Goal: Task Accomplishment & Management: Manage account settings

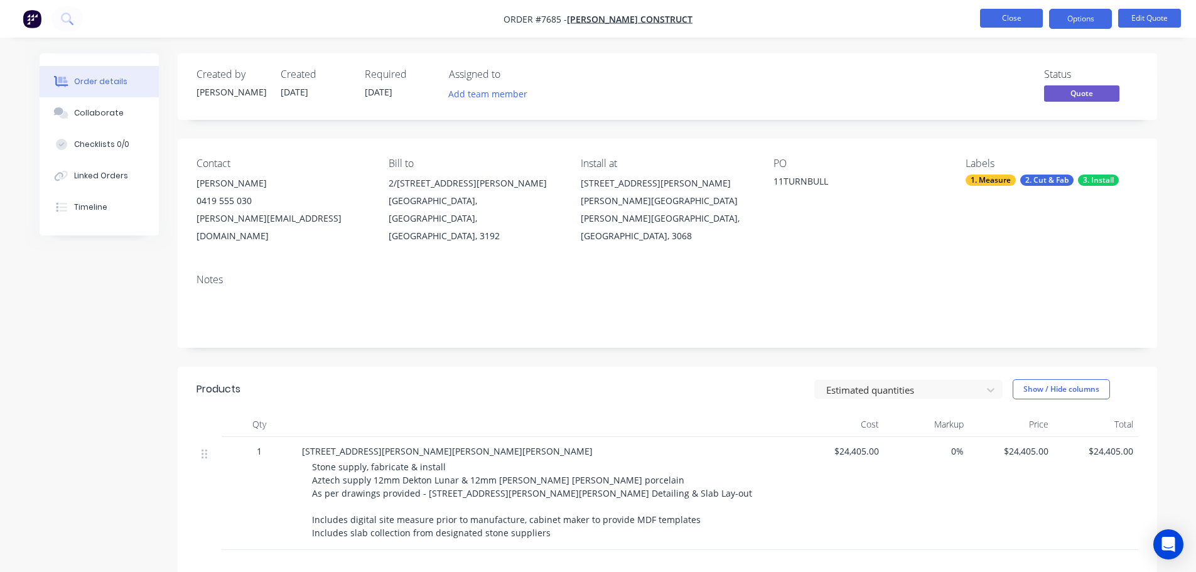
scroll to position [184, 0]
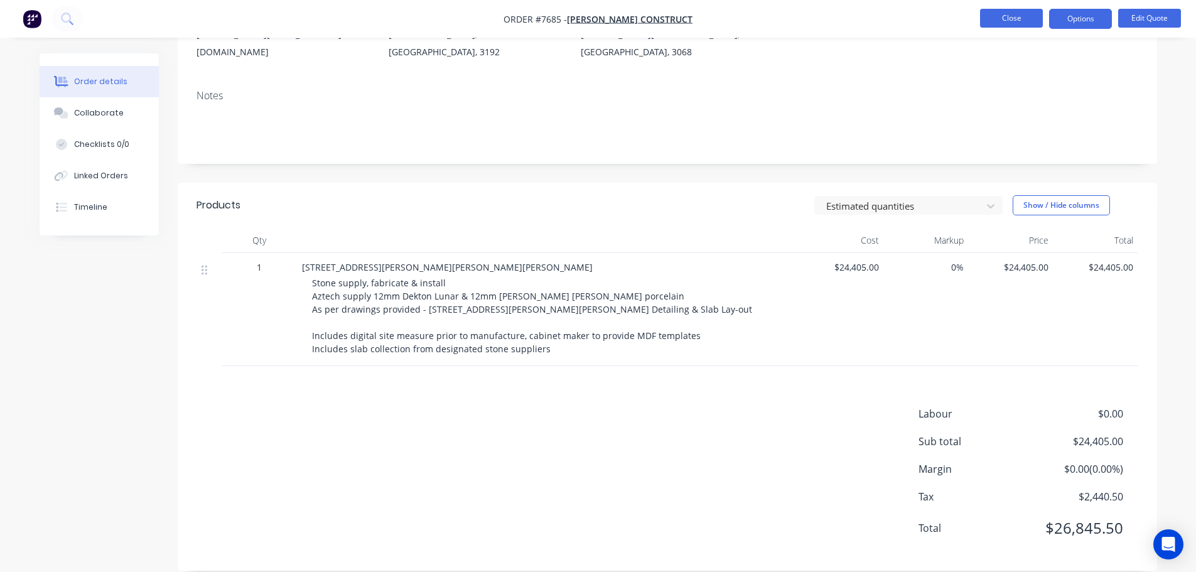
click at [1012, 17] on button "Close" at bounding box center [1011, 18] width 63 height 19
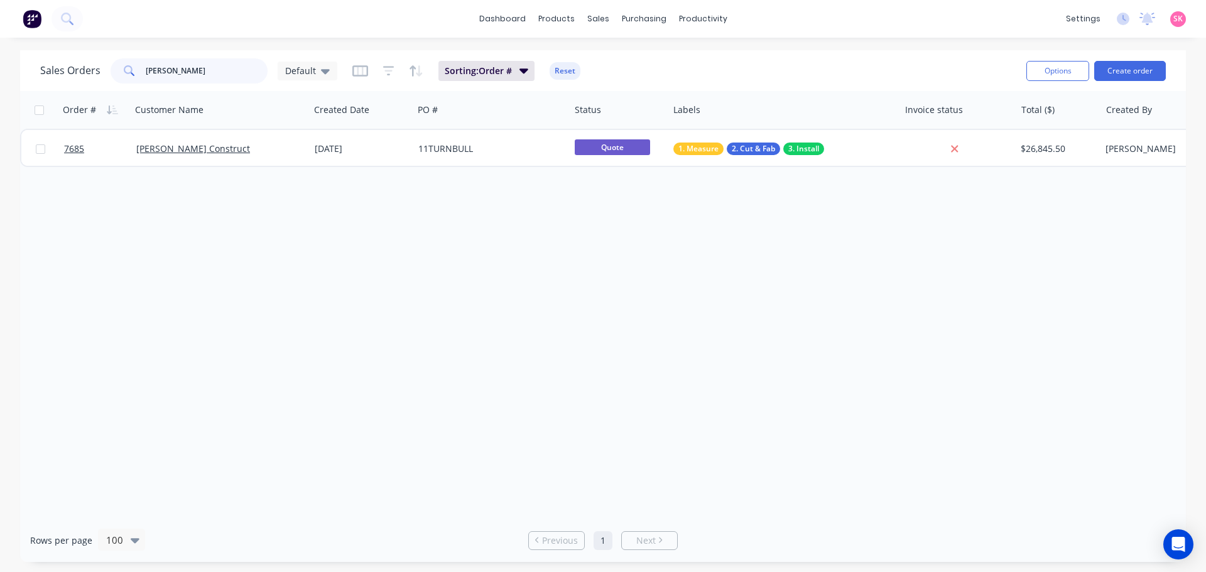
drag, startPoint x: 193, startPoint y: 77, endPoint x: 40, endPoint y: 79, distance: 153.3
click at [58, 79] on div "Sales Orders [PERSON_NAME] Default" at bounding box center [188, 70] width 297 height 25
paste input "0439233425"
type input "0439233425"
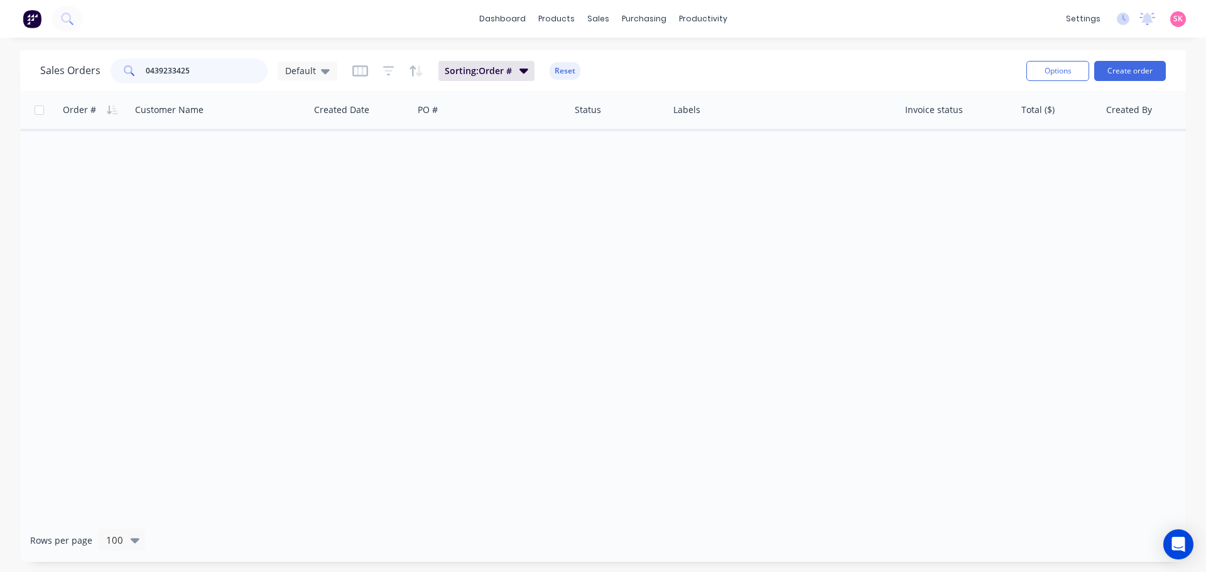
drag, startPoint x: 197, startPoint y: 66, endPoint x: 59, endPoint y: 84, distance: 139.3
click at [59, 84] on div "Sales Orders 0439233425 Default Sorting: Order # Reset" at bounding box center [528, 70] width 976 height 31
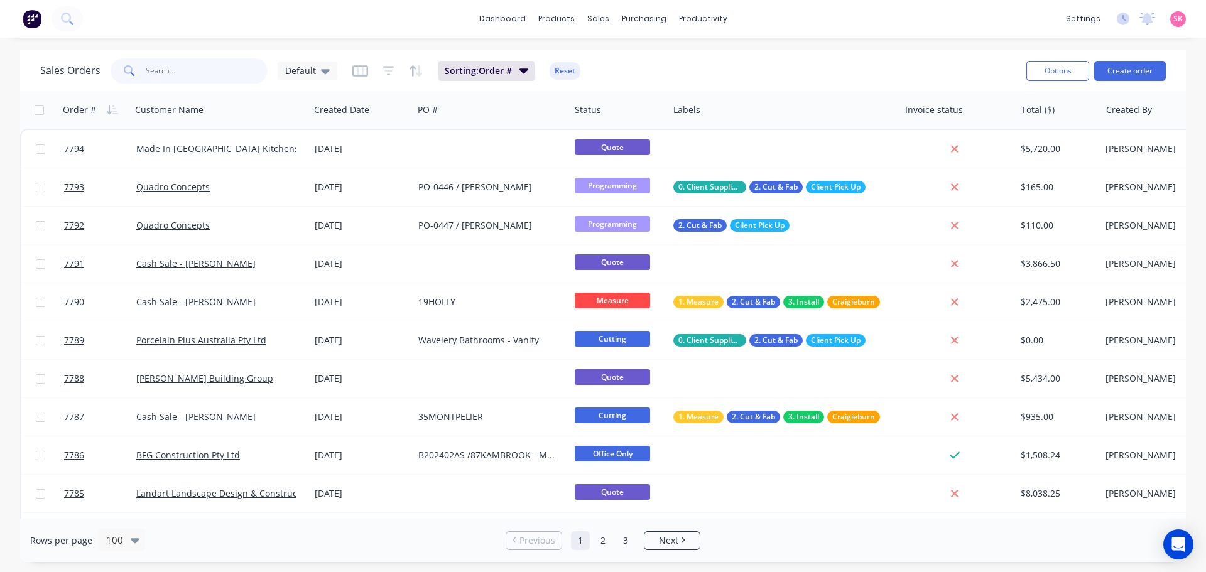
click at [185, 75] on input "text" at bounding box center [207, 70] width 122 height 25
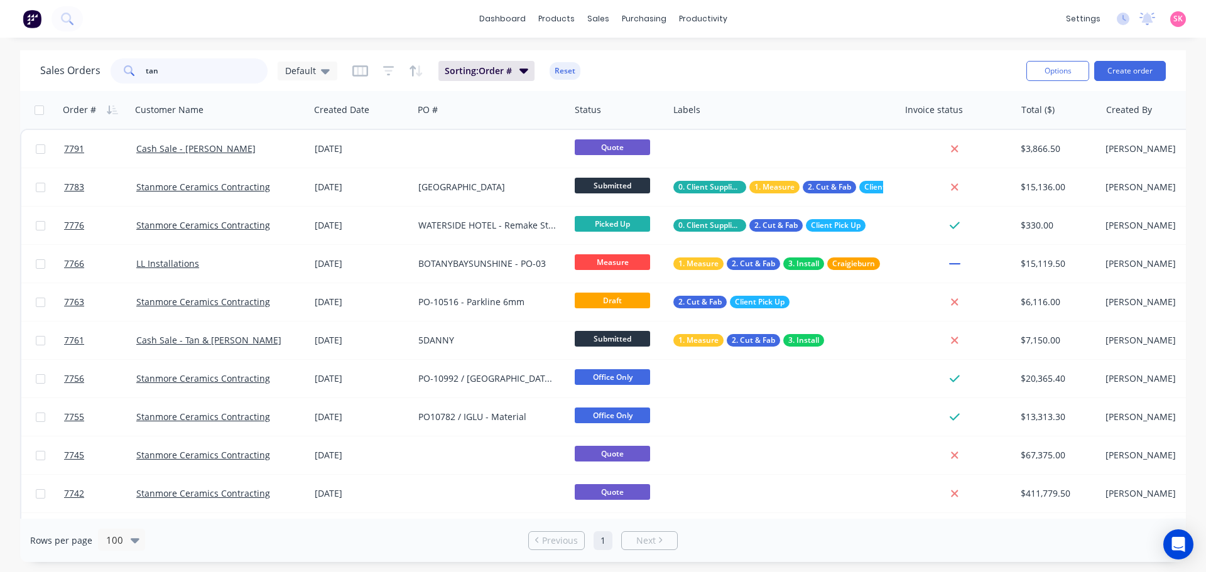
drag, startPoint x: 176, startPoint y: 71, endPoint x: 74, endPoint y: 80, distance: 102.8
click at [74, 80] on div "Sales Orders tan Default" at bounding box center [188, 70] width 297 height 25
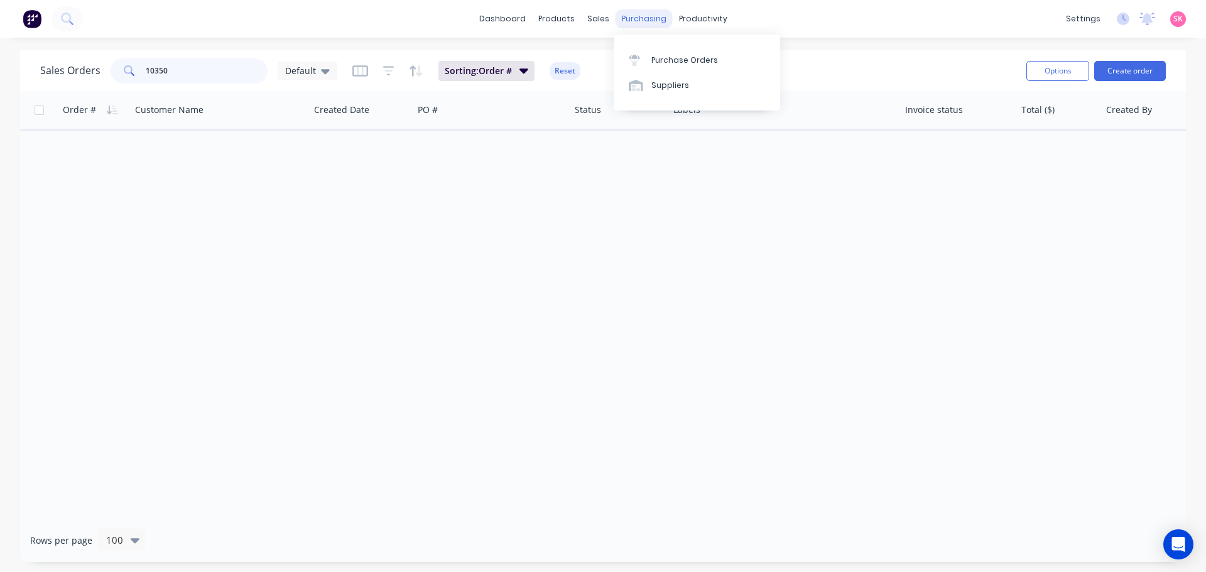
type input "10350"
click at [649, 46] on div "Purchase Orders Suppliers" at bounding box center [697, 73] width 166 height 76
click at [651, 51] on link "Purchase Orders" at bounding box center [697, 59] width 166 height 25
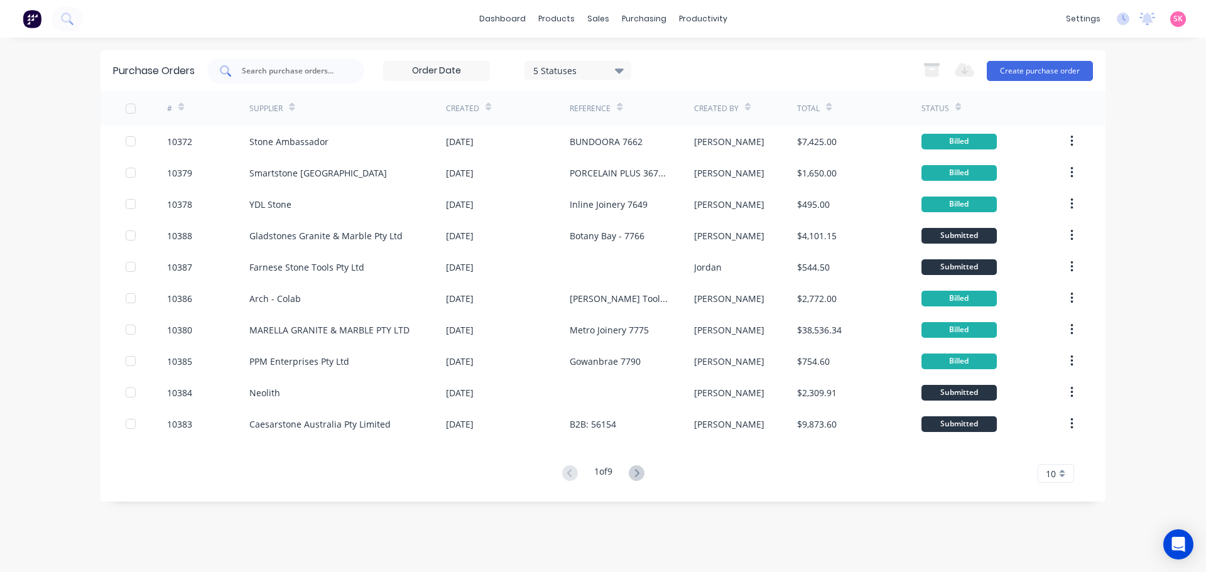
click at [297, 69] on input "text" at bounding box center [293, 71] width 104 height 13
type input "10350"
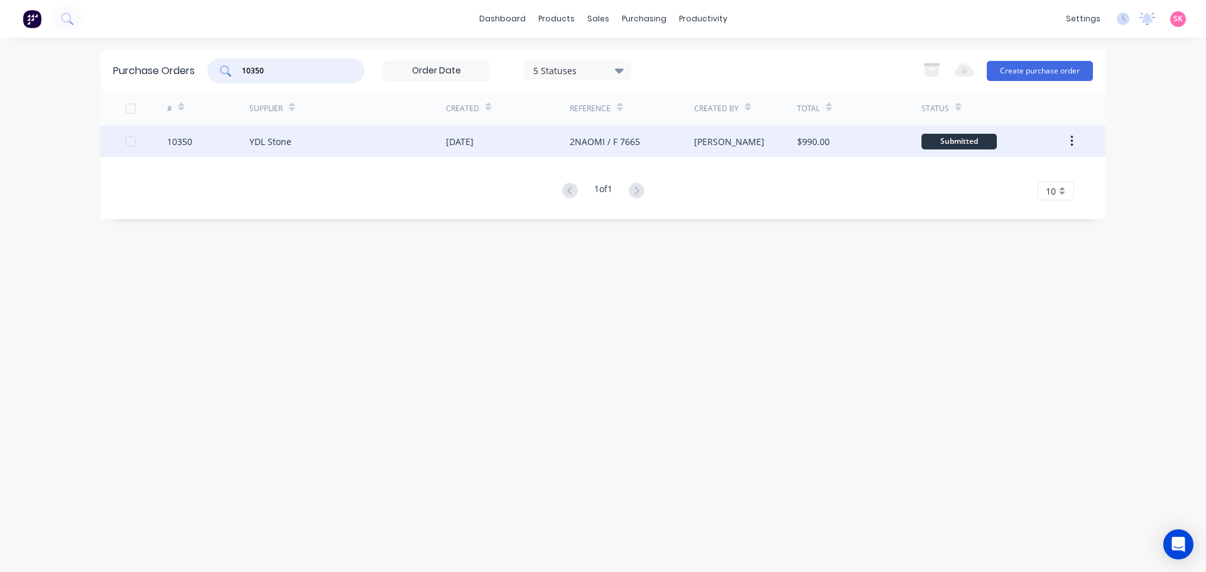
click at [410, 148] on div "YDL Stone" at bounding box center [347, 141] width 197 height 31
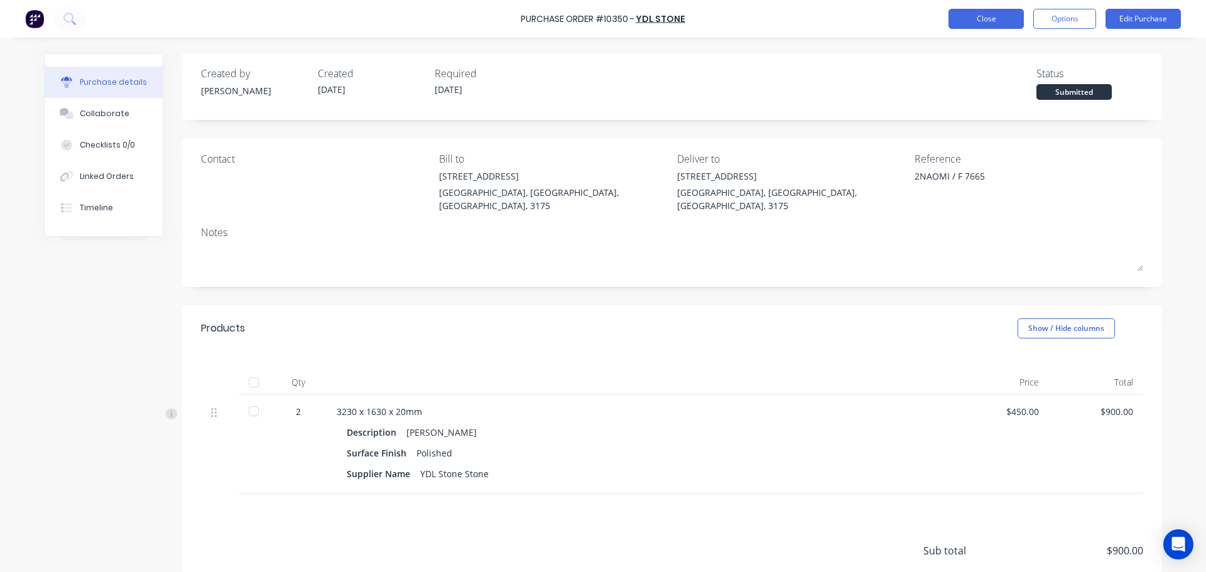
click at [964, 12] on button "Close" at bounding box center [985, 19] width 75 height 20
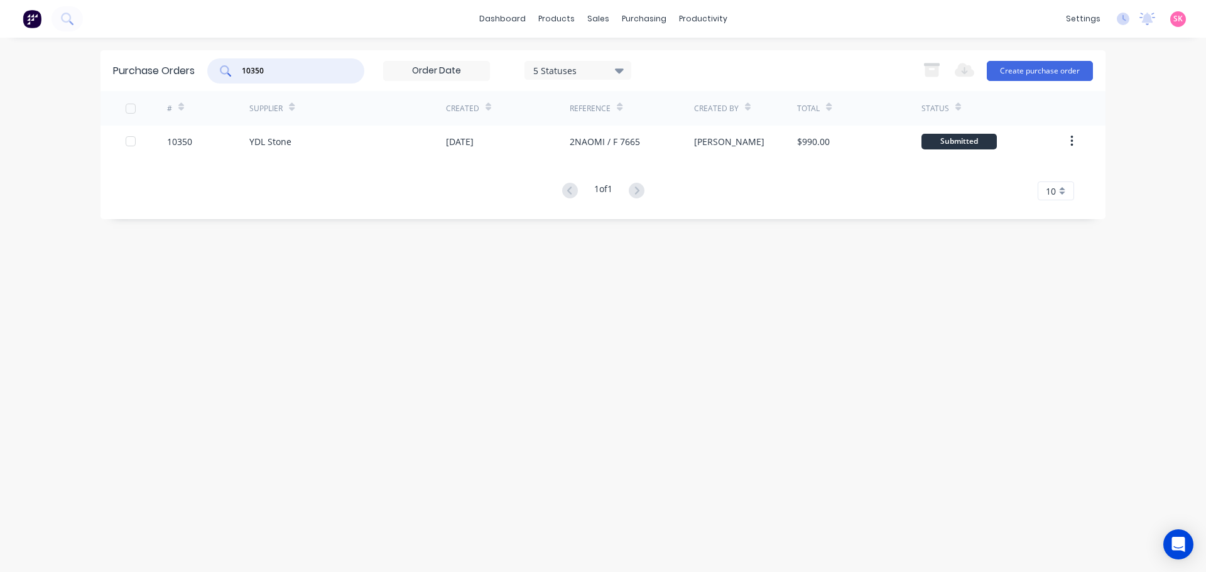
drag, startPoint x: 276, startPoint y: 70, endPoint x: 159, endPoint y: 70, distance: 117.5
click at [160, 70] on div "Purchase Orders 10350 5 Statuses 5 Statuses Export to Excel (XLSX) Create purch…" at bounding box center [602, 70] width 1005 height 41
type input "10349"
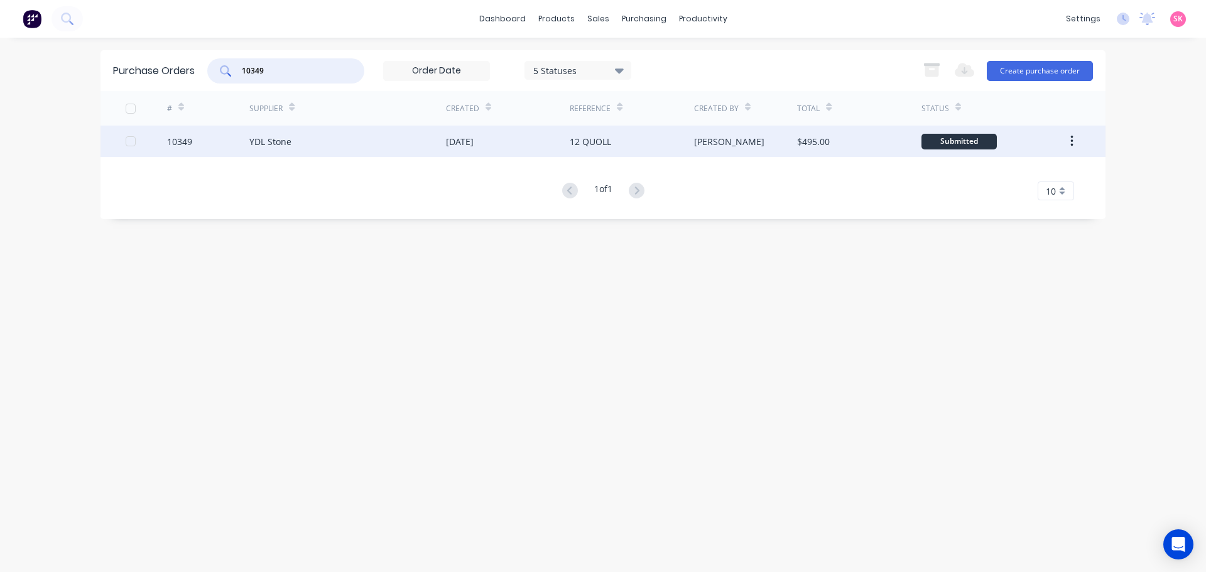
click at [384, 134] on div "YDL Stone" at bounding box center [347, 141] width 197 height 31
type textarea "x"
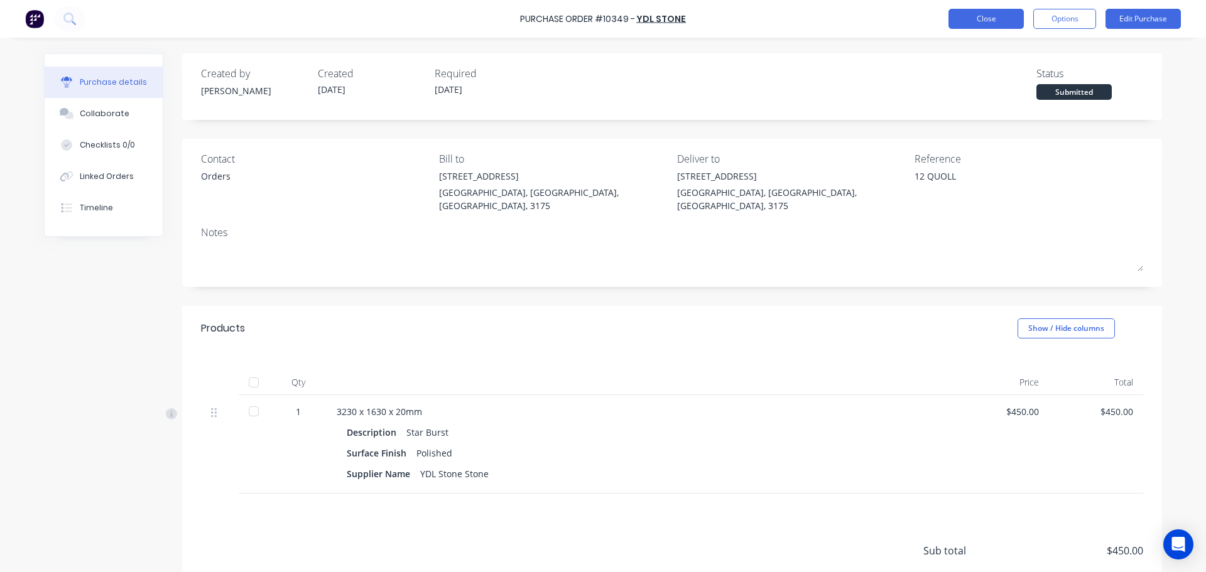
click at [1001, 26] on button "Close" at bounding box center [985, 19] width 75 height 20
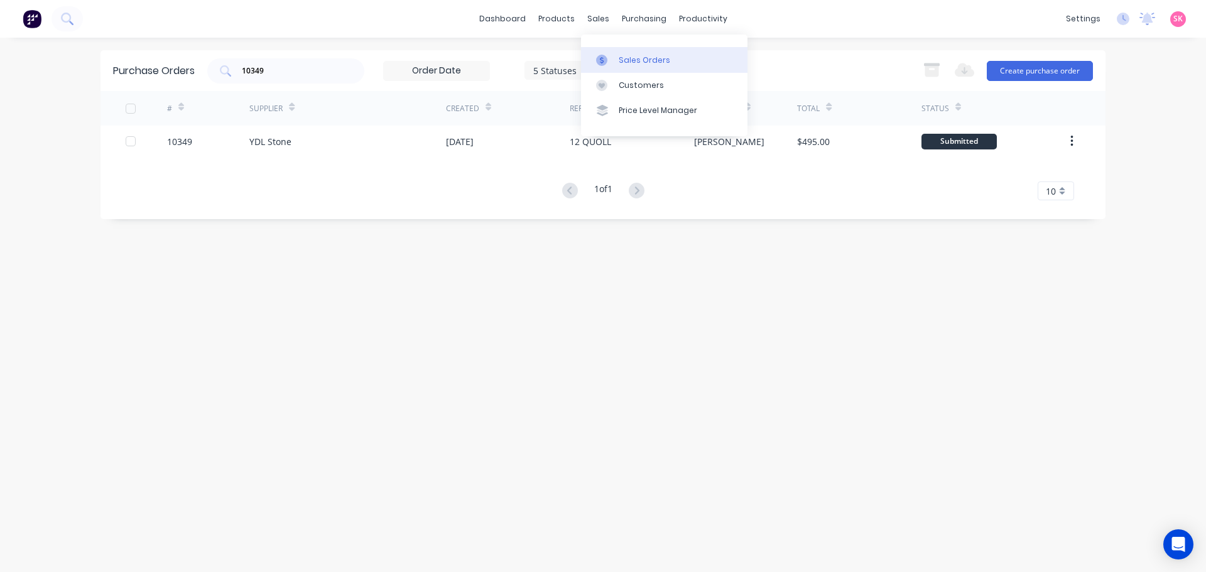
click at [622, 67] on link "Sales Orders" at bounding box center [664, 59] width 166 height 25
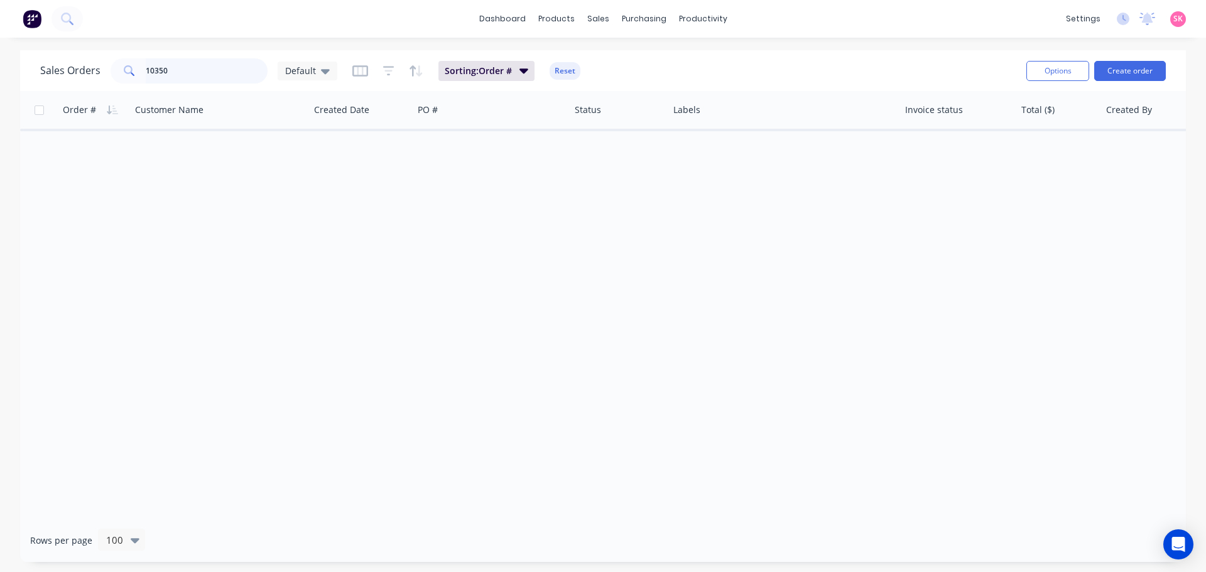
drag, startPoint x: 137, startPoint y: 79, endPoint x: 95, endPoint y: 79, distance: 41.5
click at [95, 79] on div "Sales Orders 10350 Default" at bounding box center [188, 70] width 297 height 25
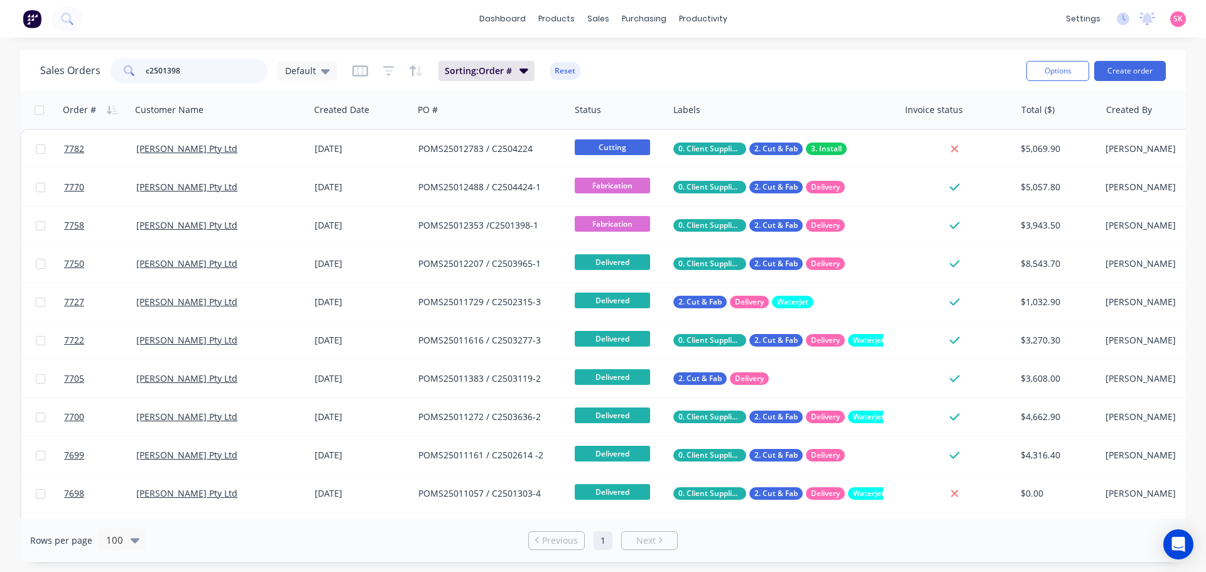
type input "c2501398"
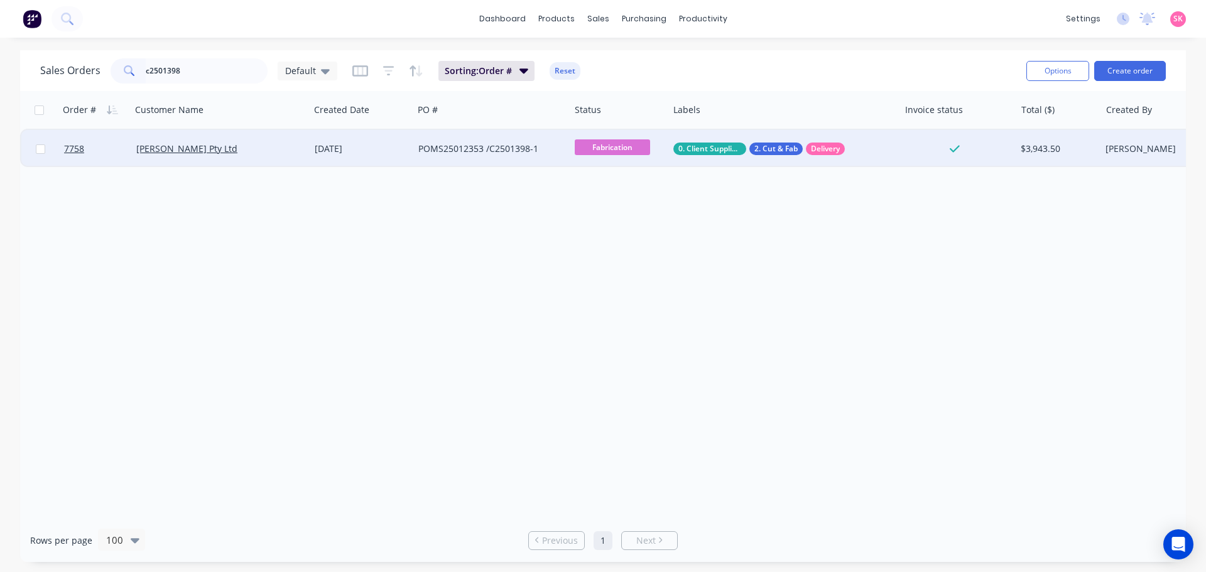
click at [555, 134] on div "POMS25012353 /C2501398-1" at bounding box center [491, 149] width 156 height 38
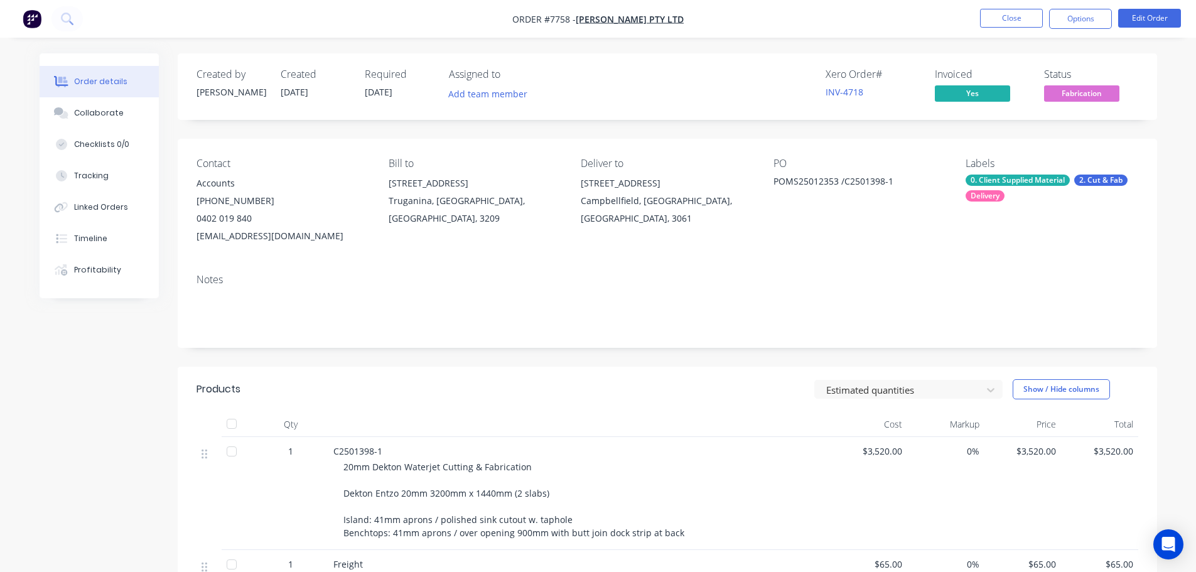
click at [1090, 101] on span "Fabrication" at bounding box center [1081, 93] width 75 height 16
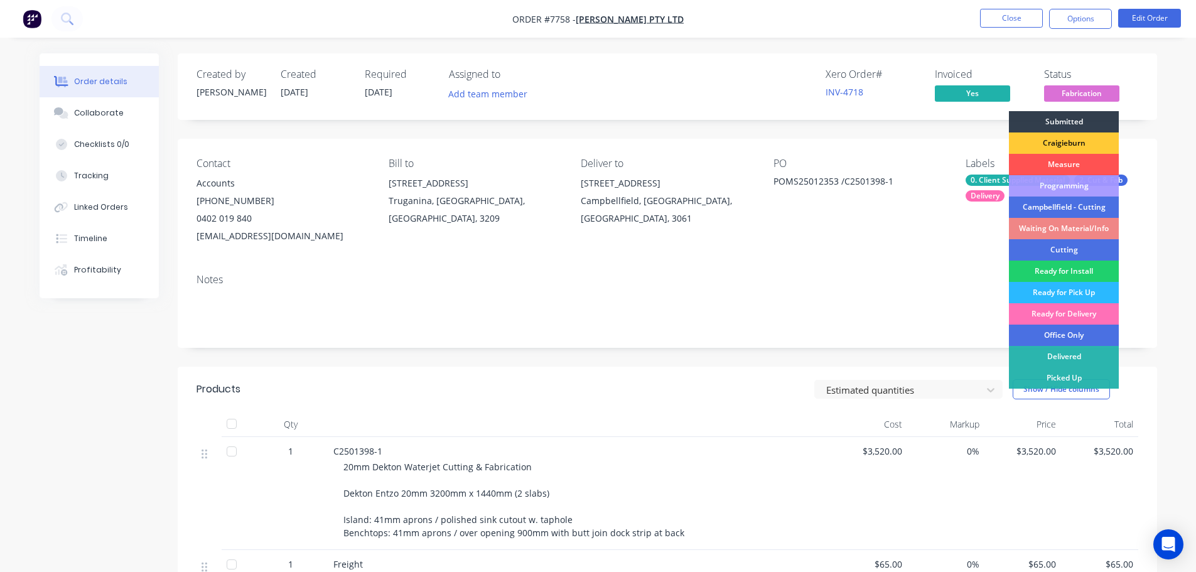
drag, startPoint x: 1088, startPoint y: 251, endPoint x: 1085, endPoint y: 124, distance: 126.9
click at [1087, 251] on div "Cutting" at bounding box center [1064, 249] width 110 height 21
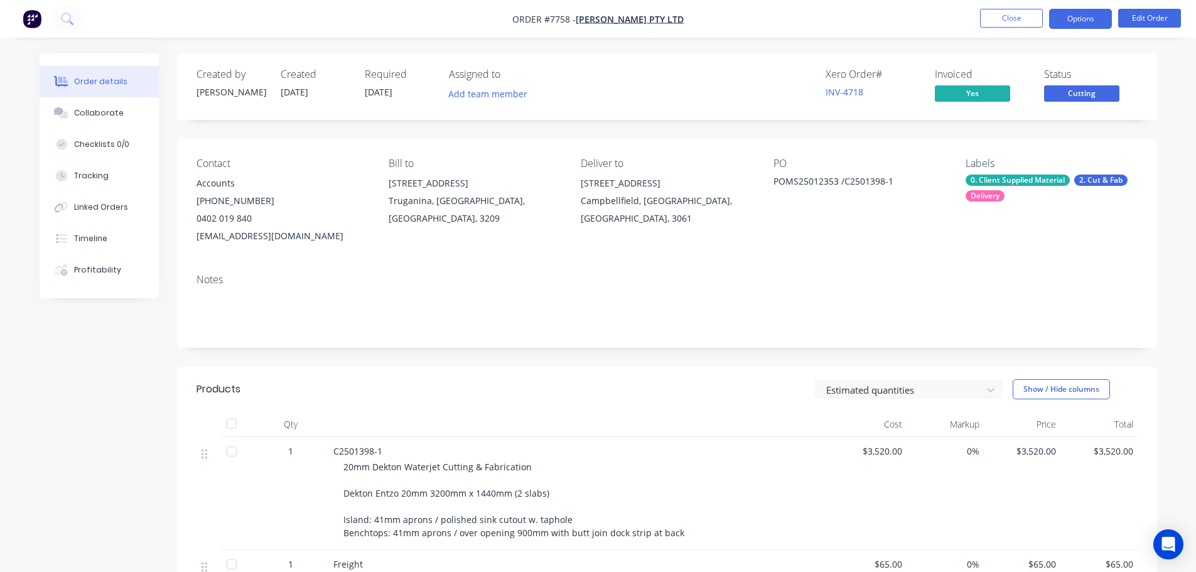
click at [1079, 26] on button "Options" at bounding box center [1081, 19] width 63 height 20
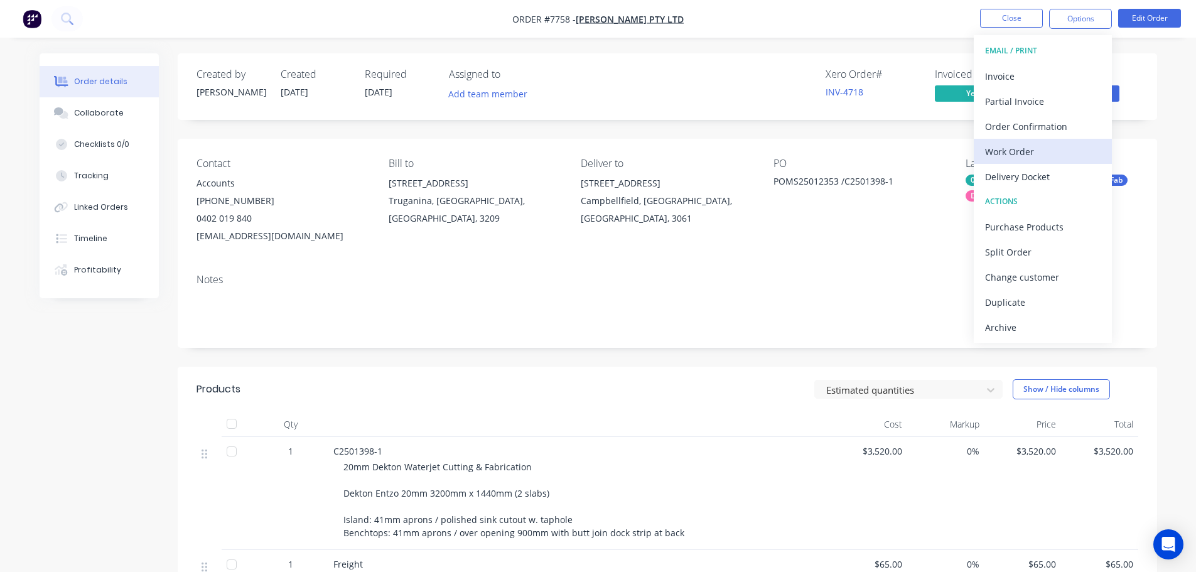
click at [1073, 148] on div "Work Order" at bounding box center [1043, 152] width 116 height 18
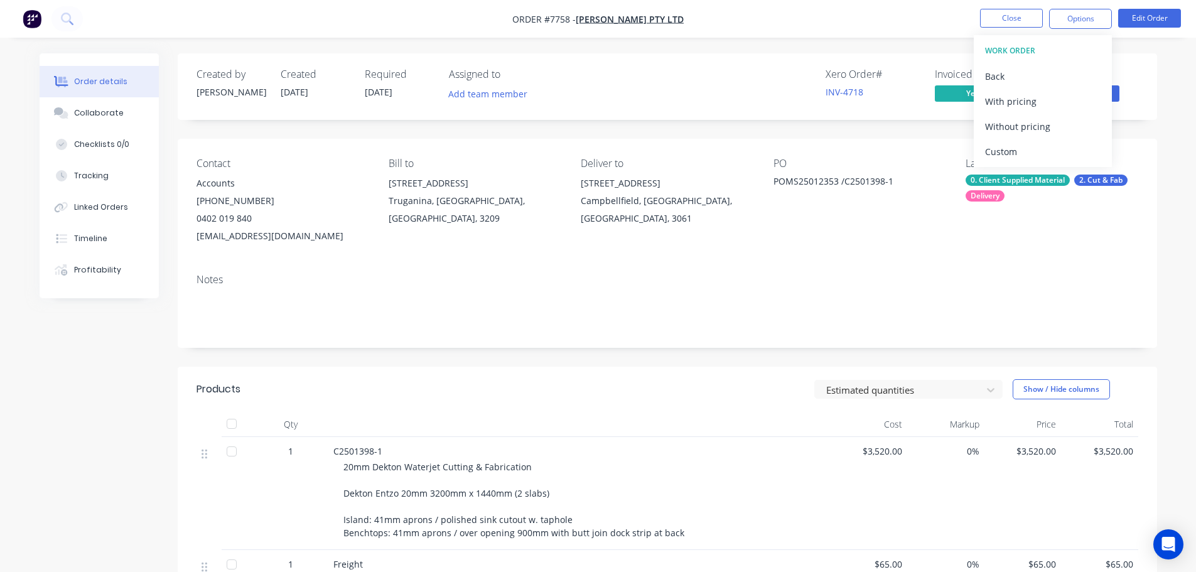
click at [1073, 148] on div "Custom" at bounding box center [1043, 152] width 116 height 18
click at [1075, 126] on div "Without pricing" at bounding box center [1043, 126] width 116 height 18
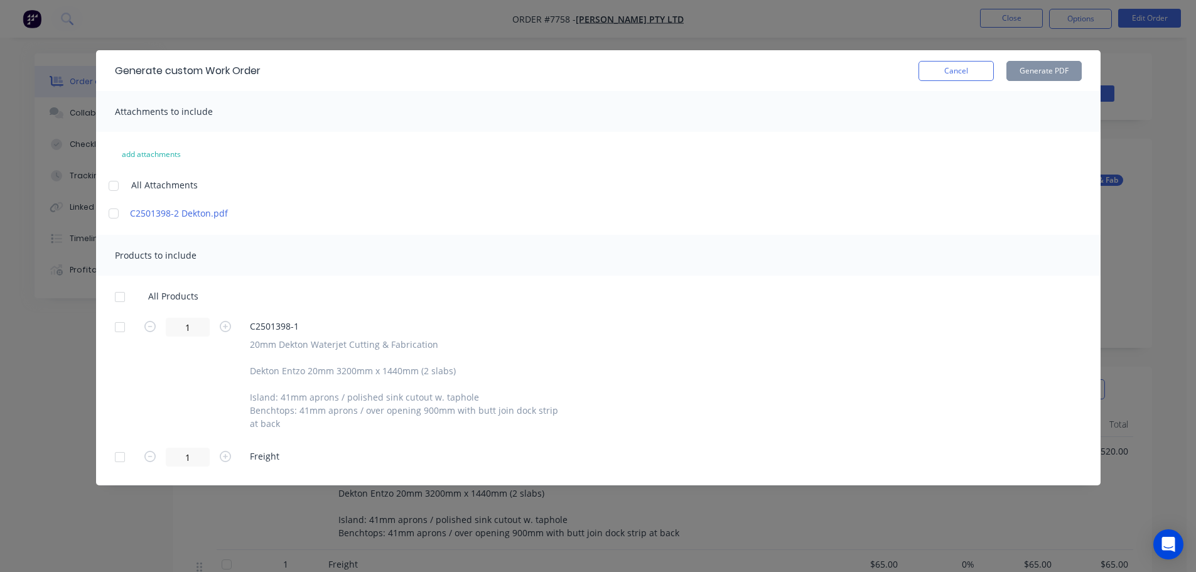
click at [120, 291] on div at bounding box center [119, 297] width 25 height 25
click at [117, 455] on div at bounding box center [119, 457] width 25 height 25
click at [1070, 77] on button "Generate PDF" at bounding box center [1044, 71] width 75 height 20
click at [970, 69] on button "Cancel" at bounding box center [956, 71] width 75 height 20
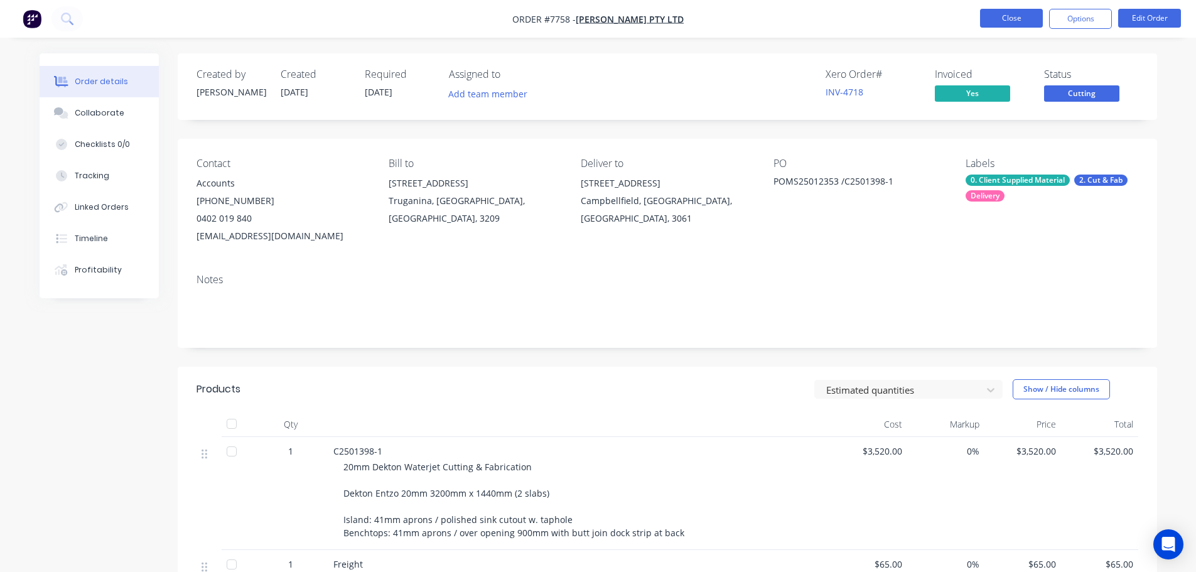
click at [993, 15] on button "Close" at bounding box center [1011, 18] width 63 height 19
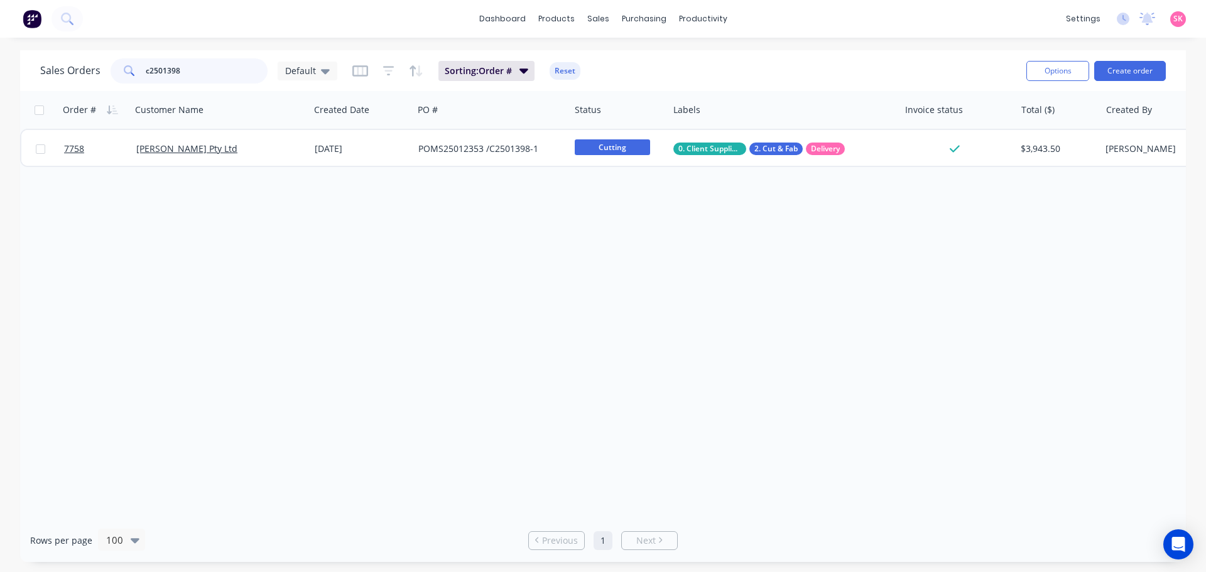
drag, startPoint x: 188, startPoint y: 72, endPoint x: 36, endPoint y: 57, distance: 152.7
click at [36, 57] on div "Sales Orders c2501398 Default Sorting: Order # Reset Options Create order" at bounding box center [603, 70] width 1166 height 41
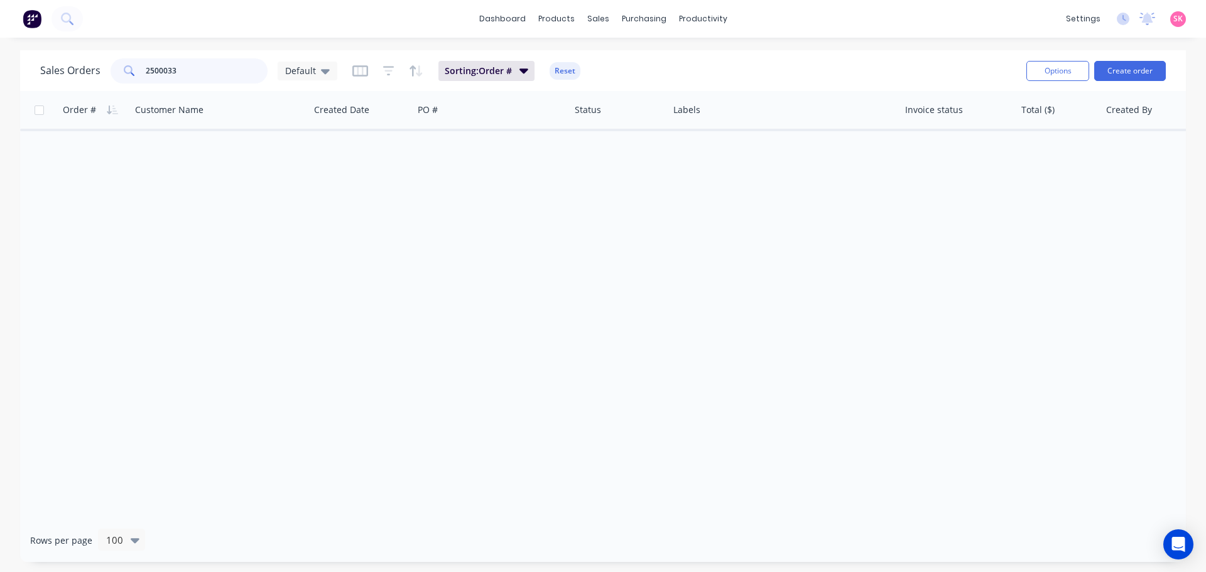
drag, startPoint x: 22, startPoint y: 52, endPoint x: 7, endPoint y: 52, distance: 15.1
click at [17, 52] on div "Sales Orders 2500033 Default Sorting: Order # Reset Options Create order Order …" at bounding box center [603, 306] width 1206 height 512
drag, startPoint x: 219, startPoint y: 73, endPoint x: -113, endPoint y: 68, distance: 331.7
click at [0, 68] on html "dashboard products sales purchasing productivity dashboard products Product Cat…" at bounding box center [603, 286] width 1206 height 572
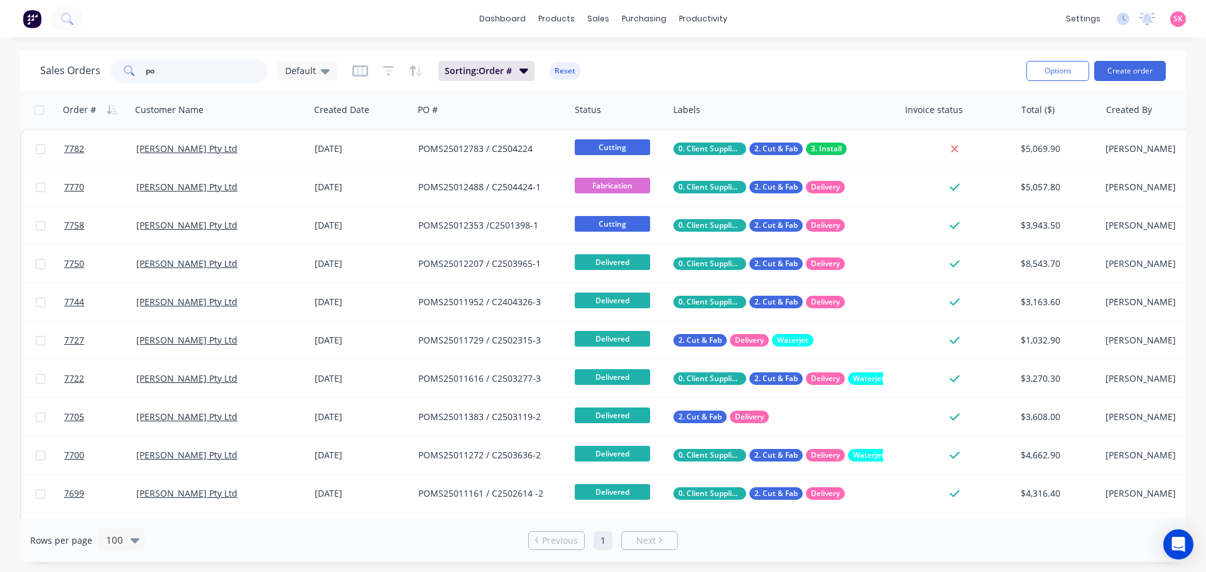
type input "p"
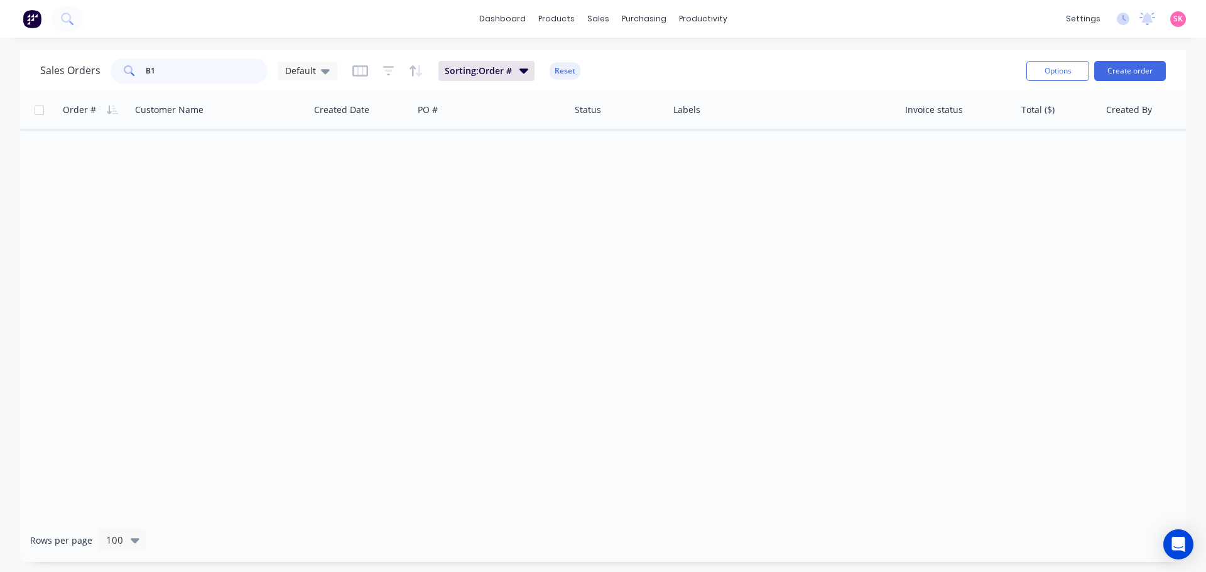
type input "B"
drag, startPoint x: 190, startPoint y: 71, endPoint x: 36, endPoint y: 70, distance: 154.5
click at [36, 70] on div "Sales Orders portum Default Sorting: Order # Reset Options Create order" at bounding box center [603, 70] width 1166 height 41
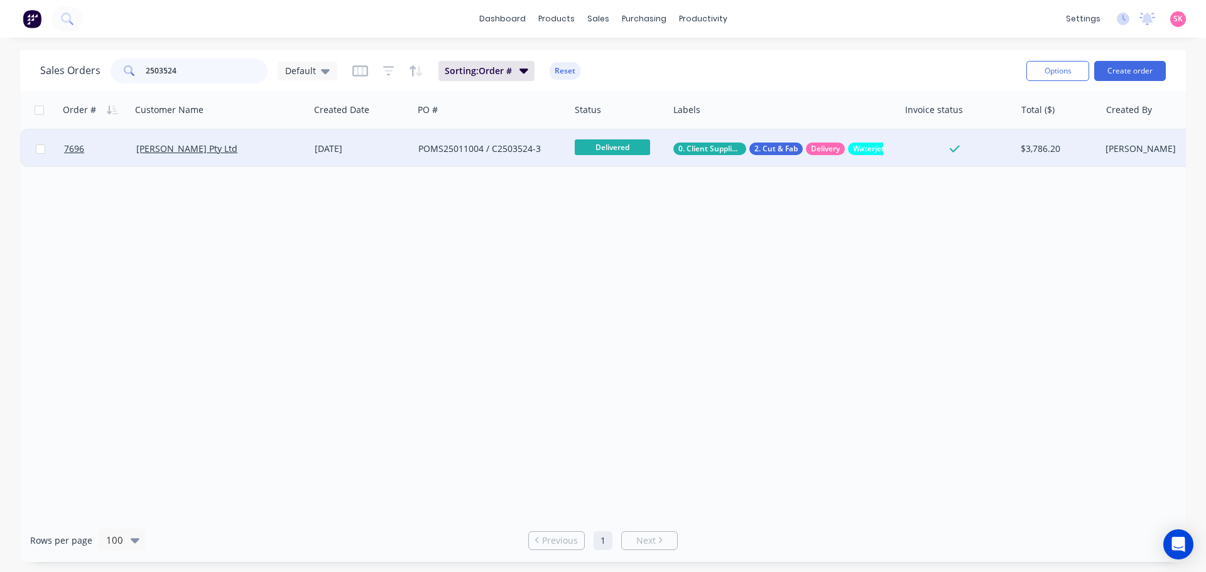
type input "2503524"
click at [320, 152] on div "[DATE]" at bounding box center [362, 149] width 94 height 13
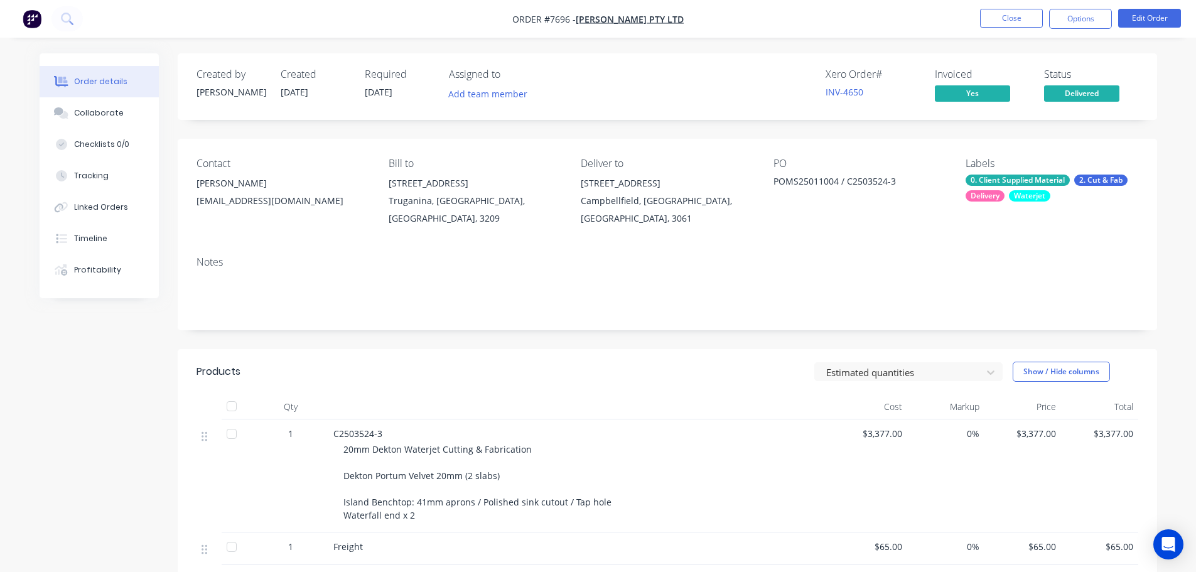
click at [68, 93] on button "Order details" at bounding box center [99, 81] width 119 height 31
click at [65, 102] on button "Collaborate" at bounding box center [99, 112] width 119 height 31
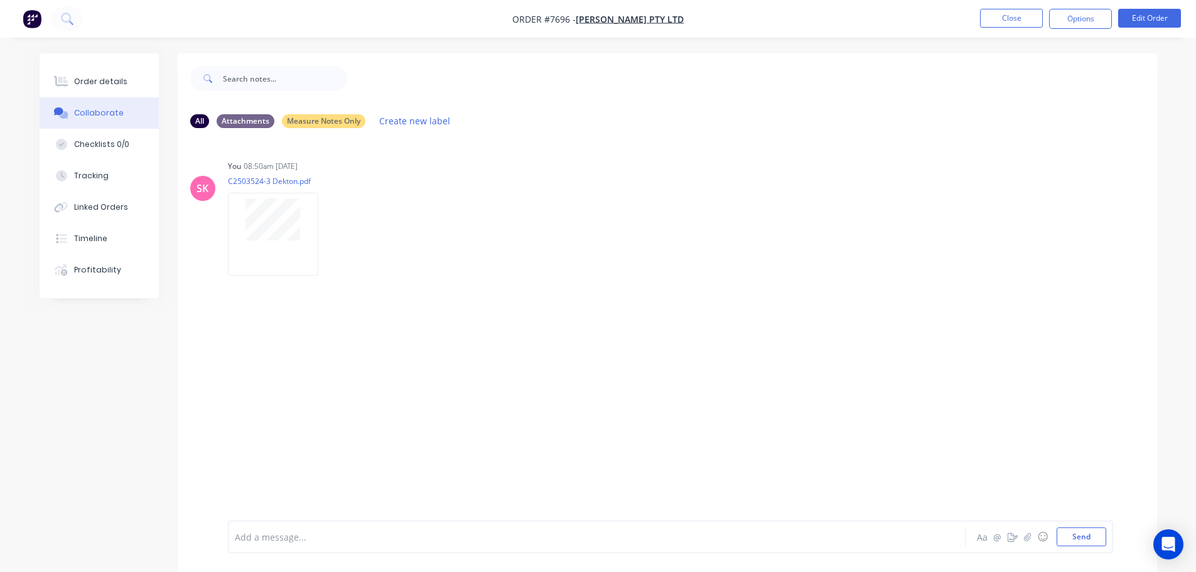
click at [990, 8] on nav "Order #7696 - [PERSON_NAME] Pty Ltd Close Options Edit Order" at bounding box center [598, 19] width 1196 height 38
click at [991, 19] on button "Close" at bounding box center [1011, 18] width 63 height 19
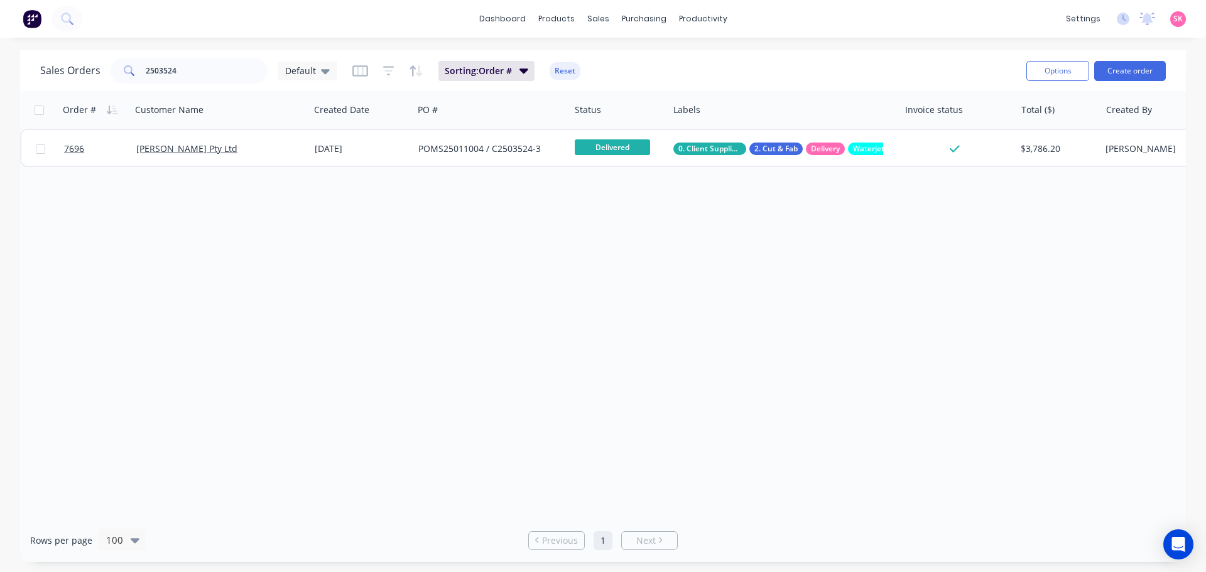
click at [479, 285] on div "Order # Customer Name Created Date PO # Status Labels Invoice status Total ($) …" at bounding box center [603, 305] width 1166 height 428
drag, startPoint x: 202, startPoint y: 66, endPoint x: -45, endPoint y: 92, distance: 248.2
click at [0, 92] on html "dashboard products sales purchasing productivity dashboard products Product Cat…" at bounding box center [603, 286] width 1206 height 572
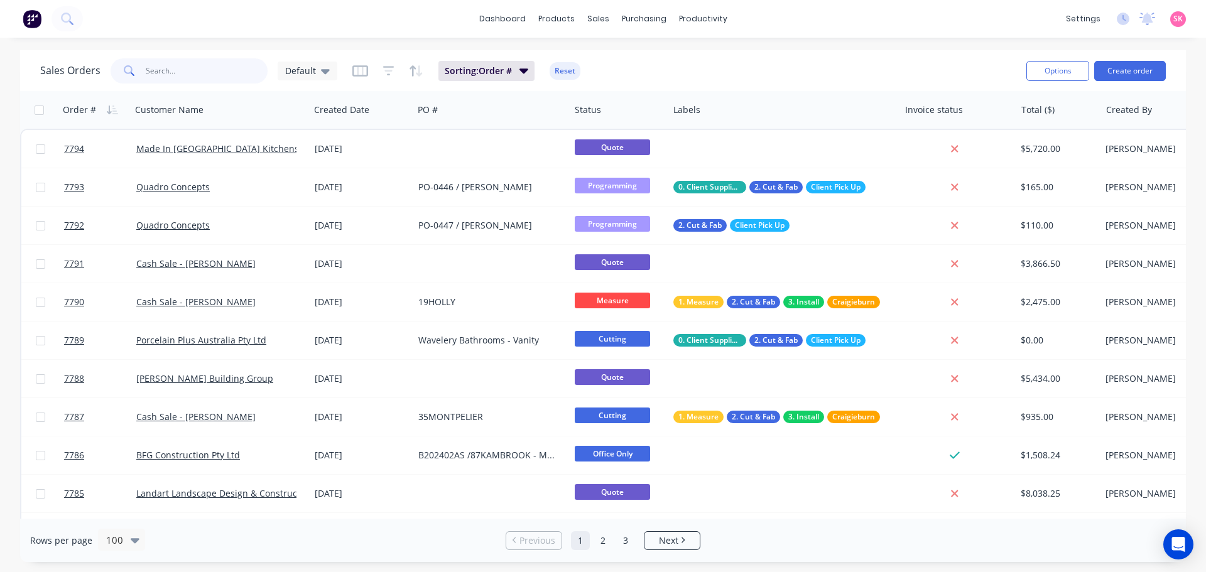
click at [169, 62] on input "text" at bounding box center [207, 70] width 122 height 25
type input "[PERSON_NAME]"
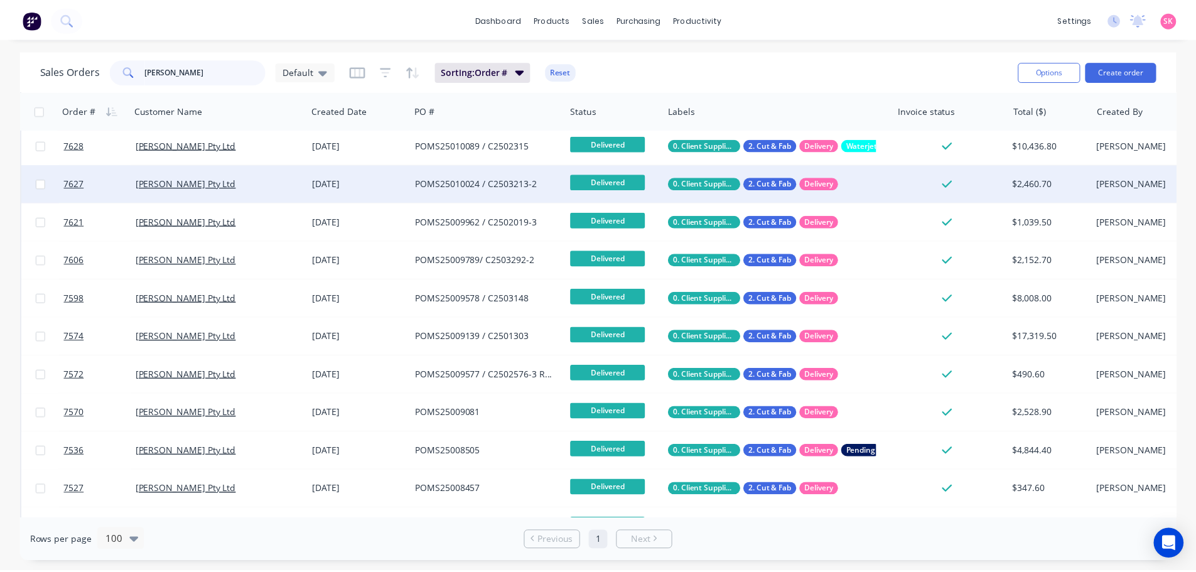
scroll to position [651, 0]
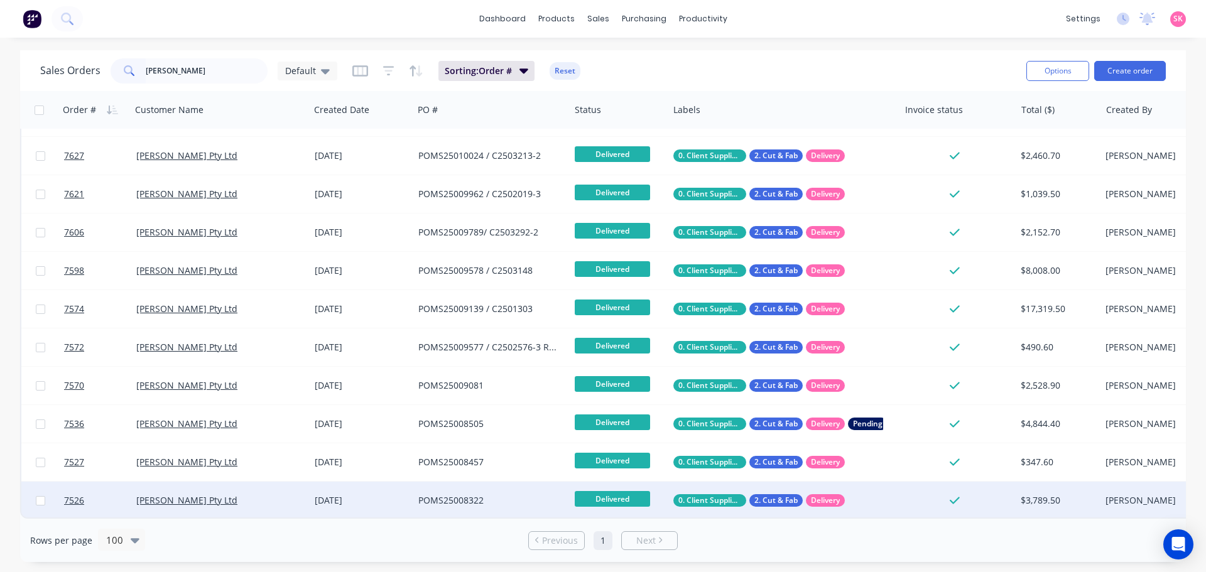
click at [491, 482] on div "POMS25008322" at bounding box center [491, 501] width 156 height 38
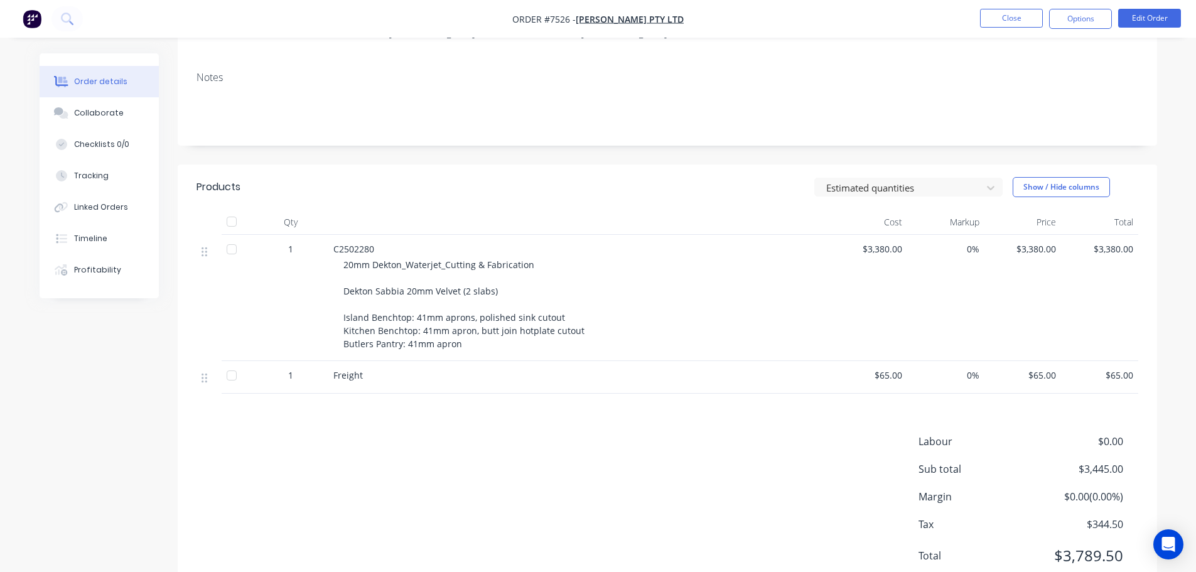
scroll to position [188, 0]
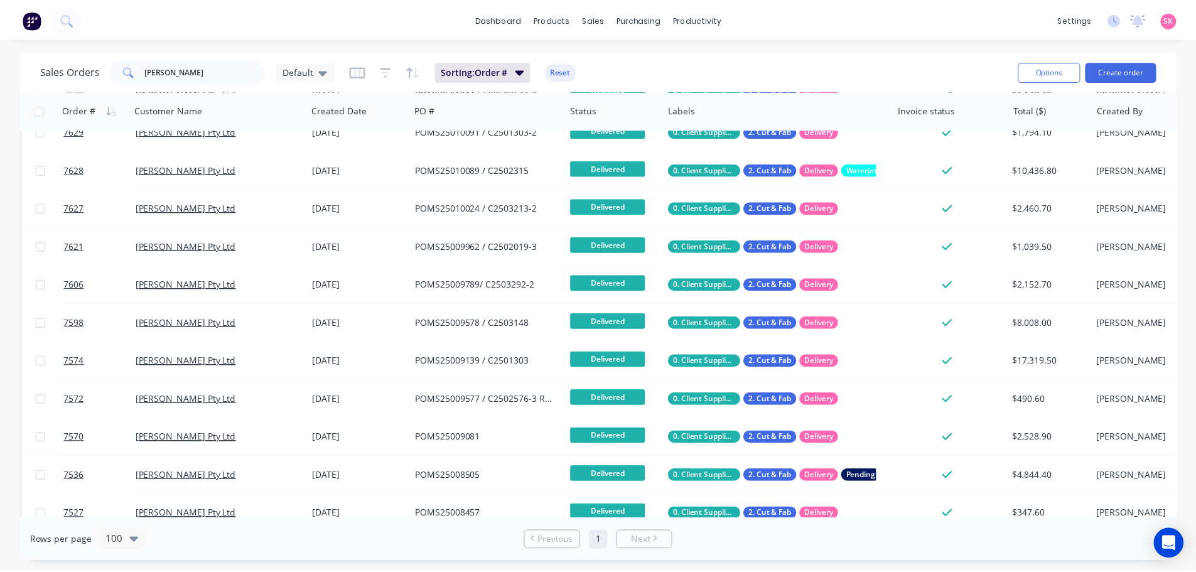
scroll to position [651, 0]
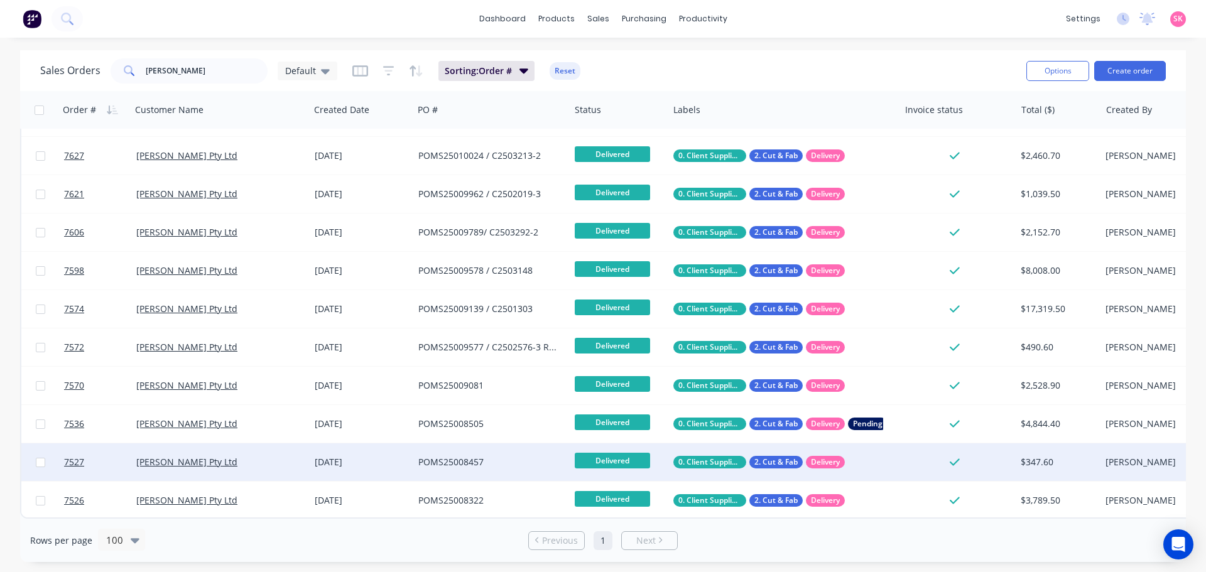
click at [452, 456] on div "POMS25008457" at bounding box center [487, 462] width 139 height 13
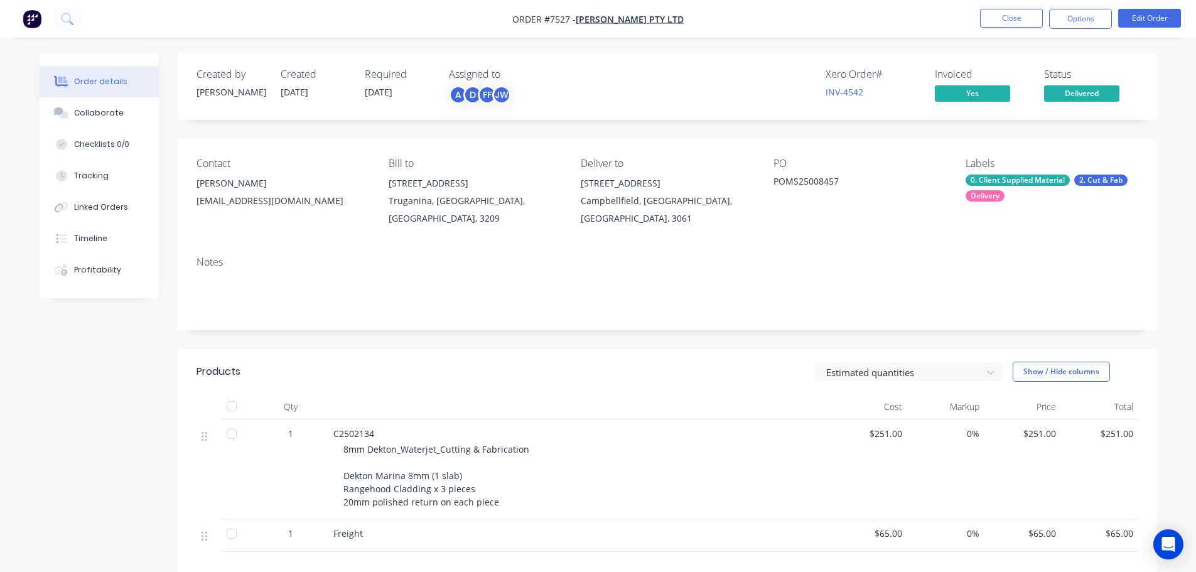
scroll to position [191, 0]
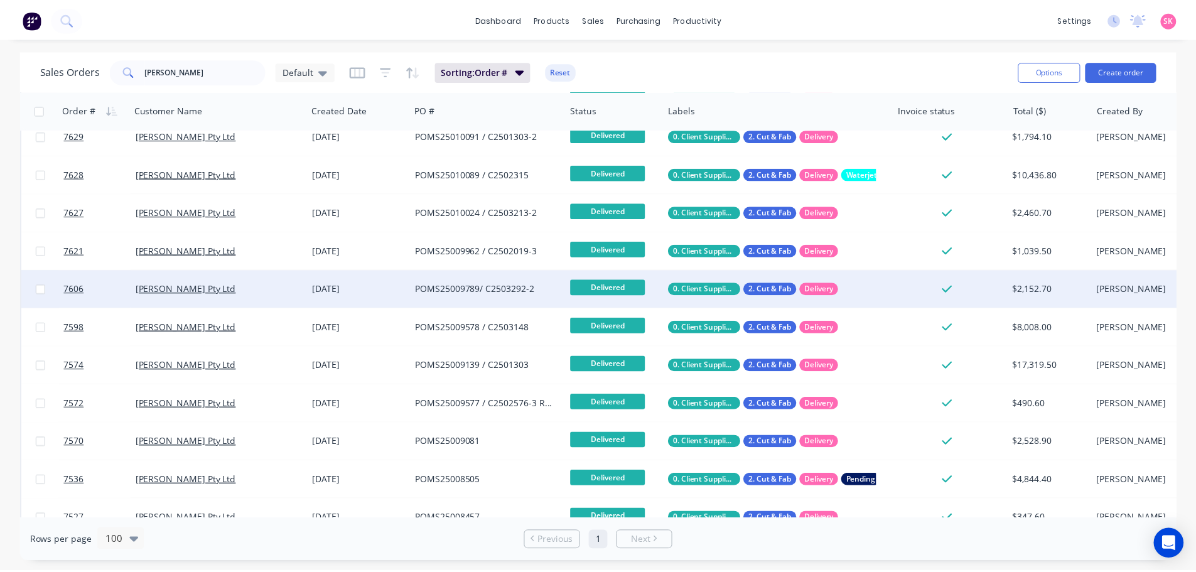
scroll to position [651, 0]
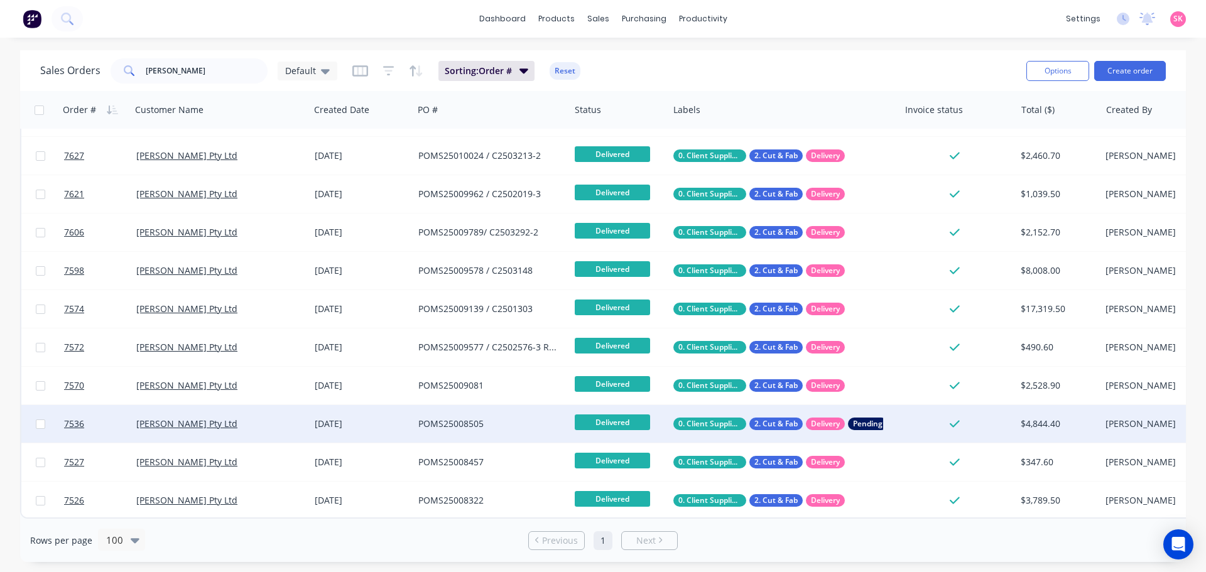
click at [495, 418] on div "POMS25008505" at bounding box center [487, 424] width 139 height 13
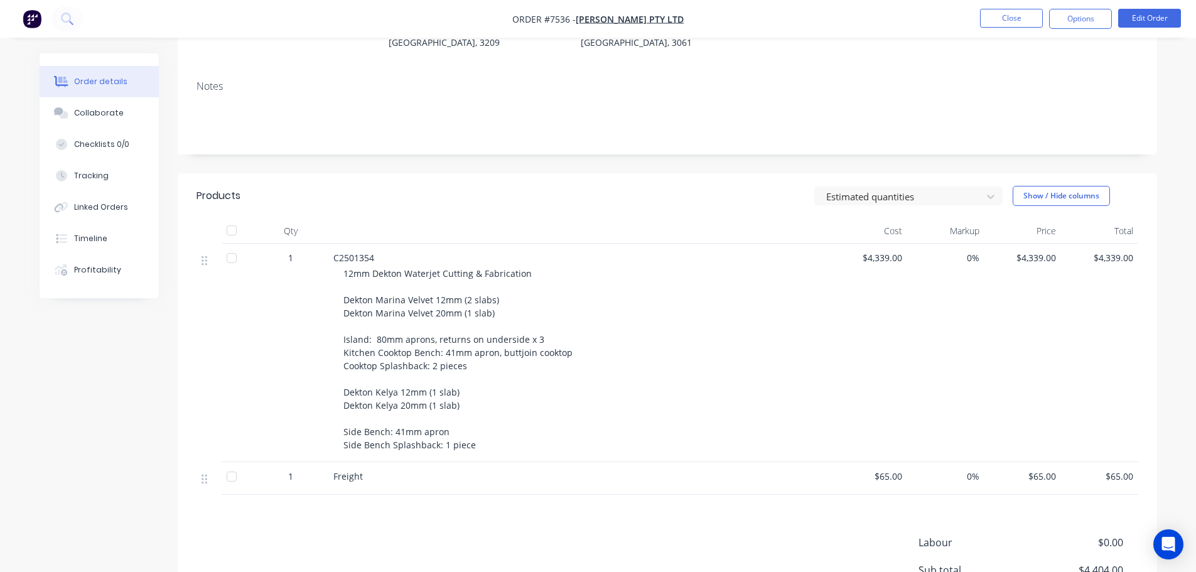
scroll to position [188, 0]
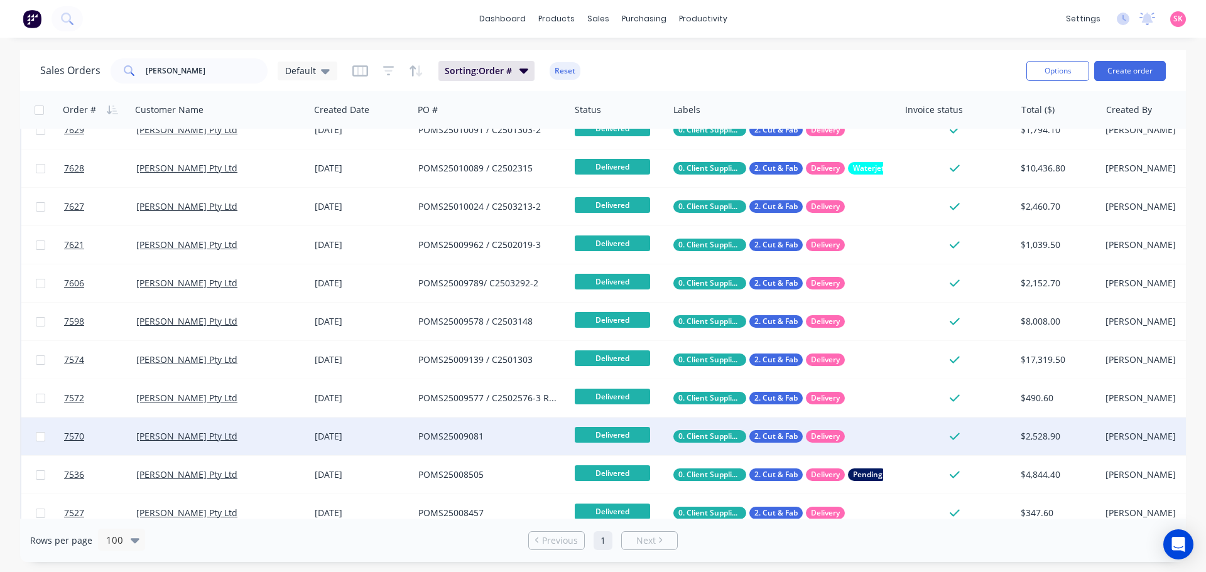
scroll to position [651, 0]
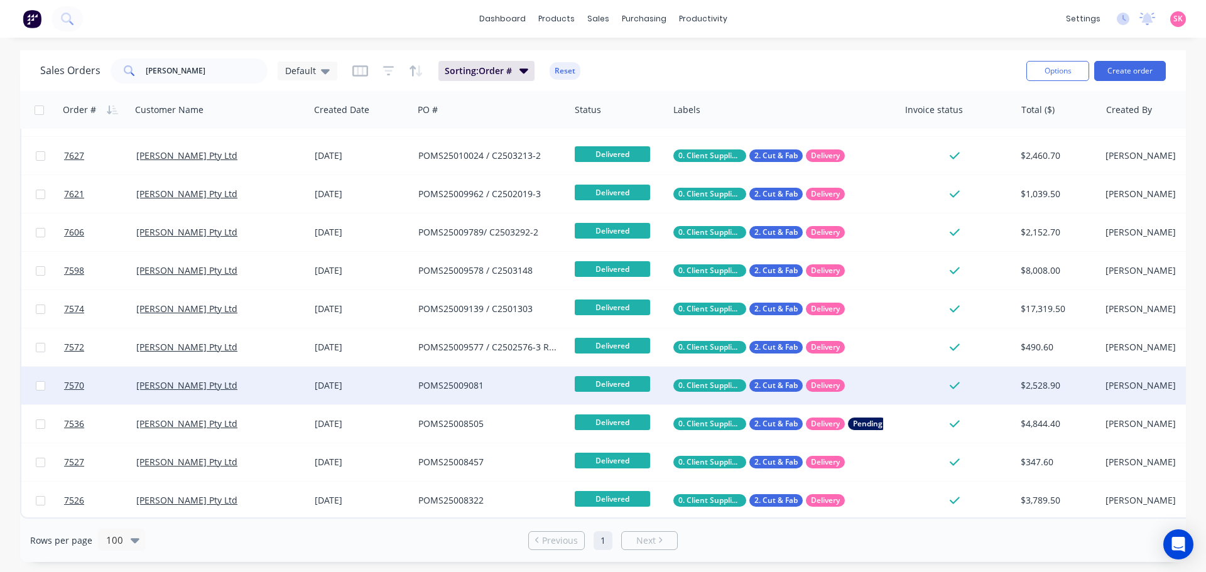
click at [486, 384] on div "POMS25009081" at bounding box center [487, 385] width 139 height 13
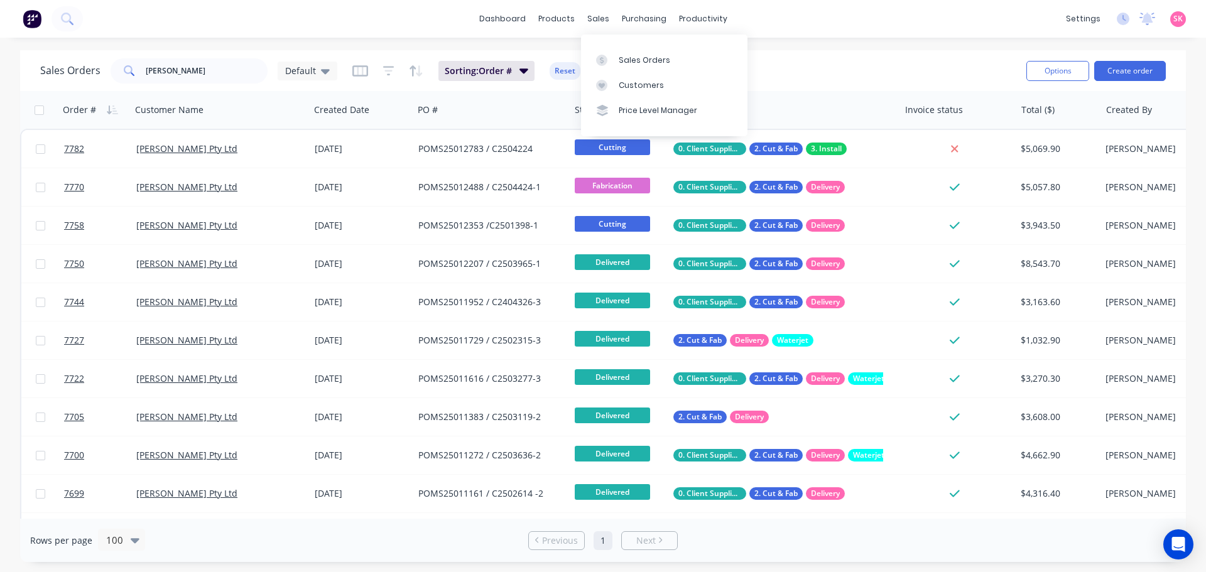
drag, startPoint x: 608, startPoint y: 55, endPoint x: 288, endPoint y: 85, distance: 321.1
click at [608, 55] on div at bounding box center [605, 60] width 19 height 11
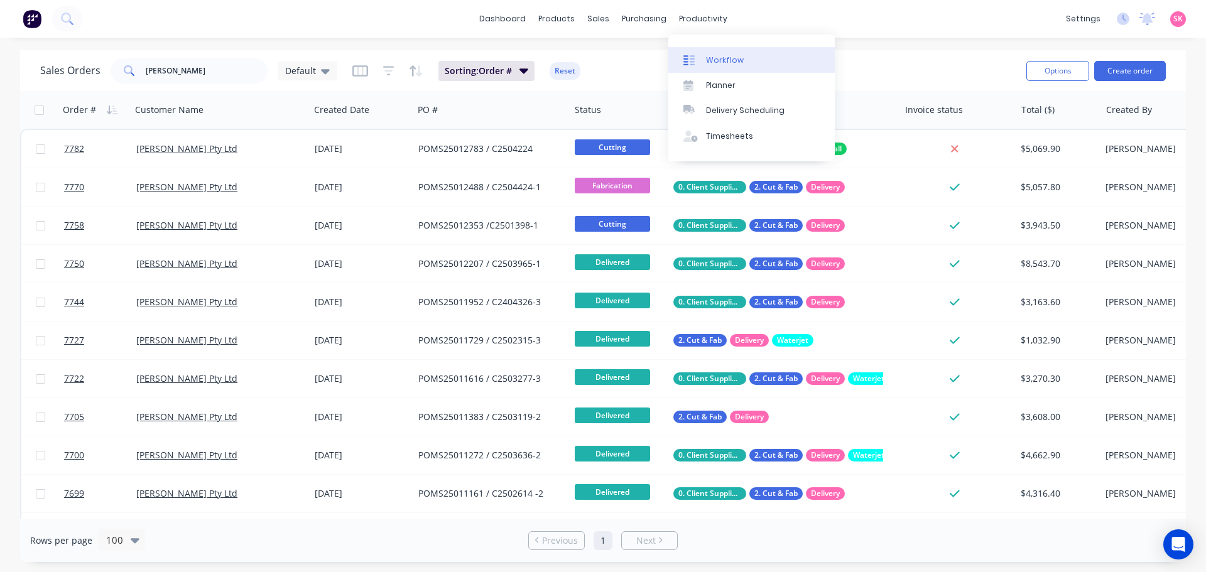
click at [715, 70] on link "Workflow" at bounding box center [751, 59] width 166 height 25
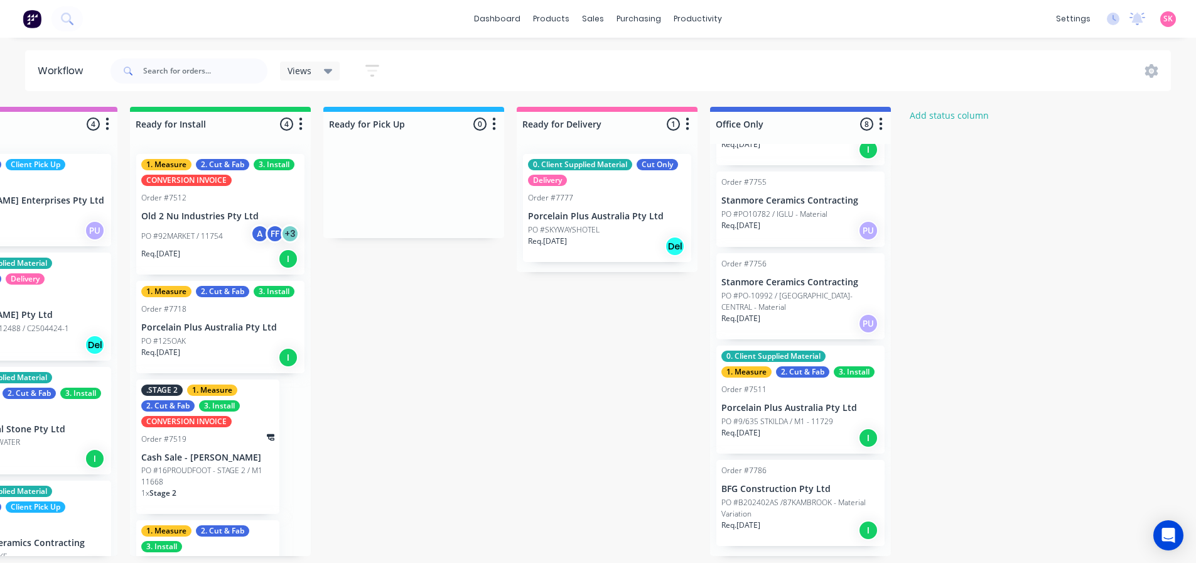
scroll to position [3, 1445]
click at [814, 423] on p "PO #9/635 STKILDA / M1 - 11729" at bounding box center [778, 421] width 112 height 11
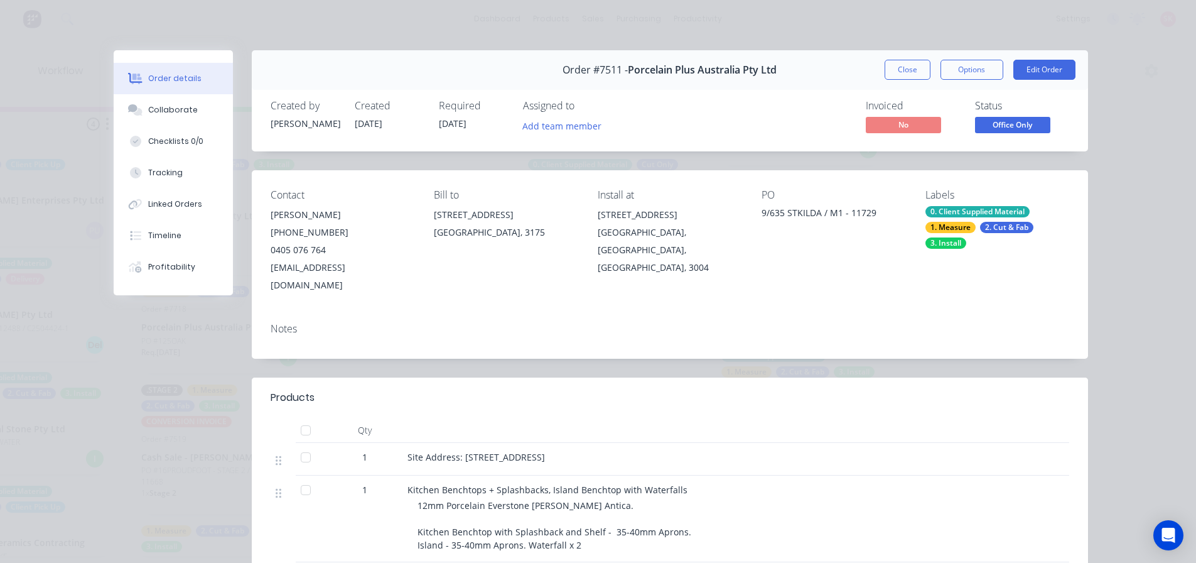
drag, startPoint x: 898, startPoint y: 73, endPoint x: 889, endPoint y: 73, distance: 8.8
click at [898, 73] on button "Close" at bounding box center [908, 70] width 46 height 20
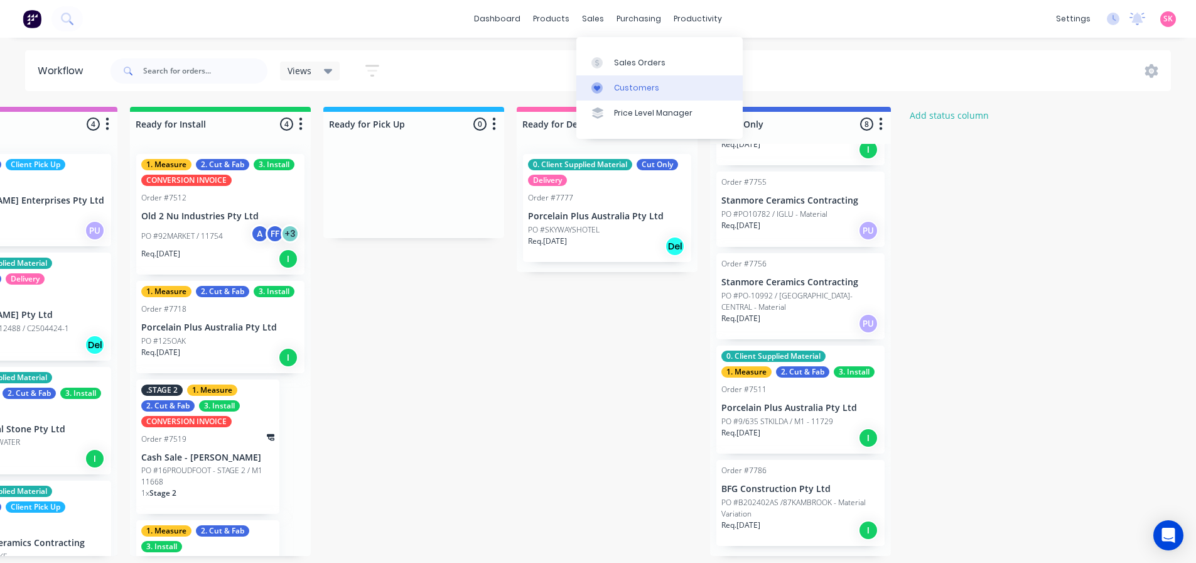
click at [601, 75] on link "Customers" at bounding box center [660, 87] width 166 height 25
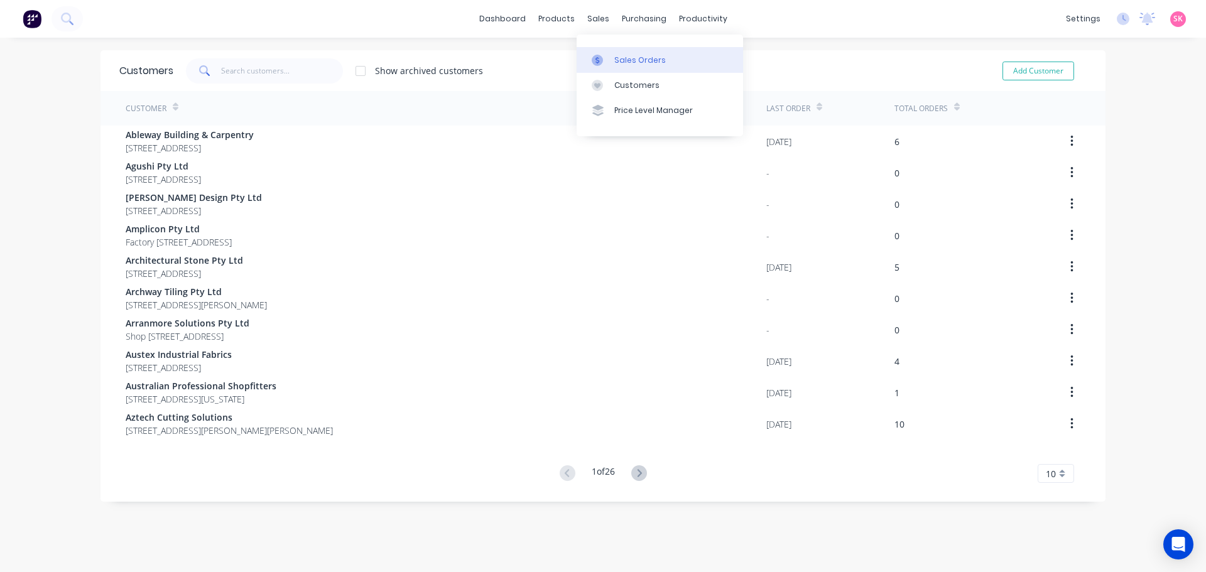
click at [599, 55] on icon at bounding box center [597, 60] width 11 height 11
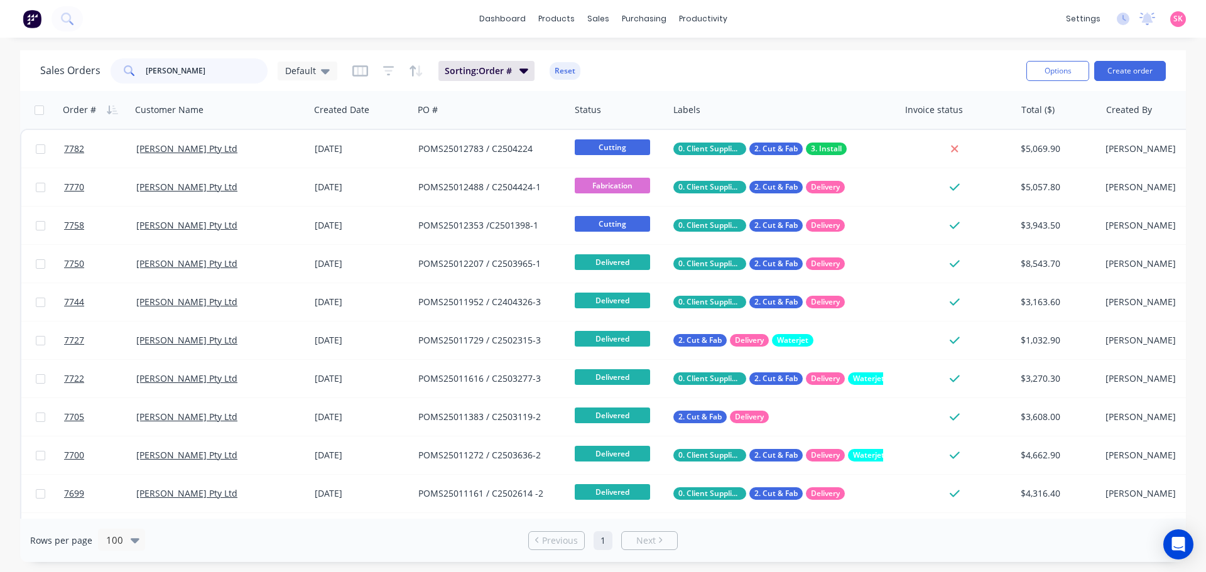
drag, startPoint x: 180, startPoint y: 70, endPoint x: -347, endPoint y: 70, distance: 527.0
click at [0, 70] on html "dashboard products sales purchasing productivity dashboard products Product Cat…" at bounding box center [603, 286] width 1206 height 572
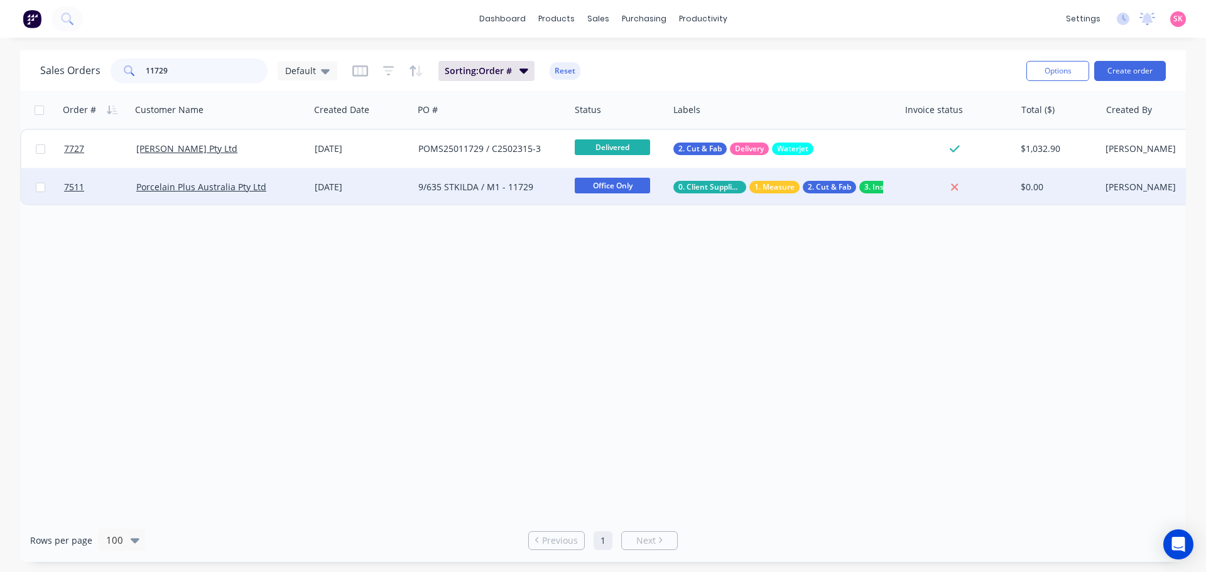
type input "11729"
click at [518, 187] on div "9/635 STKILDA / M1 - 11729" at bounding box center [487, 187] width 139 height 13
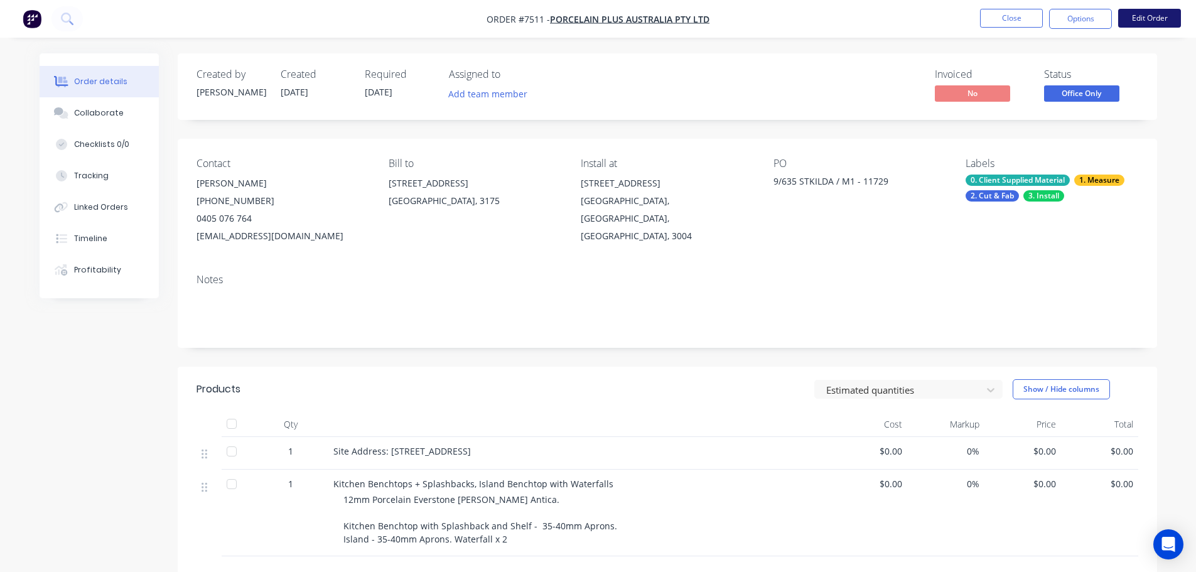
click at [1151, 14] on button "Edit Order" at bounding box center [1150, 18] width 63 height 19
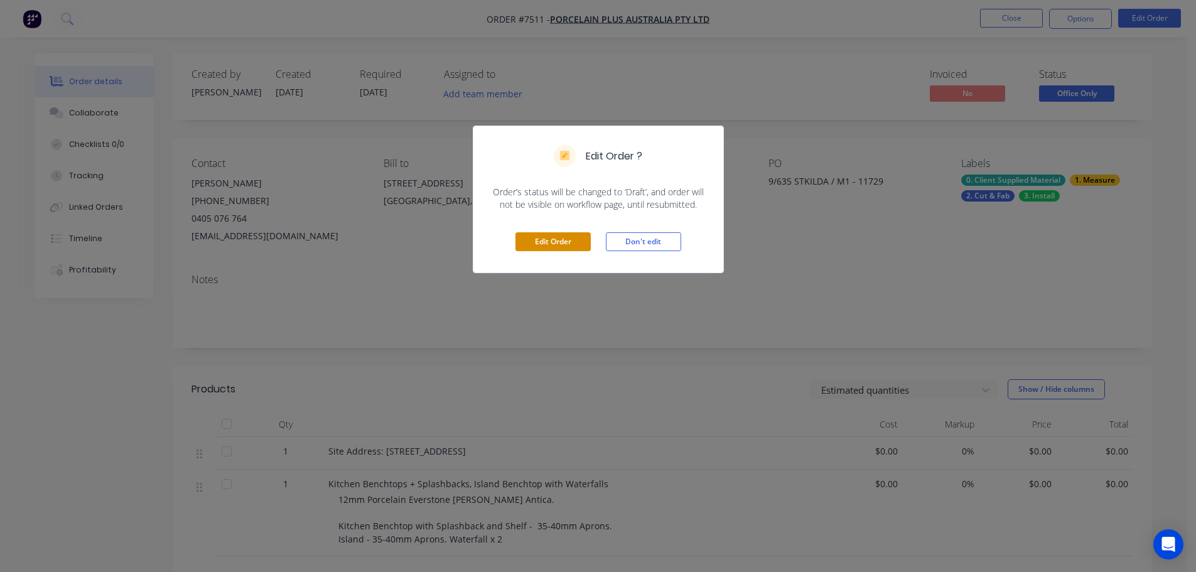
click at [549, 235] on button "Edit Order" at bounding box center [553, 241] width 75 height 19
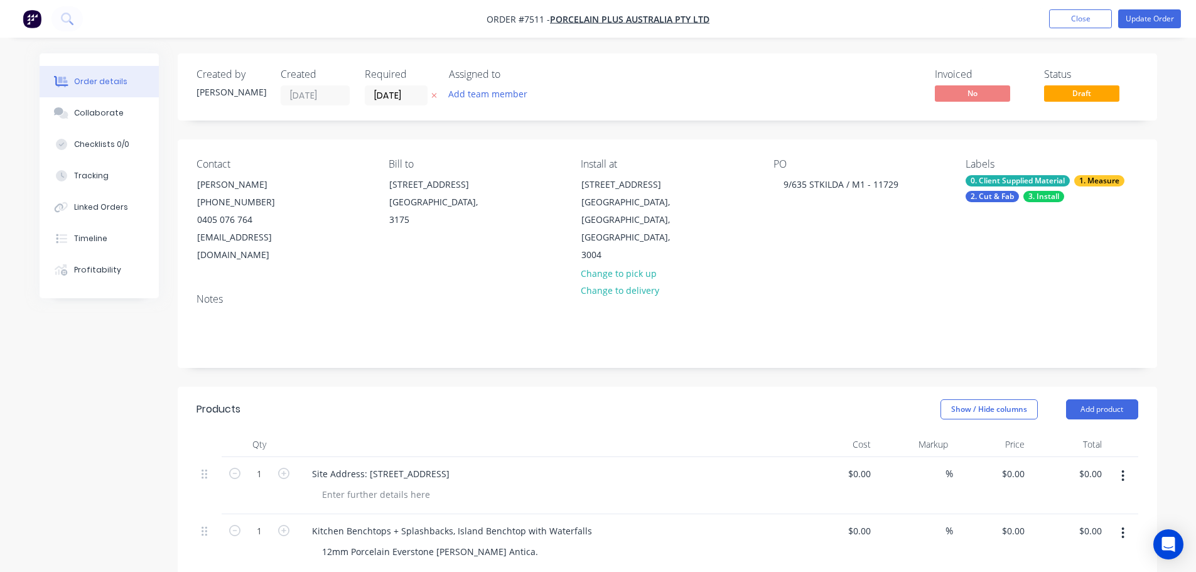
scroll to position [251, 0]
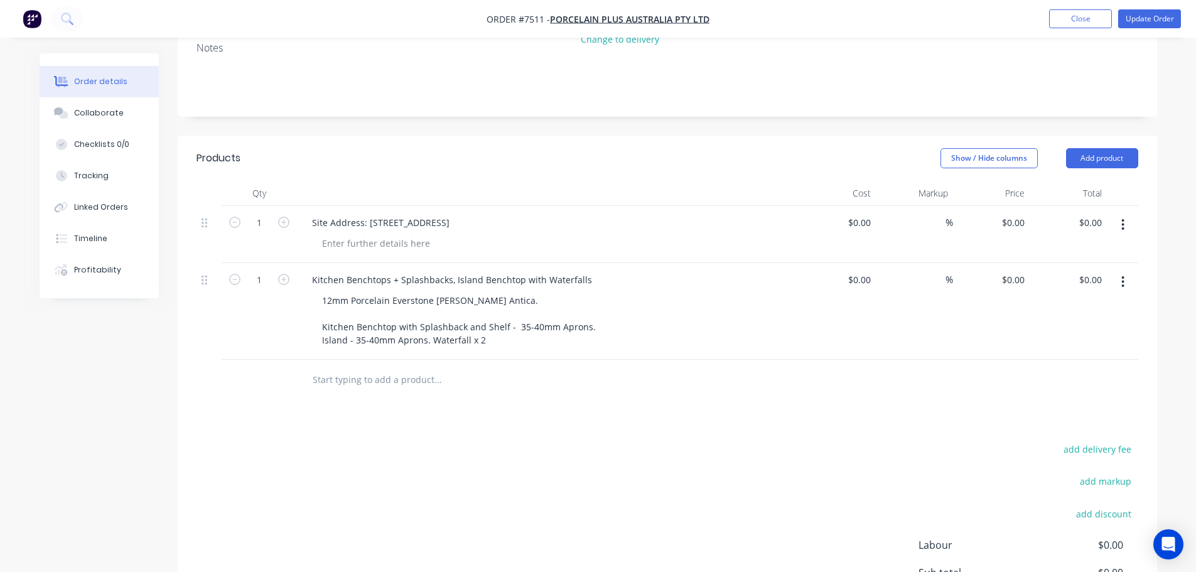
click at [876, 266] on div "%" at bounding box center [914, 311] width 77 height 97
click at [876, 271] on div "0 $0.00" at bounding box center [861, 280] width 29 height 18
type input "$5,625.00"
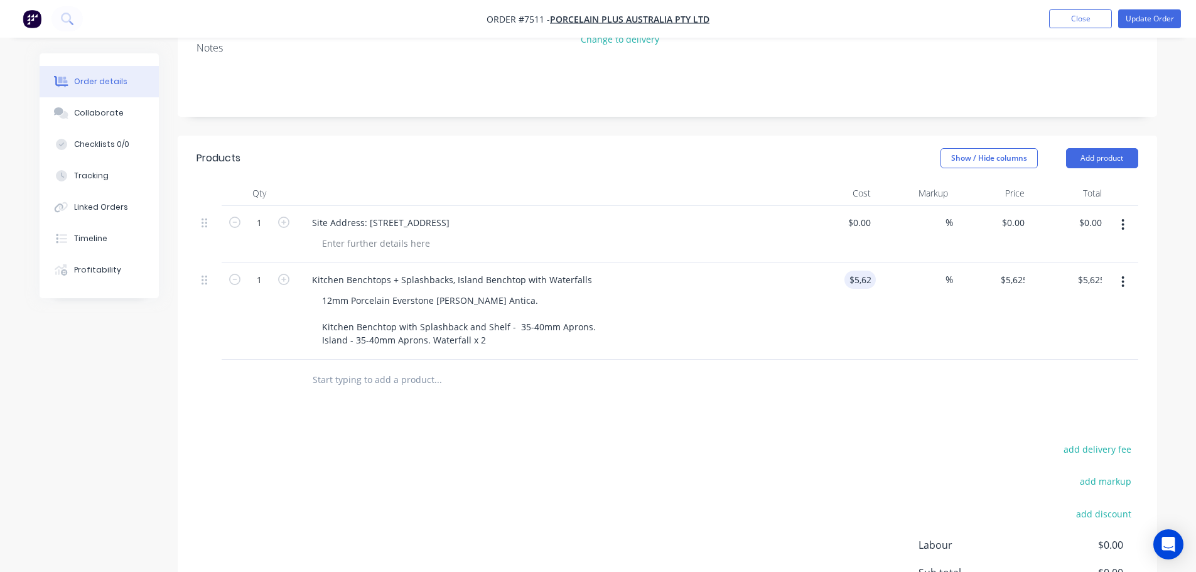
click at [1022, 391] on div "Products Show / Hide columns Add product Qty Cost Markup Price Total 1 Site Add…" at bounding box center [668, 419] width 980 height 567
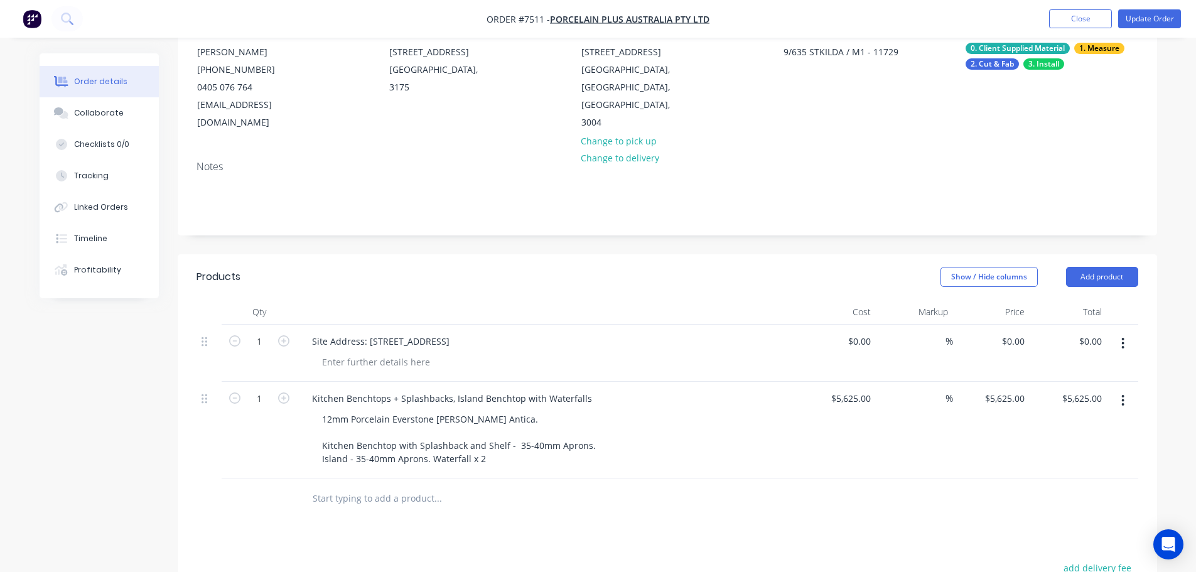
scroll to position [0, 0]
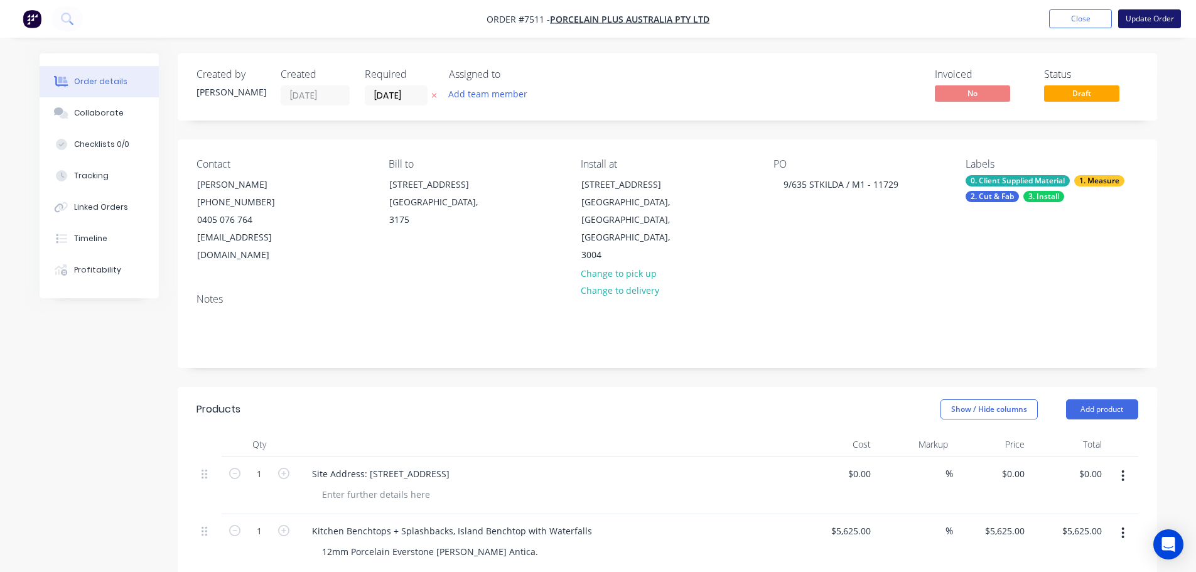
click at [1135, 22] on button "Update Order" at bounding box center [1150, 18] width 63 height 19
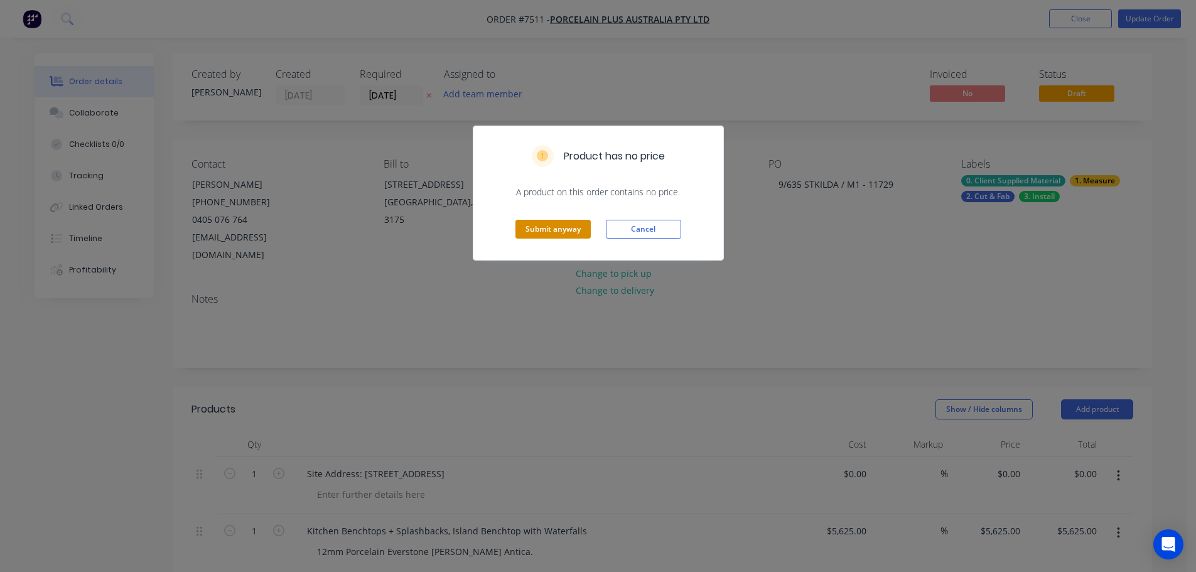
click at [563, 232] on button "Submit anyway" at bounding box center [553, 229] width 75 height 19
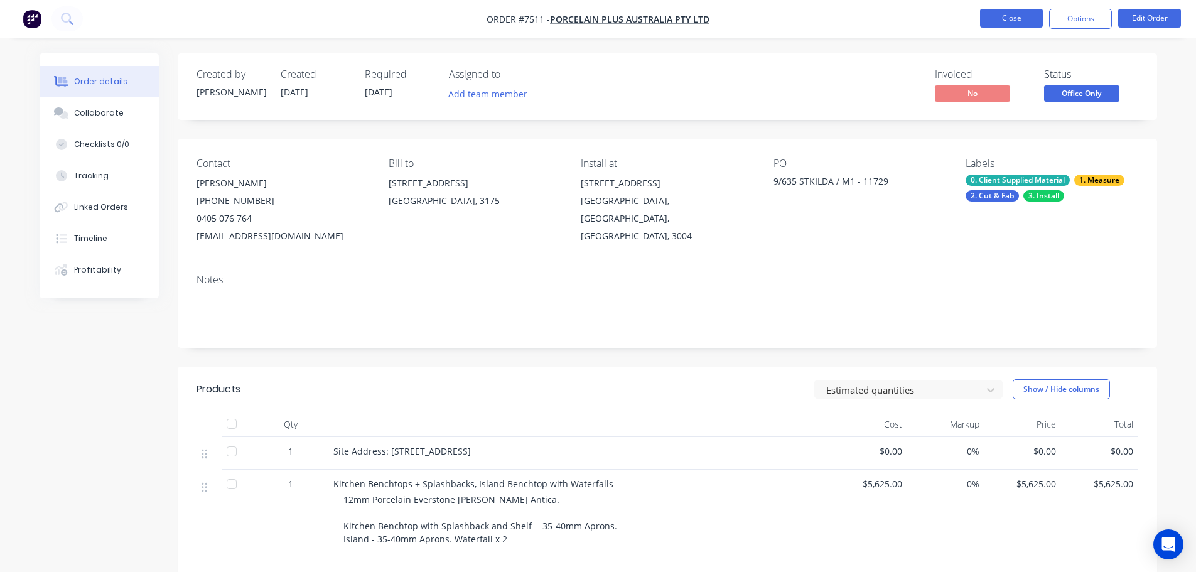
click at [1001, 22] on button "Close" at bounding box center [1011, 18] width 63 height 19
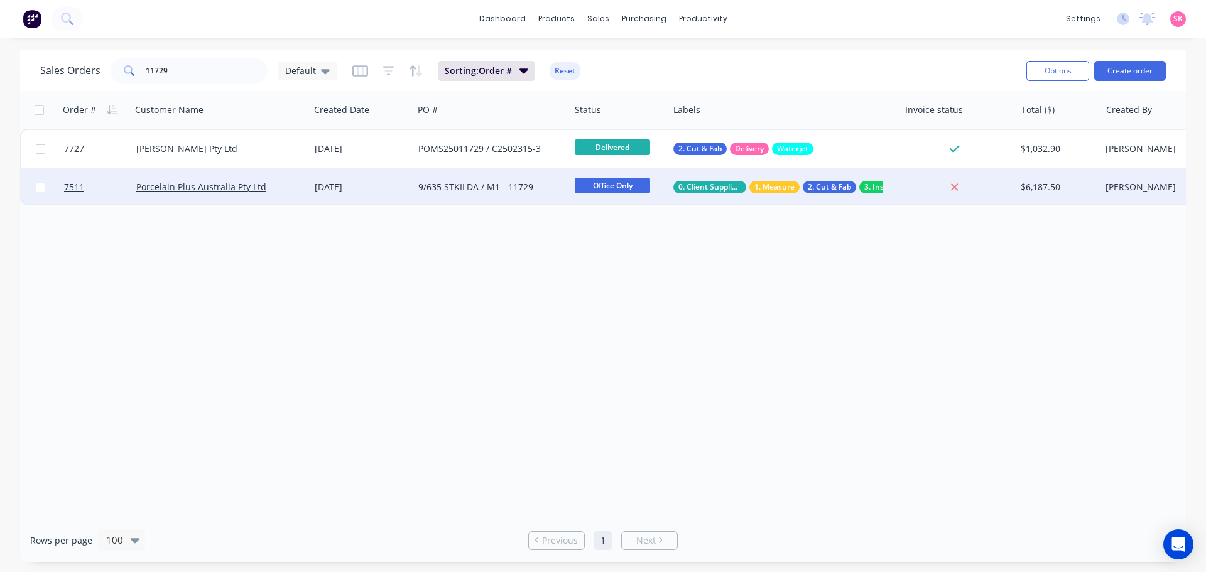
click at [368, 179] on div "[DATE]" at bounding box center [362, 187] width 104 height 38
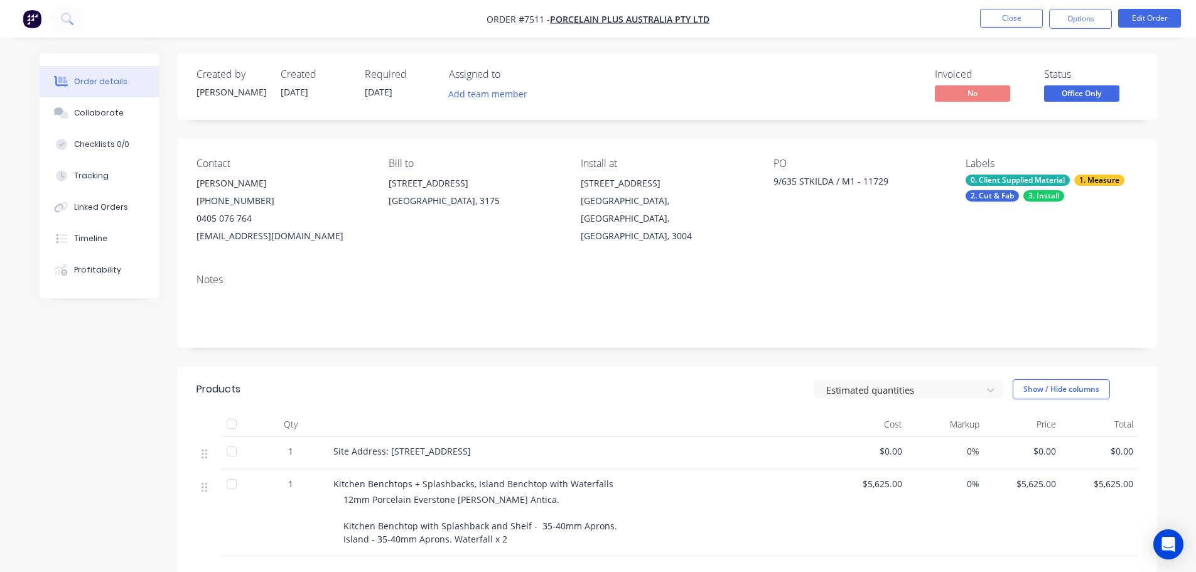
click at [1130, 89] on div "Status Office Only" at bounding box center [1091, 86] width 94 height 36
click at [1124, 87] on div "Status Office Only" at bounding box center [1091, 86] width 94 height 36
click at [1113, 105] on div "Created by [PERSON_NAME] Created [DATE] Required [DATE] Assigned to Add team me…" at bounding box center [668, 86] width 980 height 67
click at [1072, 93] on span "Office Only" at bounding box center [1081, 93] width 75 height 16
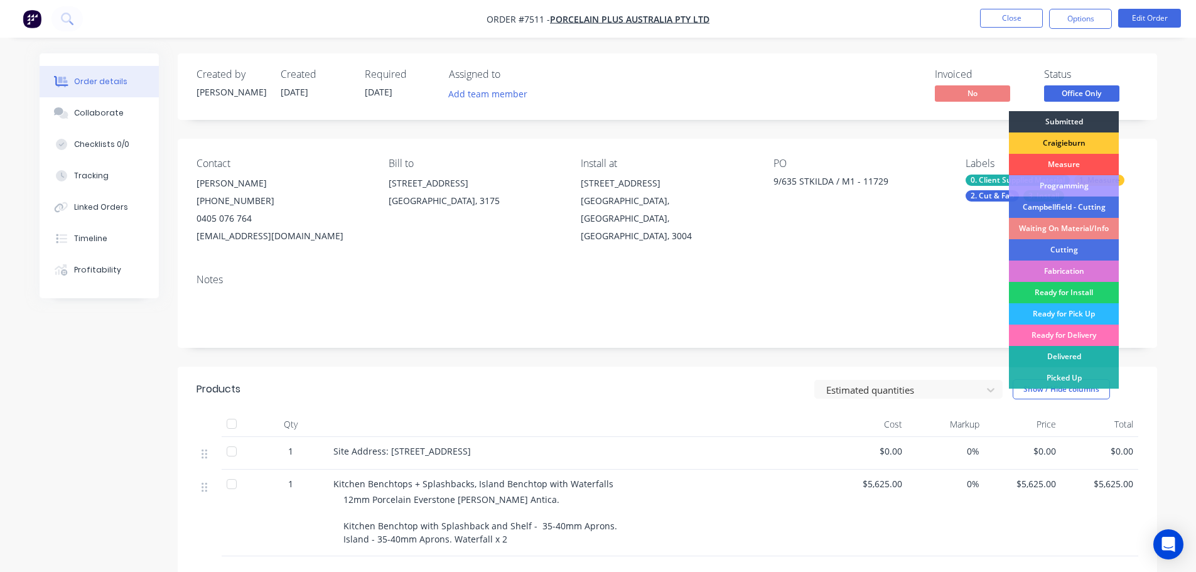
click at [1056, 354] on div "Delivered" at bounding box center [1064, 356] width 110 height 21
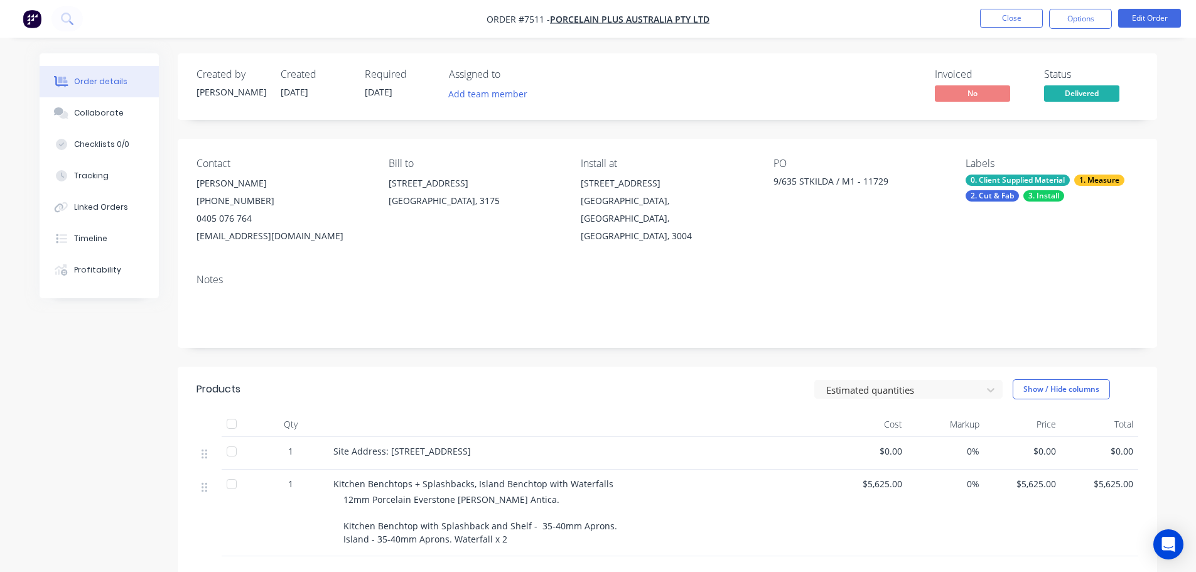
click at [987, 29] on nav "Order #7511 - Porcelain Plus Australia Pty Ltd Close Options Edit Order" at bounding box center [598, 19] width 1196 height 38
click at [996, 21] on button "Close" at bounding box center [1011, 18] width 63 height 19
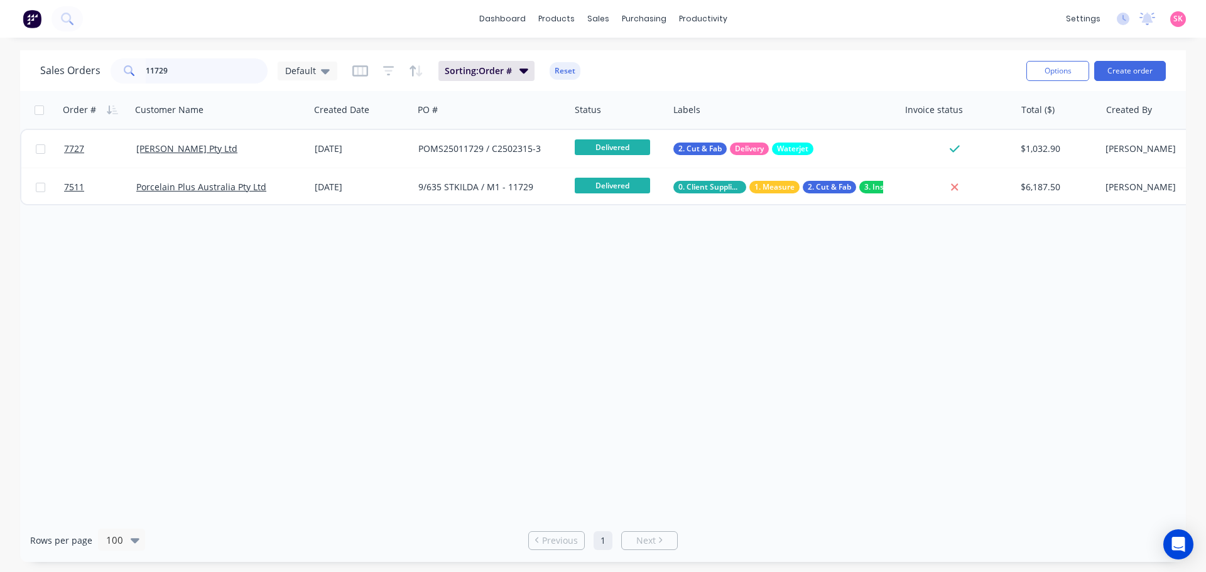
click at [170, 72] on input "11729" at bounding box center [207, 70] width 122 height 25
type input "1172"
click at [89, 67] on div "Sales Orders 1172 Default" at bounding box center [188, 70] width 297 height 25
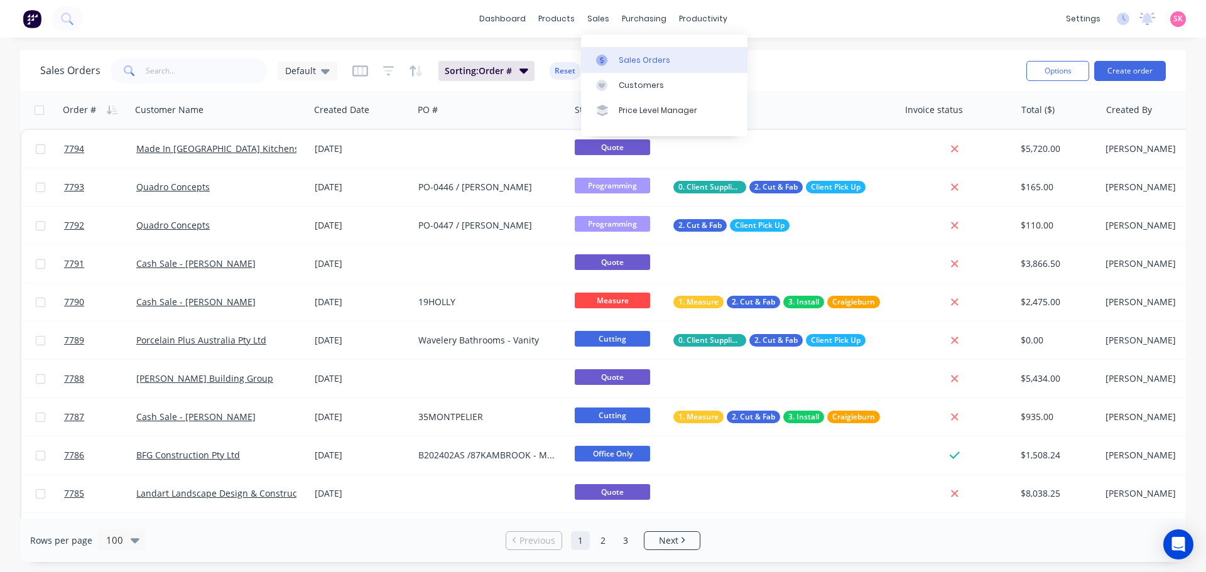
click at [608, 63] on div at bounding box center [605, 60] width 19 height 11
click at [1159, 68] on button "Create order" at bounding box center [1130, 71] width 72 height 20
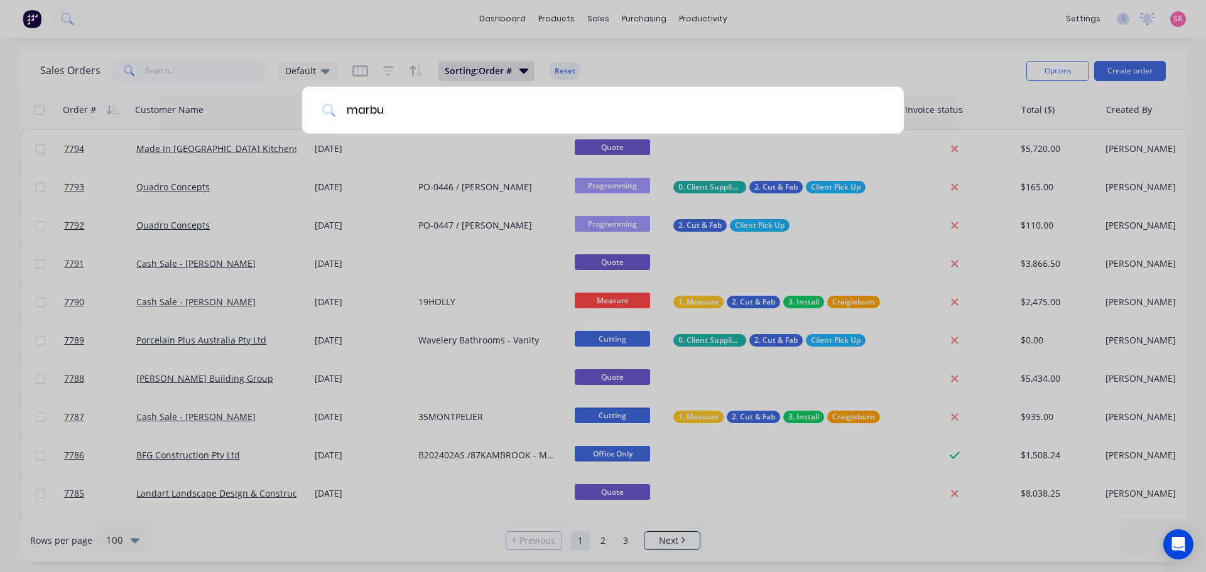
type input "[PERSON_NAME]"
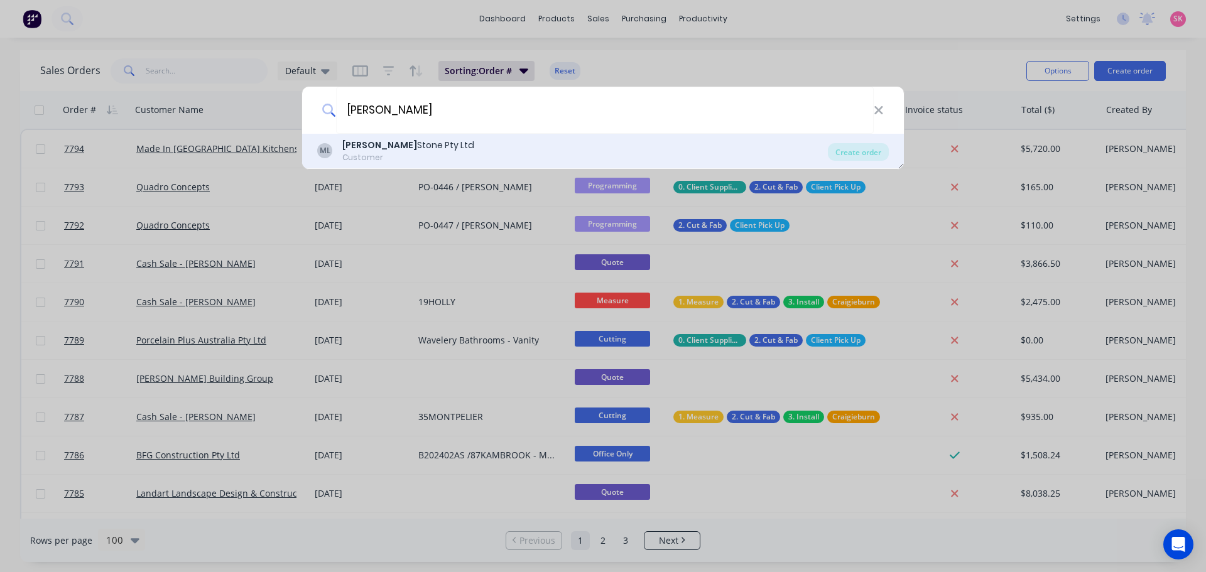
click at [416, 158] on div "Customer" at bounding box center [408, 157] width 132 height 11
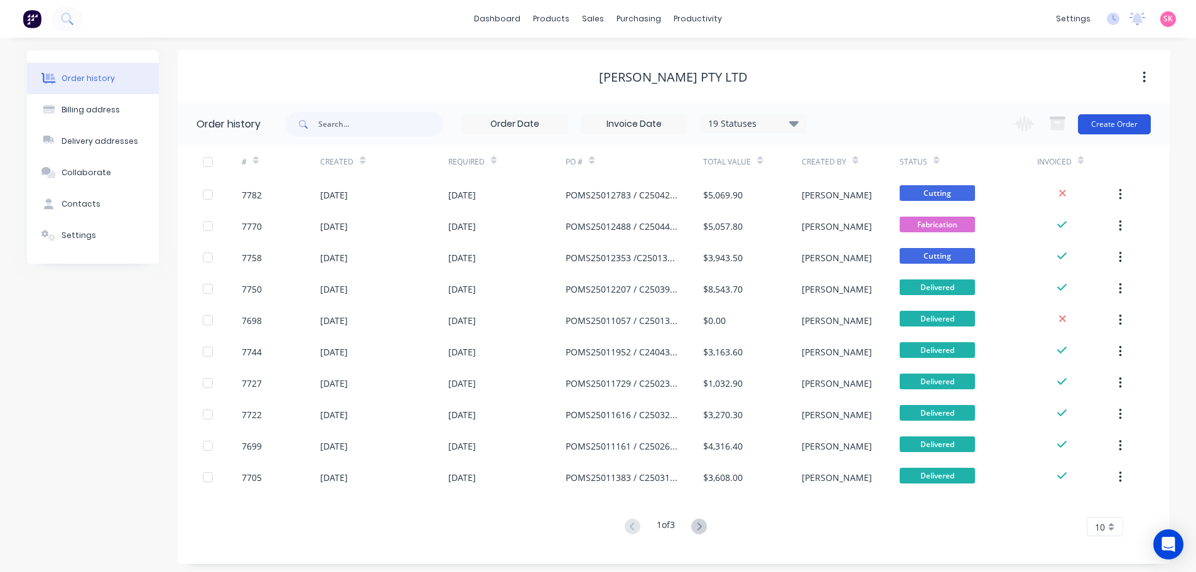
click at [1124, 123] on button "Create Order" at bounding box center [1114, 124] width 73 height 20
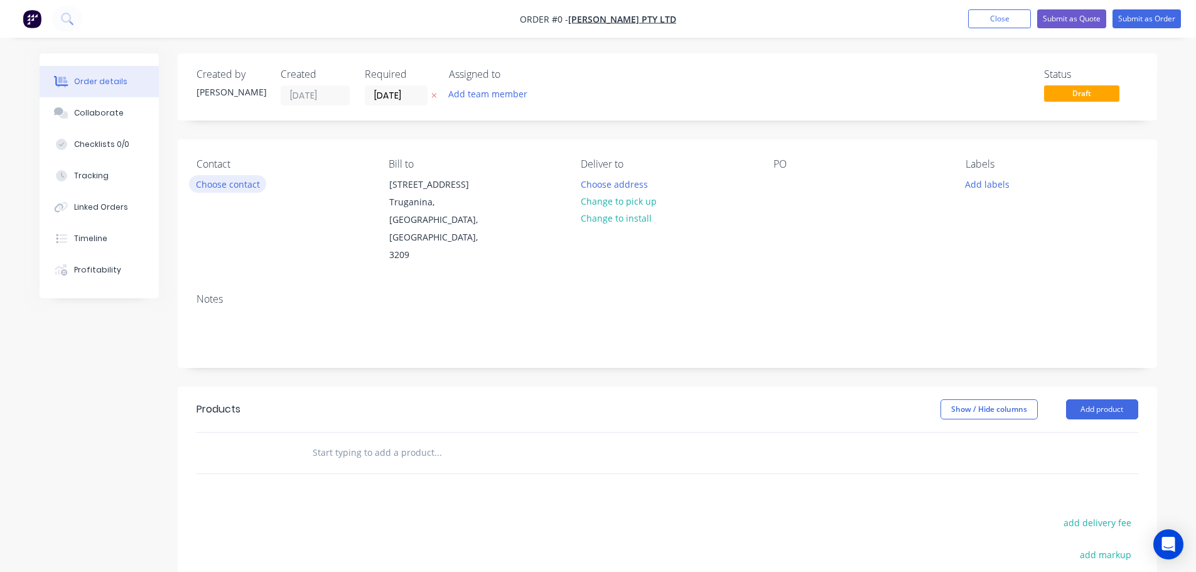
click at [263, 187] on button "Choose contact" at bounding box center [227, 183] width 77 height 17
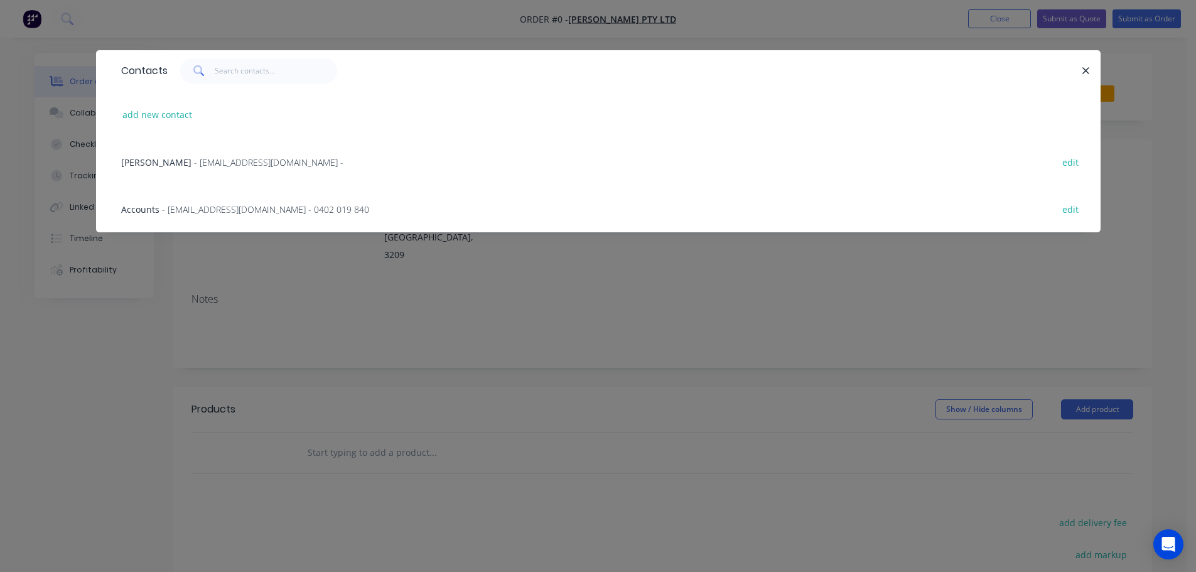
click at [1086, 68] on icon "button" at bounding box center [1086, 70] width 8 height 11
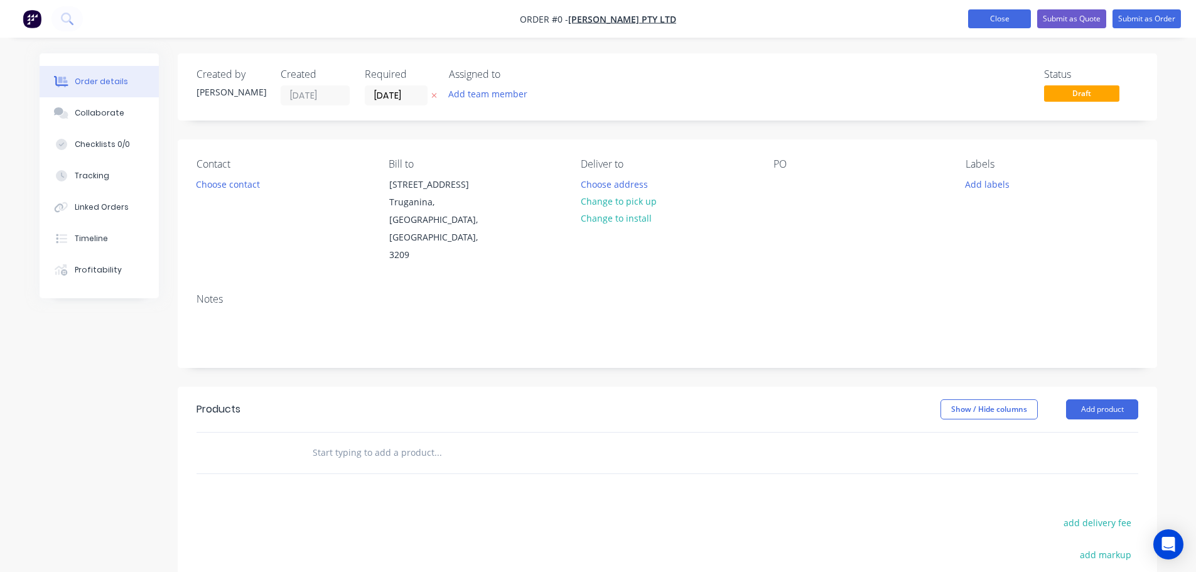
click at [997, 15] on button "Close" at bounding box center [1000, 18] width 63 height 19
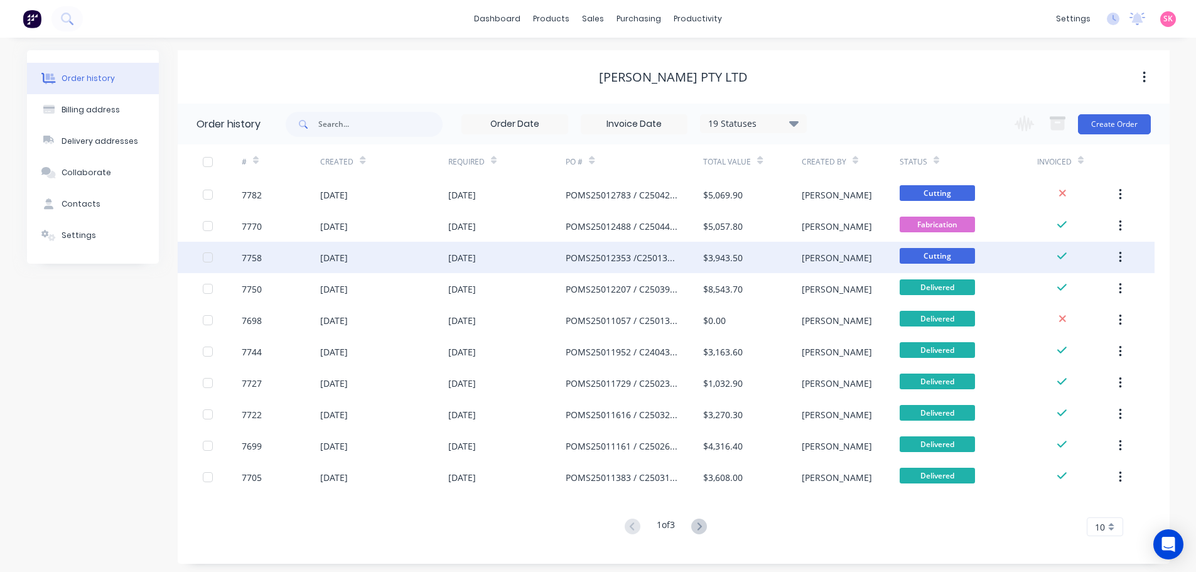
click at [393, 252] on div "[DATE]" at bounding box center [384, 257] width 128 height 31
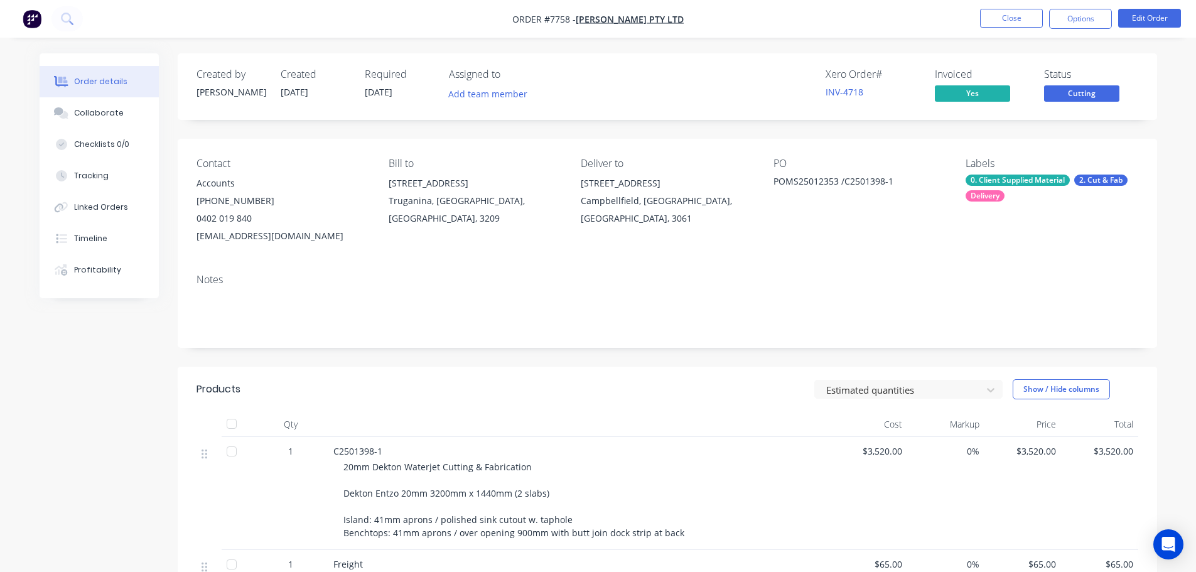
click at [1077, 96] on span "Cutting" at bounding box center [1081, 93] width 75 height 16
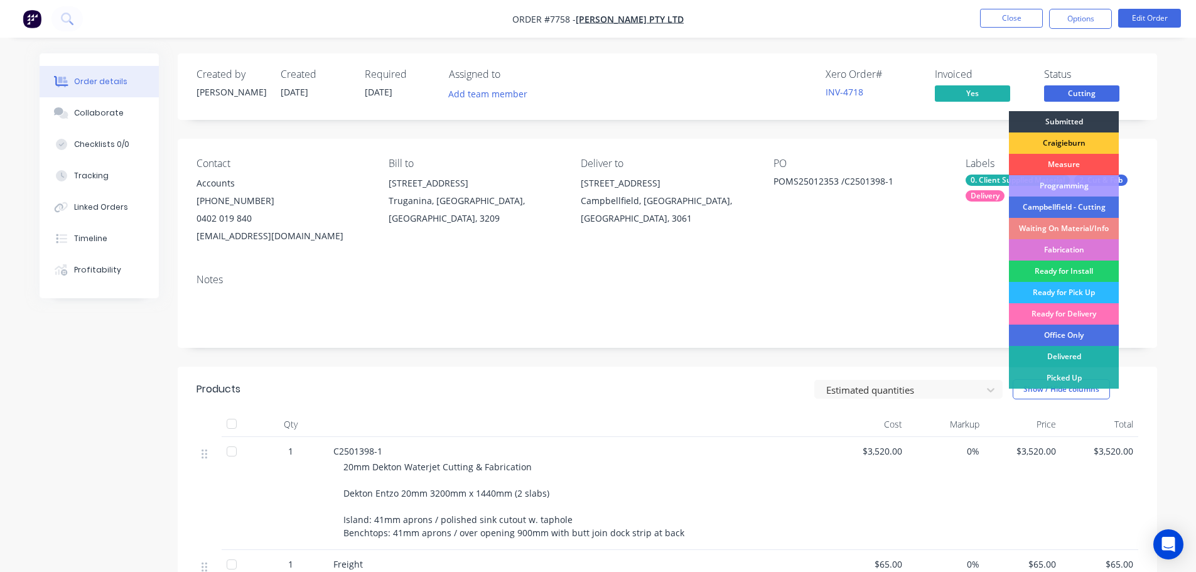
click at [1062, 355] on div "Delivered" at bounding box center [1064, 356] width 110 height 21
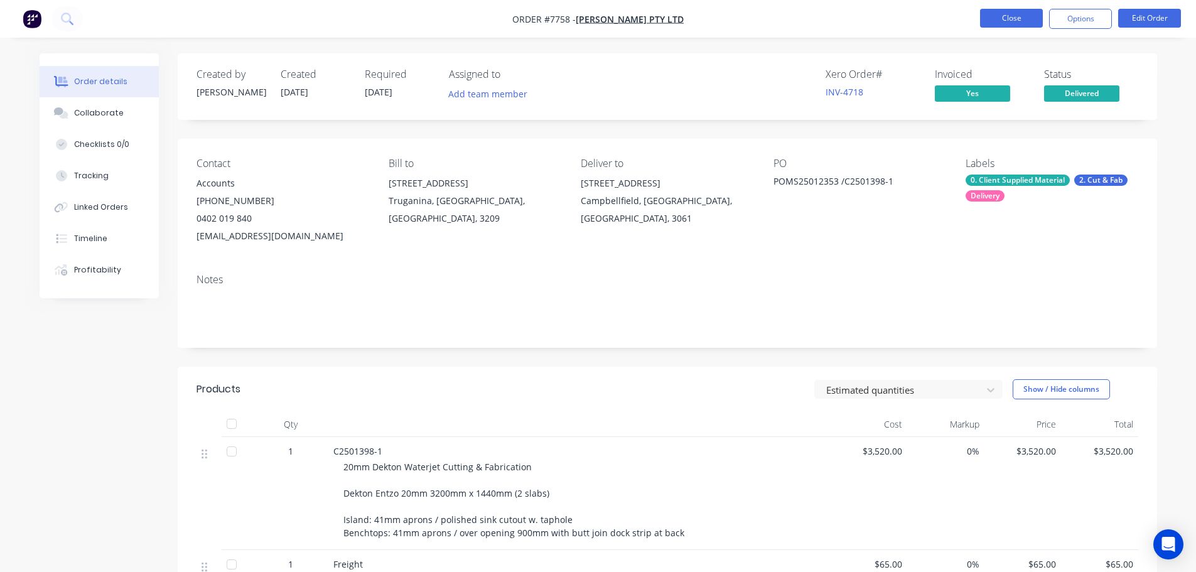
click at [997, 20] on button "Close" at bounding box center [1011, 18] width 63 height 19
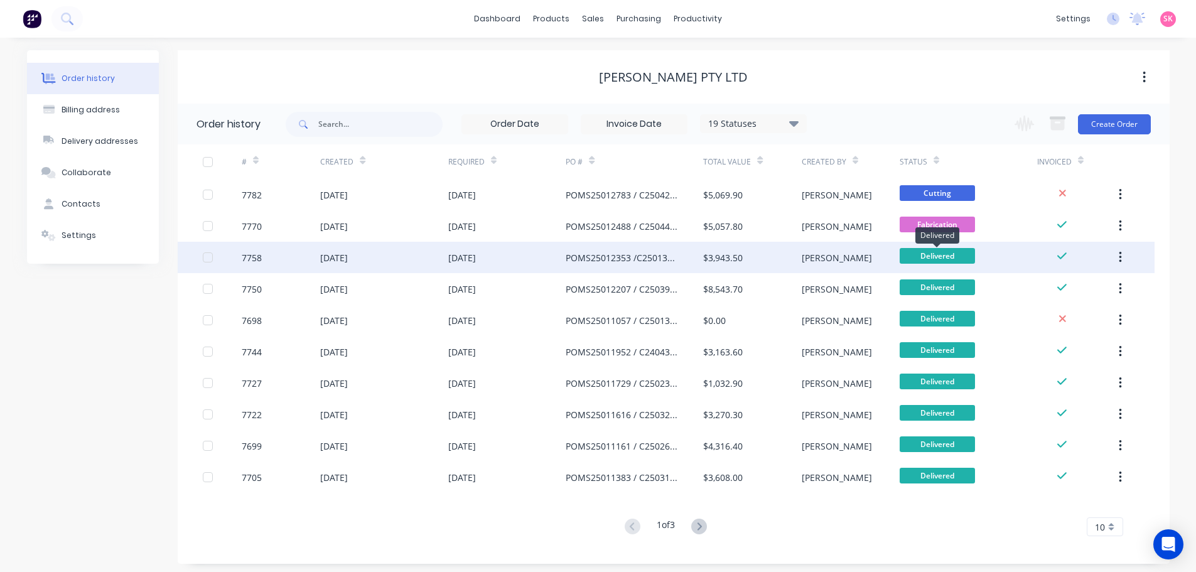
click at [953, 256] on span "Delivered" at bounding box center [937, 256] width 75 height 16
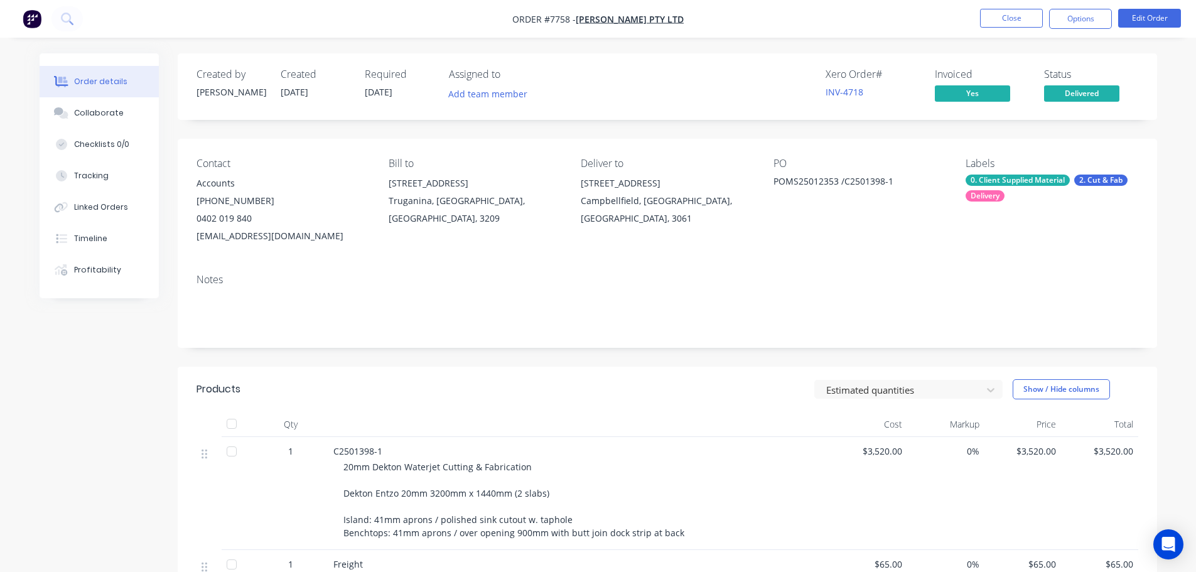
click at [1095, 87] on span "Delivered" at bounding box center [1081, 93] width 75 height 16
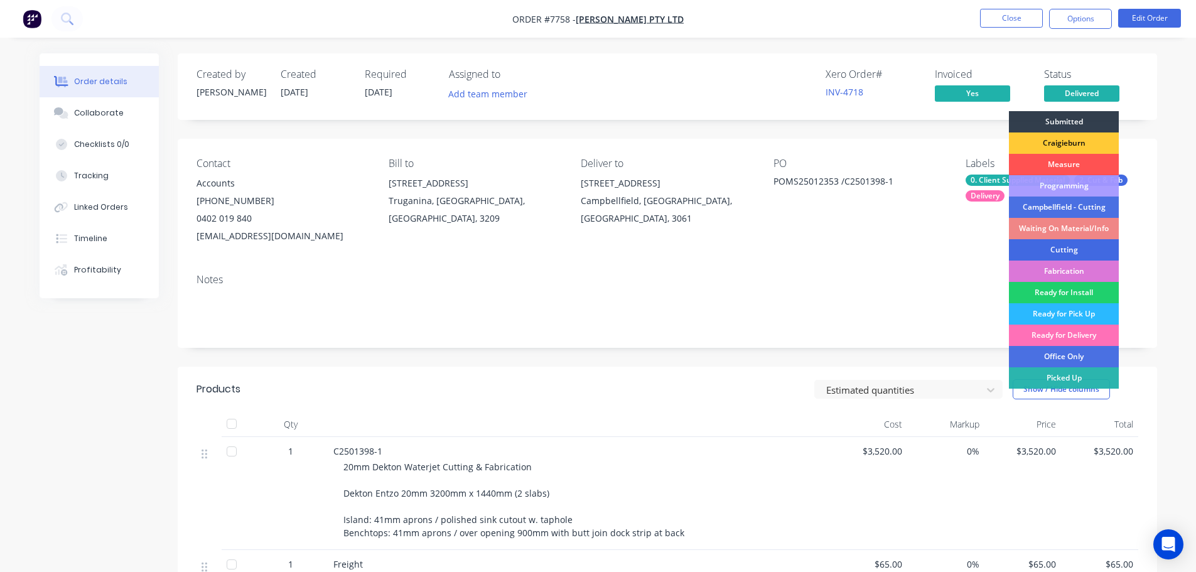
click at [1072, 254] on div "Cutting" at bounding box center [1064, 249] width 110 height 21
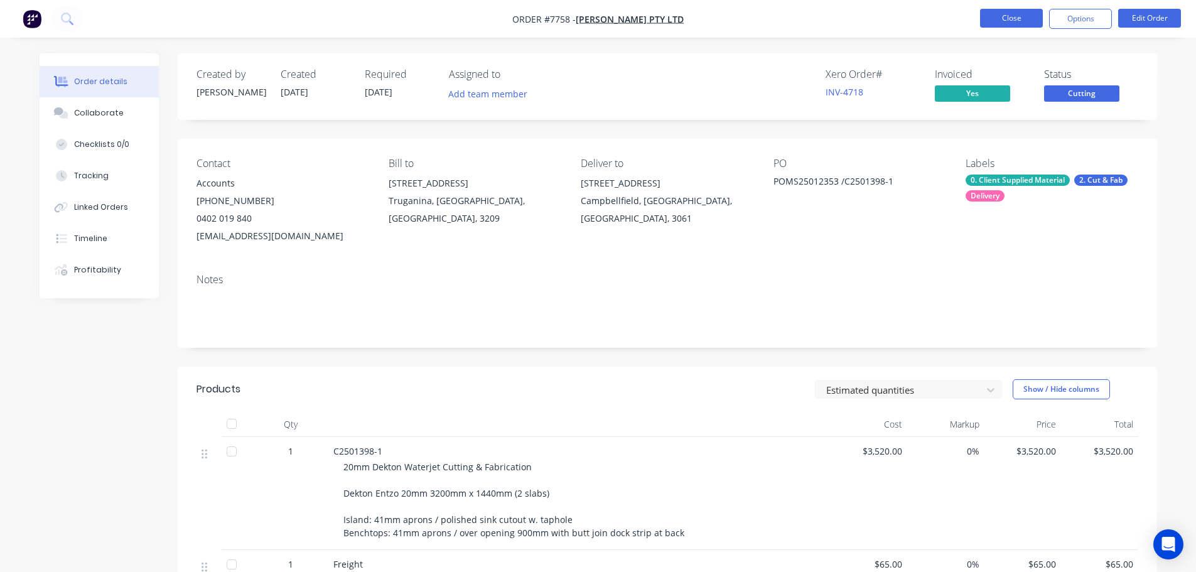
click at [999, 19] on button "Close" at bounding box center [1011, 18] width 63 height 19
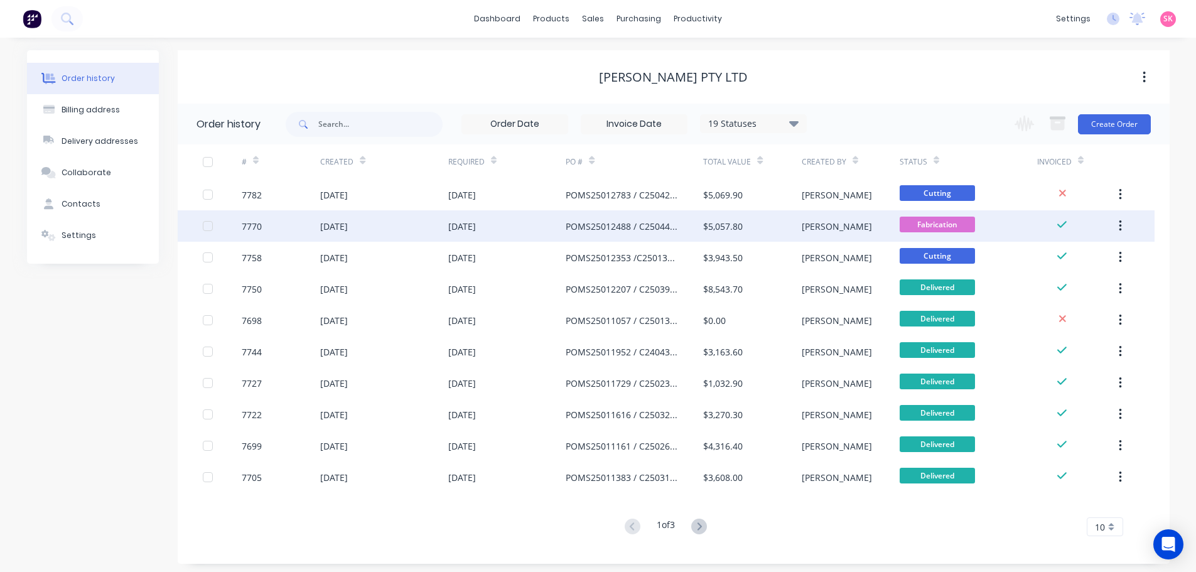
click at [578, 224] on div "POMS25012488 / C2504424-1" at bounding box center [622, 226] width 112 height 13
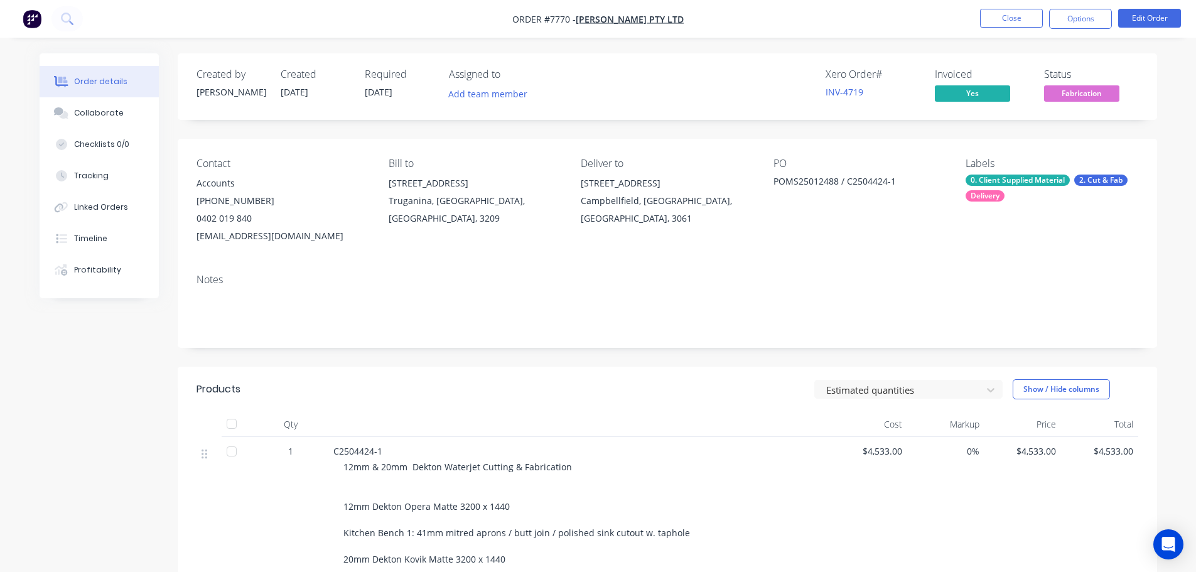
click at [1079, 100] on span "Fabrication" at bounding box center [1081, 93] width 75 height 16
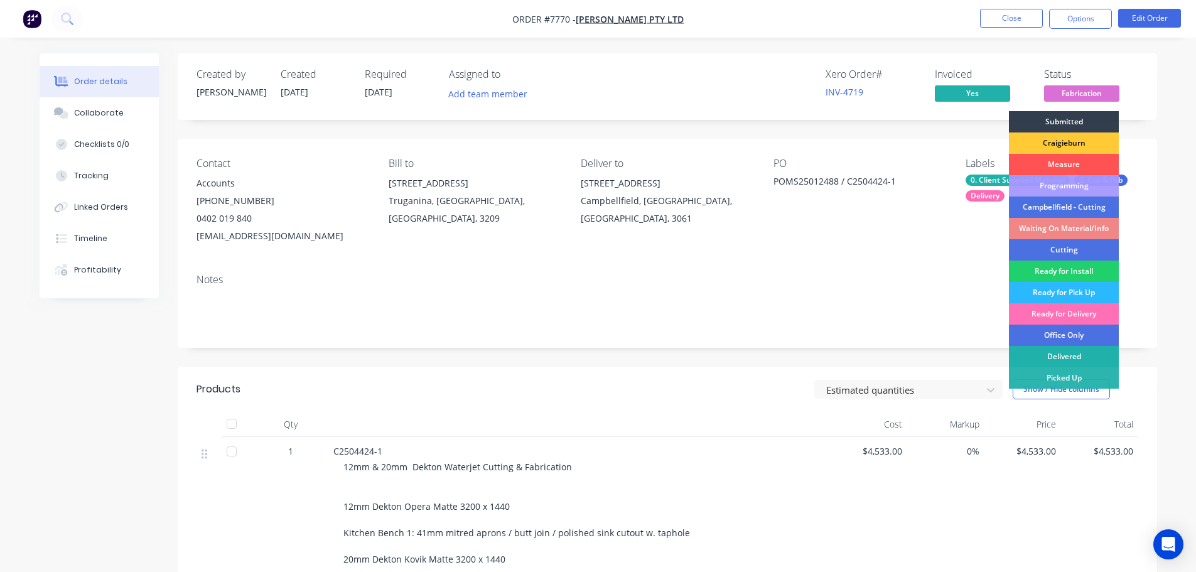
click at [1078, 364] on div "Delivered" at bounding box center [1064, 356] width 110 height 21
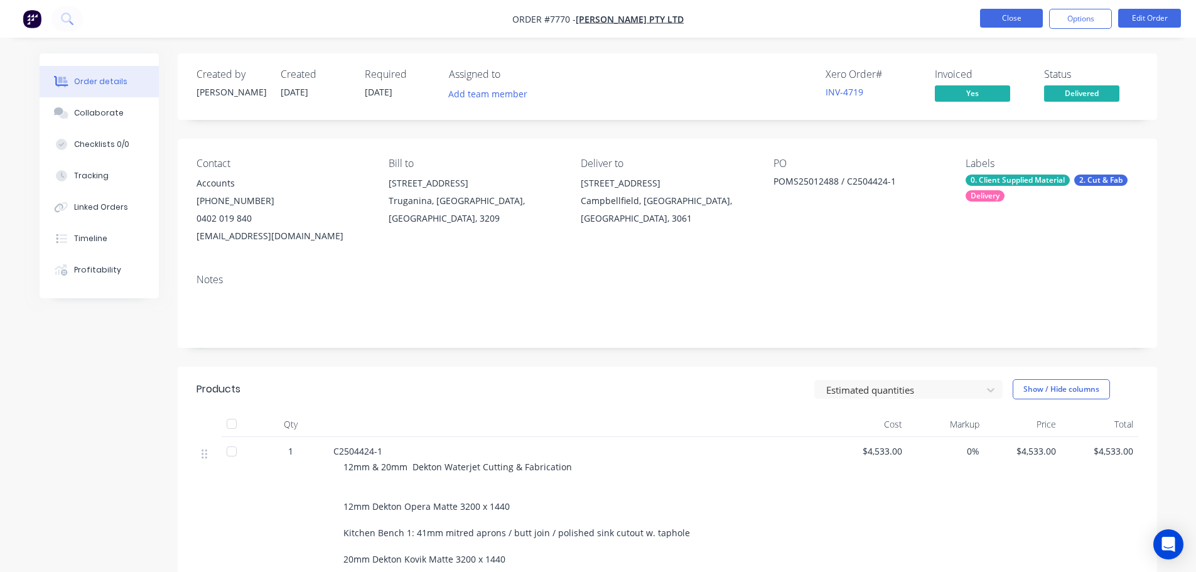
click at [998, 27] on button "Close" at bounding box center [1011, 18] width 63 height 19
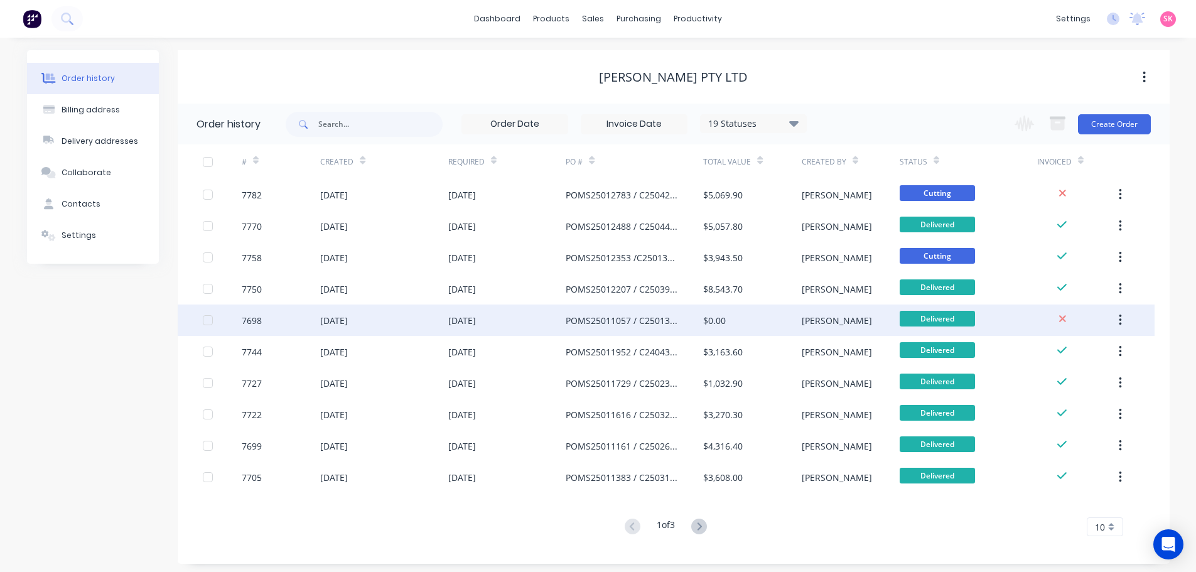
click at [635, 328] on div "POMS25011057 / C2501303-4" at bounding box center [635, 320] width 138 height 31
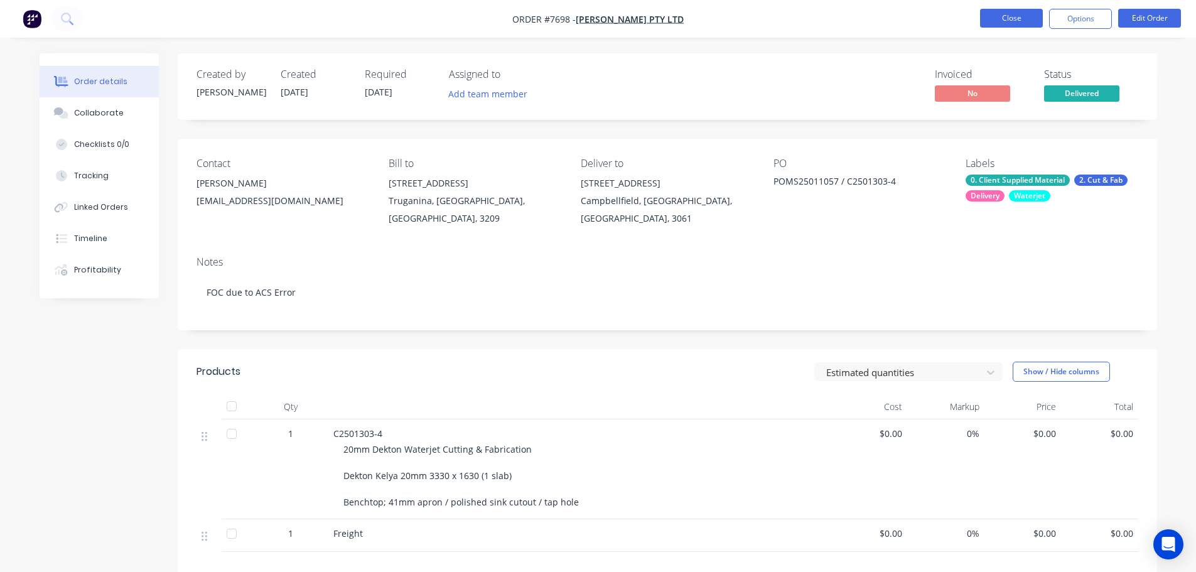
click at [994, 19] on button "Close" at bounding box center [1011, 18] width 63 height 19
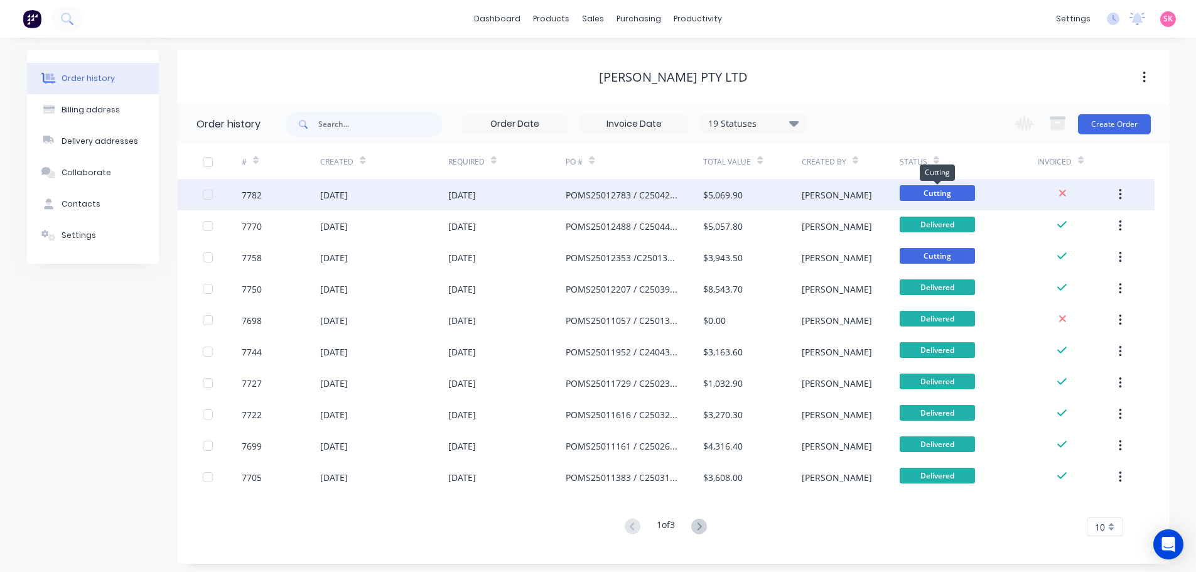
click at [987, 185] on div "Cutting" at bounding box center [969, 194] width 138 height 31
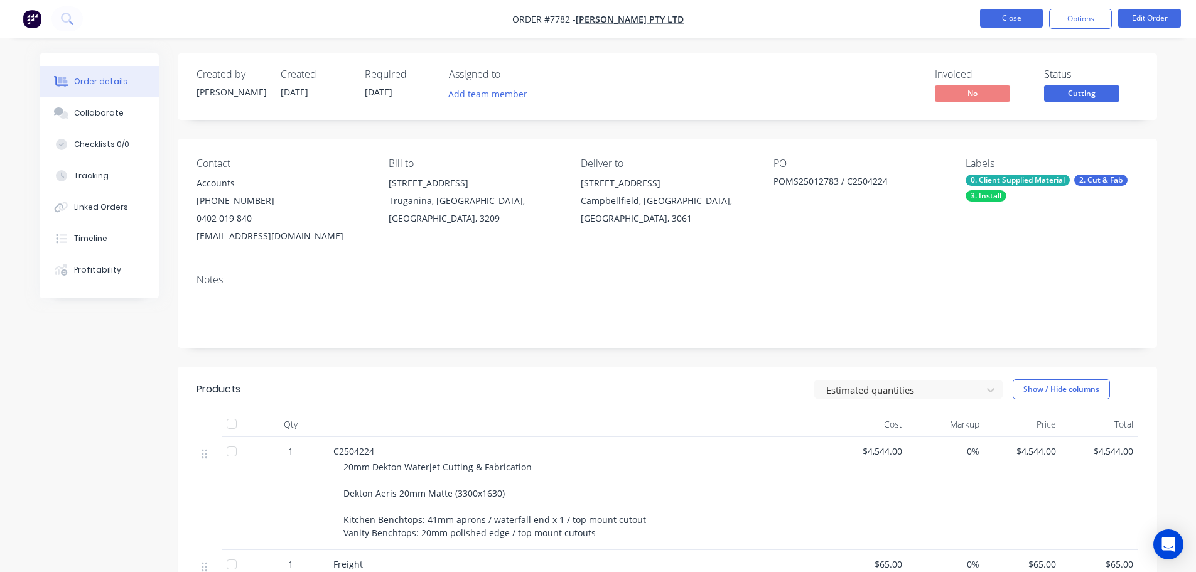
click at [1018, 14] on button "Close" at bounding box center [1011, 18] width 63 height 19
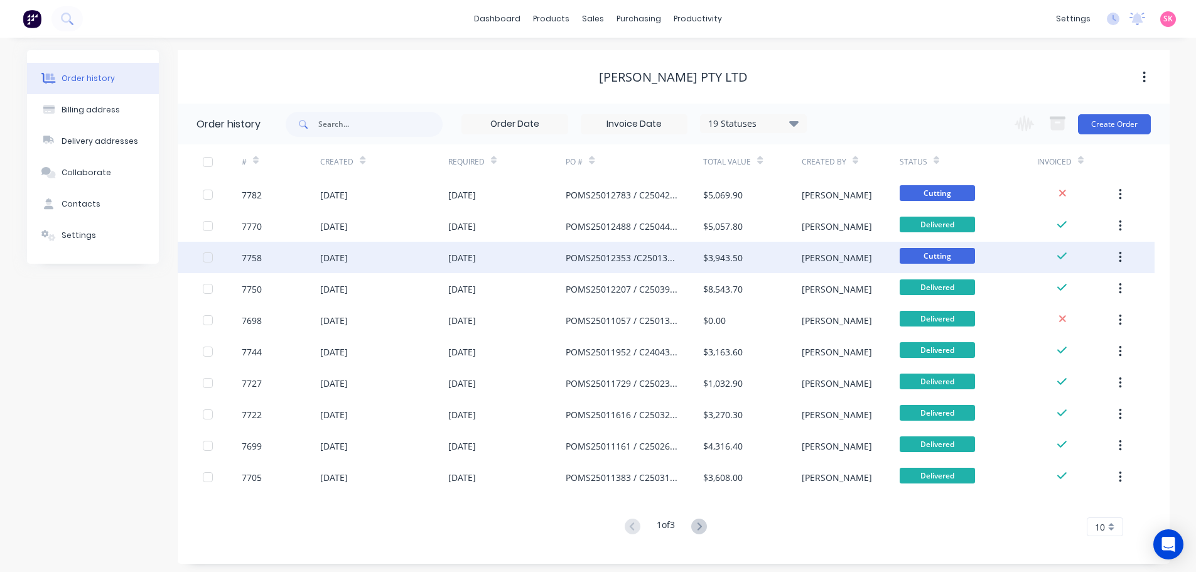
click at [641, 254] on div "POMS25012353 /C2501398-1" at bounding box center [622, 257] width 112 height 13
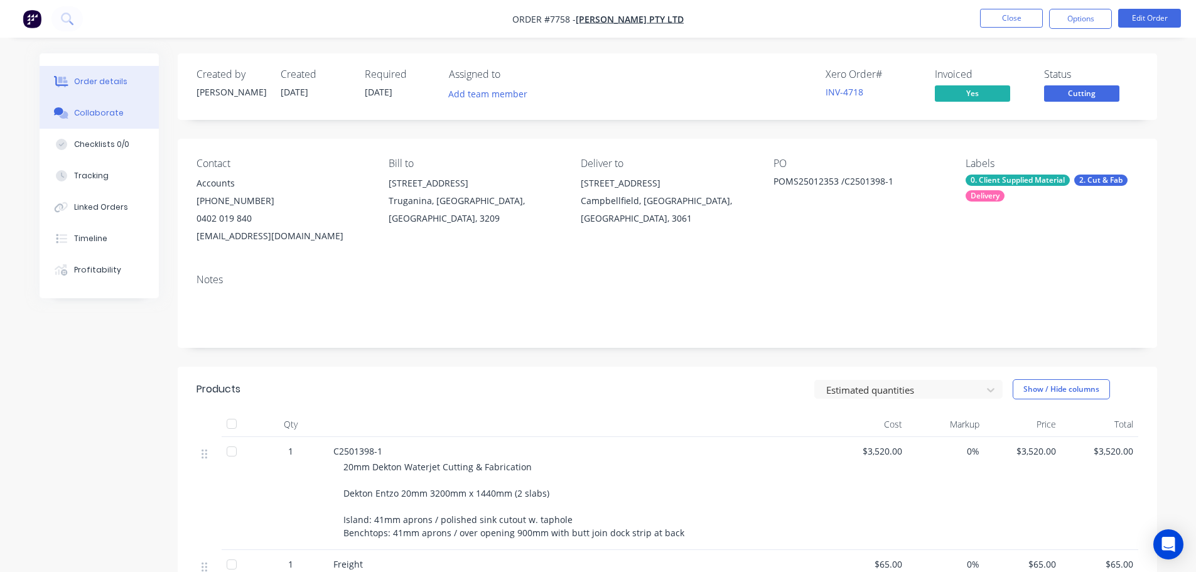
click at [111, 116] on div "Collaborate" at bounding box center [99, 112] width 50 height 11
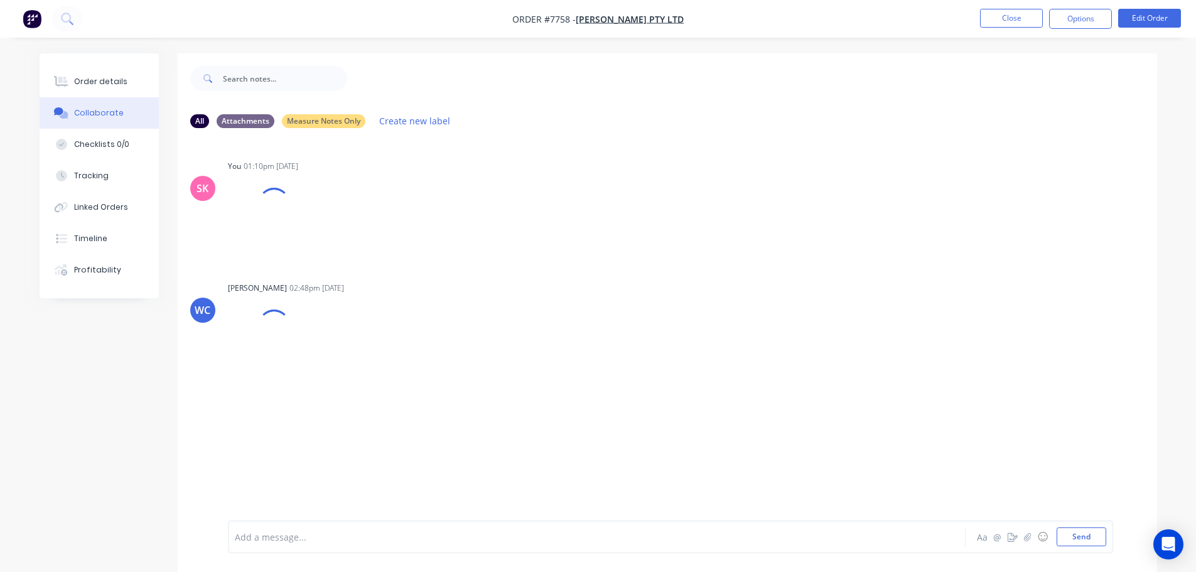
click at [395, 524] on div "Add a message... Aa @ ☺ Send" at bounding box center [671, 537] width 886 height 33
click at [276, 531] on div at bounding box center [562, 537] width 653 height 13
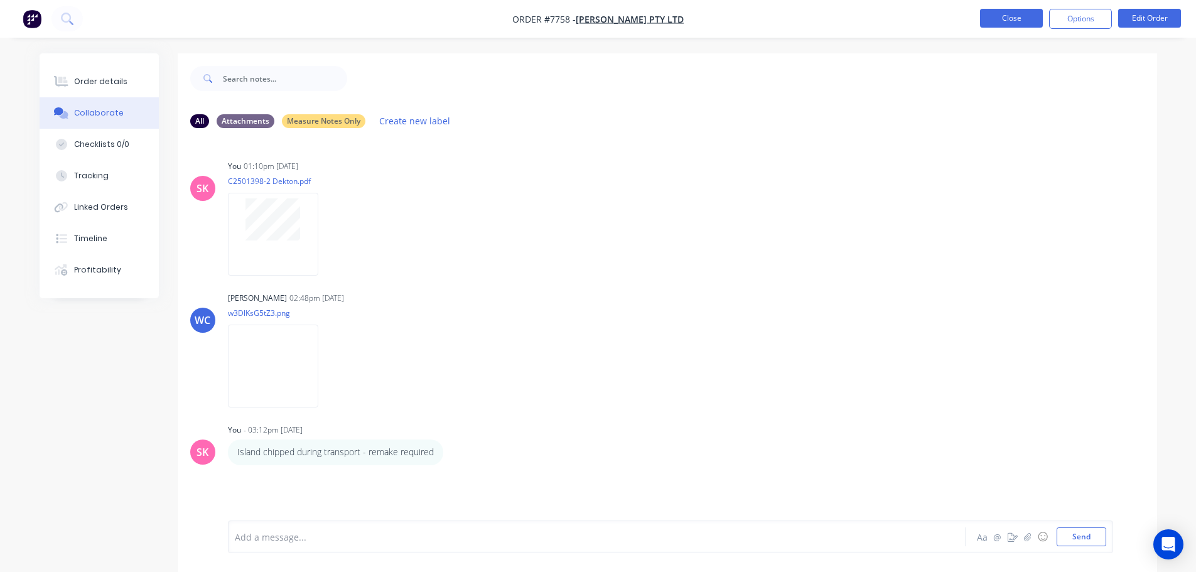
click at [994, 14] on button "Close" at bounding box center [1011, 18] width 63 height 19
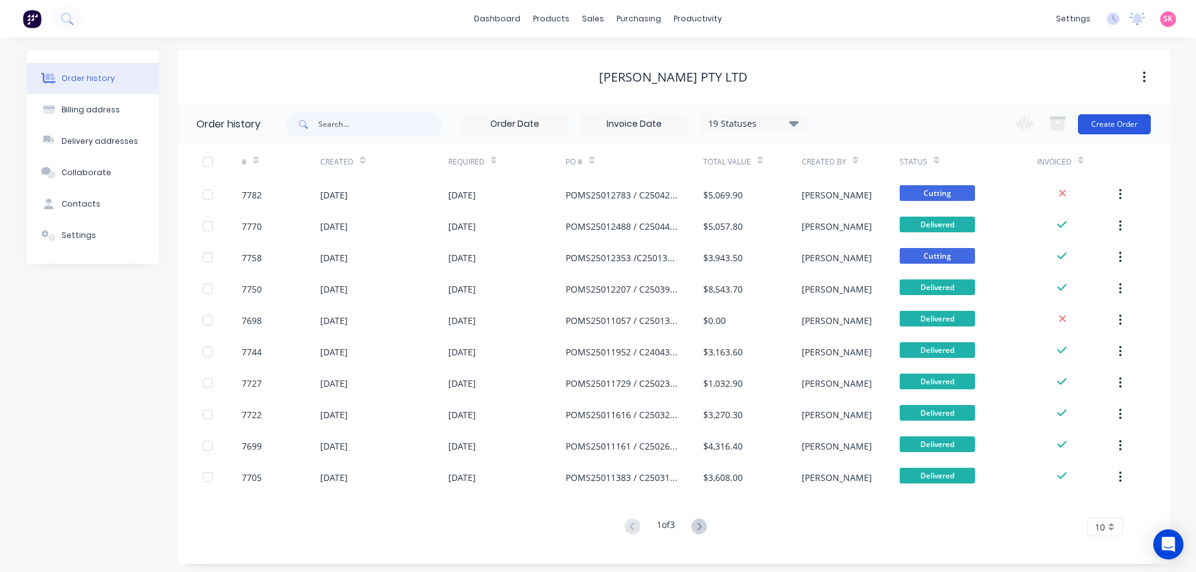
click at [1117, 124] on button "Create Order" at bounding box center [1114, 124] width 73 height 20
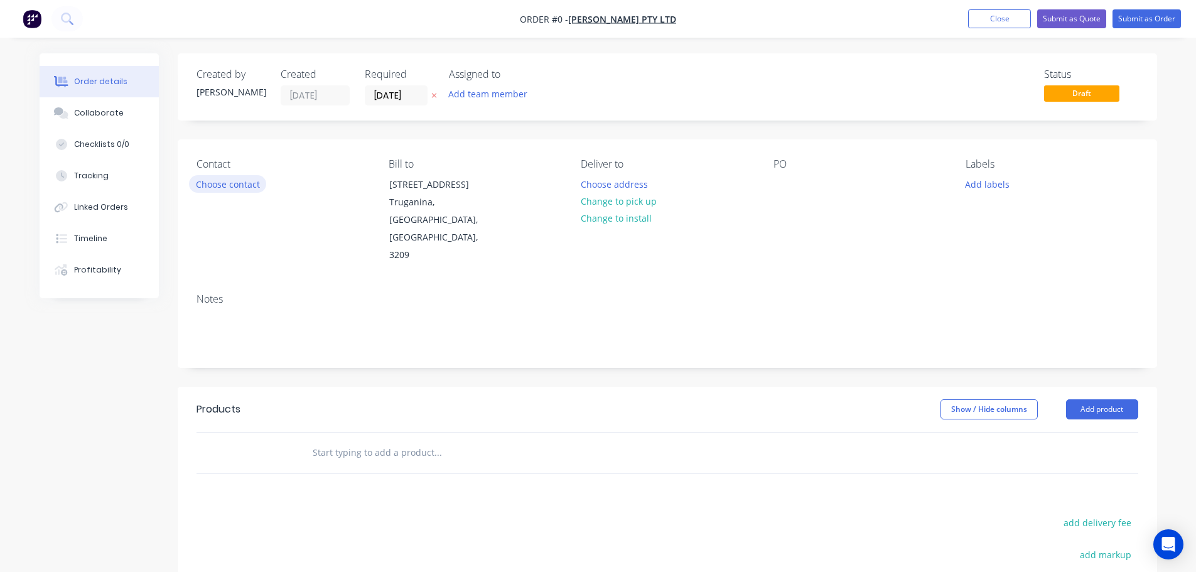
click at [227, 177] on button "Choose contact" at bounding box center [227, 183] width 77 height 17
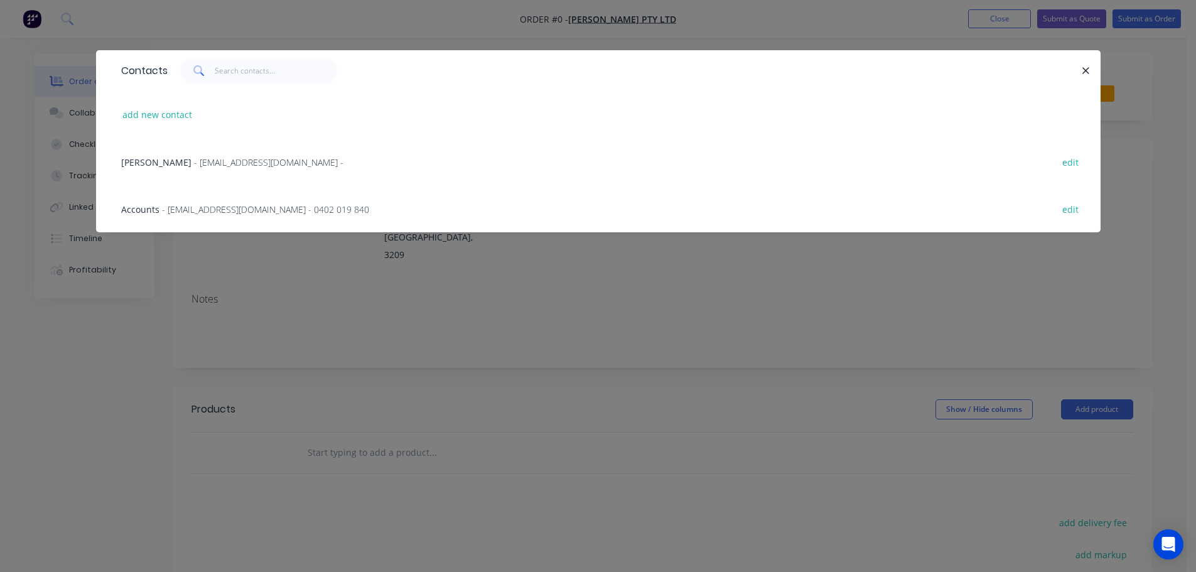
click at [241, 213] on span "- [EMAIL_ADDRESS][DOMAIN_NAME] - 0402 019 840" at bounding box center [265, 209] width 207 height 12
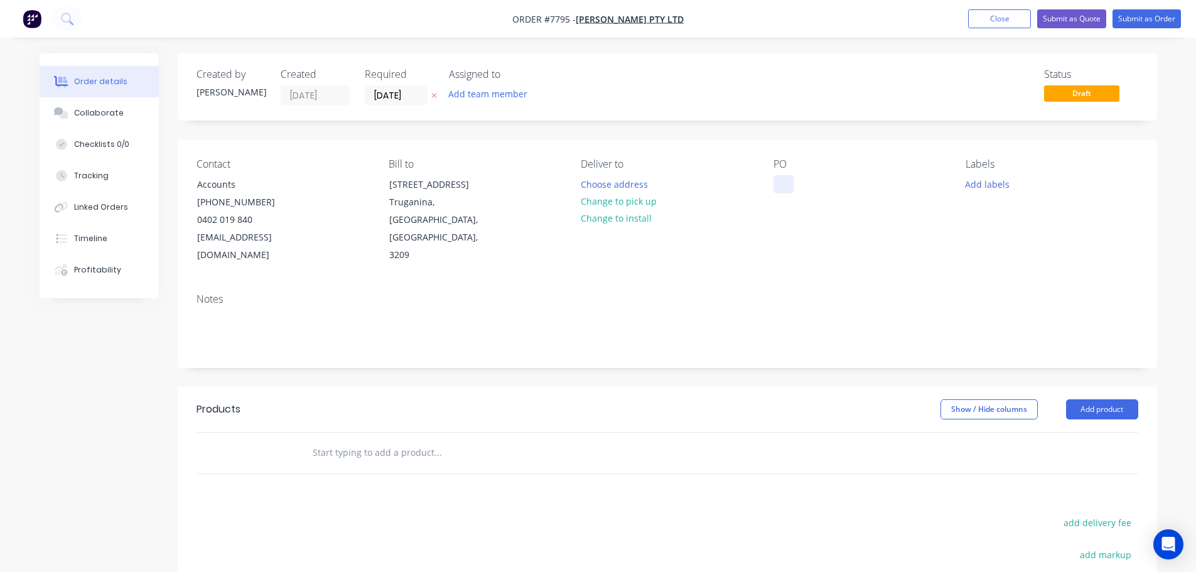
click at [777, 183] on div at bounding box center [784, 184] width 20 height 18
click at [788, 185] on div at bounding box center [784, 184] width 20 height 18
paste div
click at [1007, 180] on button "Add labels" at bounding box center [988, 183] width 58 height 17
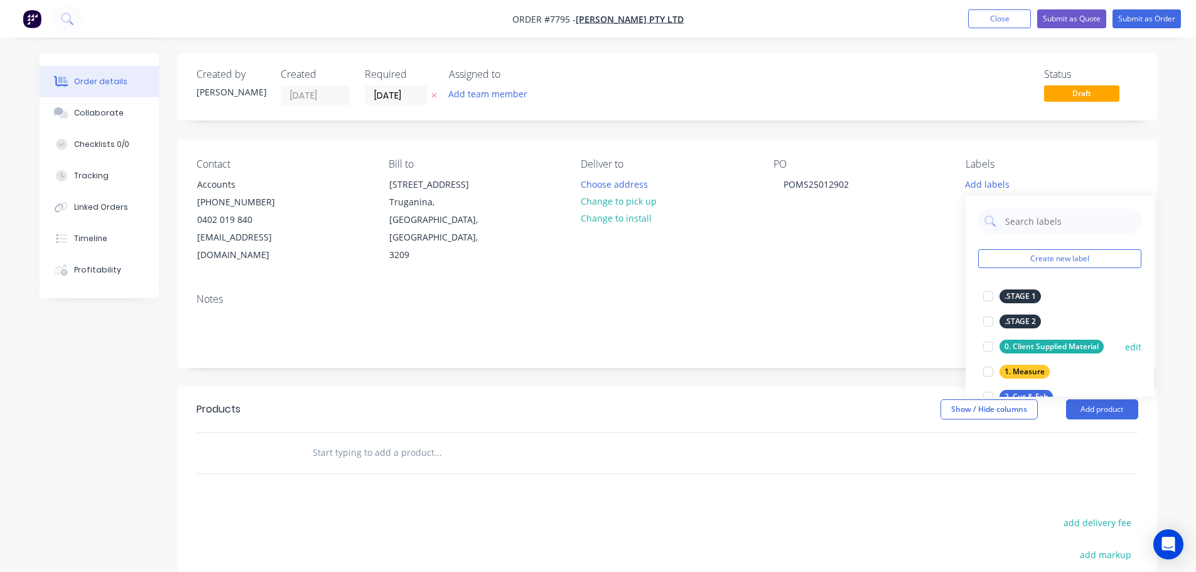
click at [985, 348] on div at bounding box center [988, 346] width 25 height 25
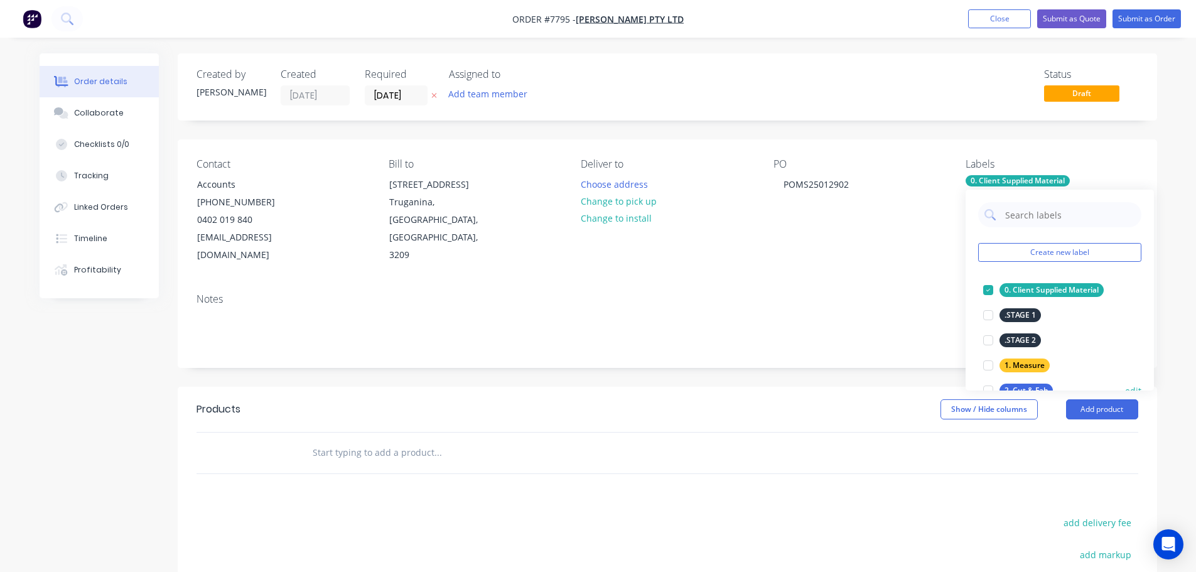
click at [987, 383] on div at bounding box center [988, 390] width 25 height 25
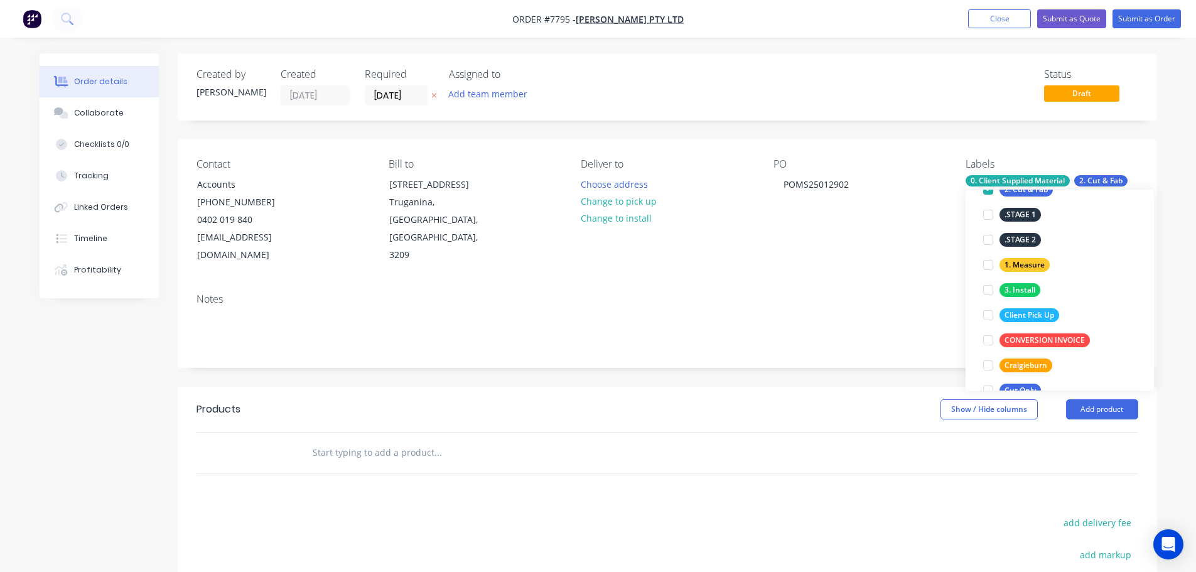
scroll to position [188, 0]
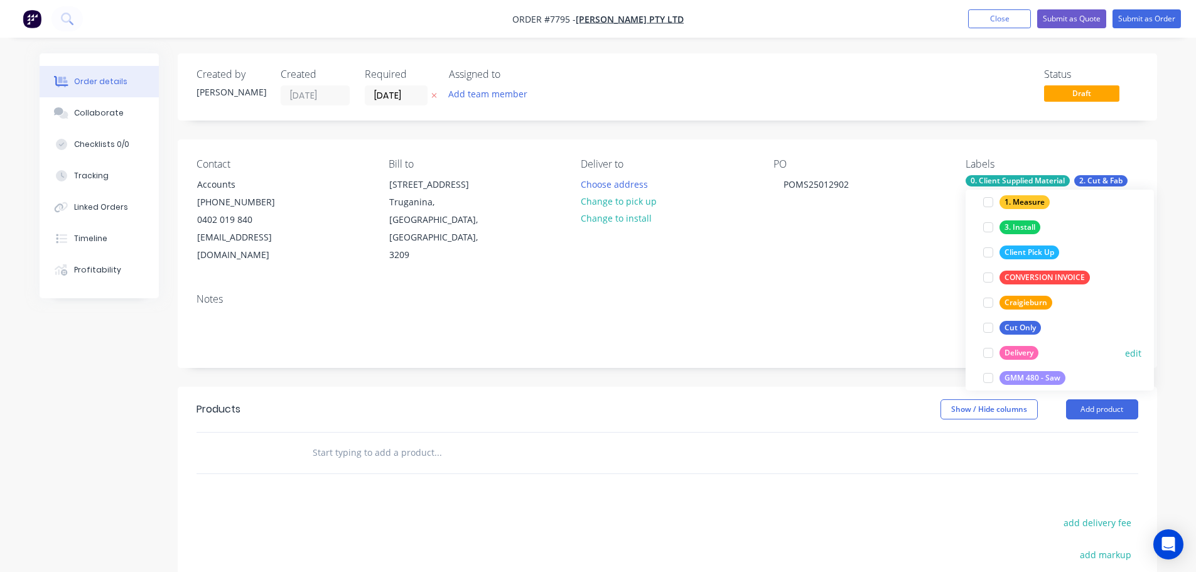
click at [991, 350] on div at bounding box center [988, 352] width 25 height 25
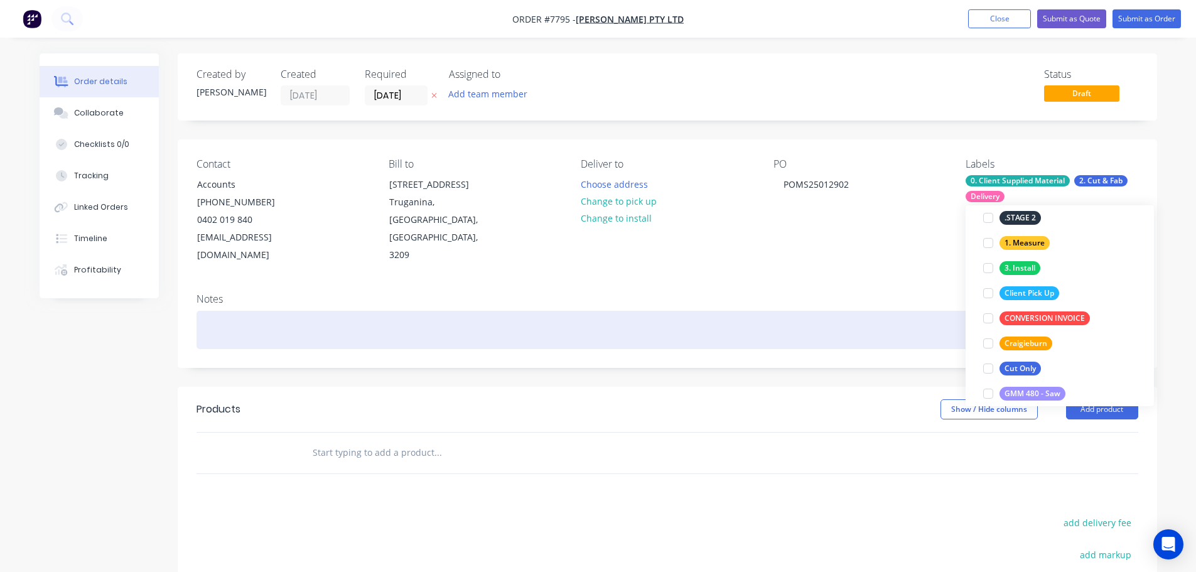
scroll to position [0, 0]
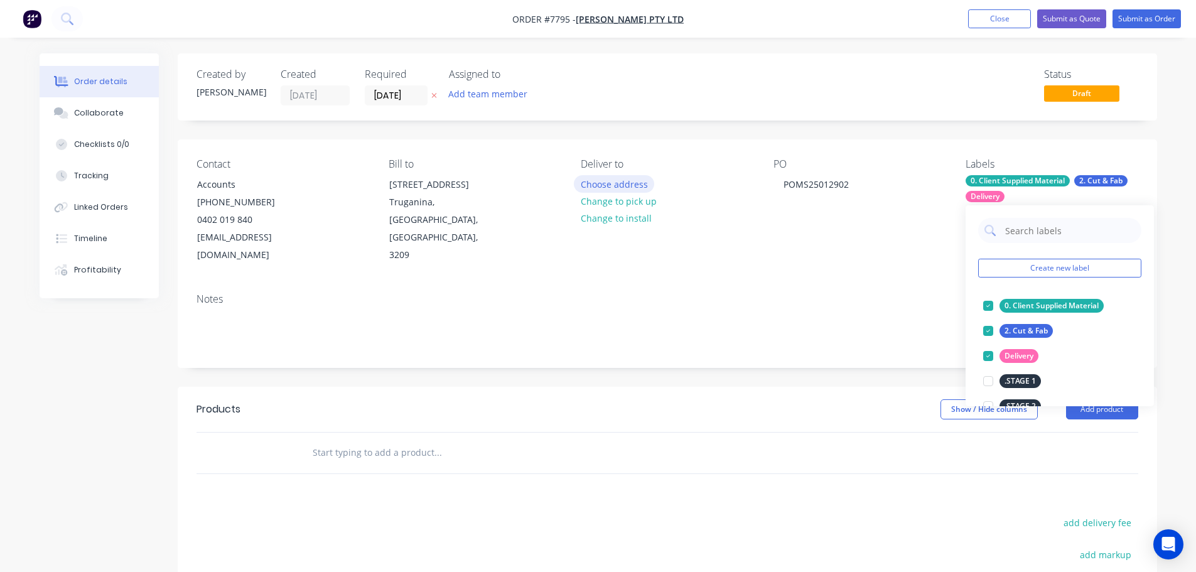
click at [639, 185] on button "Choose address" at bounding box center [614, 183] width 80 height 17
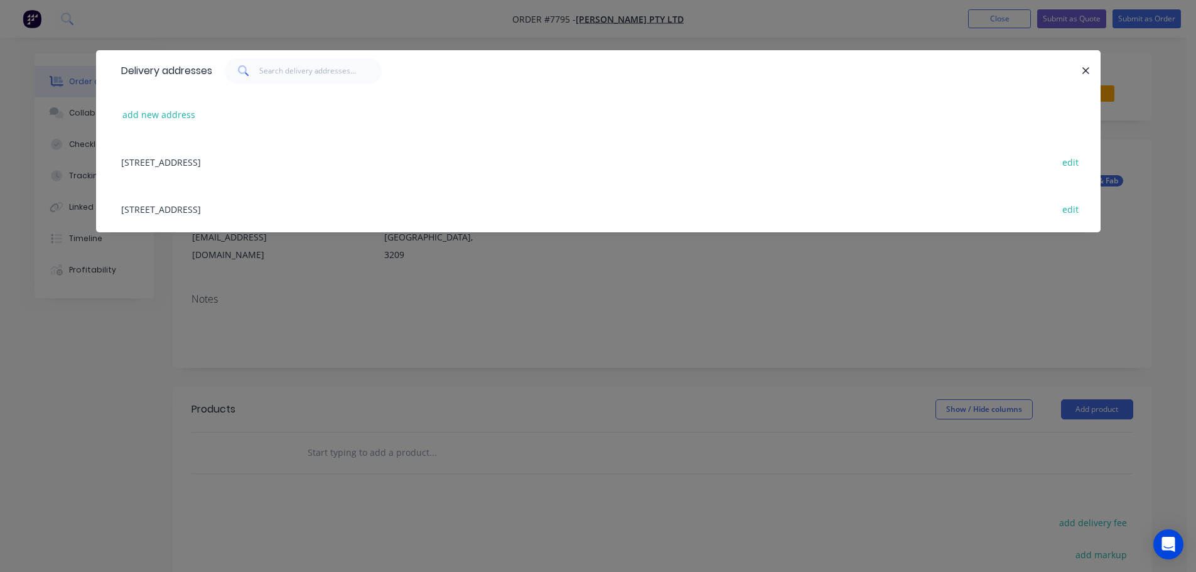
click at [135, 207] on div "[STREET_ADDRESS] edit" at bounding box center [598, 208] width 967 height 47
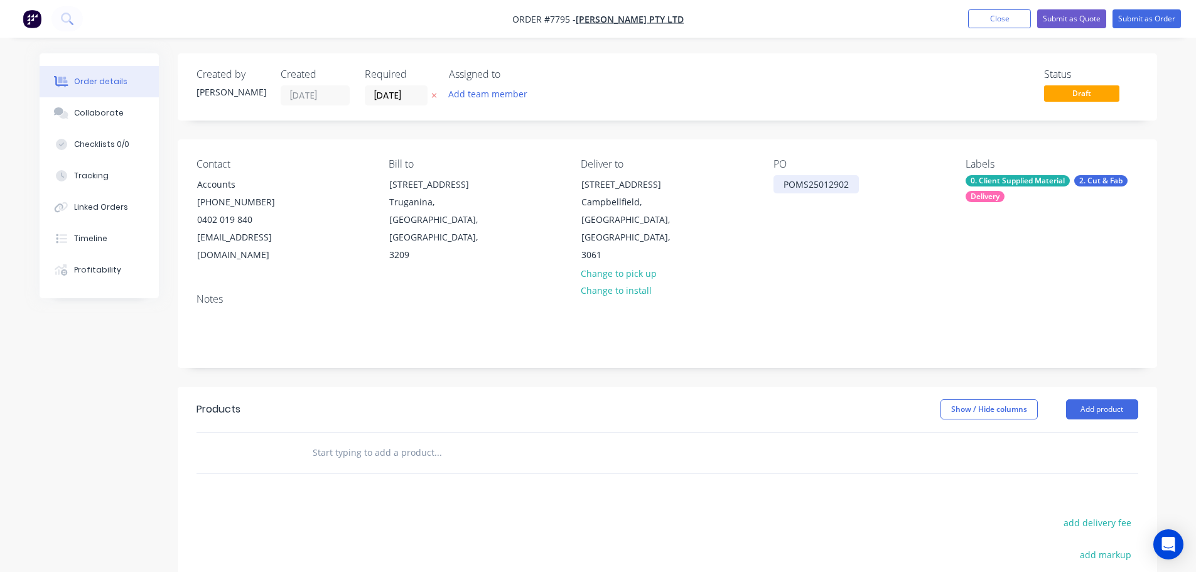
click at [853, 190] on div "POMS25012902" at bounding box center [816, 184] width 85 height 18
click at [867, 188] on div "PO POMS25012902 /" at bounding box center [860, 211] width 172 height 106
click at [850, 181] on div "POMS25012902 /" at bounding box center [819, 184] width 91 height 18
click at [857, 184] on div "POMS25012902 /" at bounding box center [819, 184] width 91 height 18
click at [378, 440] on input "text" at bounding box center [437, 452] width 251 height 25
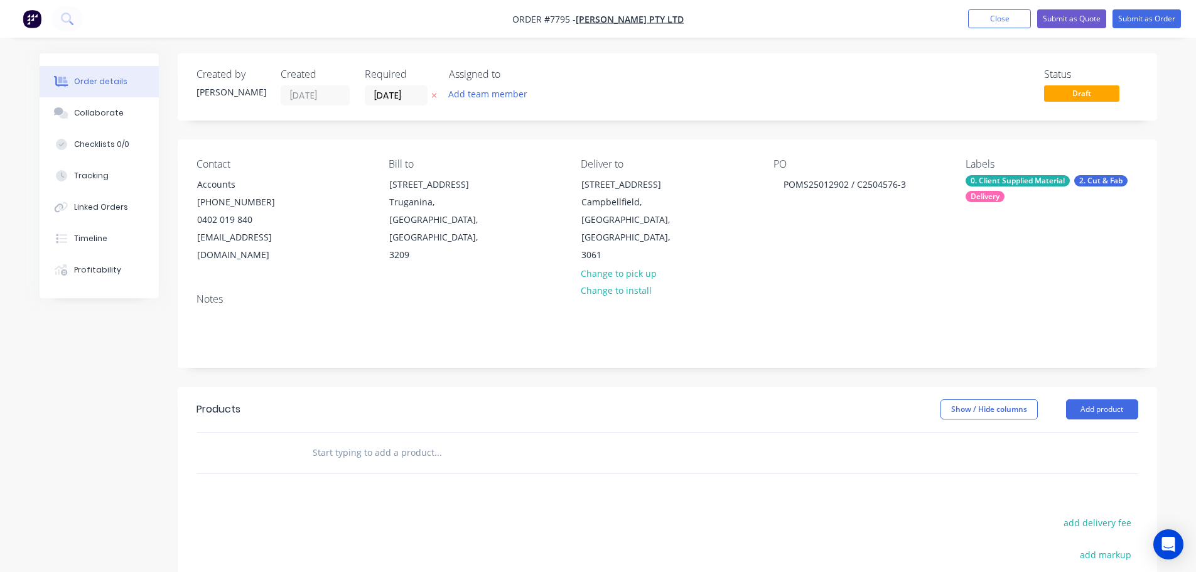
paste input "C2504576-3"
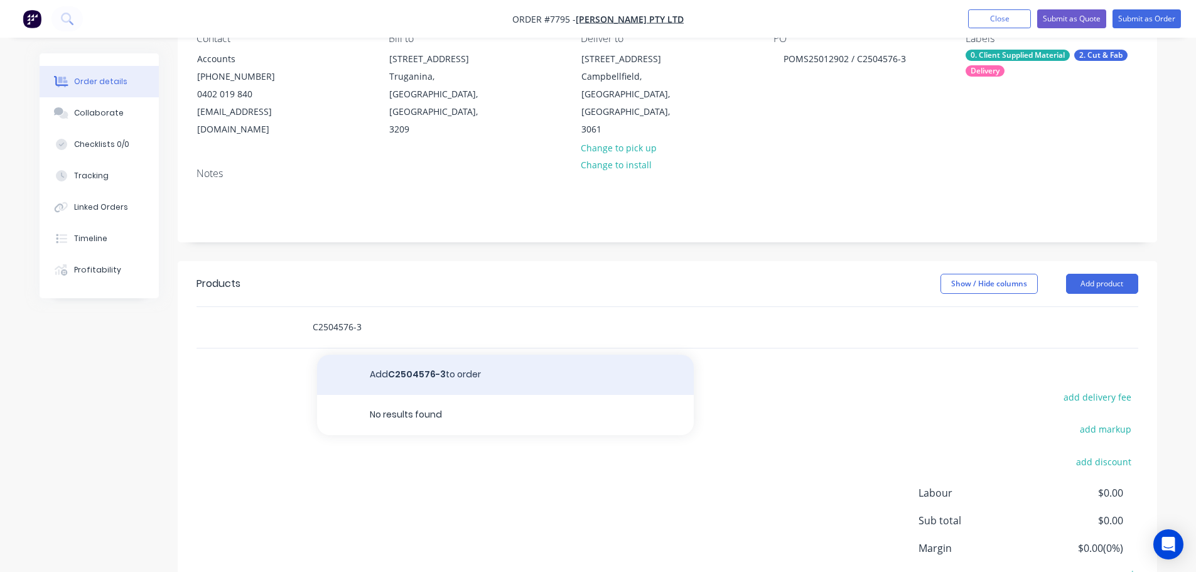
type input "C2504576-3"
click at [463, 355] on button "Add C2504576-3 to order" at bounding box center [505, 375] width 377 height 40
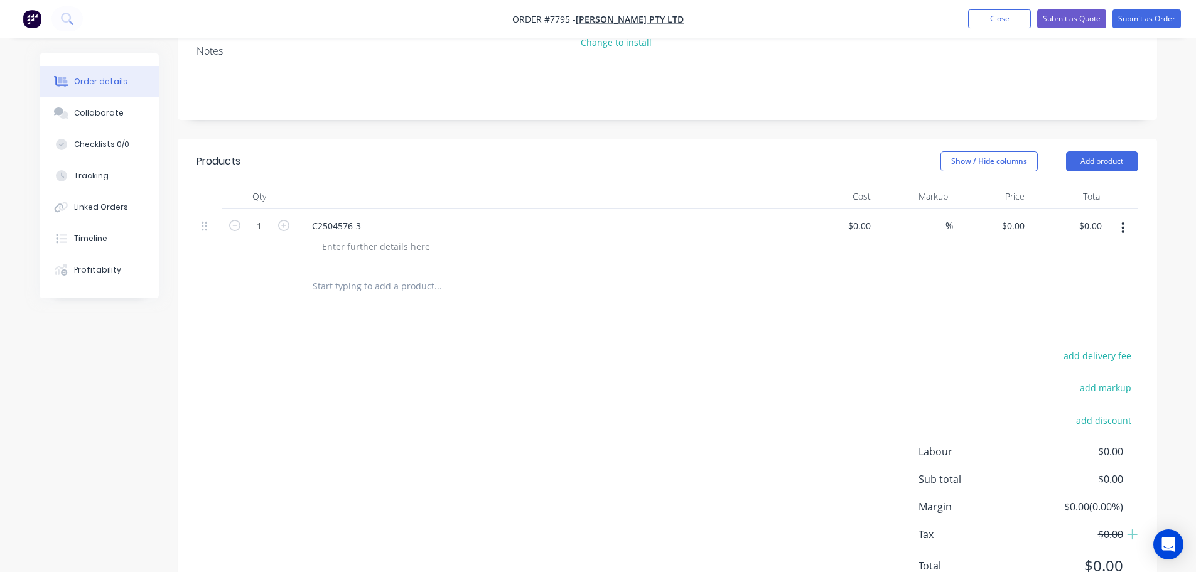
scroll to position [251, 0]
drag, startPoint x: 366, startPoint y: 227, endPoint x: 349, endPoint y: 226, distance: 17.6
click at [366, 234] on div at bounding box center [376, 243] width 128 height 18
click at [100, 114] on div "Collaborate" at bounding box center [99, 112] width 50 height 11
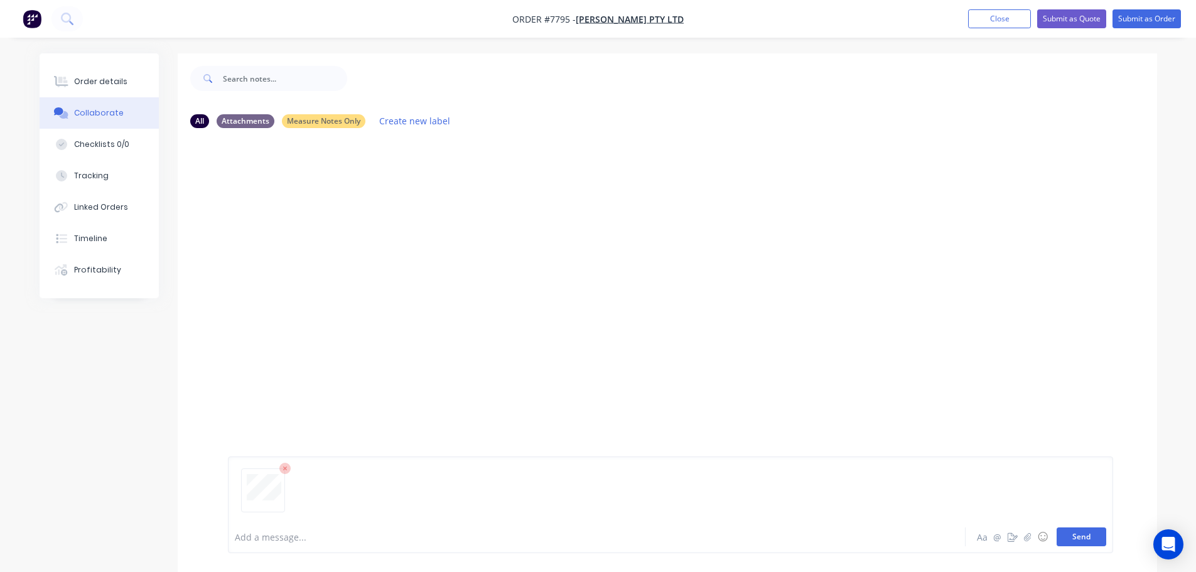
click at [1093, 535] on button "Send" at bounding box center [1082, 537] width 50 height 19
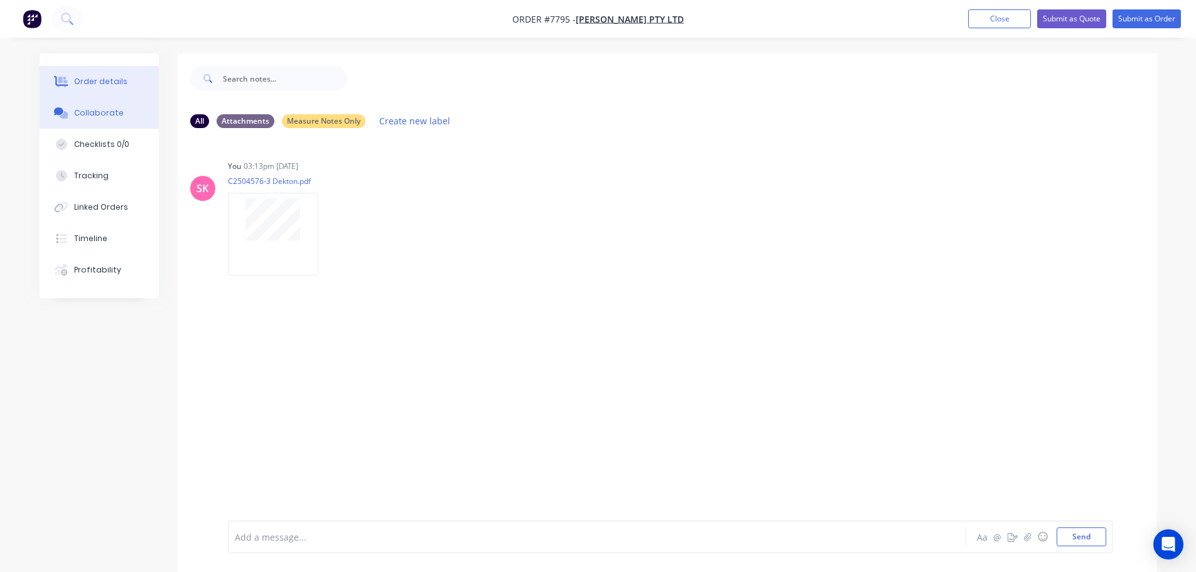
click at [100, 76] on div "Order details" at bounding box center [100, 81] width 53 height 11
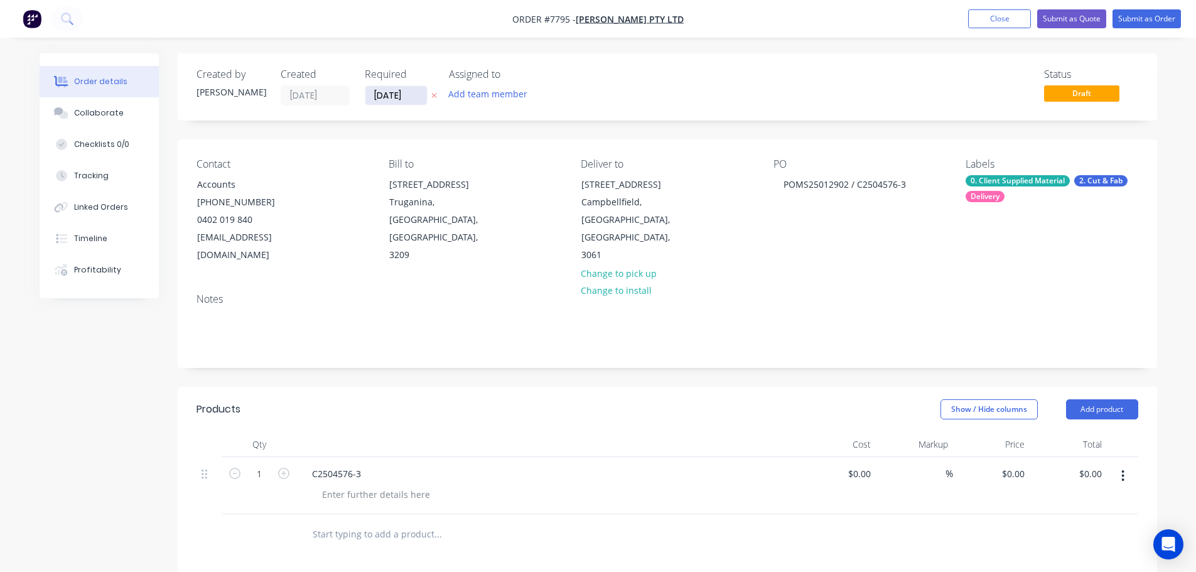
click at [402, 90] on input "[DATE]" at bounding box center [397, 95] width 62 height 19
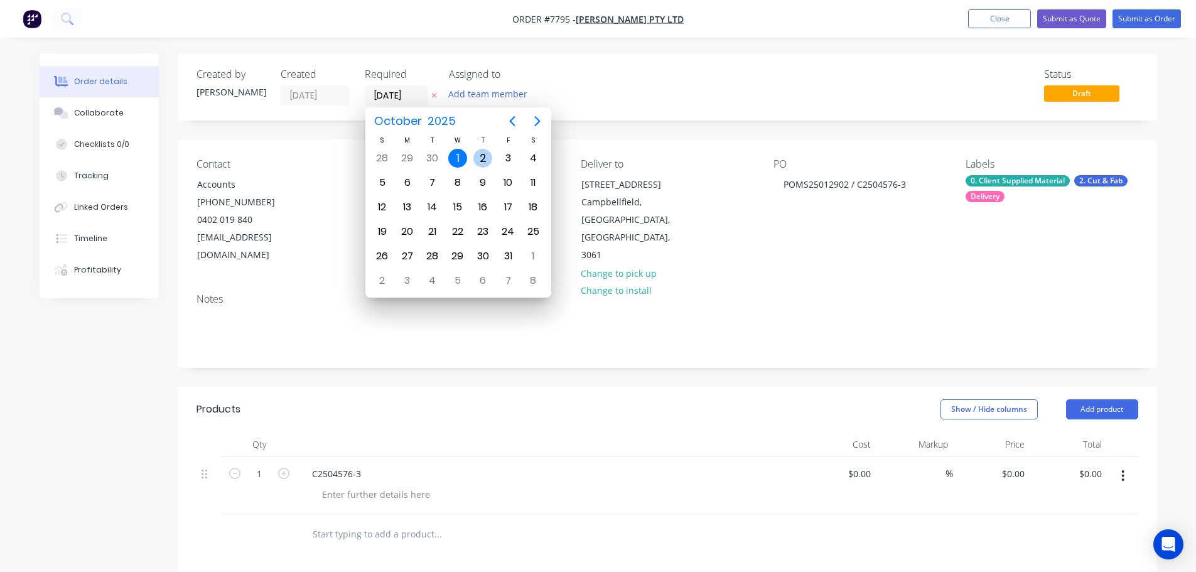
click at [481, 162] on div "2" at bounding box center [483, 158] width 19 height 19
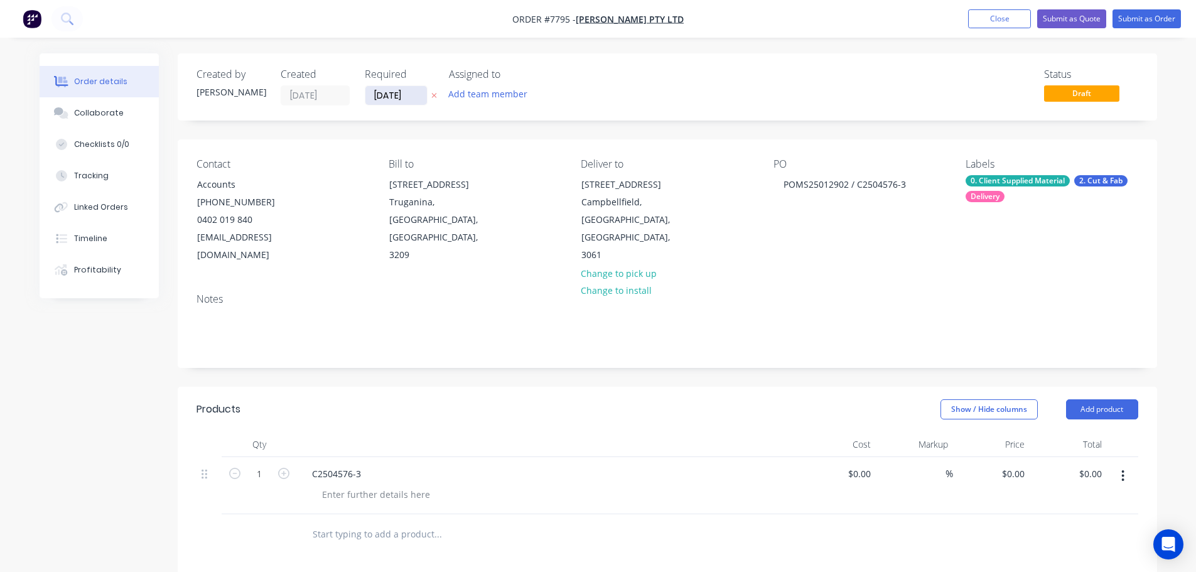
click at [413, 104] on label "[DATE]" at bounding box center [396, 95] width 63 height 20
click at [413, 104] on input "[DATE]" at bounding box center [397, 95] width 62 height 19
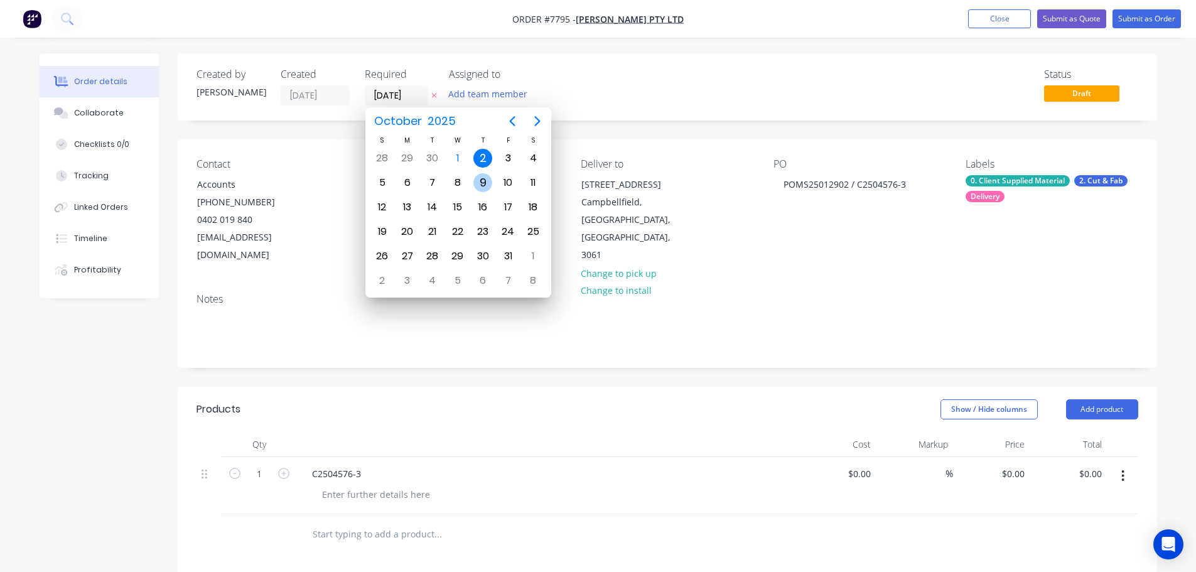
click at [486, 188] on div "9" at bounding box center [483, 182] width 19 height 19
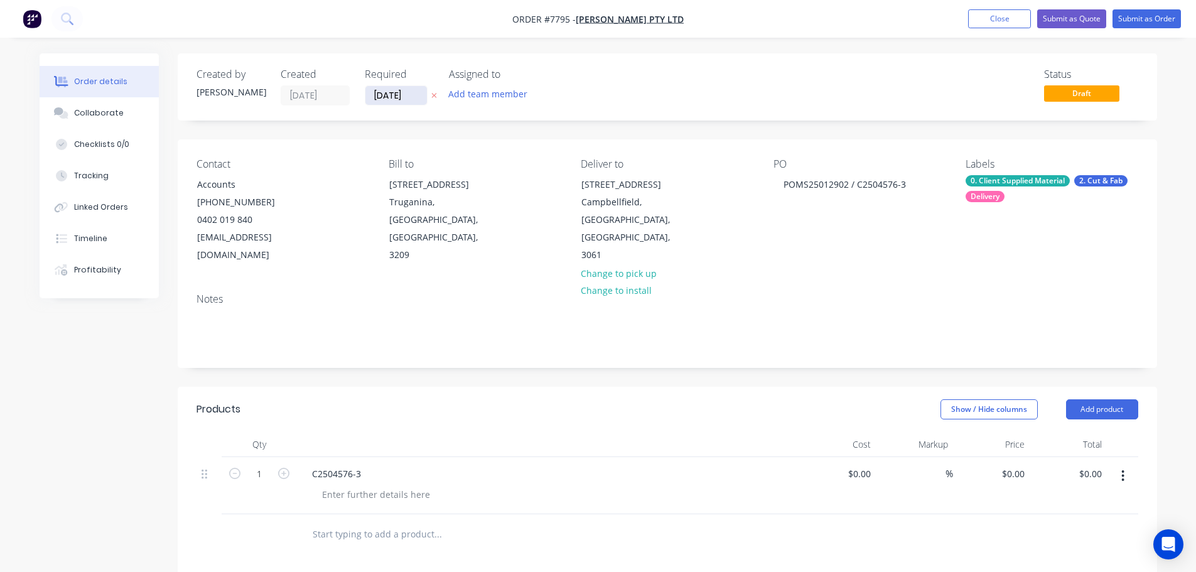
click at [406, 90] on input "[DATE]" at bounding box center [397, 95] width 62 height 19
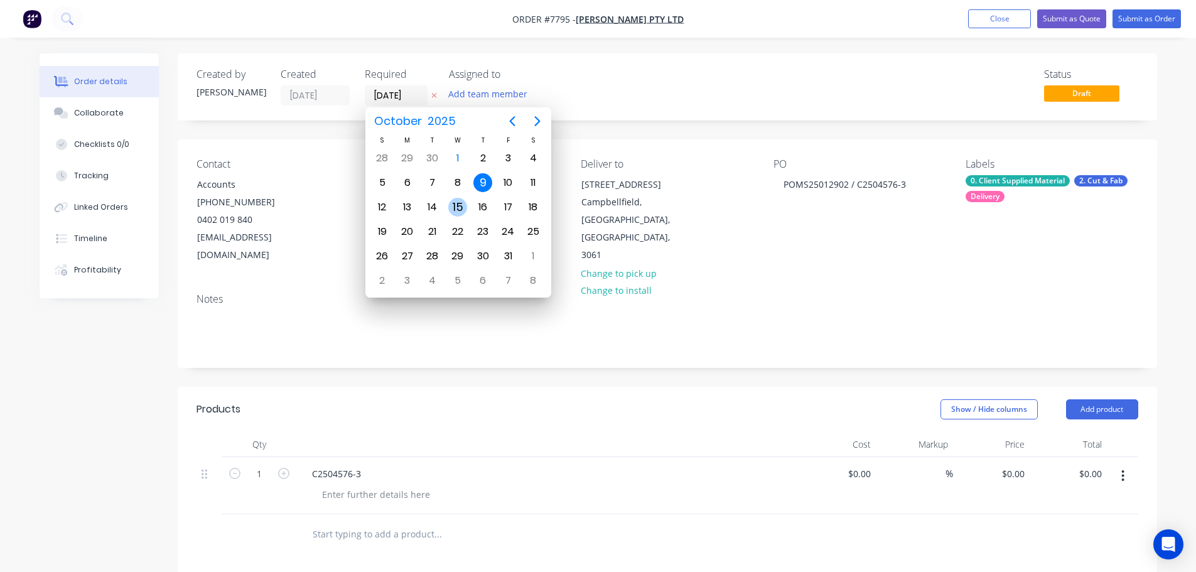
click at [450, 206] on div "15" at bounding box center [457, 207] width 19 height 19
type input "[DATE]"
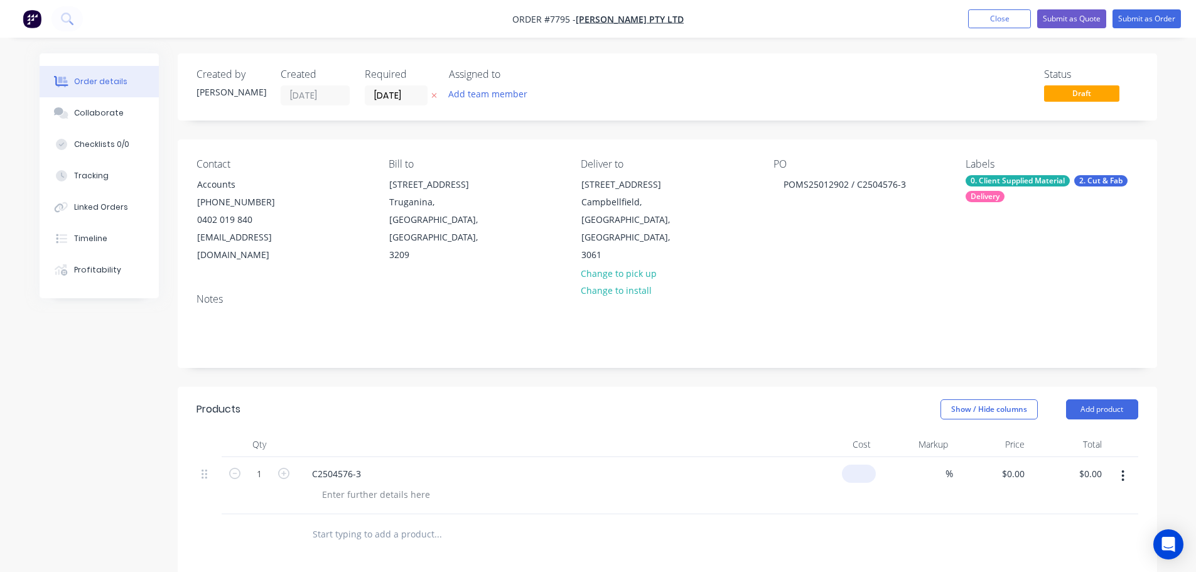
click at [857, 465] on div "$0.00" at bounding box center [859, 474] width 34 height 18
type input "$3,332.00"
click at [700, 399] on div "Show / Hide columns Add product" at bounding box center [767, 409] width 742 height 20
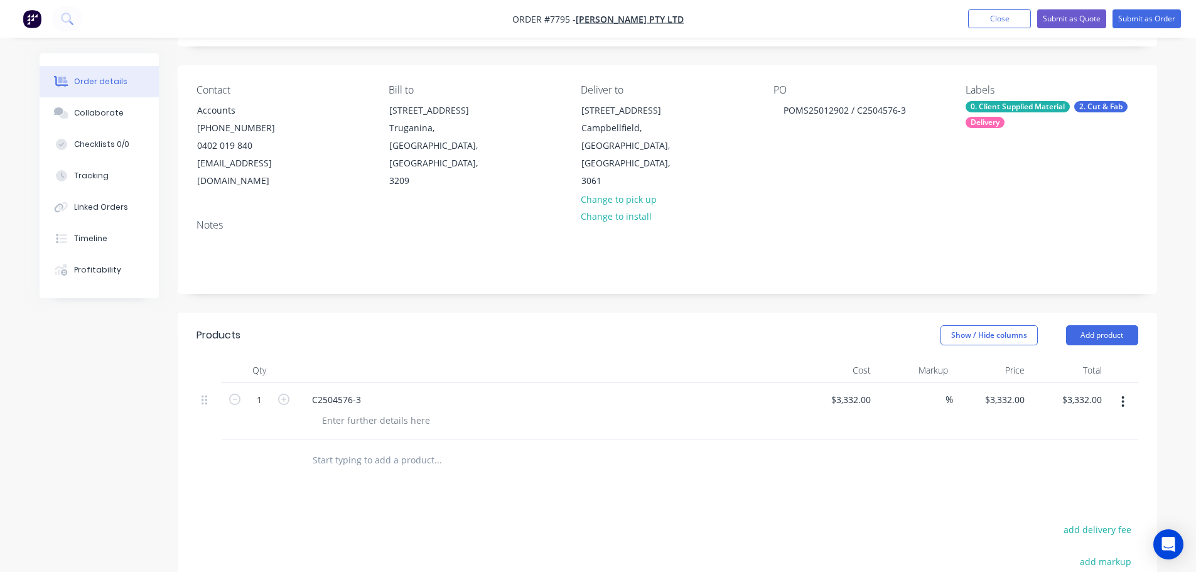
scroll to position [188, 0]
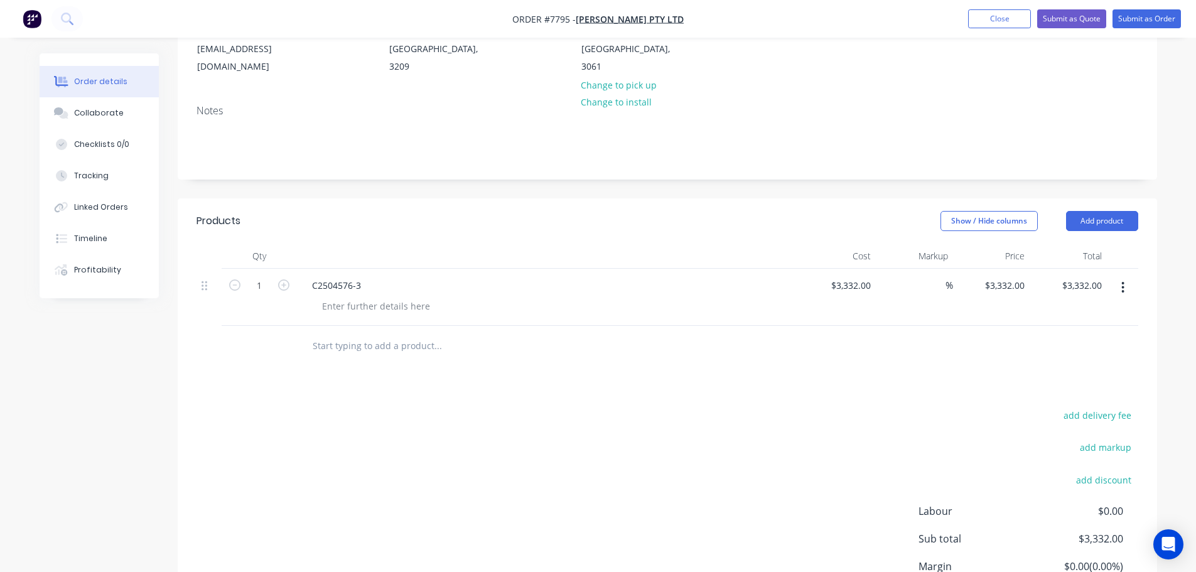
click at [388, 334] on input "text" at bounding box center [437, 346] width 251 height 25
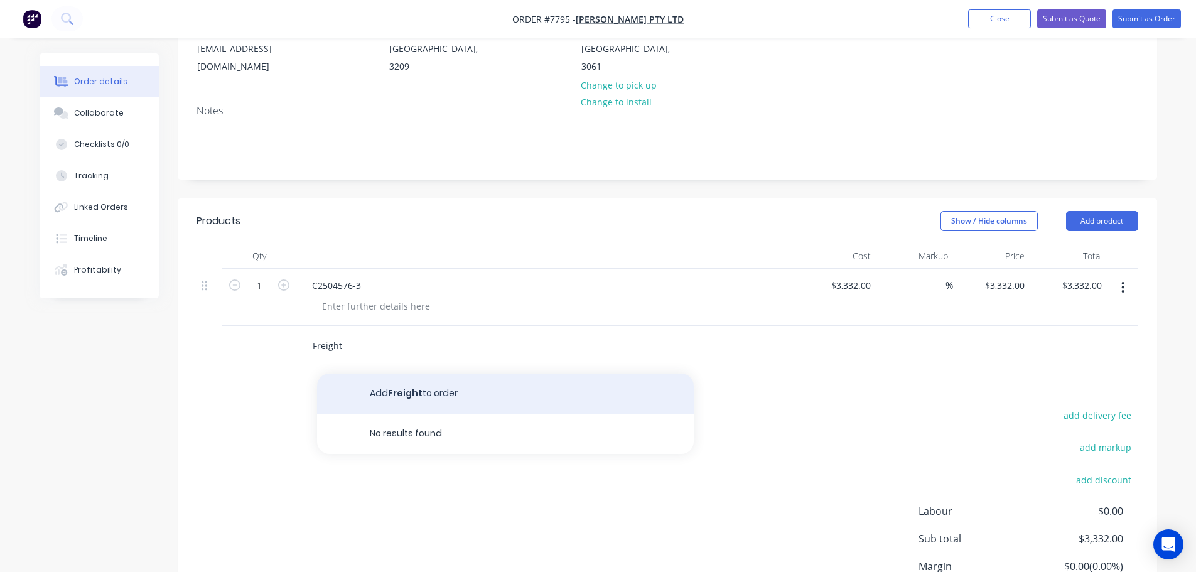
type input "Freight"
click at [406, 374] on button "Add Freight to order" at bounding box center [505, 394] width 377 height 40
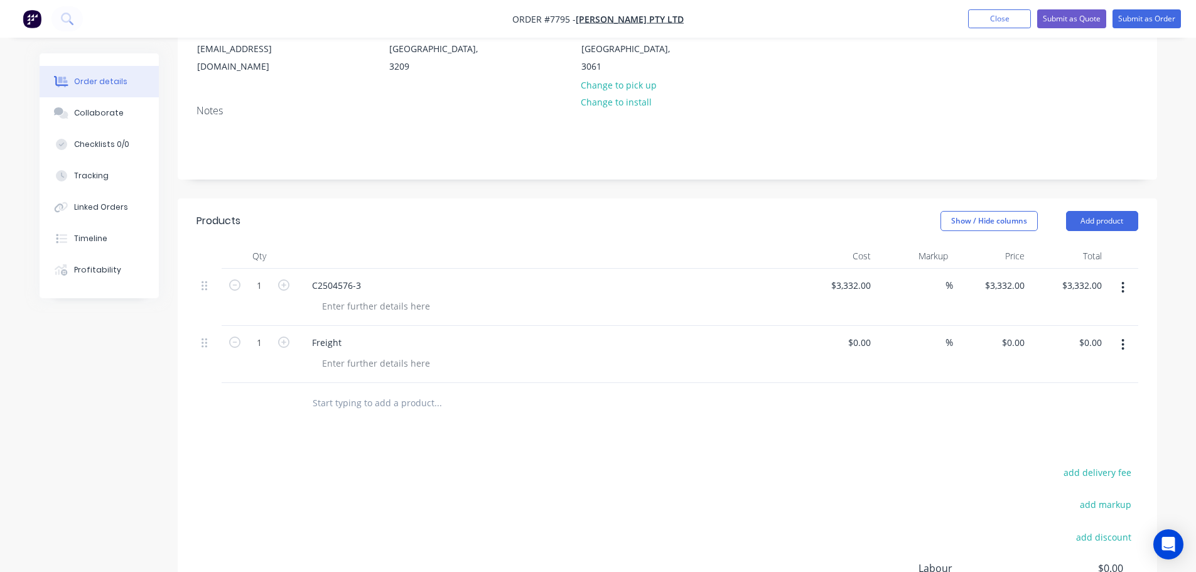
click at [876, 329] on div "%" at bounding box center [914, 354] width 77 height 57
click at [867, 334] on input at bounding box center [869, 343] width 14 height 18
type input "$65.00"
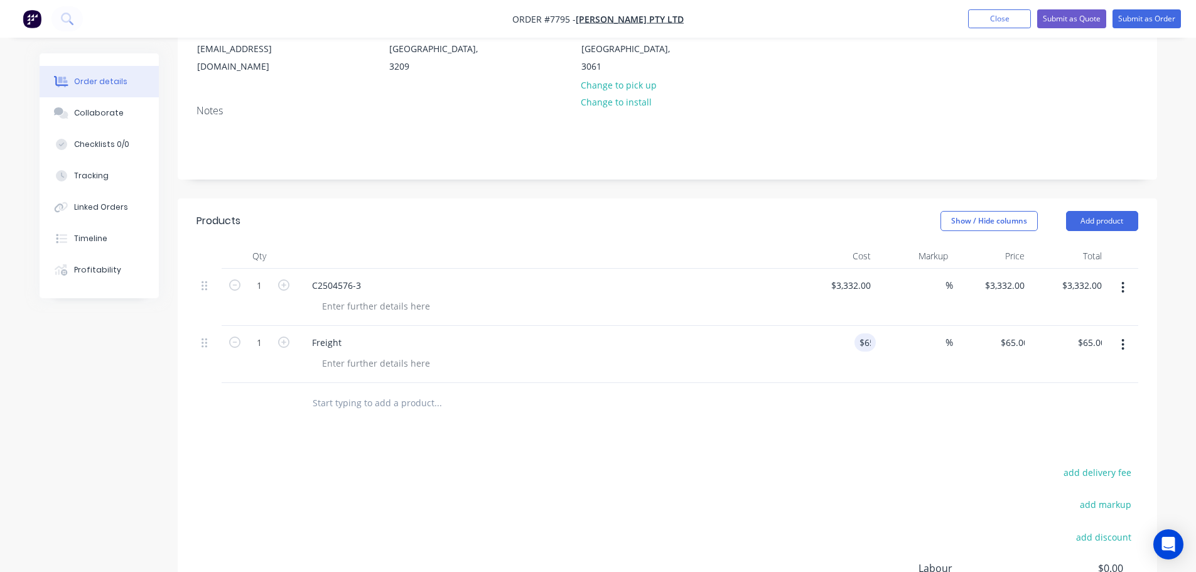
click at [582, 198] on header "Products Show / Hide columns Add product" at bounding box center [668, 220] width 980 height 45
click at [374, 297] on div at bounding box center [376, 306] width 128 height 18
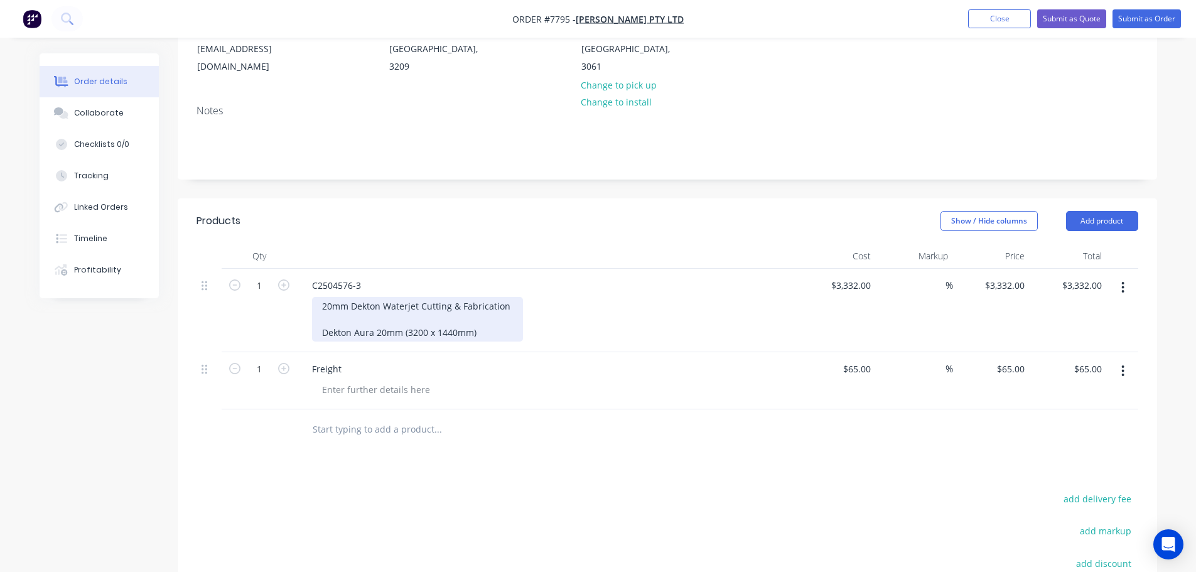
click at [494, 311] on div "20mm Dekton Waterjet Cutting & Fabrication Dekton Aura 20mm (3200 x 1440mm)" at bounding box center [417, 319] width 211 height 45
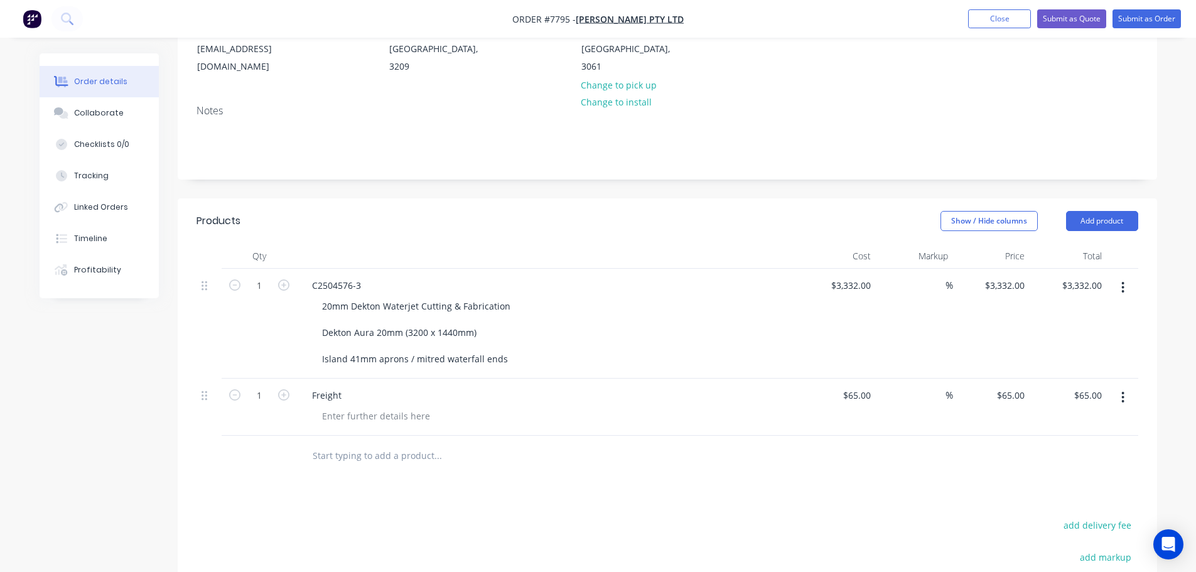
click at [629, 313] on div "20mm Dekton Waterjet Cutting & Fabrication Dekton Aura 20mm (3200 x 1440mm) Isl…" at bounding box center [553, 332] width 482 height 71
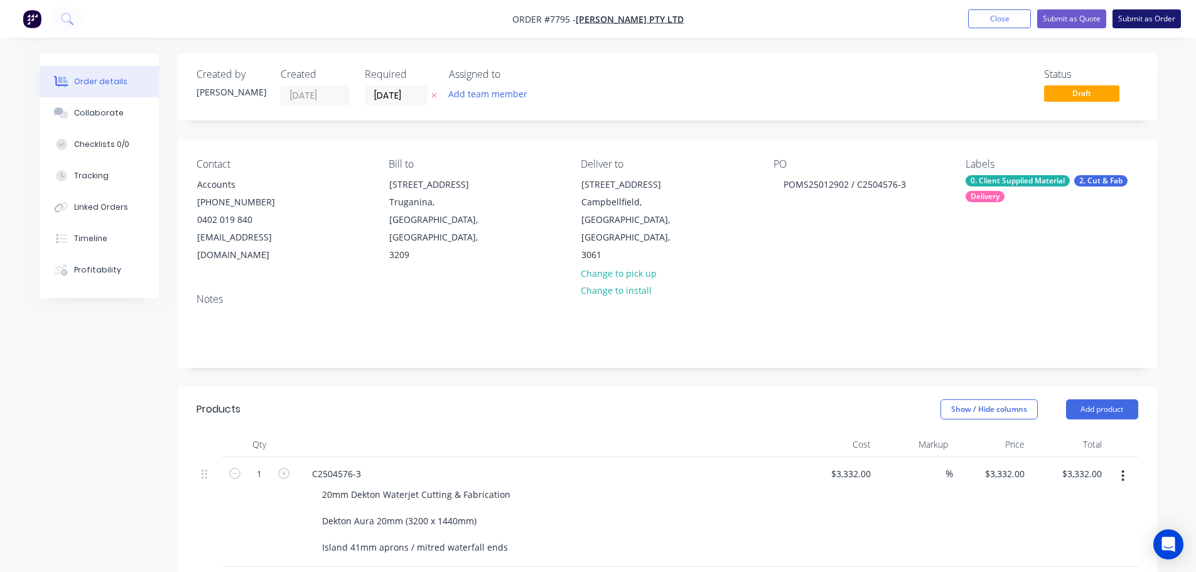
click at [1129, 18] on button "Submit as Order" at bounding box center [1147, 18] width 68 height 19
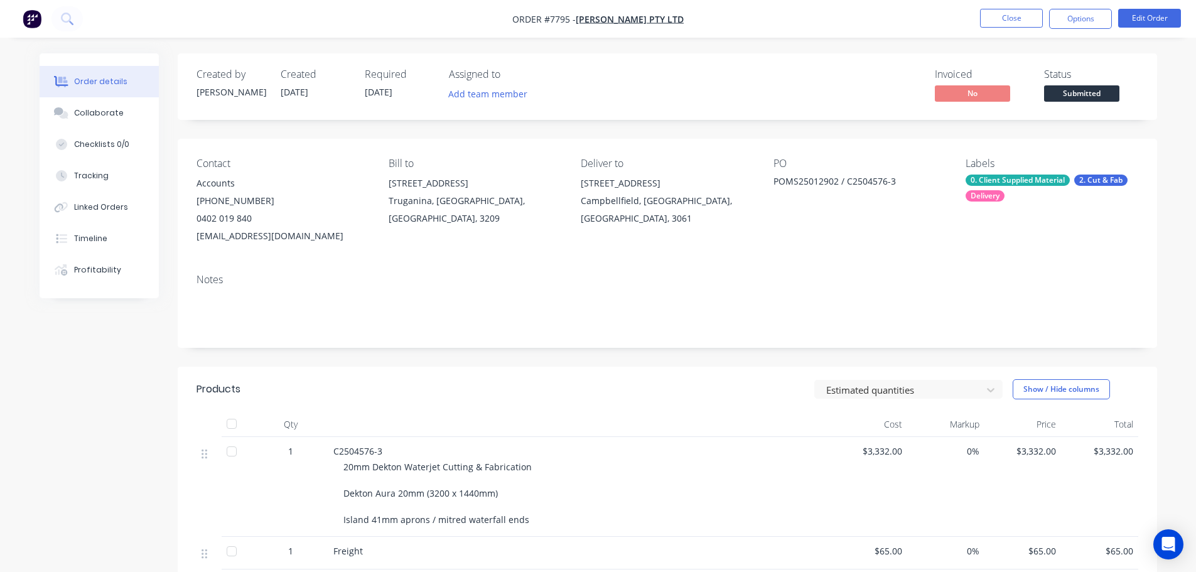
drag, startPoint x: 1070, startPoint y: 24, endPoint x: 1082, endPoint y: 33, distance: 14.3
click at [1071, 25] on button "Options" at bounding box center [1081, 19] width 63 height 20
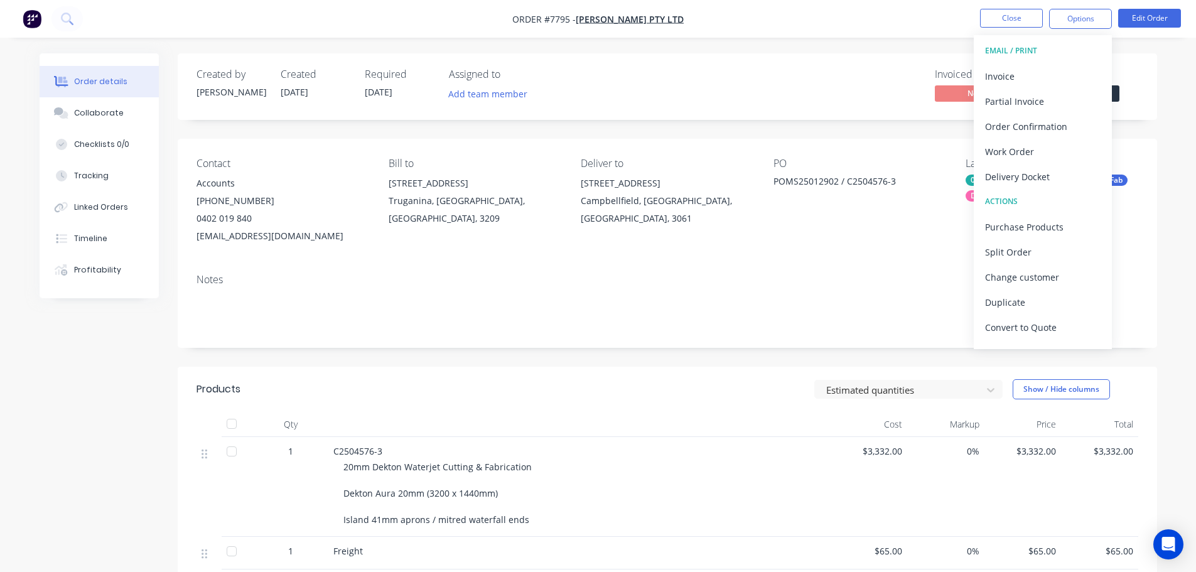
click at [853, 44] on div "Order details Collaborate Checklists 0/0 Tracking Linked Orders Timeline Profit…" at bounding box center [598, 396] width 1196 height 793
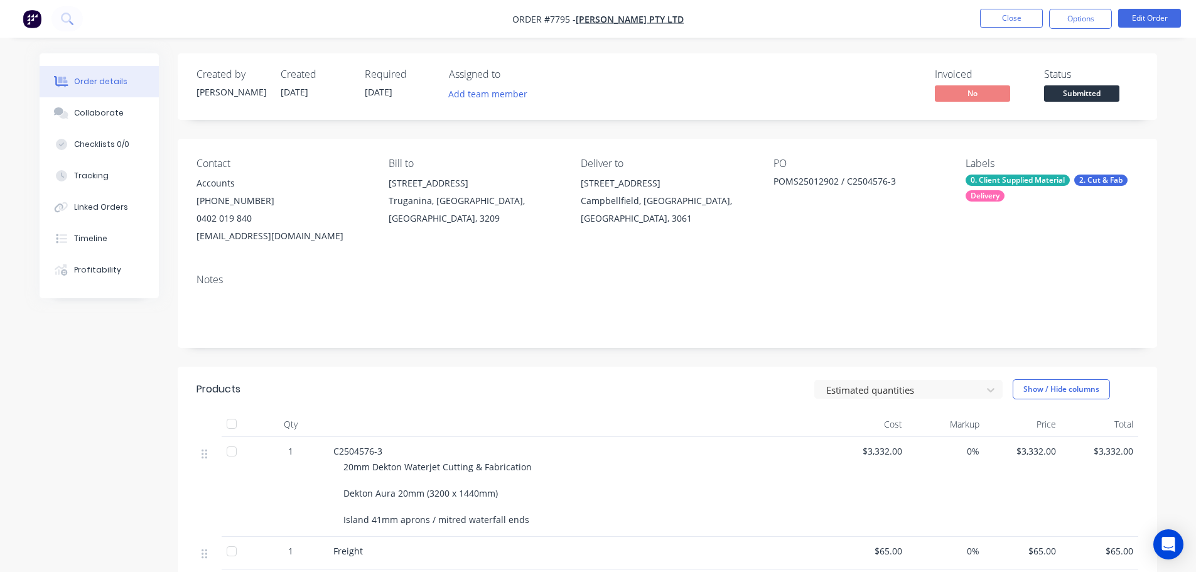
click at [1097, 95] on span "Submitted" at bounding box center [1081, 93] width 75 height 16
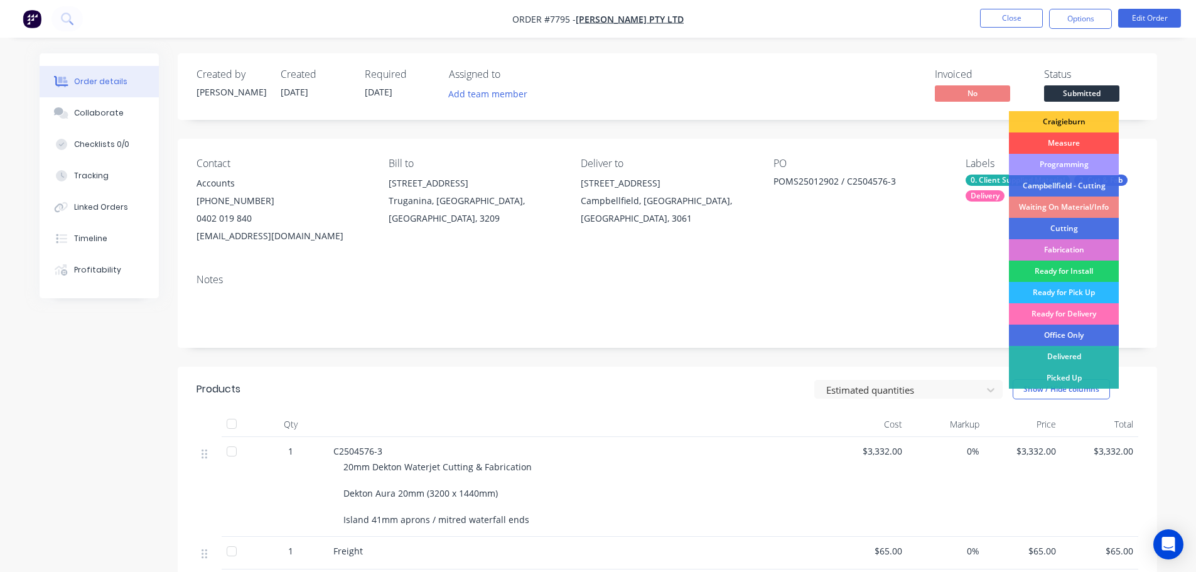
click at [1097, 164] on div "Programming" at bounding box center [1064, 164] width 110 height 21
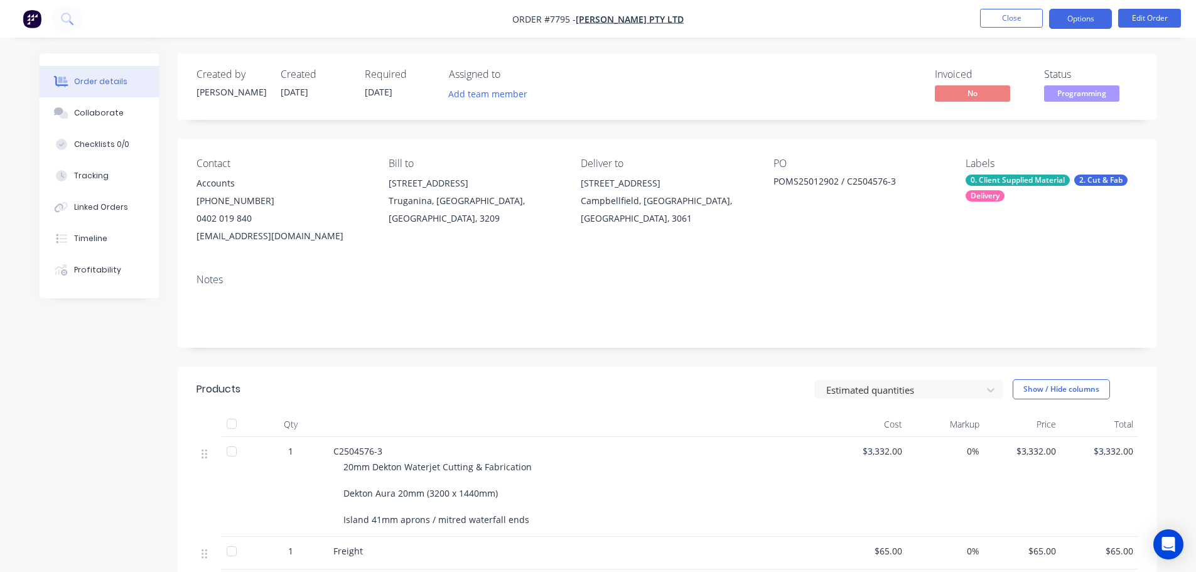
click at [1097, 16] on button "Options" at bounding box center [1081, 19] width 63 height 20
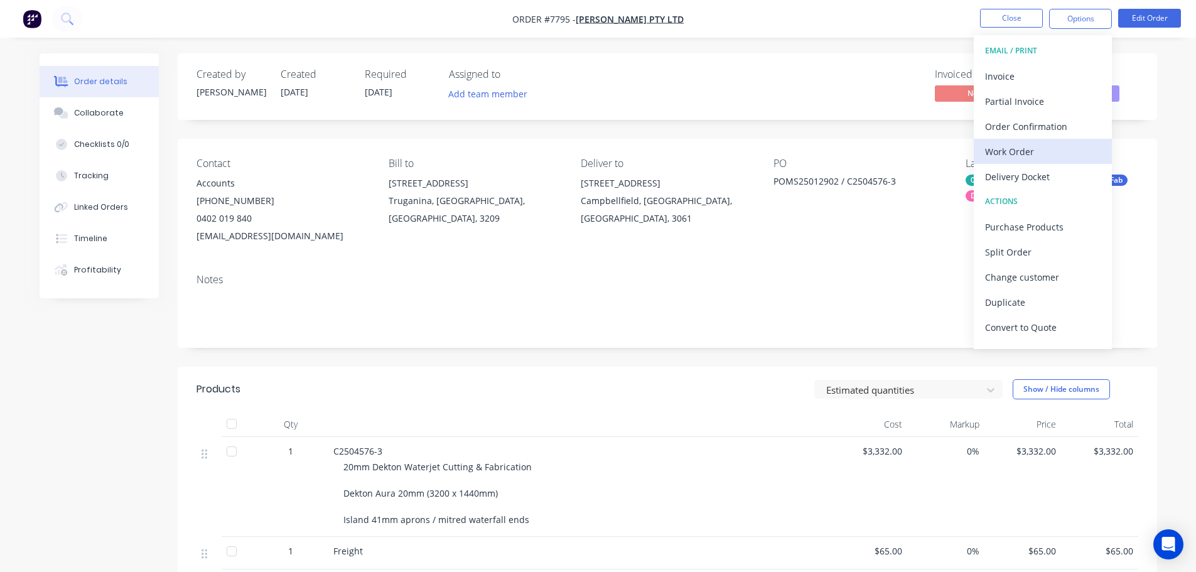
click at [1056, 144] on div "Work Order" at bounding box center [1043, 152] width 116 height 18
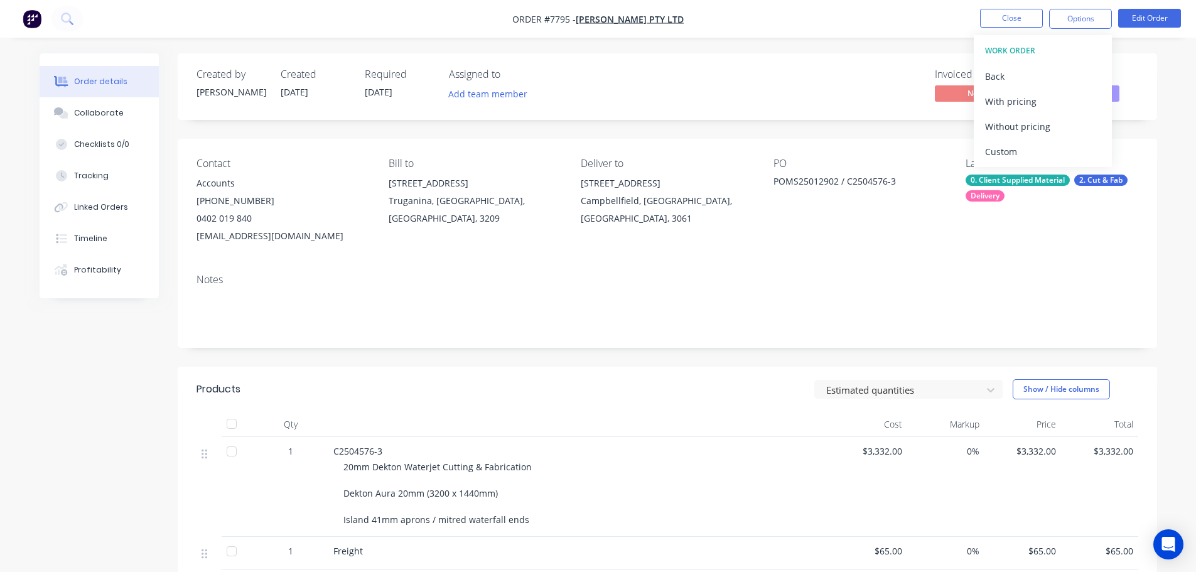
click at [1056, 139] on button "Custom" at bounding box center [1043, 151] width 138 height 25
click at [1058, 127] on div "Without pricing" at bounding box center [1043, 126] width 116 height 18
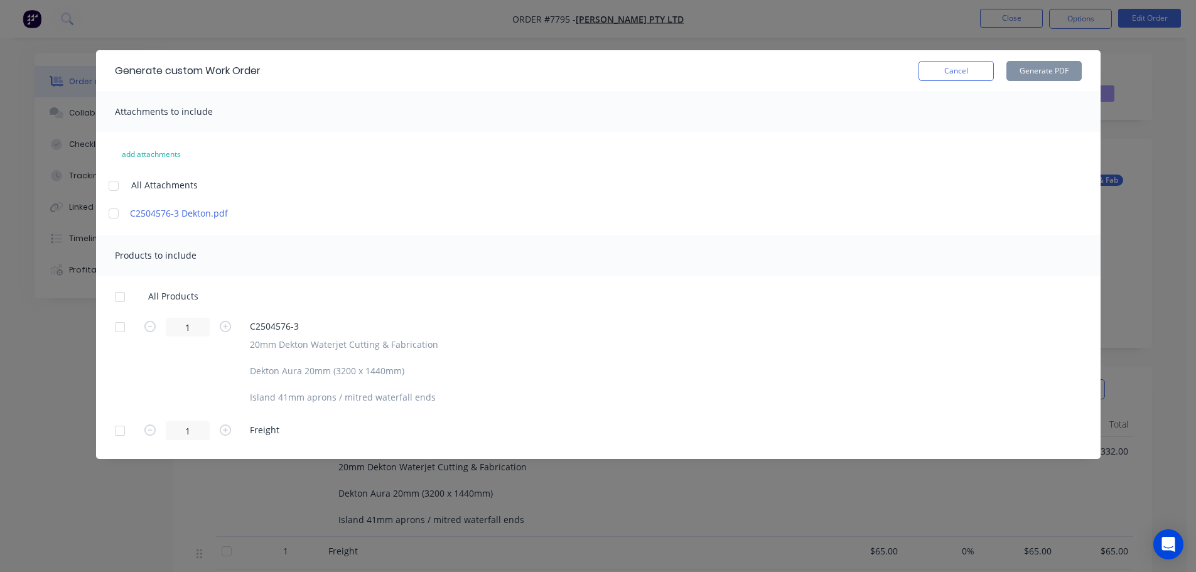
click at [115, 214] on div at bounding box center [113, 213] width 25 height 25
click at [118, 212] on div at bounding box center [113, 213] width 25 height 25
click at [119, 332] on div at bounding box center [119, 327] width 25 height 25
click at [1056, 70] on button "Generate PDF" at bounding box center [1044, 71] width 75 height 20
click at [957, 80] on button "Cancel" at bounding box center [956, 71] width 75 height 20
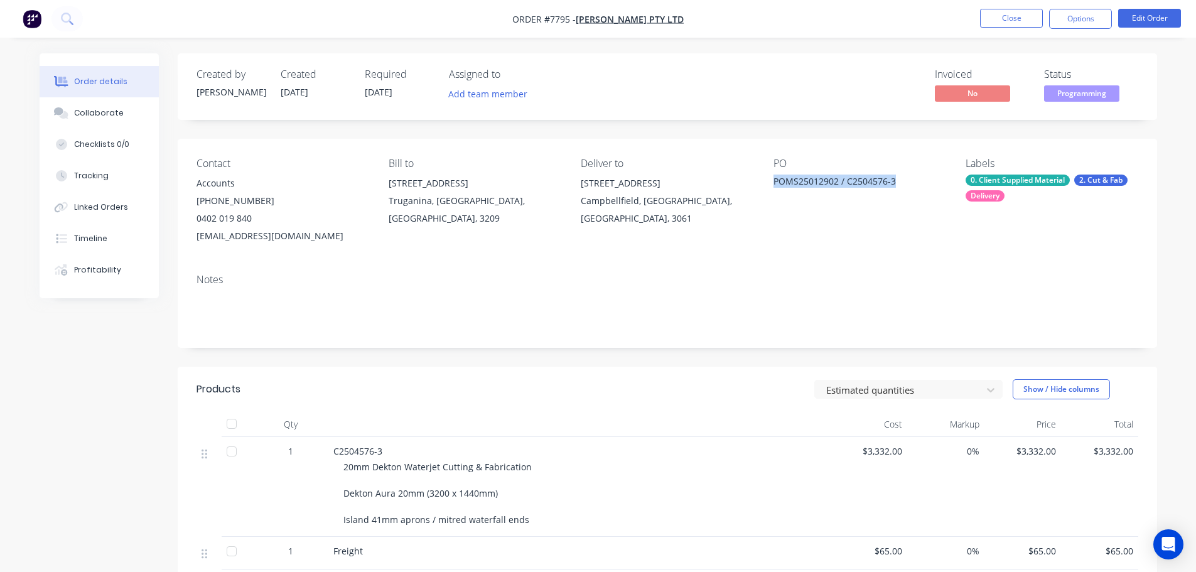
drag, startPoint x: 899, startPoint y: 187, endPoint x: 775, endPoint y: 180, distance: 124.6
click at [775, 180] on div "POMS25012902 / C2504576-3" at bounding box center [852, 184] width 157 height 18
copy div "POMS25012902 / C2504576-3"
click at [1033, 20] on button "Close" at bounding box center [1011, 18] width 63 height 19
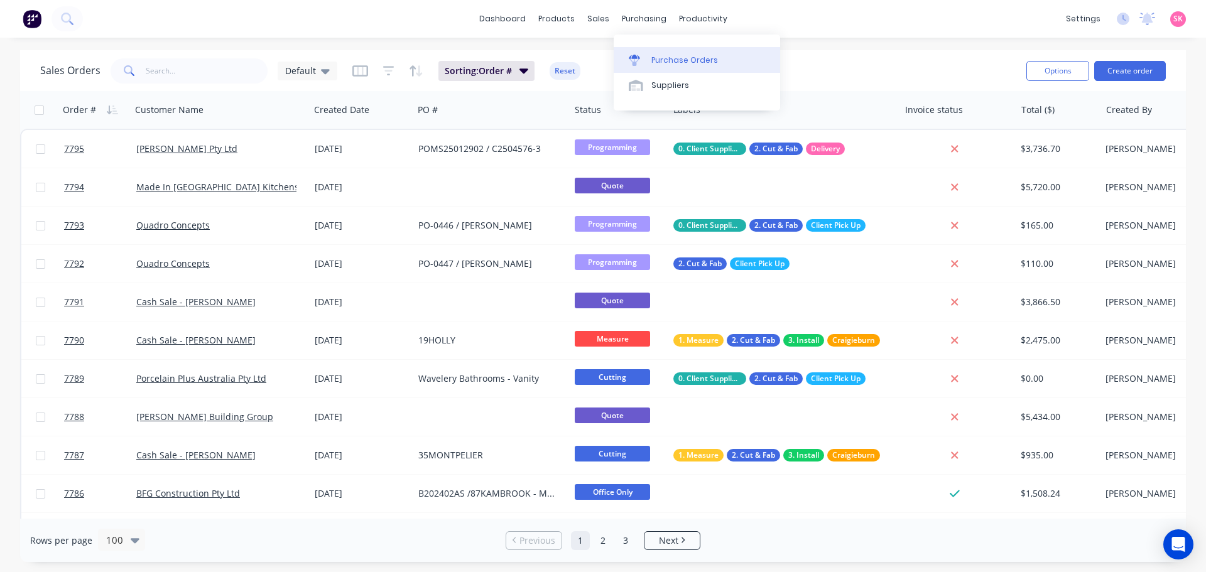
click at [636, 52] on link "Purchase Orders" at bounding box center [697, 59] width 166 height 25
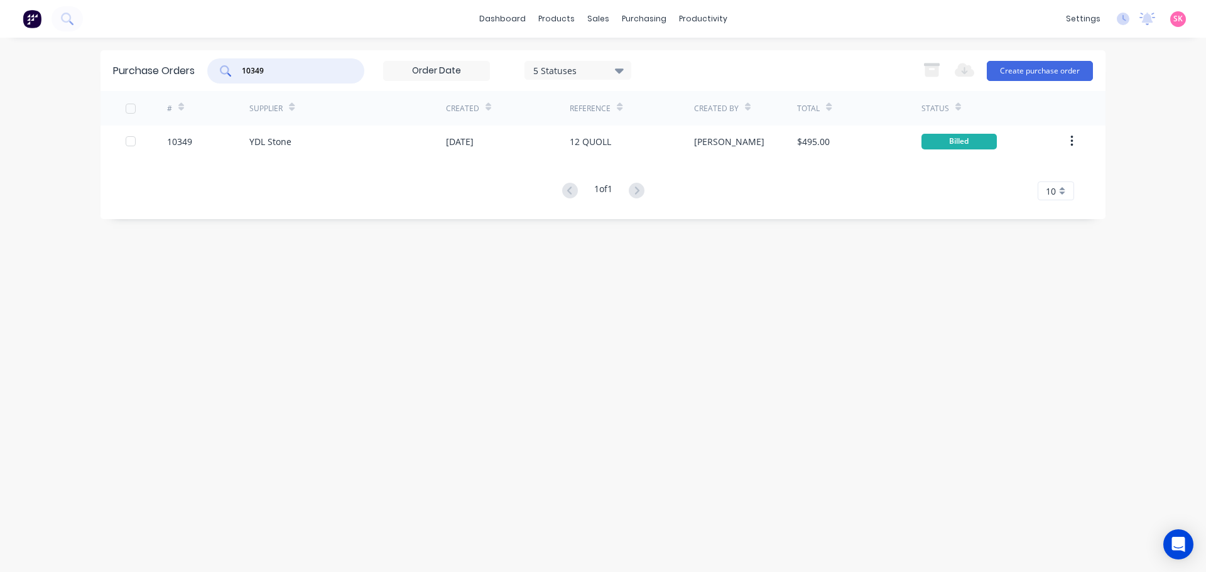
drag, startPoint x: 276, startPoint y: 70, endPoint x: 149, endPoint y: 72, distance: 127.5
click at [149, 72] on div "Purchase Orders 10349 5 Statuses 5 Statuses Export to Excel (XLSX) Create purch…" at bounding box center [602, 70] width 1005 height 41
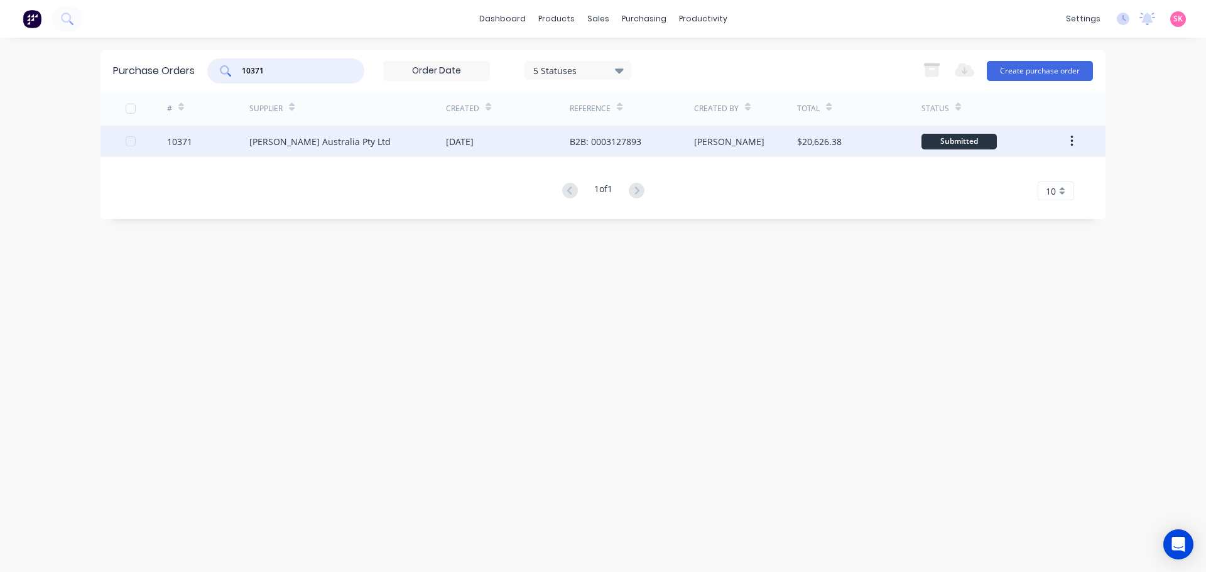
type input "10371"
click at [669, 146] on div "B2B: 0003127893" at bounding box center [632, 141] width 124 height 31
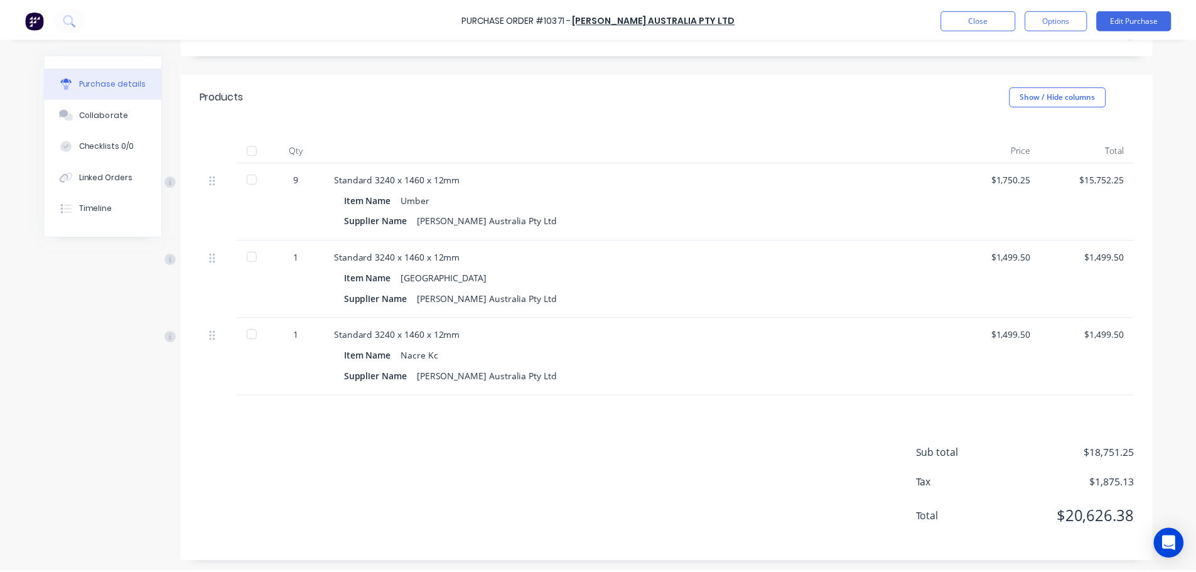
scroll to position [222, 0]
click at [1137, 12] on button "Edit Purchase" at bounding box center [1142, 19] width 75 height 20
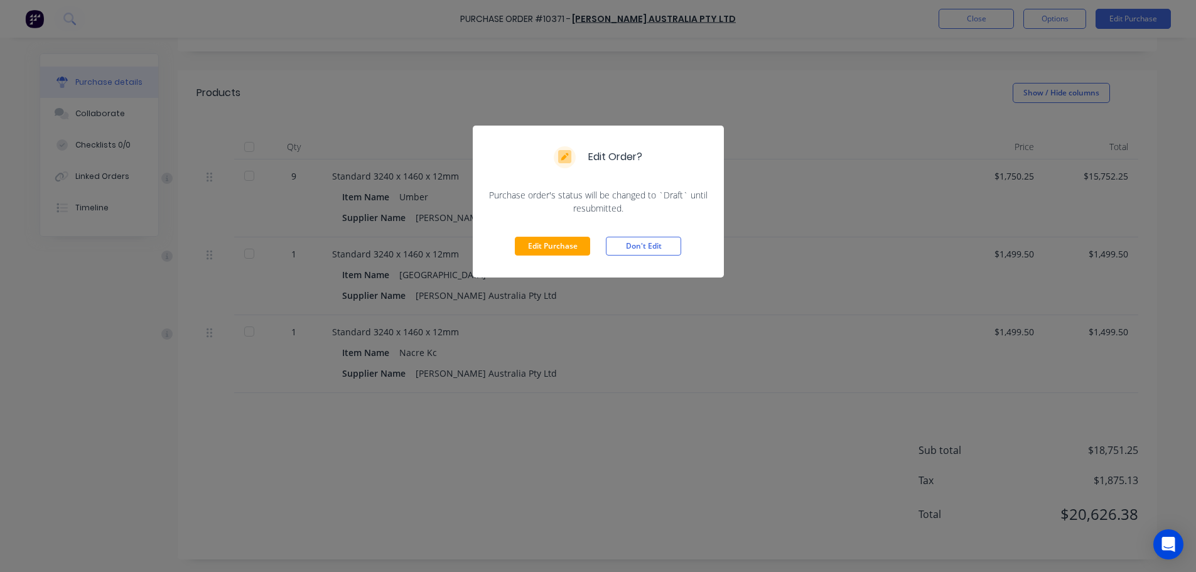
click at [534, 256] on div "Edit Purchase Don't Edit" at bounding box center [598, 246] width 251 height 63
click at [538, 250] on button "Edit Purchase" at bounding box center [552, 246] width 75 height 19
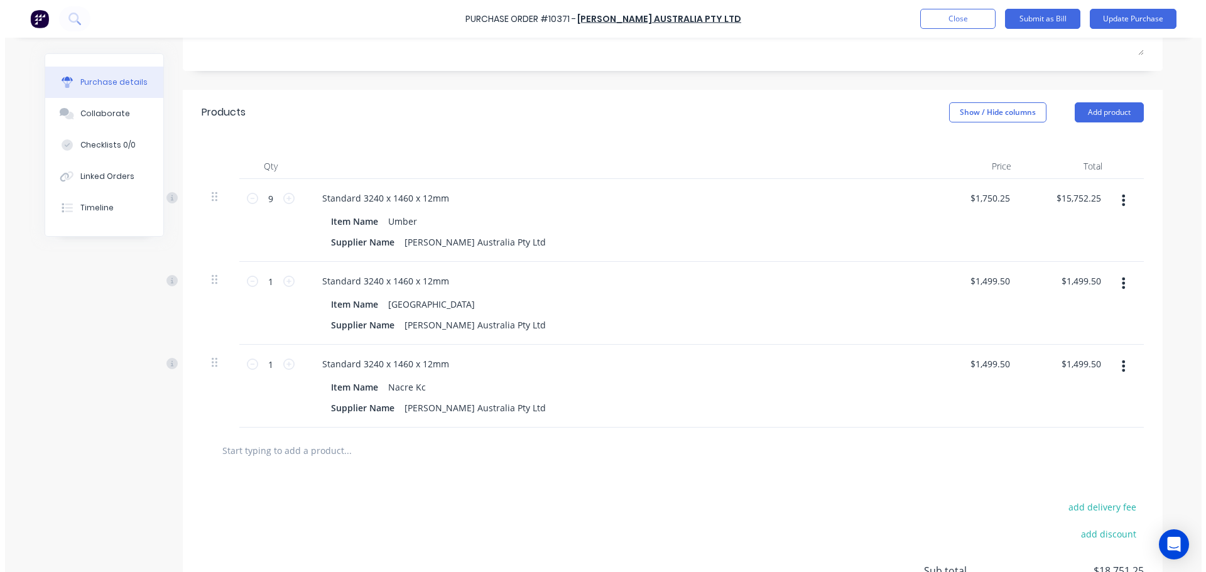
scroll to position [242, 0]
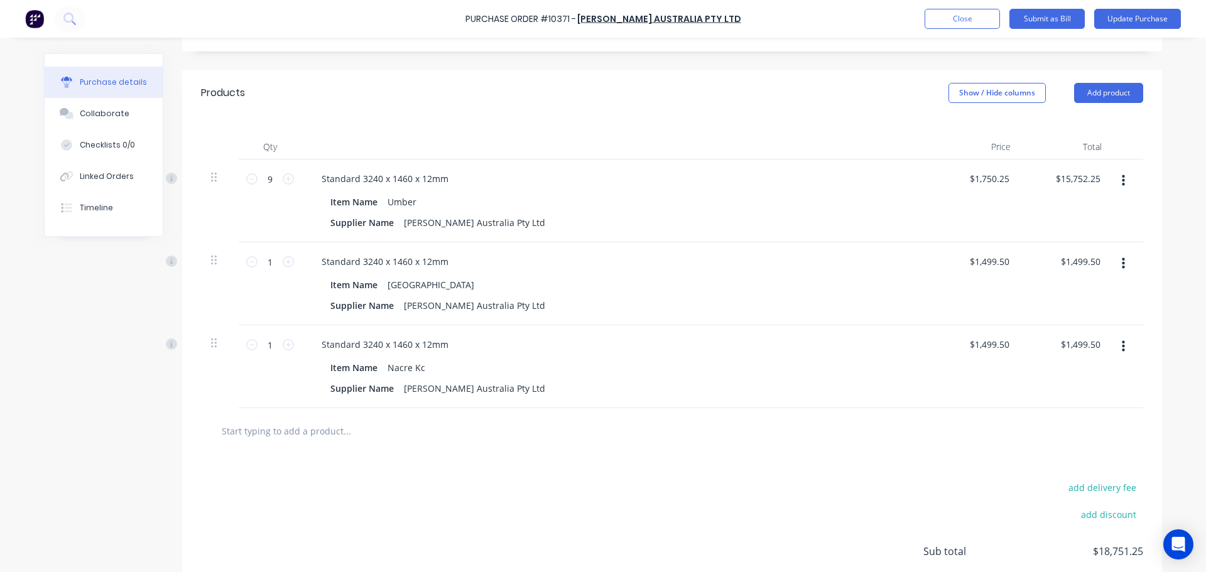
click at [263, 432] on input "text" at bounding box center [346, 430] width 251 height 25
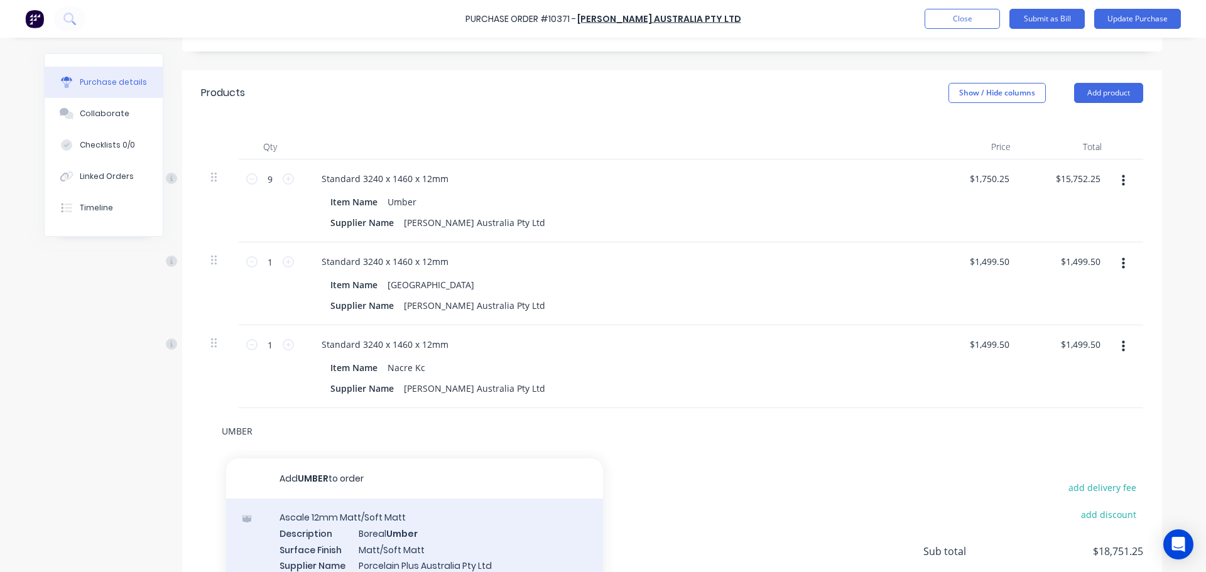
type input "UMBER"
click at [384, 540] on div "Ascale 12mm Matt/Soft Matt Description Boreal Umber Surface Finish Matt/Soft Ma…" at bounding box center [414, 549] width 377 height 101
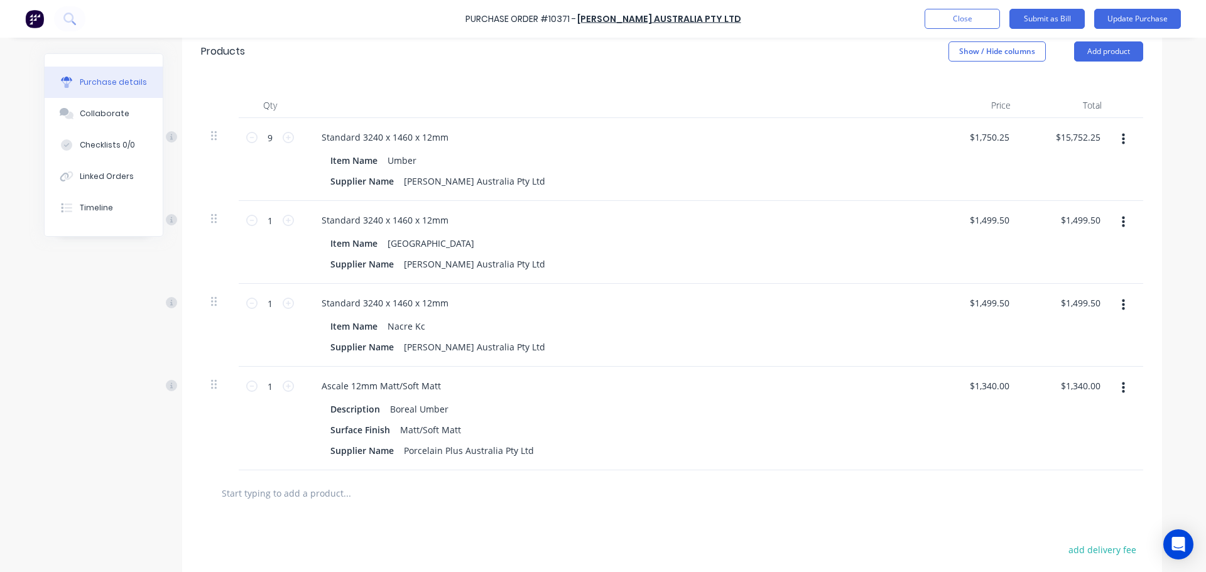
scroll to position [305, 0]
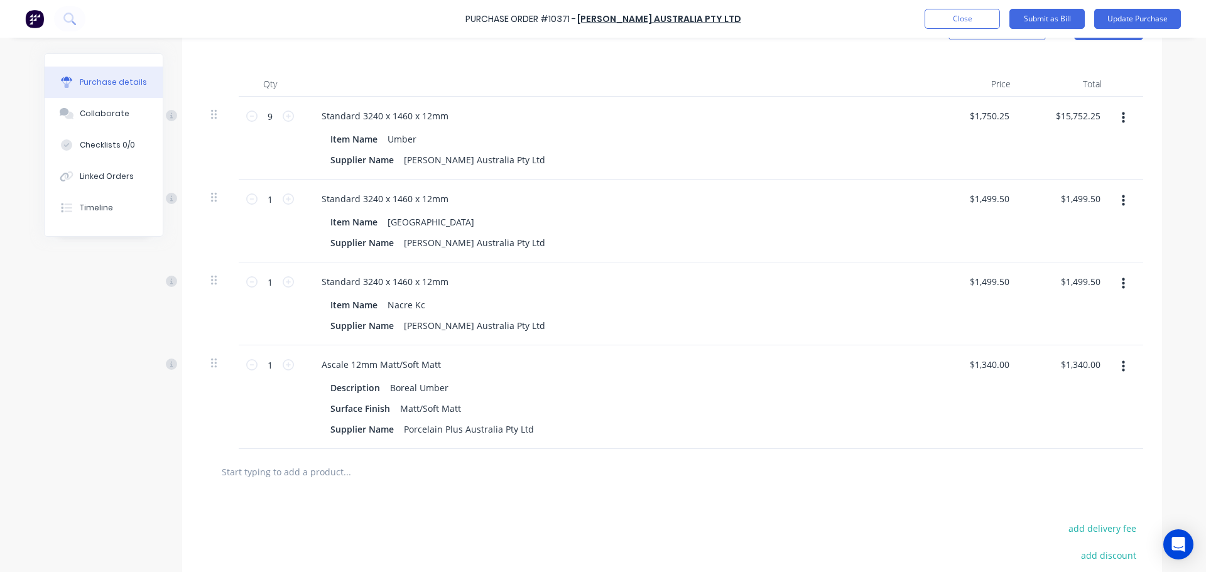
click at [317, 456] on div at bounding box center [672, 472] width 942 height 46
click at [305, 473] on input "text" at bounding box center [346, 471] width 251 height 25
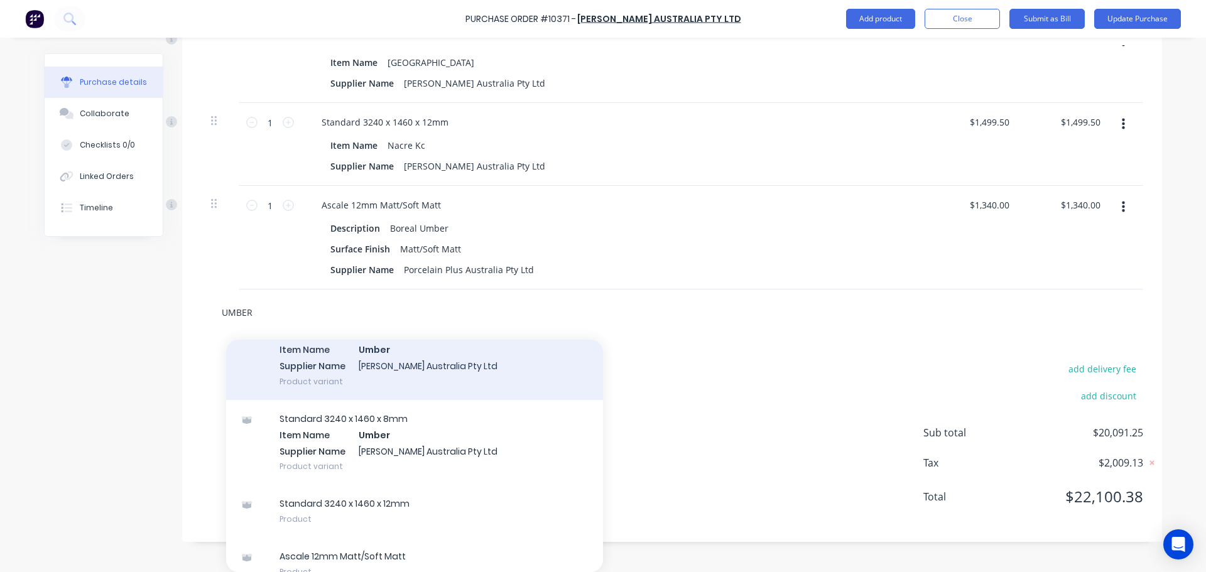
scroll to position [188, 0]
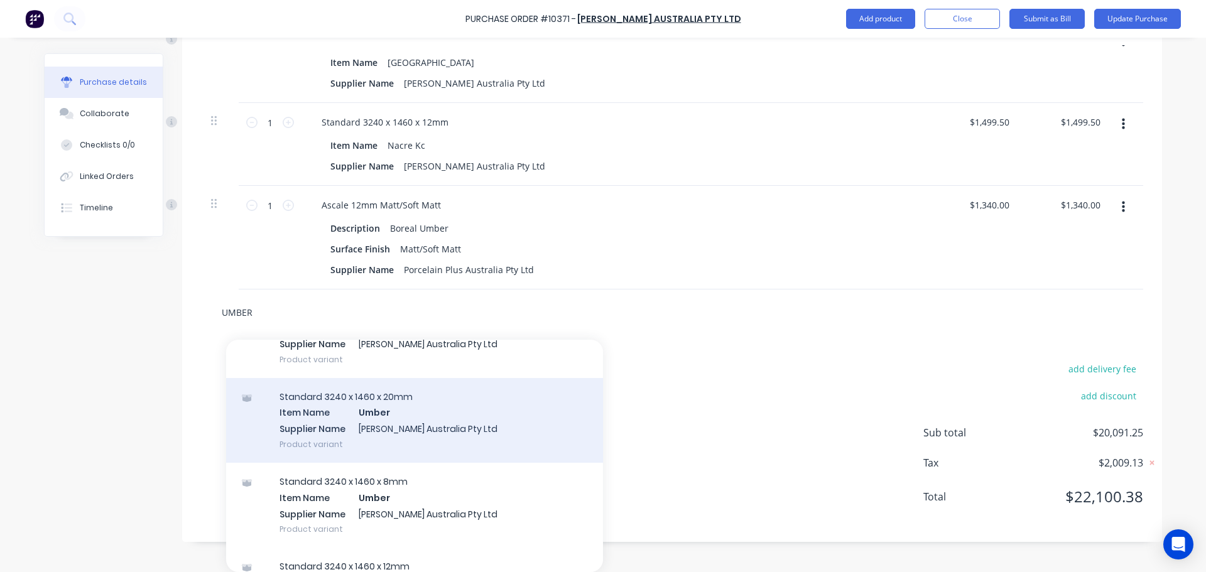
type input "UMBER"
click at [475, 424] on div "Standard 3240 x 1460 x 20mm Item Name Umber Supplier Name [PERSON_NAME] Austral…" at bounding box center [414, 420] width 377 height 85
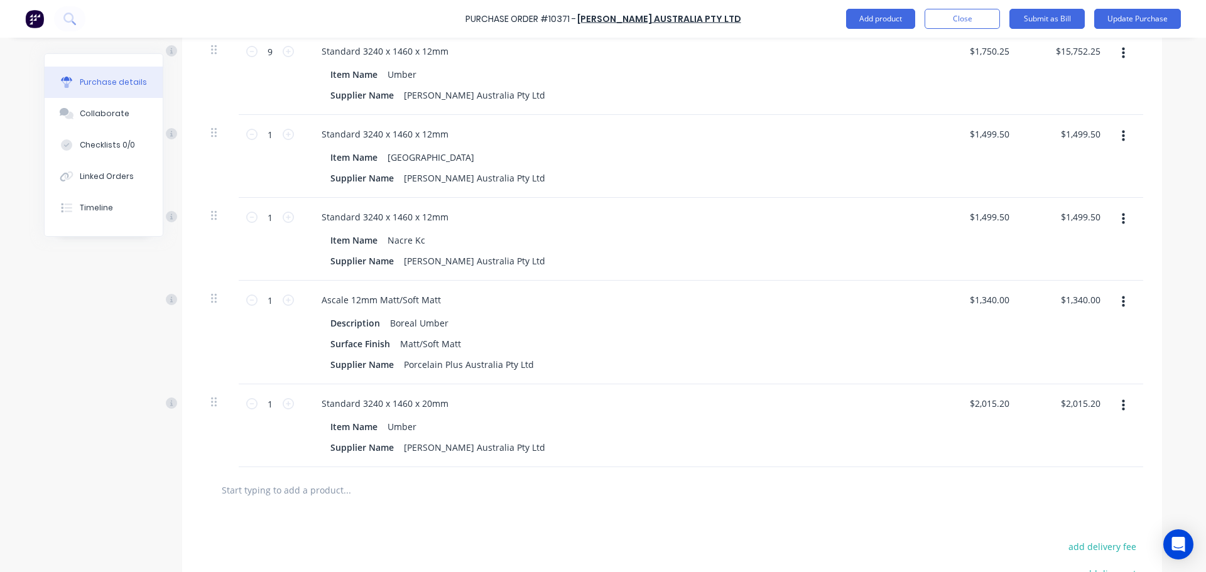
scroll to position [339, 0]
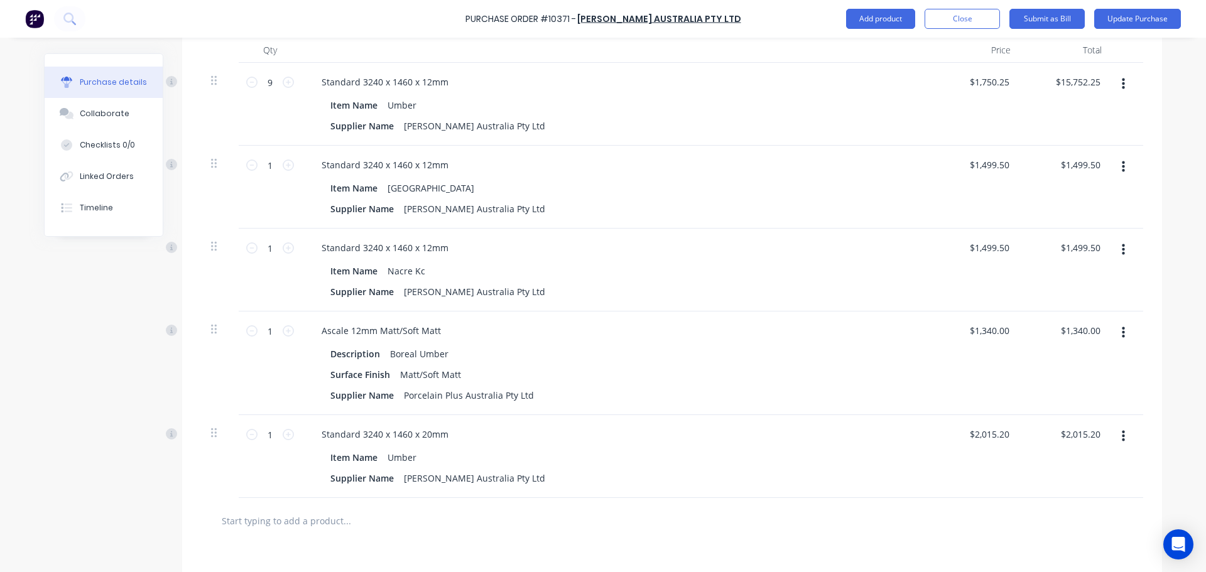
click at [1112, 441] on button "button" at bounding box center [1124, 436] width 30 height 23
click at [1044, 542] on button "Delete" at bounding box center [1084, 545] width 107 height 25
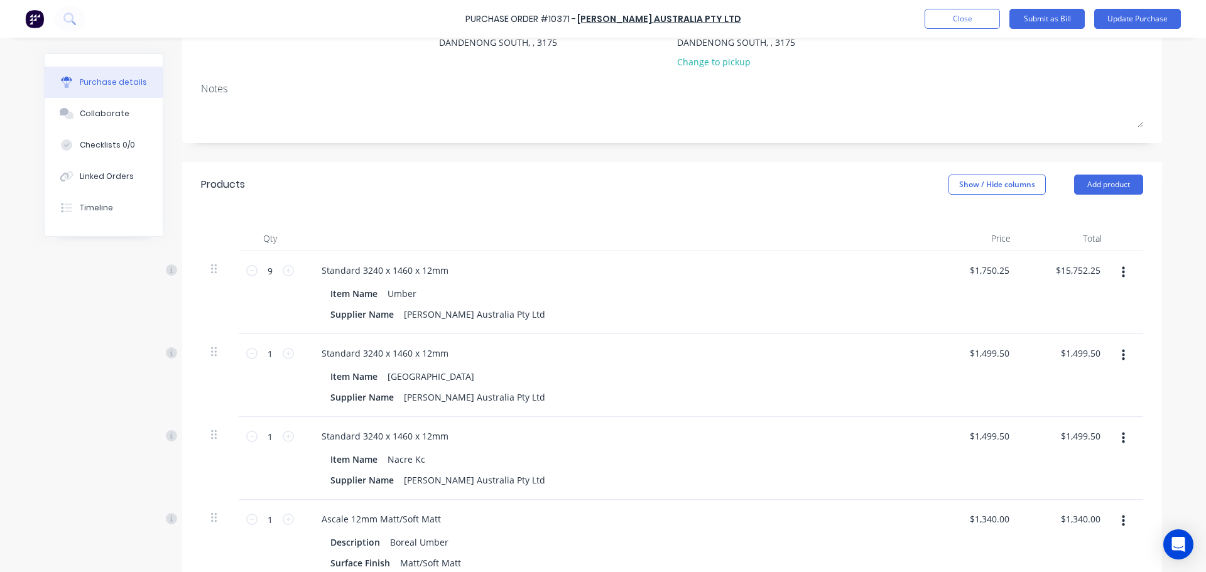
scroll to position [0, 0]
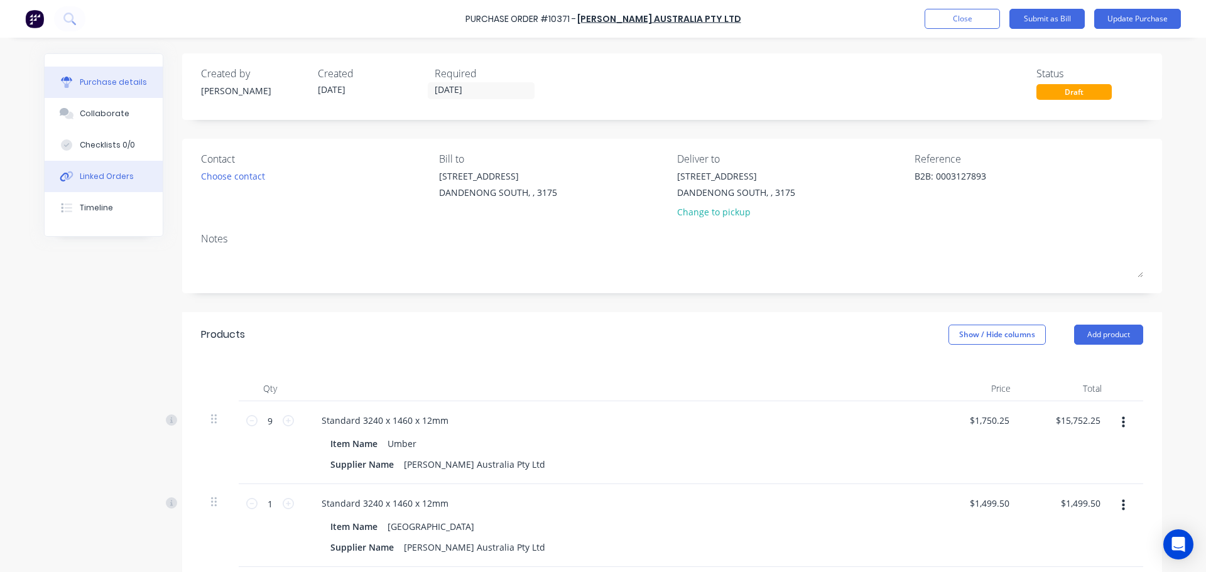
click at [87, 188] on button "Linked Orders" at bounding box center [104, 176] width 118 height 31
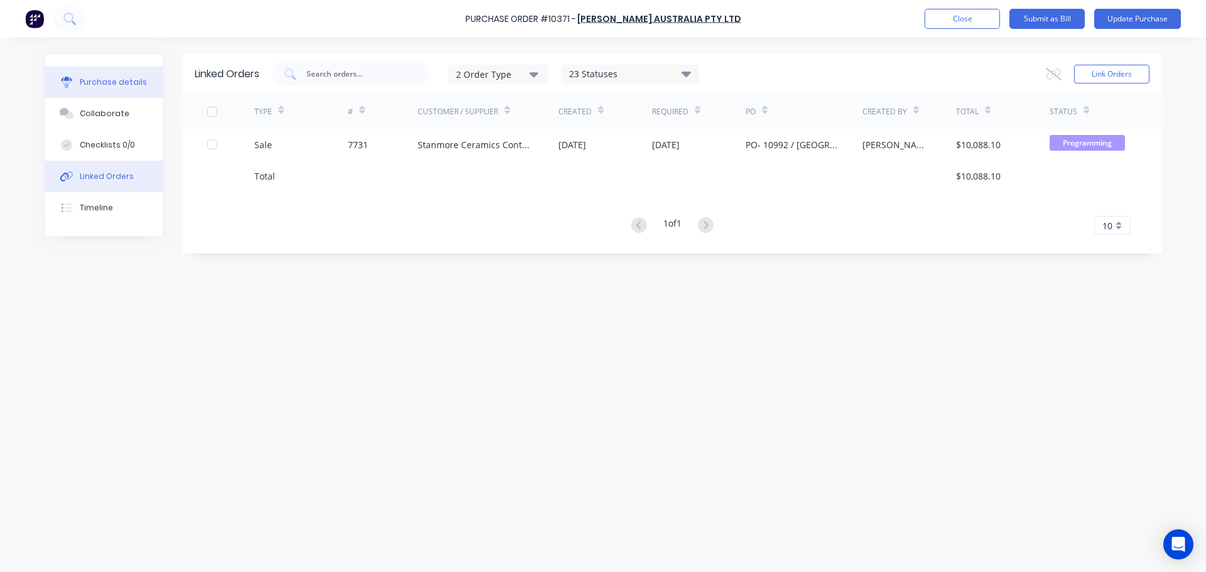
click at [106, 84] on div "Purchase details" at bounding box center [113, 82] width 67 height 11
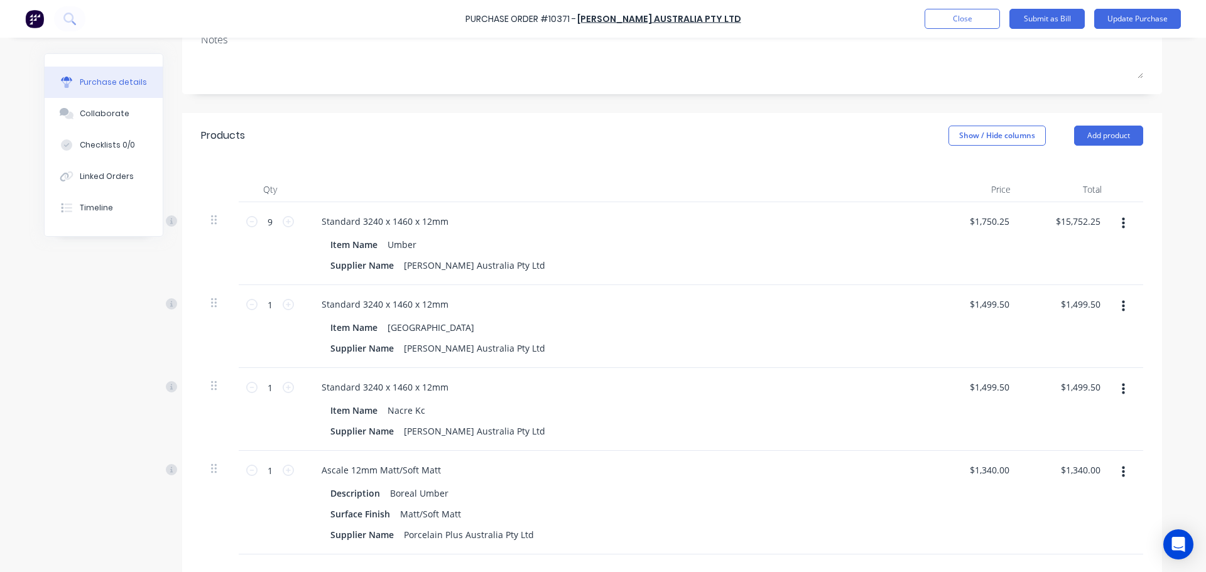
scroll to position [314, 0]
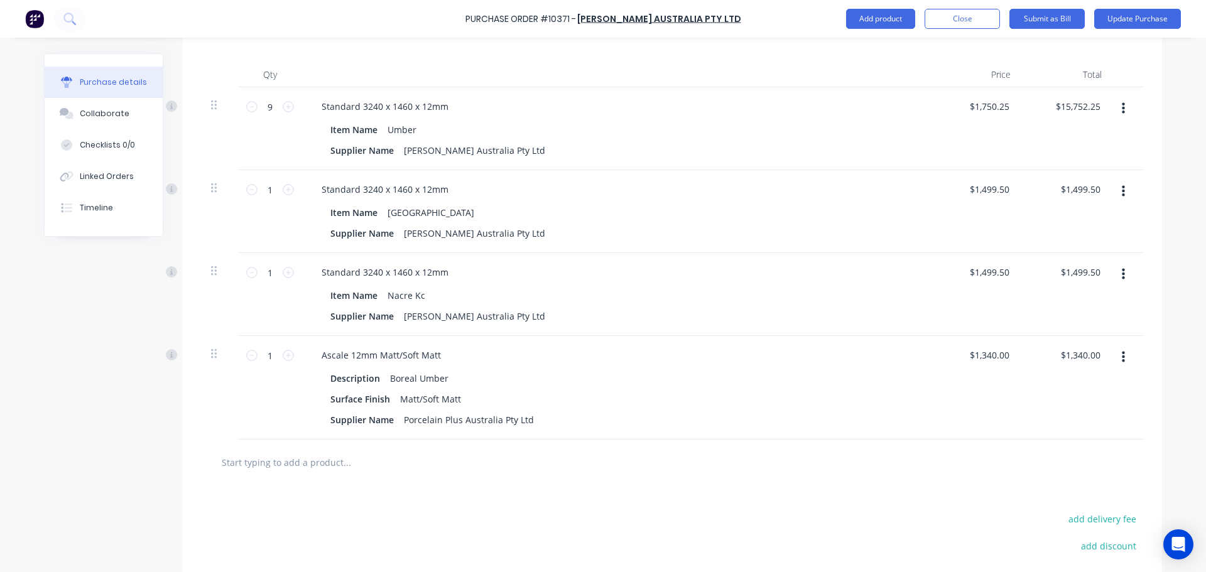
click at [1123, 362] on button "button" at bounding box center [1124, 357] width 30 height 23
click at [1077, 465] on button "Delete" at bounding box center [1084, 465] width 107 height 25
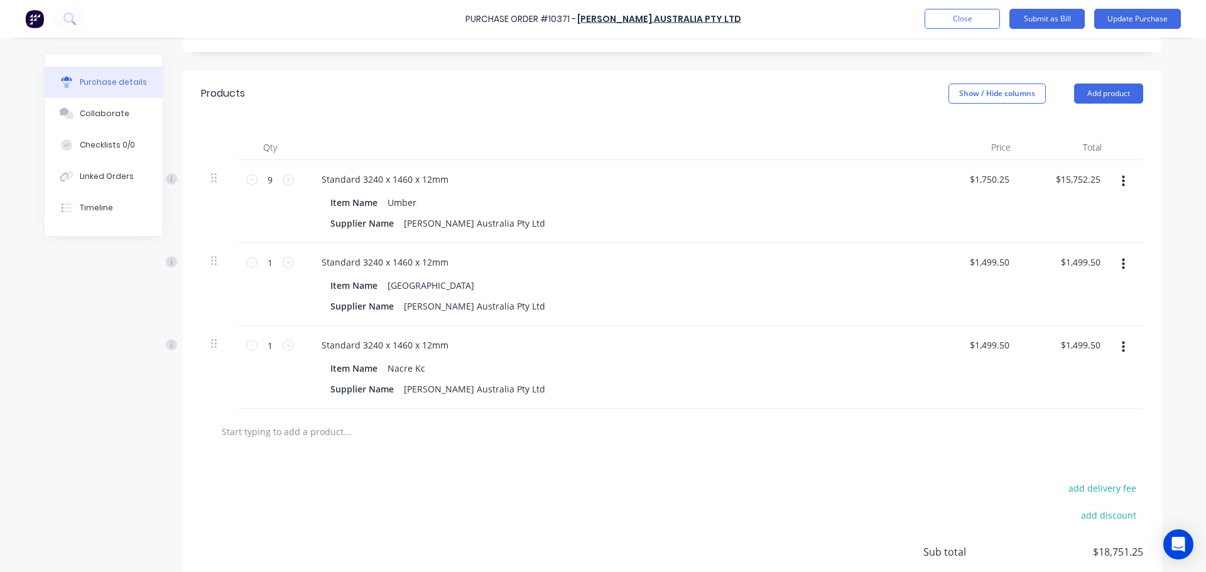
scroll to position [251, 0]
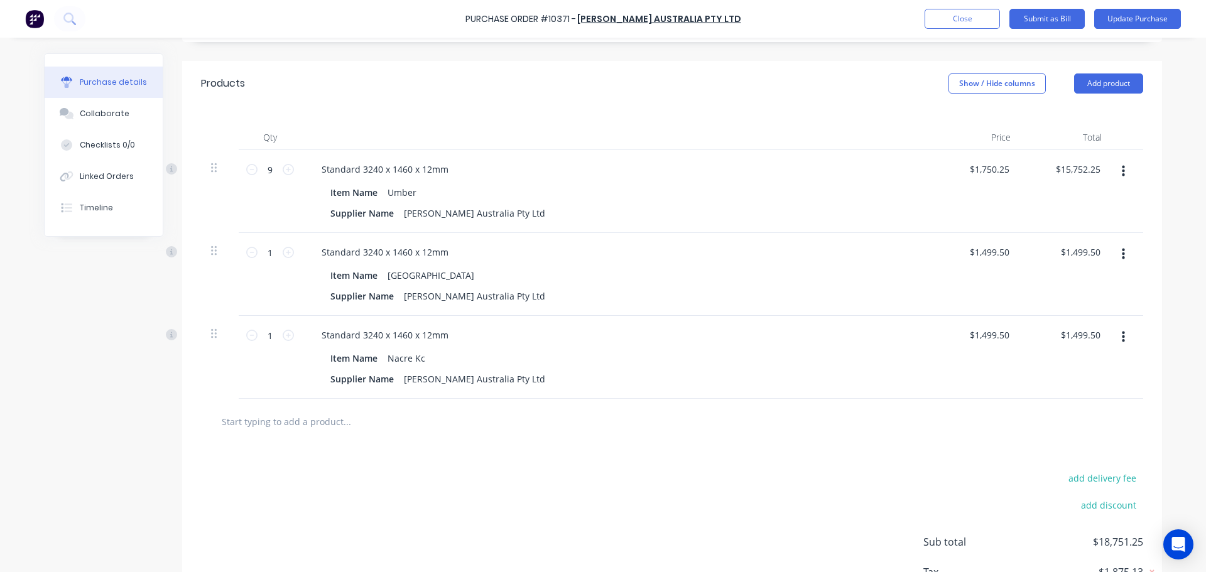
click at [260, 414] on input "text" at bounding box center [346, 421] width 251 height 25
type input "Y"
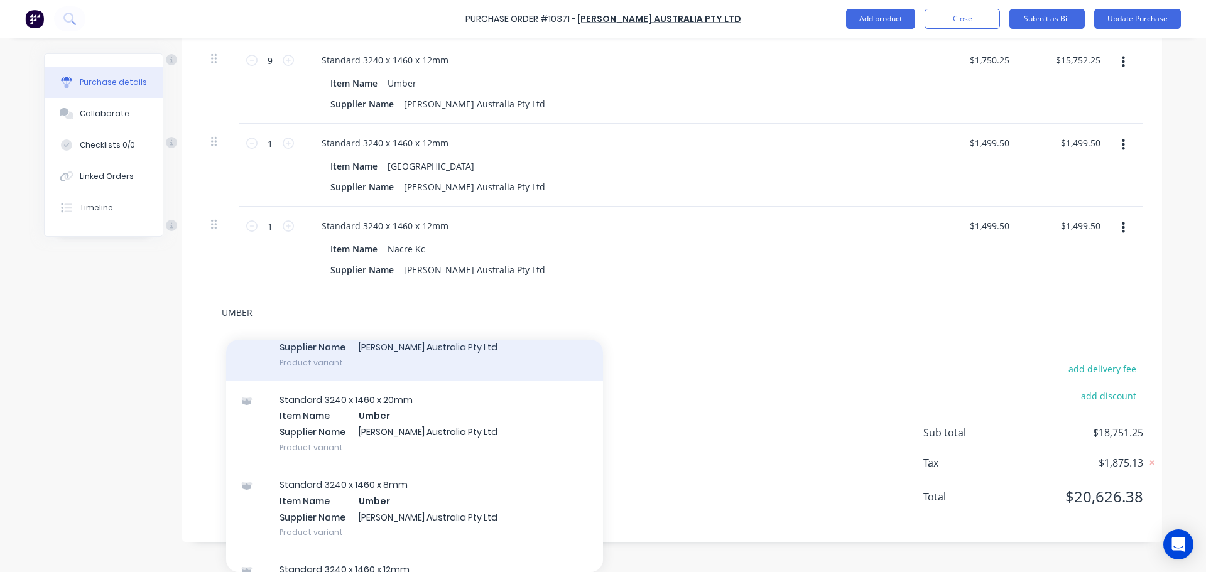
scroll to position [188, 0]
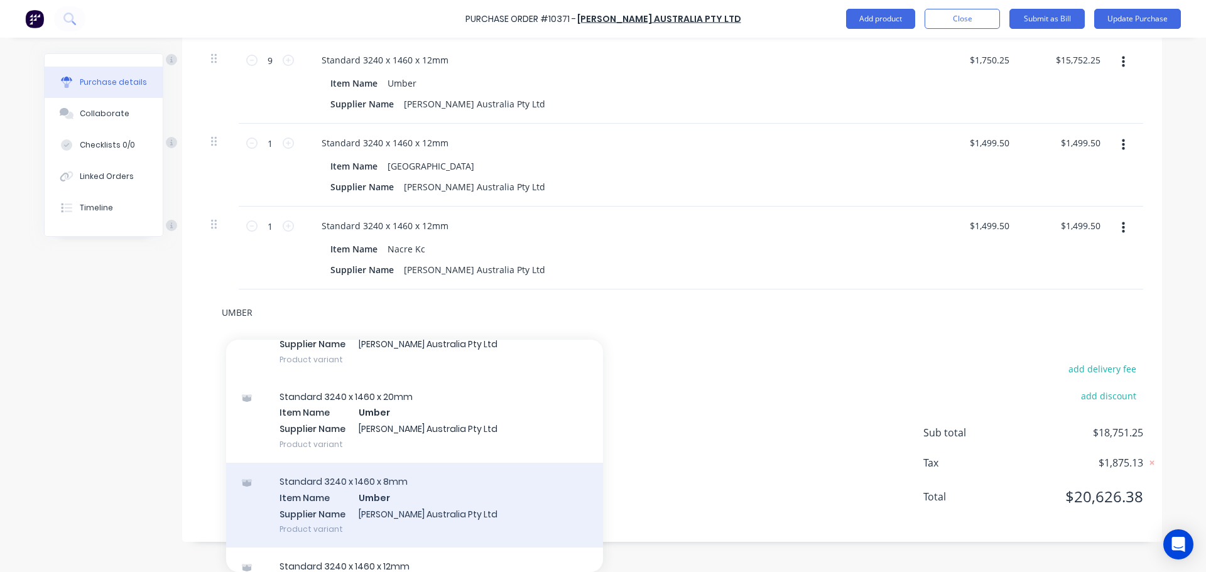
type input "UMBER"
click at [416, 504] on div "Standard 3240 x 1460 x 8mm Item Name Umber Supplier Name [PERSON_NAME] Australi…" at bounding box center [414, 505] width 377 height 85
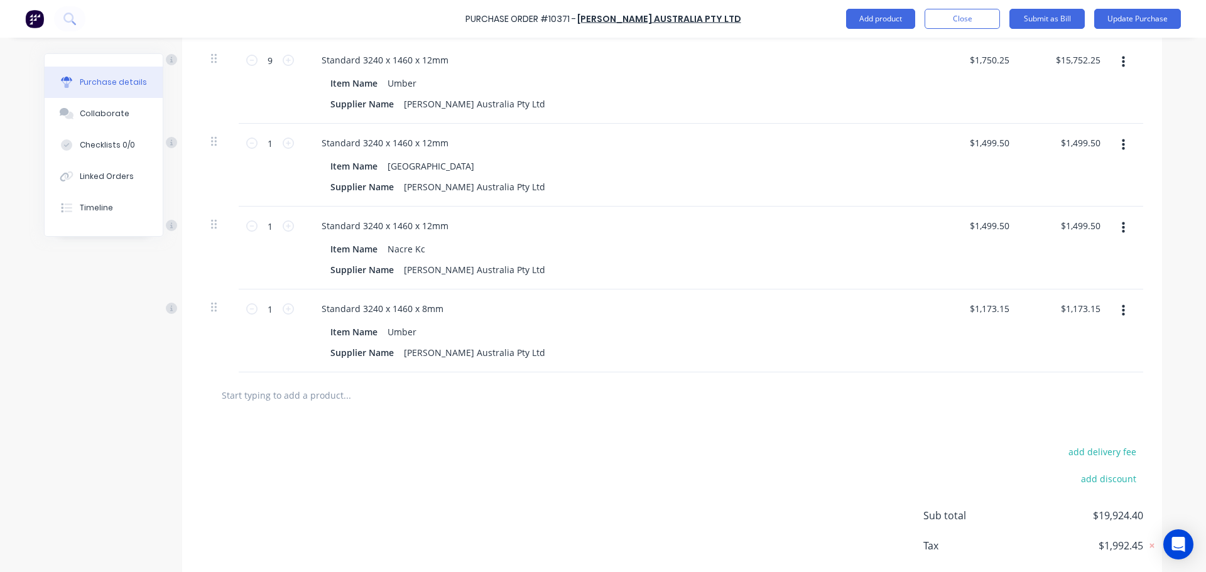
click at [310, 398] on input "text" at bounding box center [346, 395] width 251 height 25
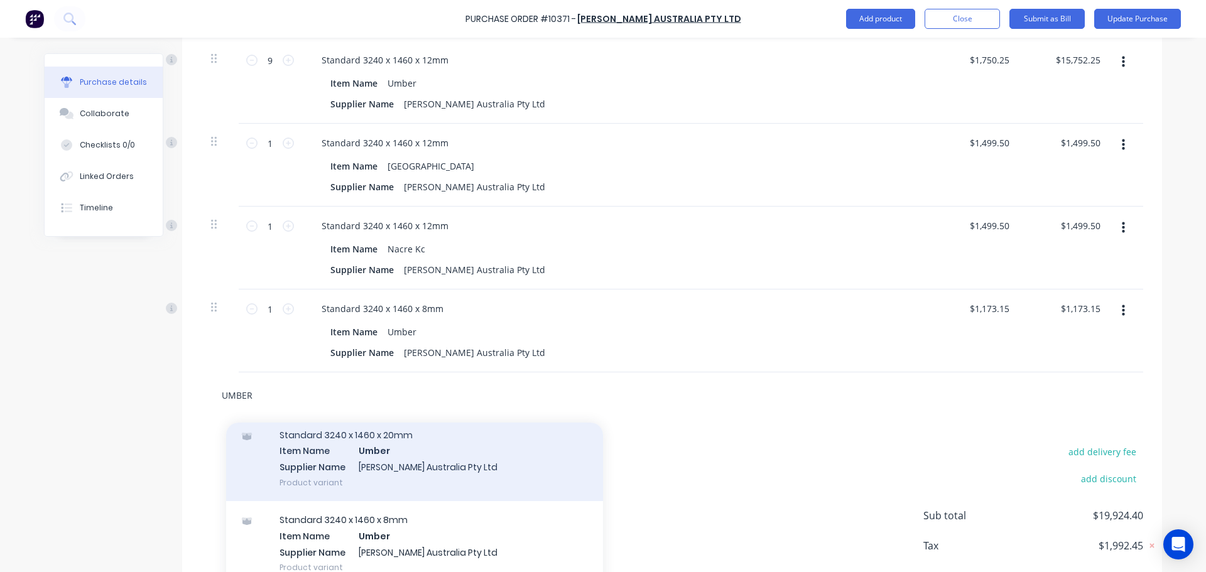
scroll to position [251, 0]
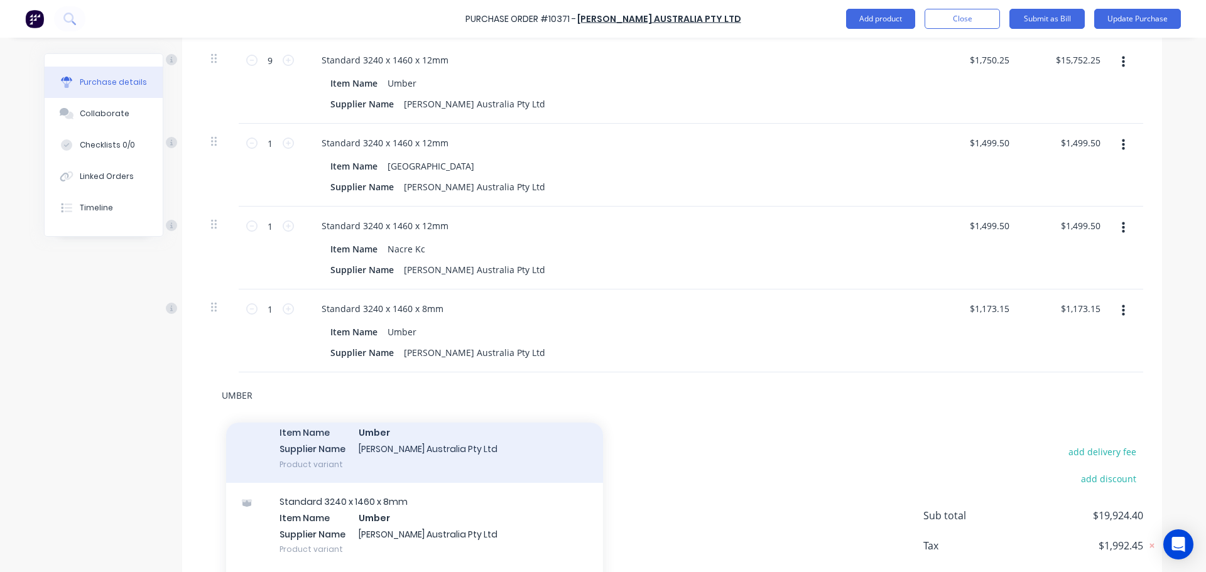
type input "UMBER"
click at [479, 453] on div "Standard 3240 x 1460 x 20mm Item Name Umber Supplier Name [PERSON_NAME] Austral…" at bounding box center [414, 440] width 377 height 85
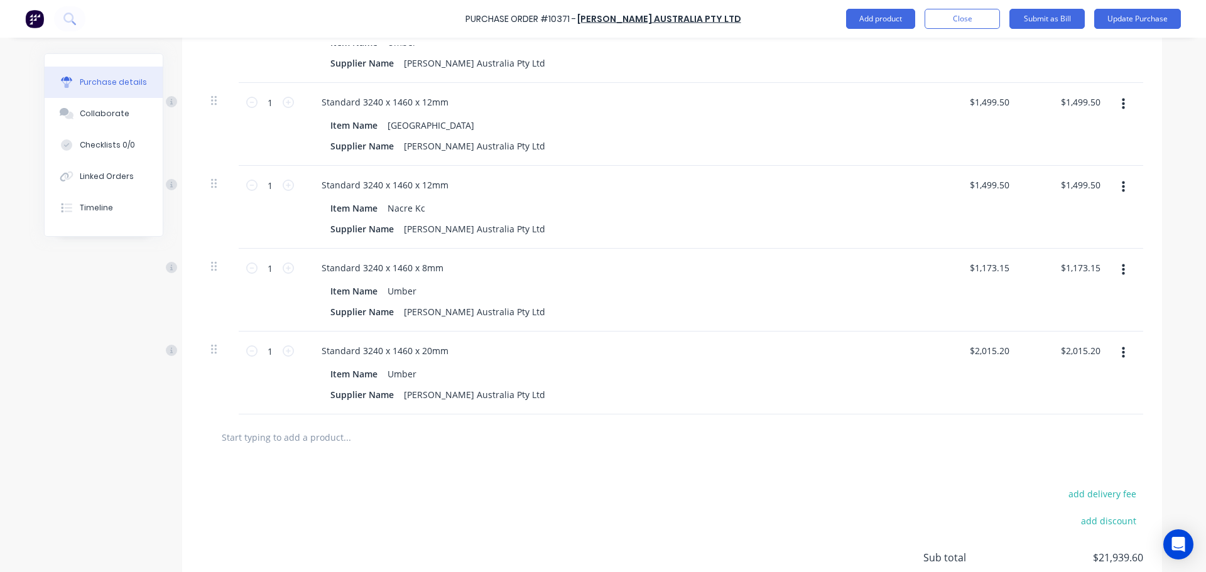
scroll to position [423, 0]
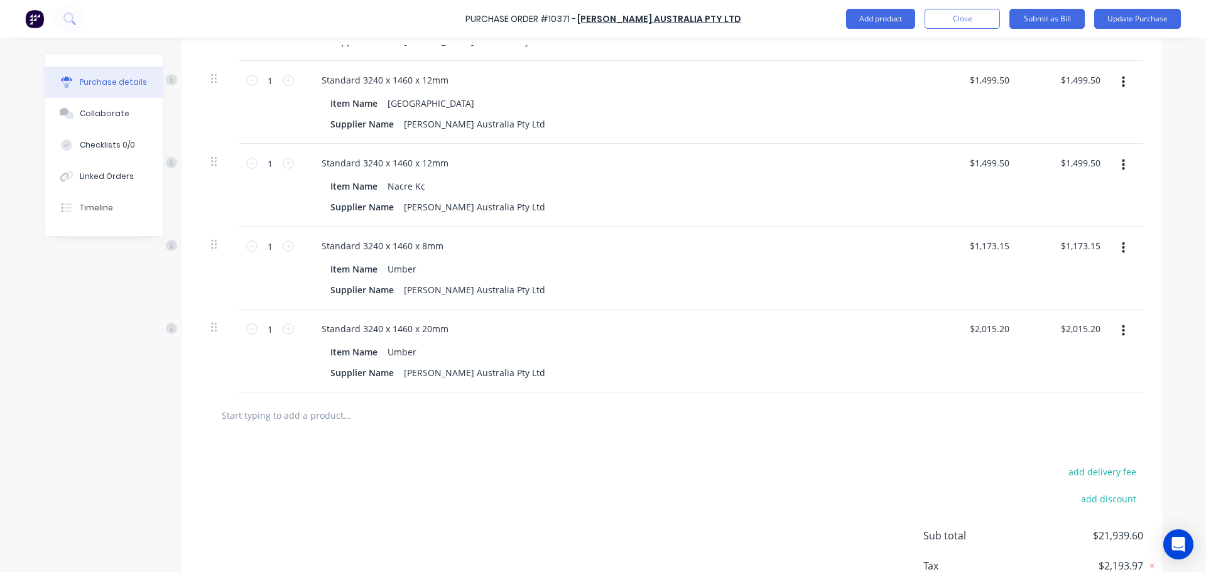
click at [309, 425] on input "text" at bounding box center [346, 415] width 251 height 25
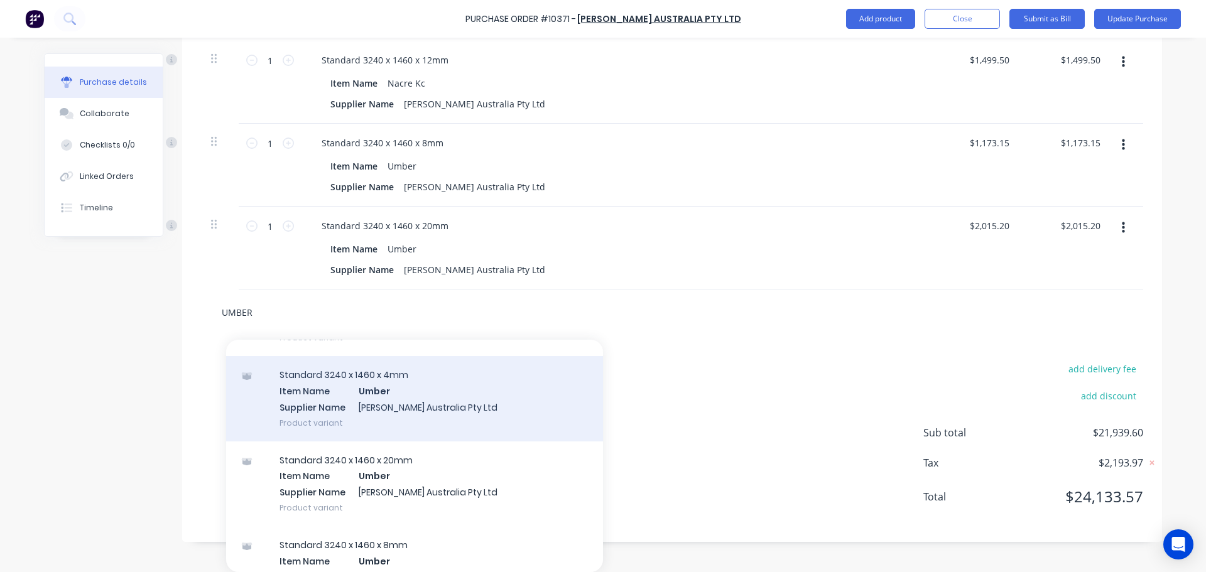
scroll to position [126, 0]
type input "UMBER"
click at [427, 411] on div "Standard 3240 x 1460 x 4mm Item Name Umber Supplier Name [PERSON_NAME] Australi…" at bounding box center [414, 397] width 377 height 85
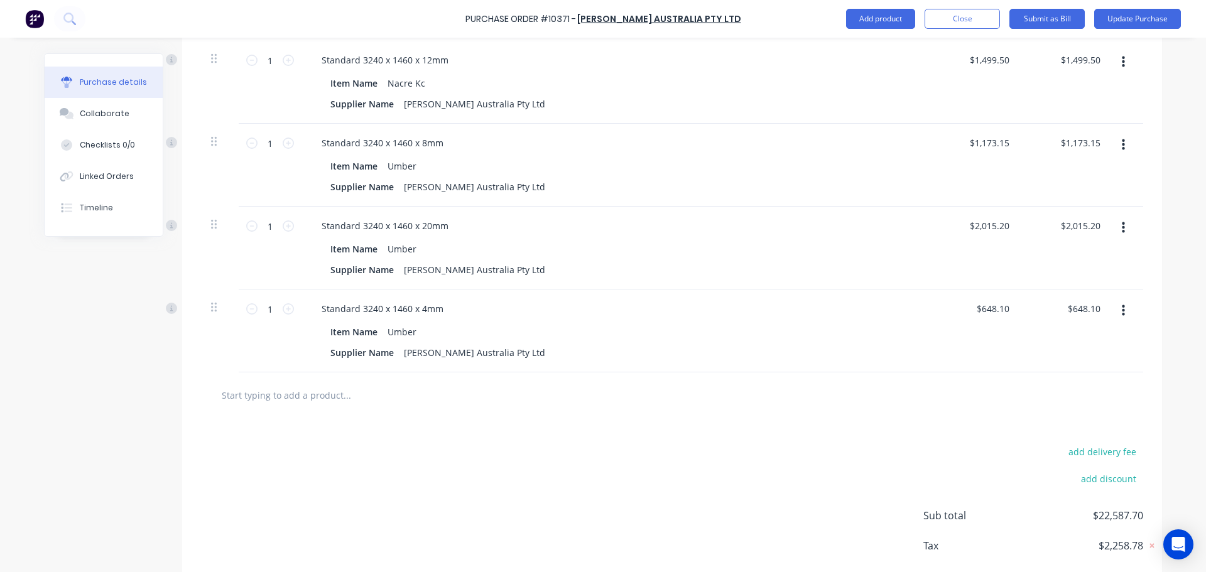
click at [1121, 313] on button "button" at bounding box center [1124, 311] width 30 height 23
click at [1067, 431] on button "Delete" at bounding box center [1084, 419] width 107 height 25
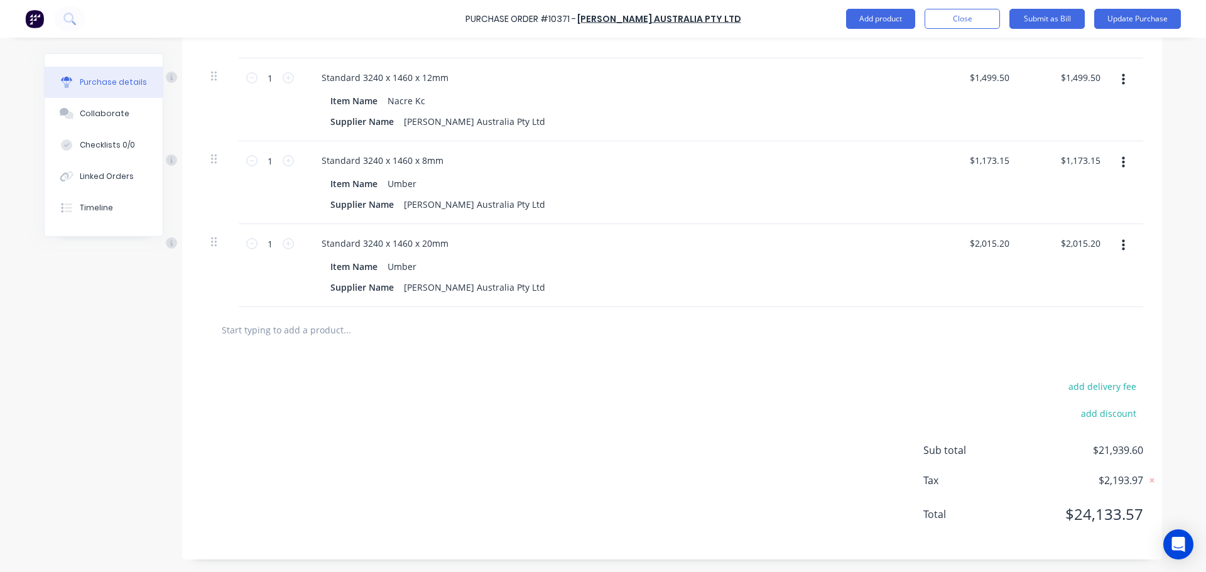
click at [1121, 251] on button "button" at bounding box center [1124, 245] width 30 height 23
click at [1077, 344] on button "Delete" at bounding box center [1084, 354] width 107 height 25
click at [1122, 243] on icon "button" at bounding box center [1123, 246] width 3 height 14
drag, startPoint x: 1077, startPoint y: 362, endPoint x: 1004, endPoint y: 359, distance: 72.9
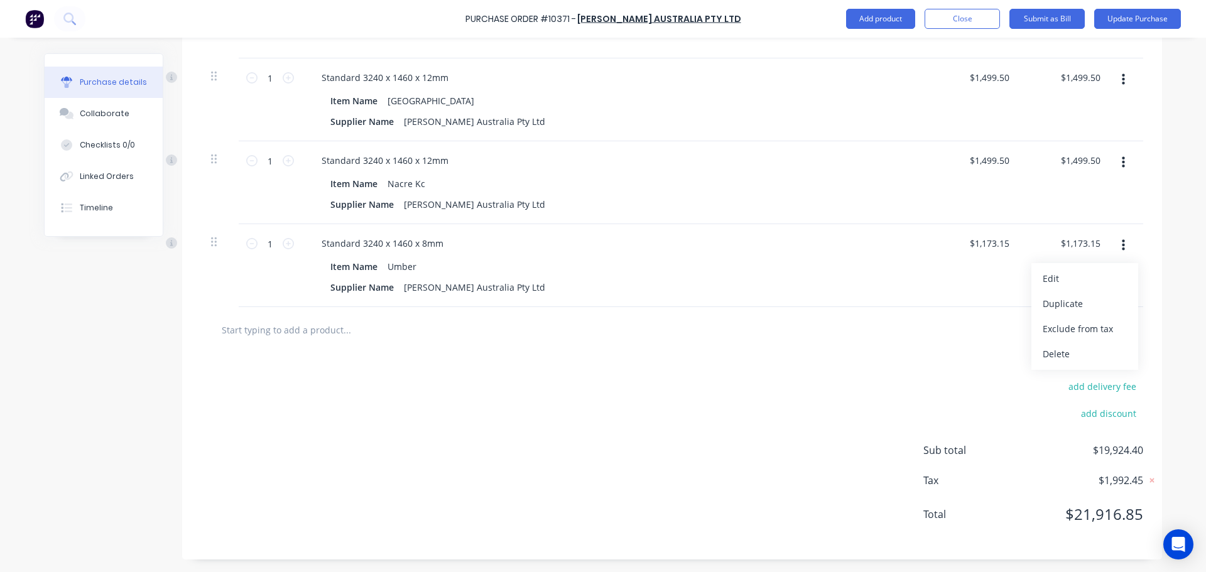
click at [1077, 361] on button "Delete" at bounding box center [1084, 354] width 107 height 25
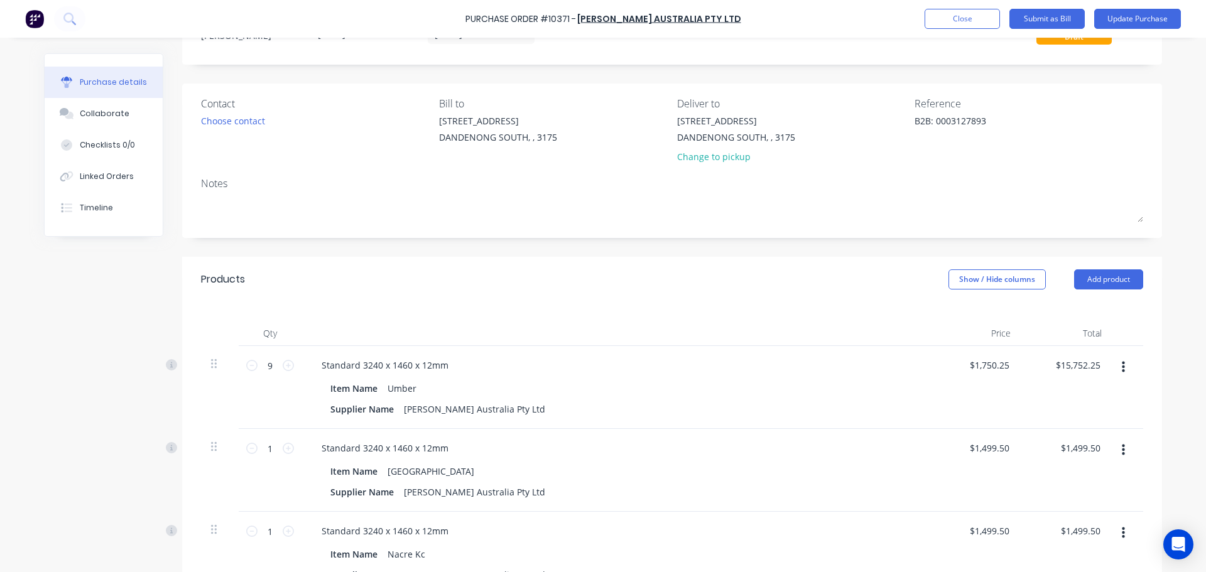
scroll to position [0, 0]
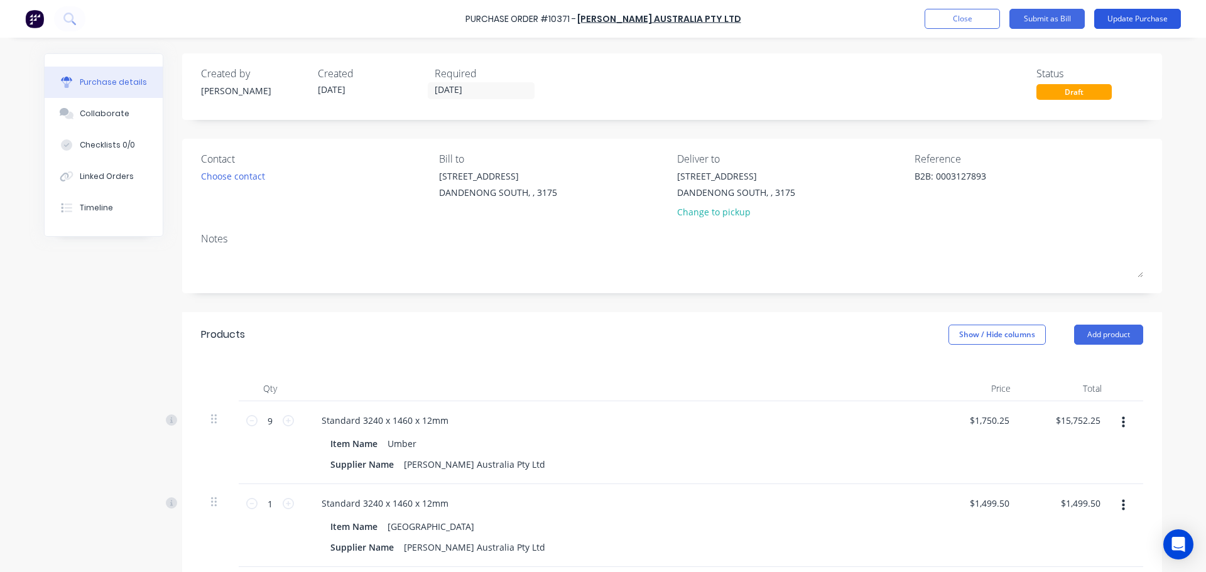
click at [1127, 25] on button "Update Purchase" at bounding box center [1137, 19] width 87 height 20
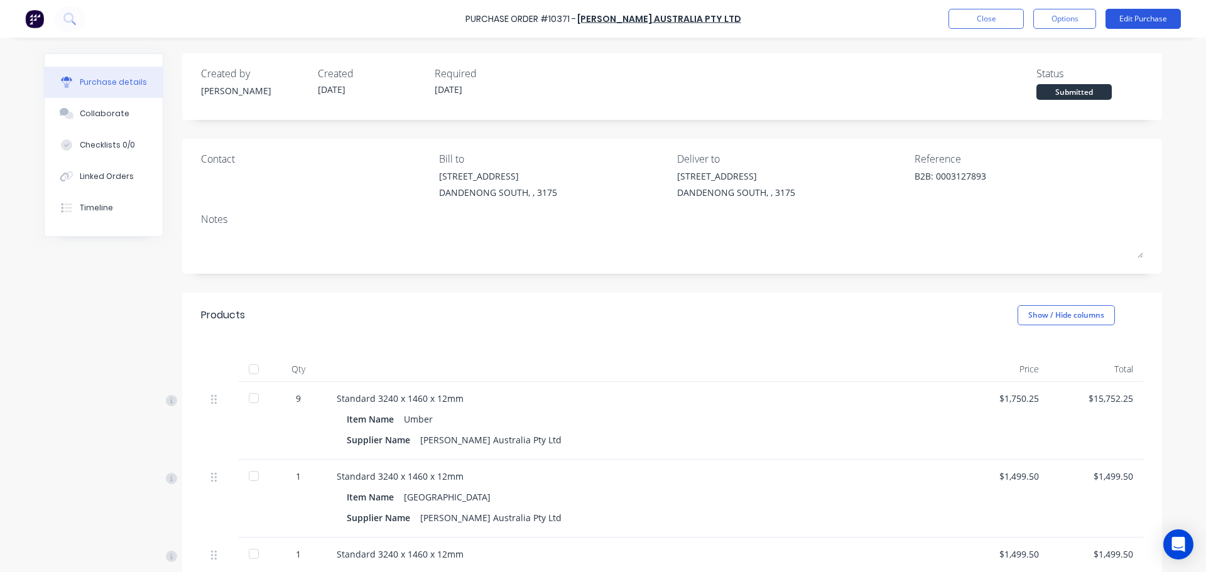
click at [1124, 13] on button "Edit Purchase" at bounding box center [1142, 19] width 75 height 20
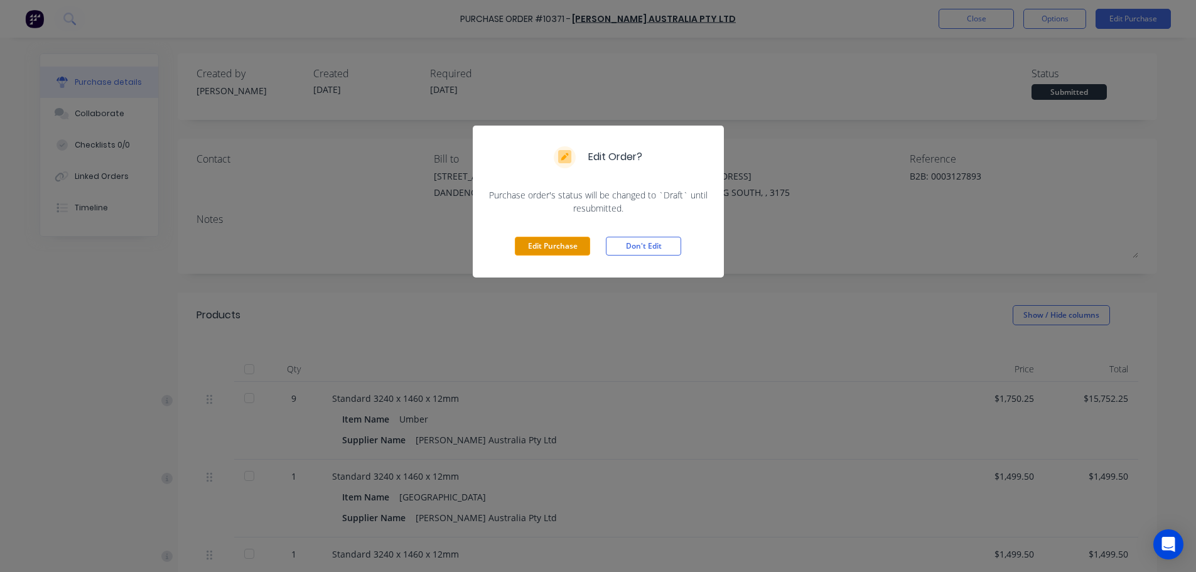
click at [542, 238] on button "Edit Purchase" at bounding box center [552, 246] width 75 height 19
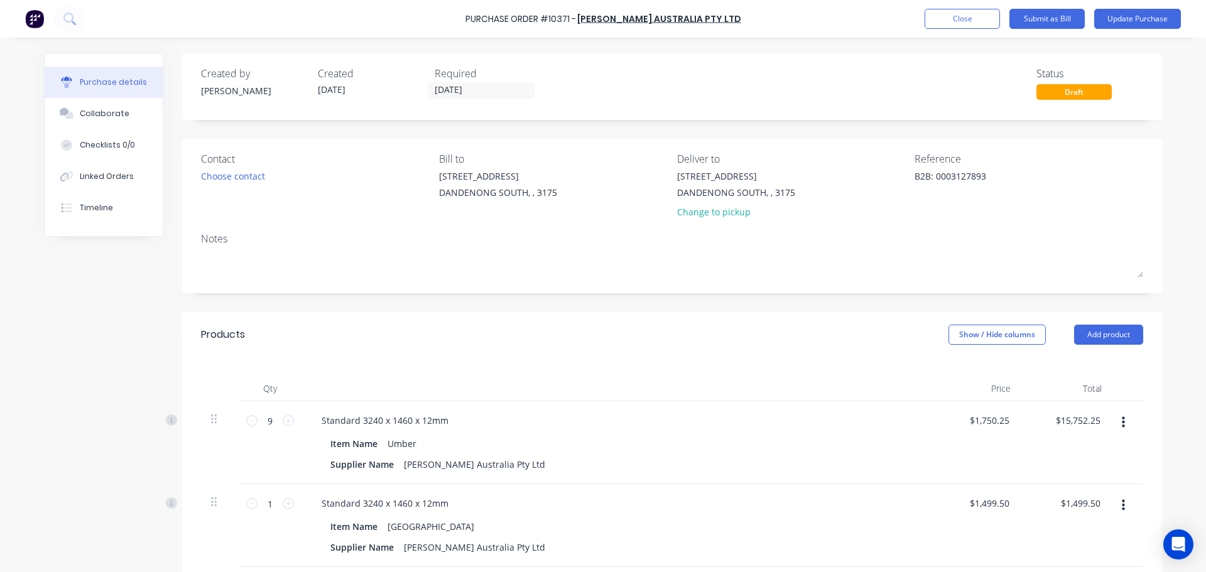
scroll to position [63, 0]
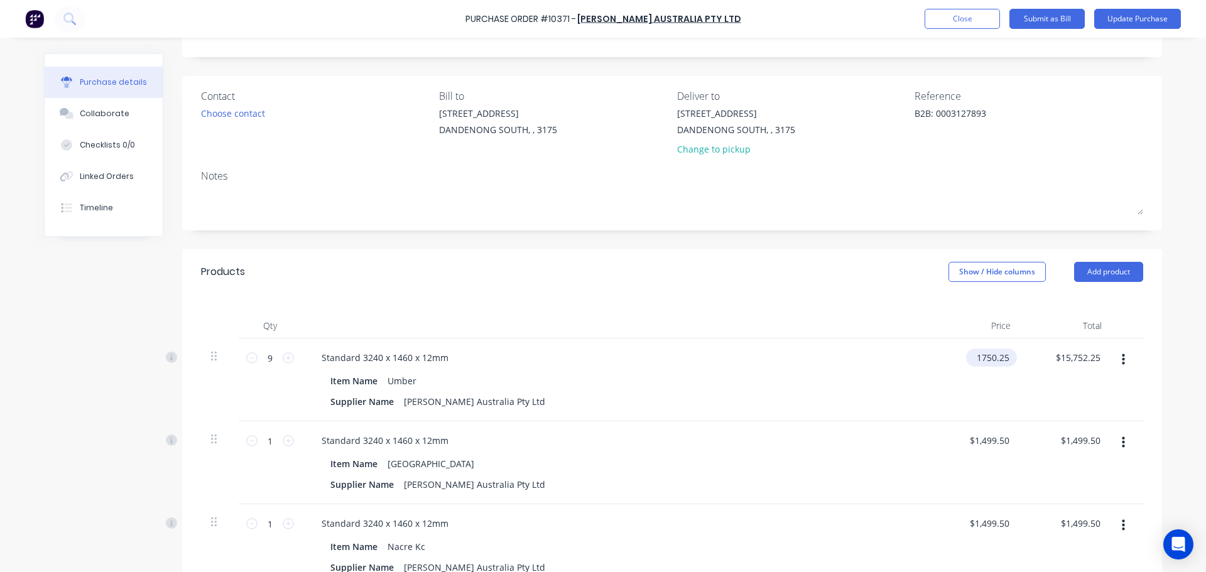
click at [1001, 351] on input "1750.25" at bounding box center [989, 358] width 46 height 18
drag, startPoint x: 1002, startPoint y: 352, endPoint x: 860, endPoint y: 347, distance: 141.4
click at [861, 347] on div "9 9 Standard 3240 x 1460 x 12mm Item Name Umber Supplier Name [PERSON_NAME] Aus…" at bounding box center [672, 380] width 942 height 83
type input "$1,750.25"
click at [1078, 355] on input "15752.25" at bounding box center [1077, 358] width 51 height 18
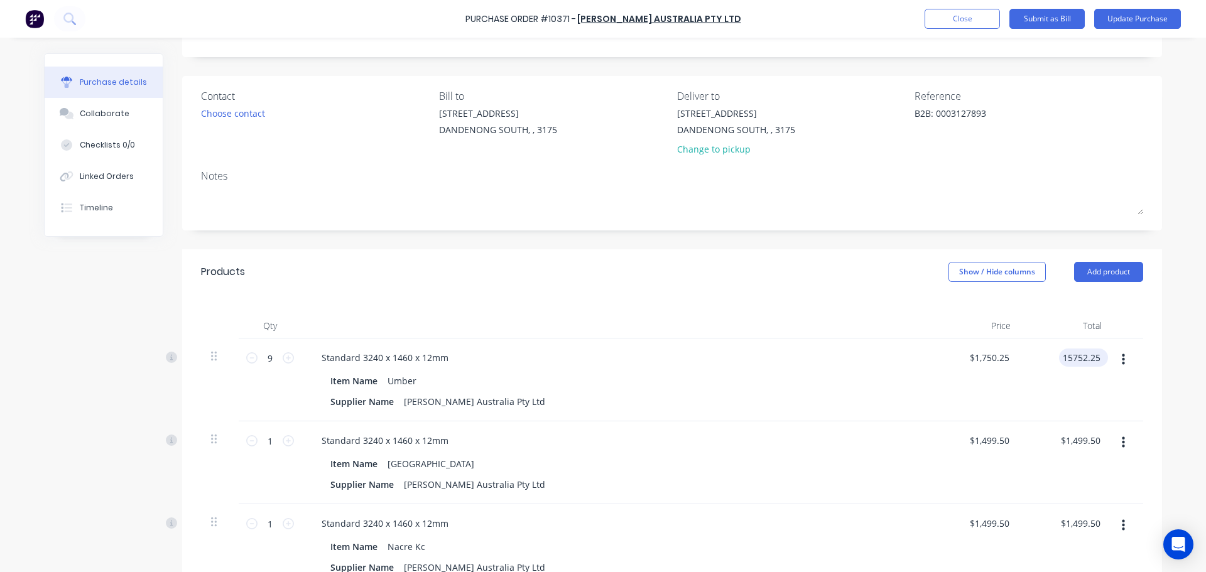
click at [1078, 355] on input "15752.25" at bounding box center [1081, 358] width 44 height 18
click at [1078, 347] on div "$15,752.25 $15,752.25" at bounding box center [1066, 380] width 91 height 83
click at [1078, 358] on input "15752.25" at bounding box center [1077, 358] width 51 height 18
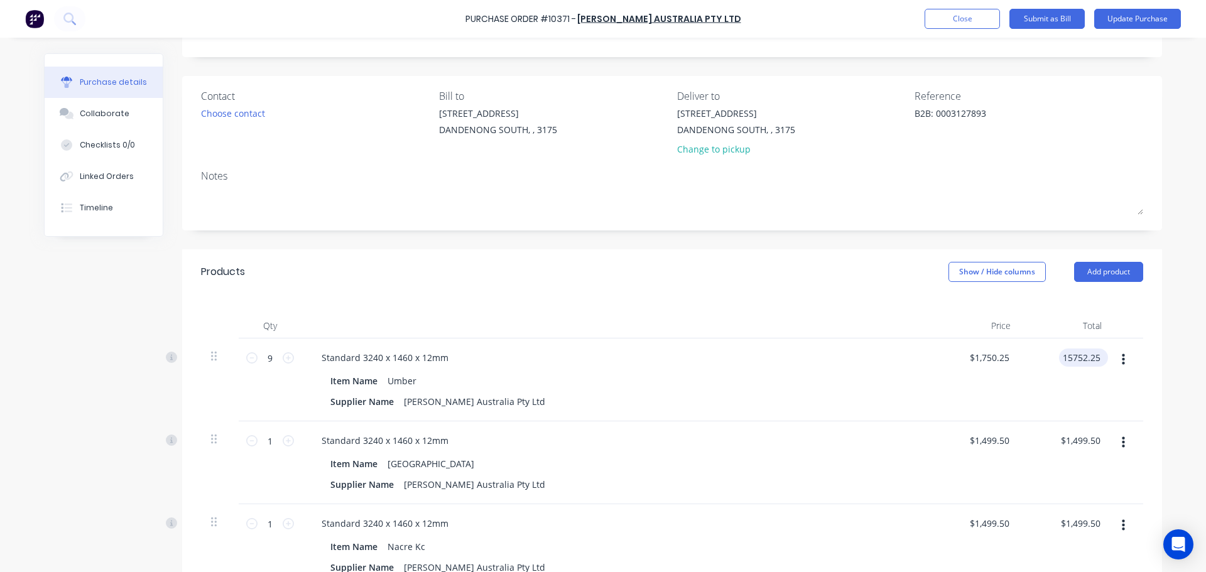
click at [1078, 358] on input "15752.25" at bounding box center [1081, 358] width 44 height 18
type input "12837.05"
type input "$1,426.3389"
type input "$12,837.05"
click at [862, 270] on div "Products Show / Hide columns Add product" at bounding box center [672, 271] width 980 height 45
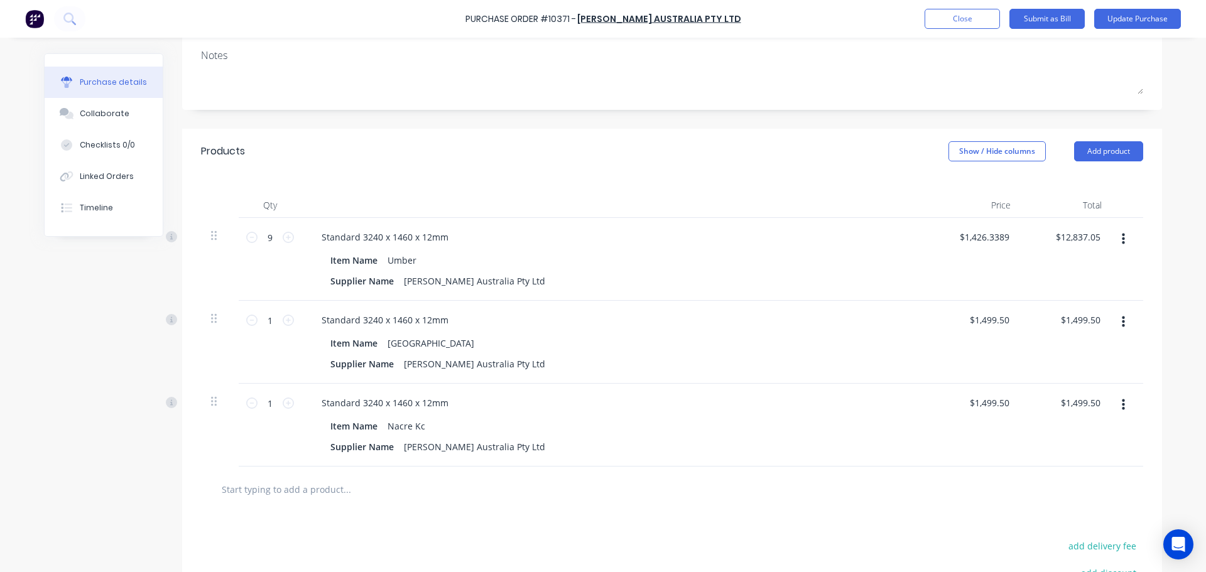
scroll to position [188, 0]
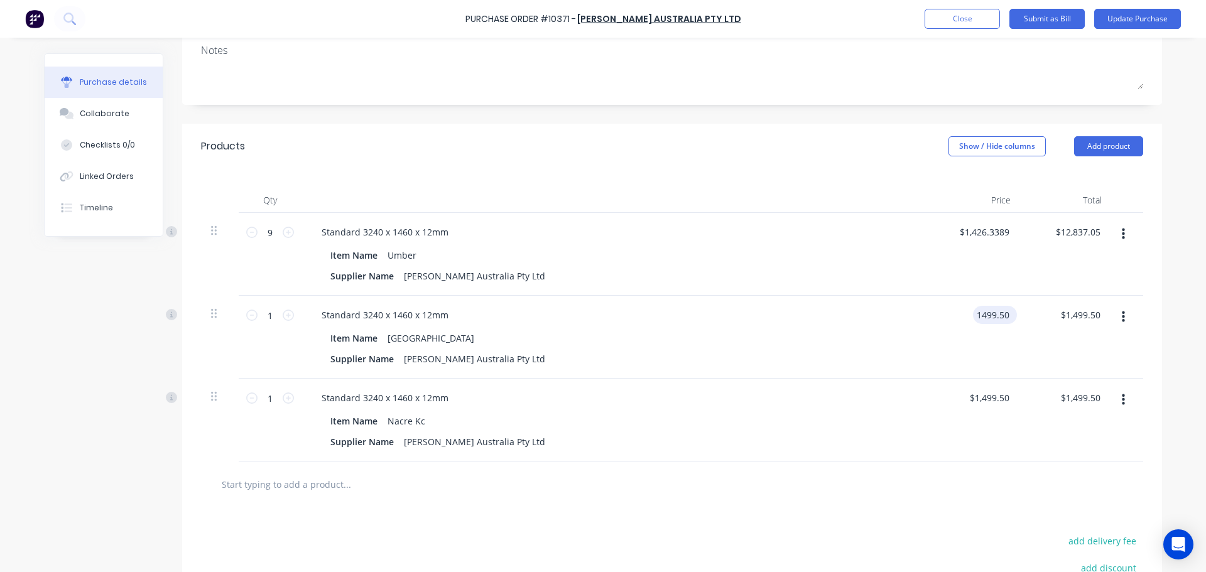
click at [990, 317] on input "1499.50" at bounding box center [992, 315] width 39 height 18
type input "1"
type input "$1,329.97"
click at [1069, 313] on input "1329.97" at bounding box center [1080, 315] width 46 height 18
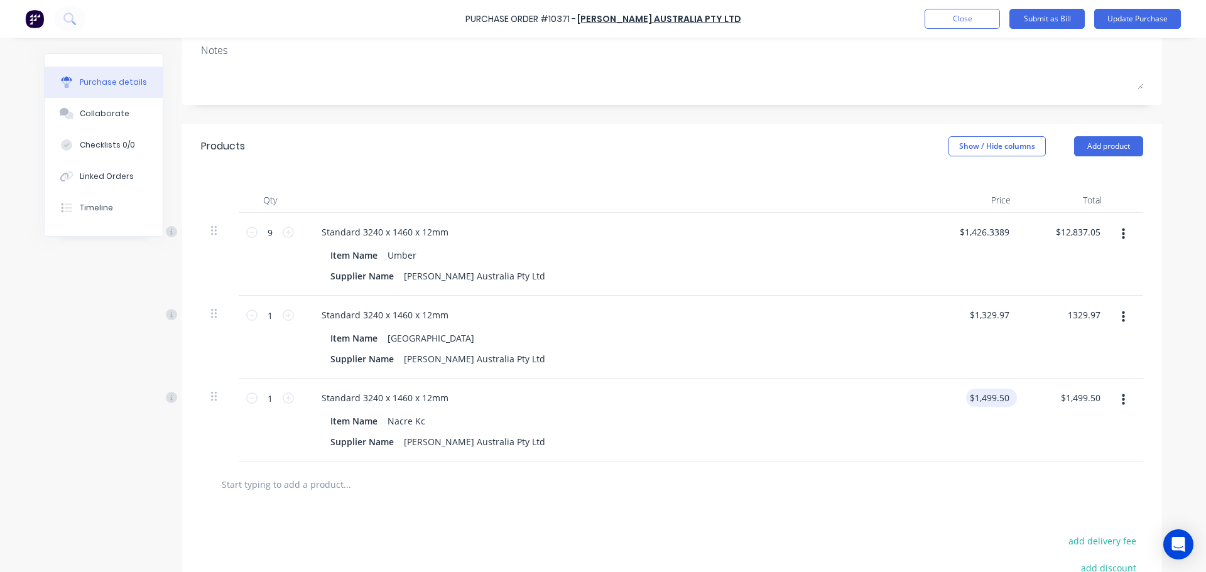
type input "$1,329.97"
click at [984, 399] on input "1499.50" at bounding box center [989, 398] width 46 height 18
click at [984, 399] on input "1499.50" at bounding box center [992, 398] width 39 height 18
type input "$1,169.02"
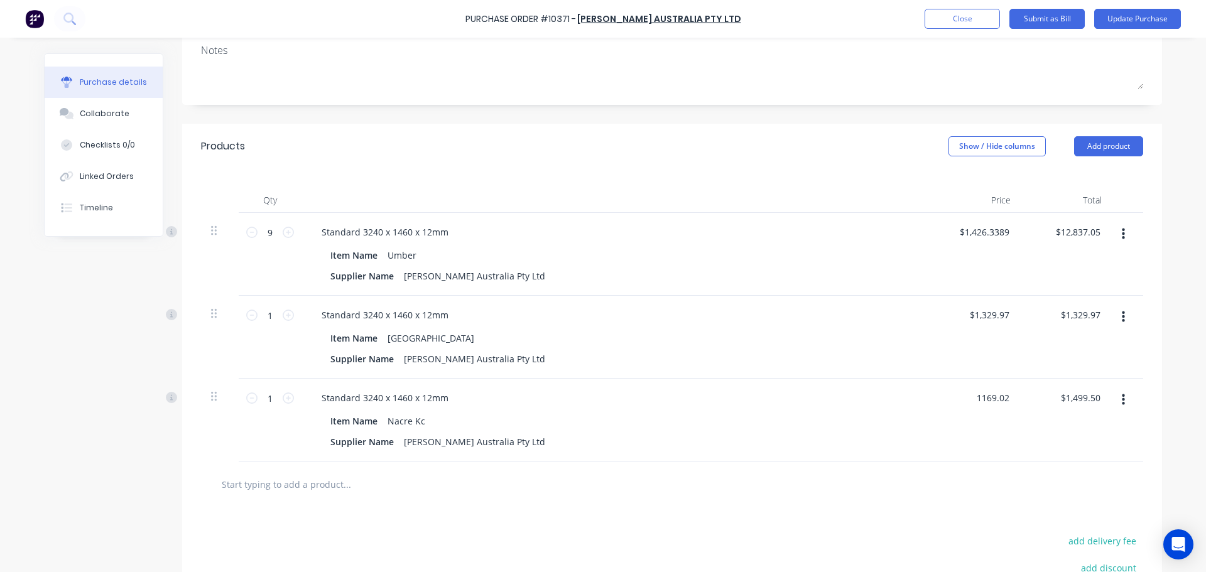
type input "$1,169.02"
click at [958, 268] on div "$1,426.3389 $1,426.3389" at bounding box center [975, 254] width 91 height 83
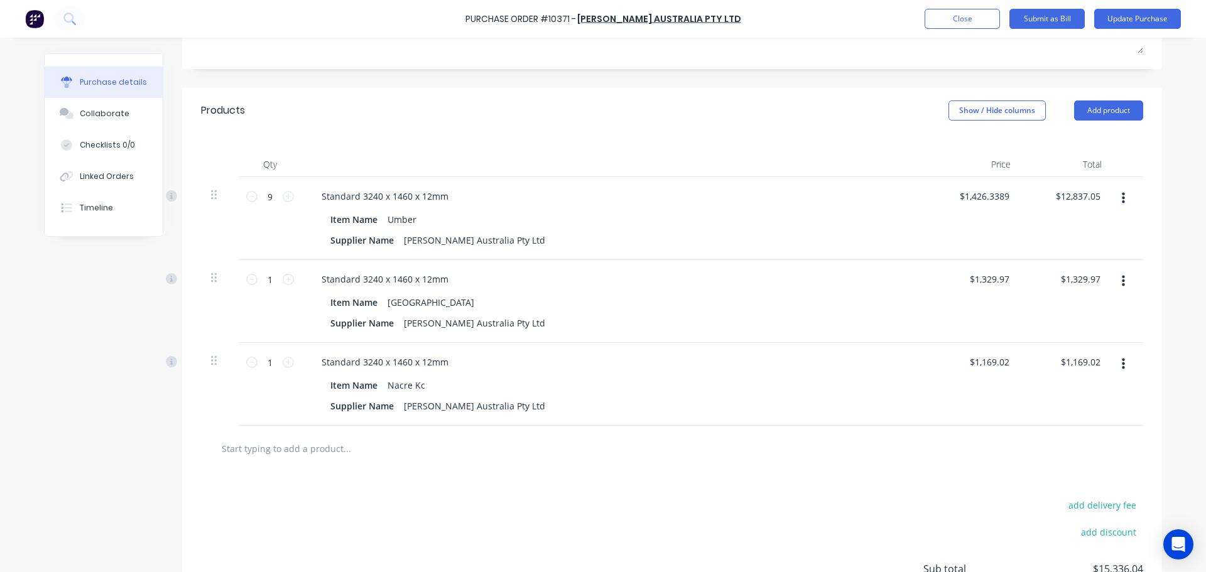
scroll to position [155, 0]
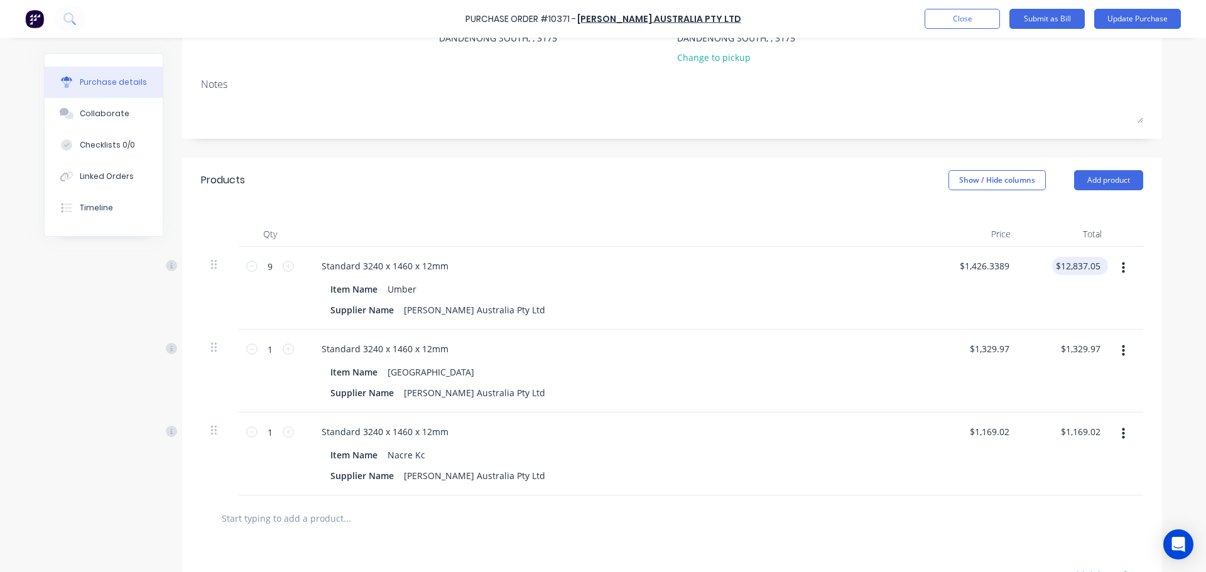
type input "12837.05"
click at [1080, 266] on input "12837.05" at bounding box center [1081, 266] width 44 height 18
type input "1426.34"
type input "$12,837.05"
click at [975, 258] on input "1426.34" at bounding box center [984, 266] width 55 height 18
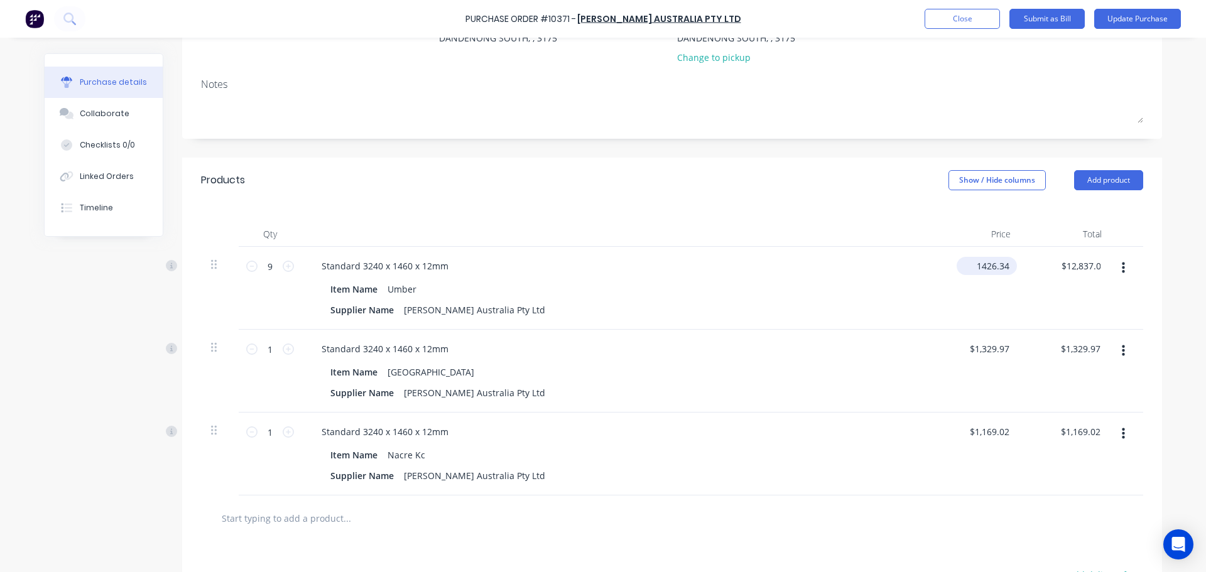
click at [975, 258] on input "1426.34" at bounding box center [984, 266] width 55 height 18
click at [975, 258] on input "1426.34" at bounding box center [992, 266] width 39 height 18
type input "$0.00"
click at [782, 186] on div "Products Show / Hide columns Add product" at bounding box center [672, 180] width 980 height 45
click at [1086, 265] on input "$0.00" at bounding box center [1088, 266] width 29 height 18
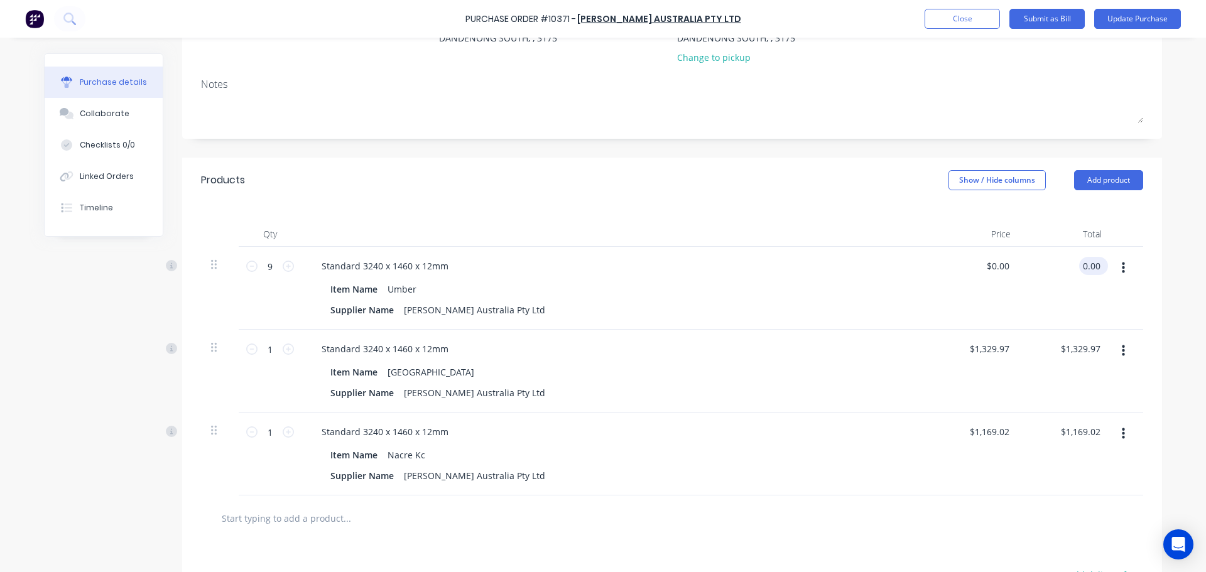
click at [1086, 265] on input "0.00" at bounding box center [1091, 266] width 24 height 18
type input "11837.05"
type input "$1,315.2278"
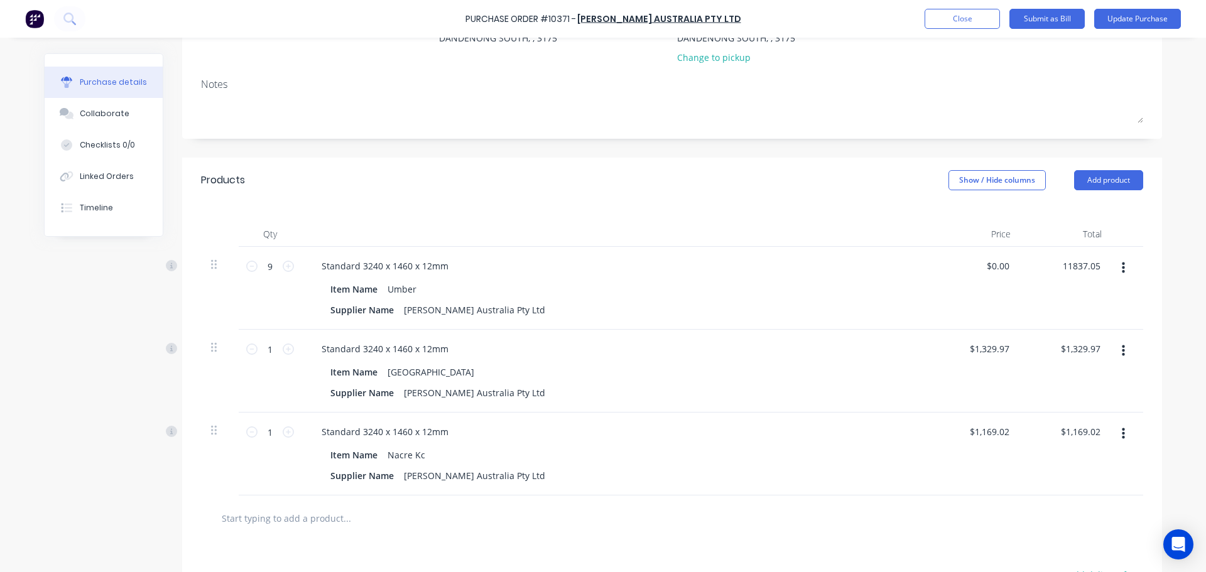
type input "$11,837.05"
click at [989, 254] on div "$1,315.2278 $0.00" at bounding box center [975, 288] width 91 height 83
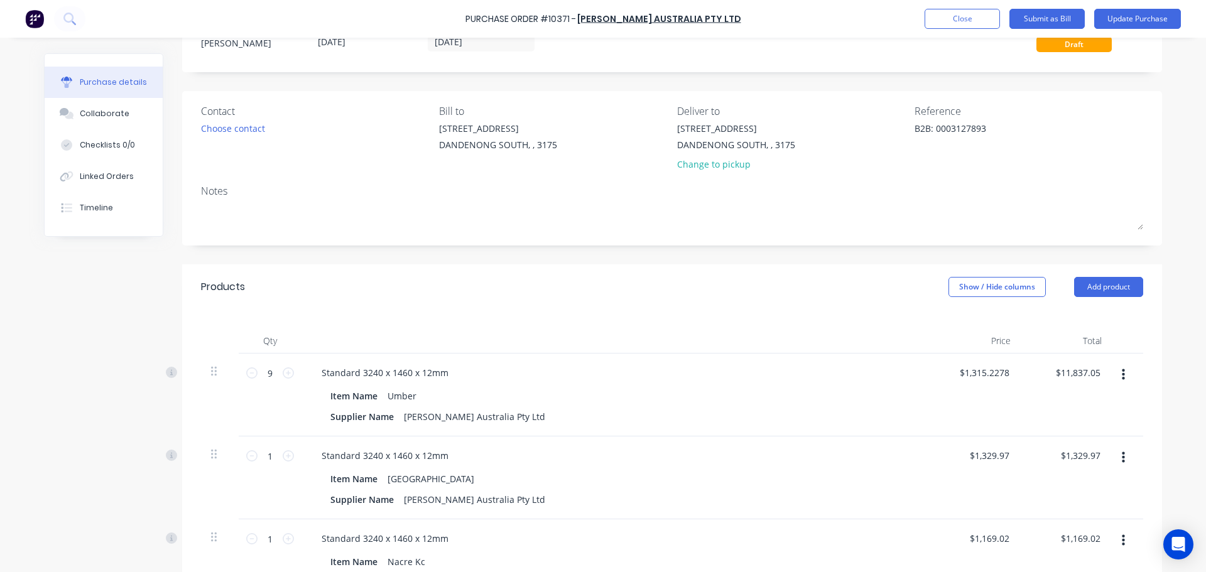
scroll to position [0, 0]
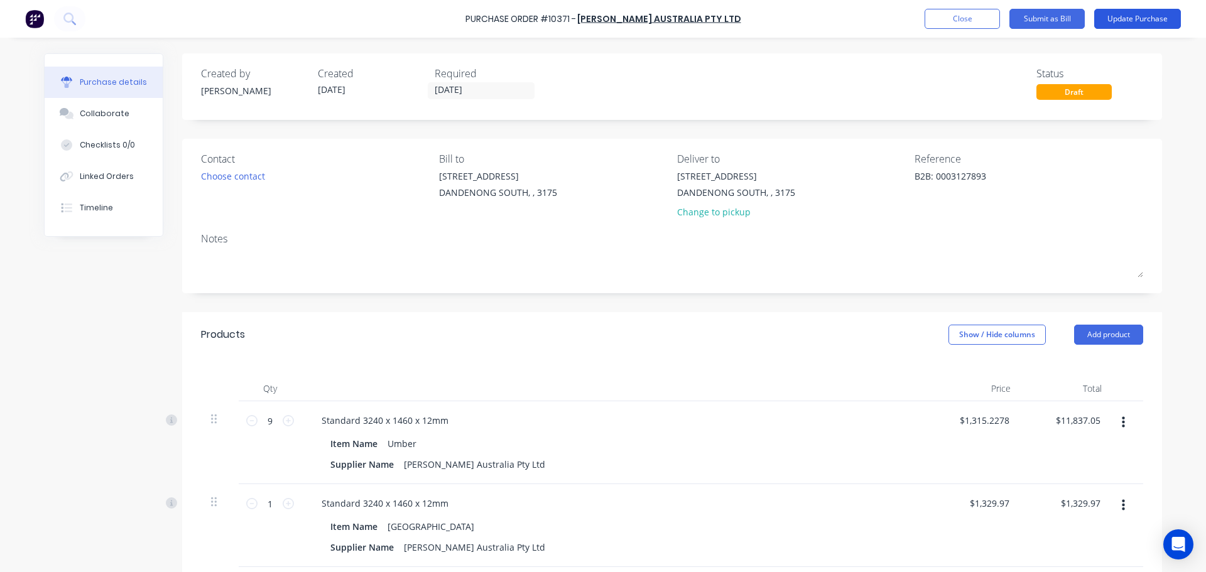
click at [1174, 19] on button "Update Purchase" at bounding box center [1137, 19] width 87 height 20
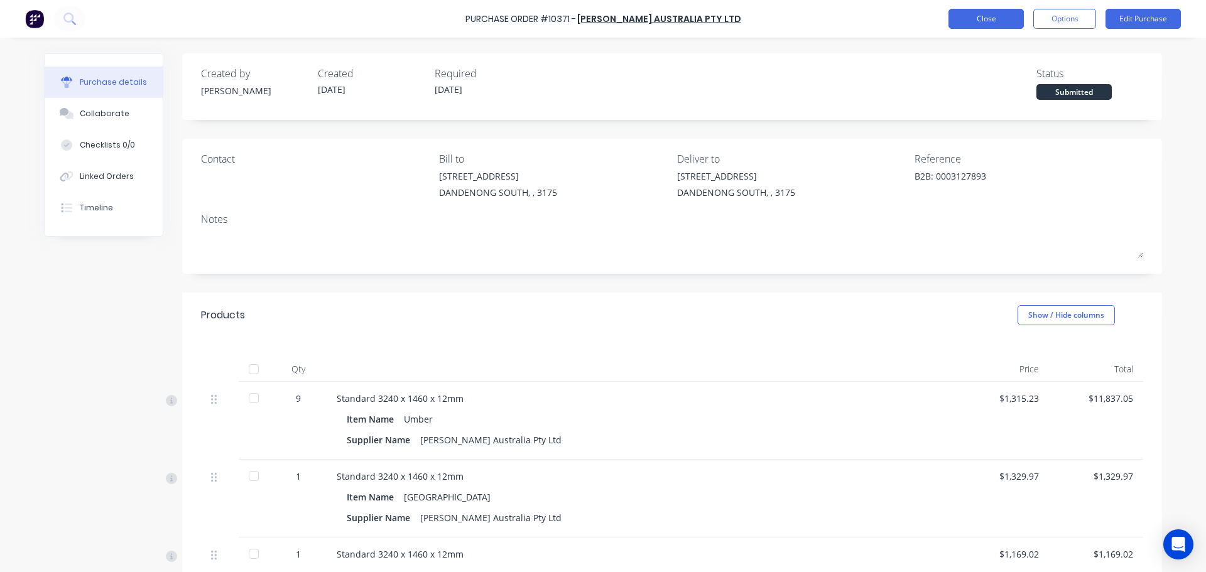
click at [1014, 22] on button "Close" at bounding box center [985, 19] width 75 height 20
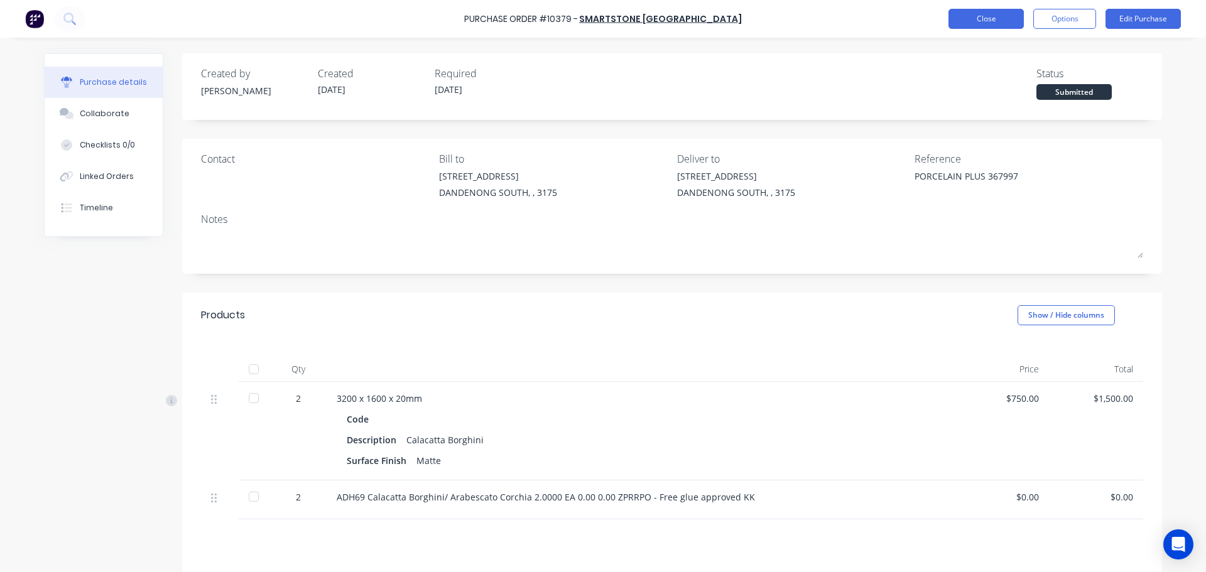
click at [997, 21] on button "Close" at bounding box center [985, 19] width 75 height 20
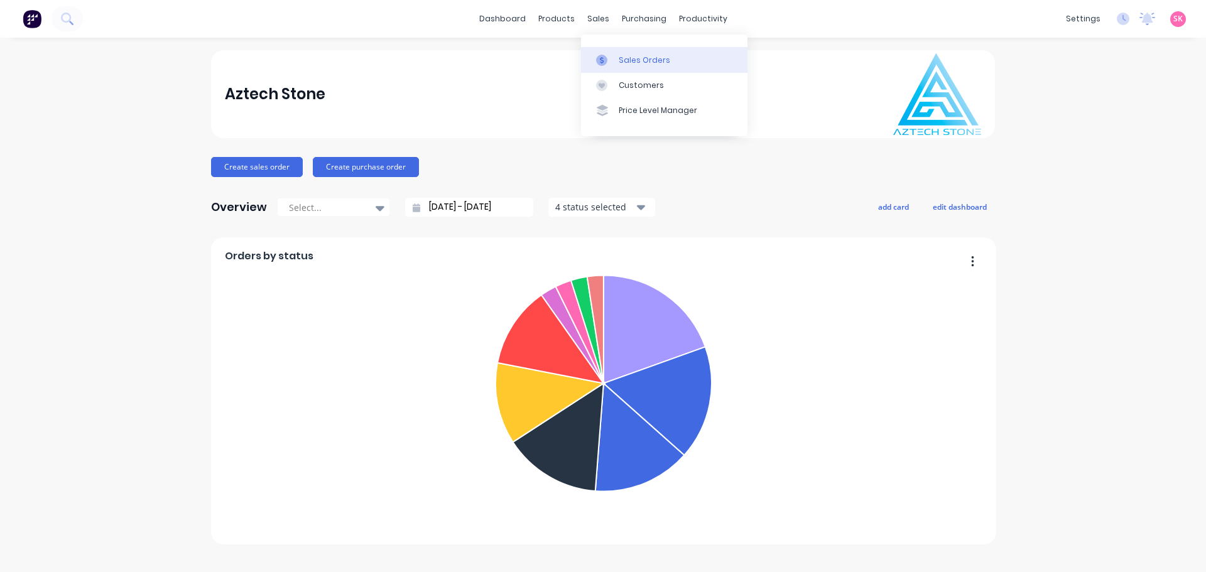
click at [614, 66] on link "Sales Orders" at bounding box center [664, 59] width 166 height 25
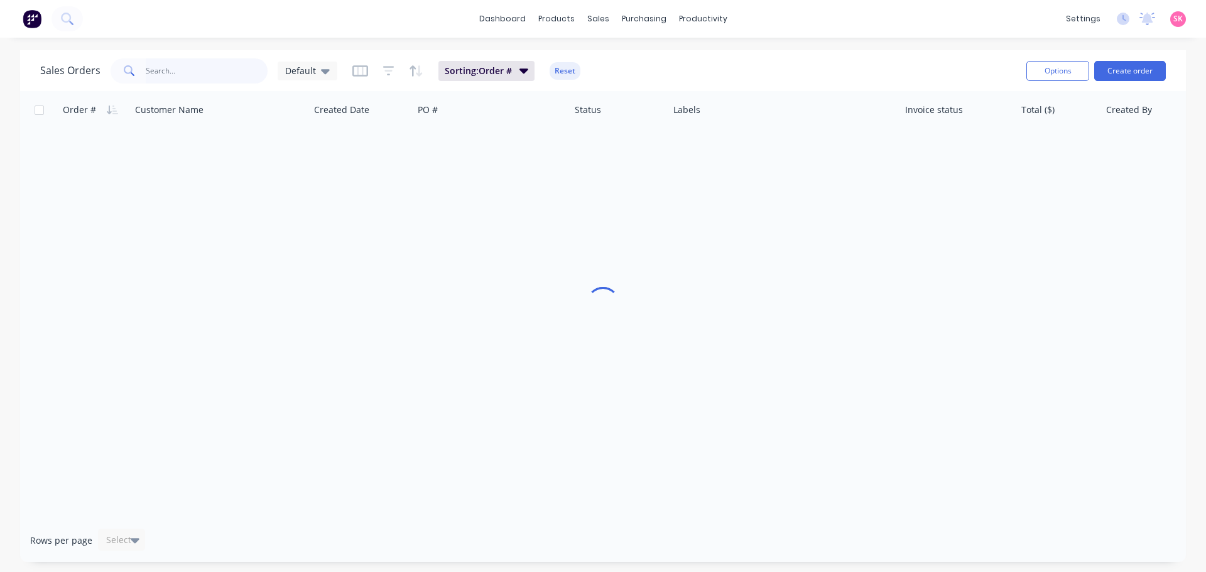
click at [222, 68] on input "text" at bounding box center [207, 70] width 122 height 25
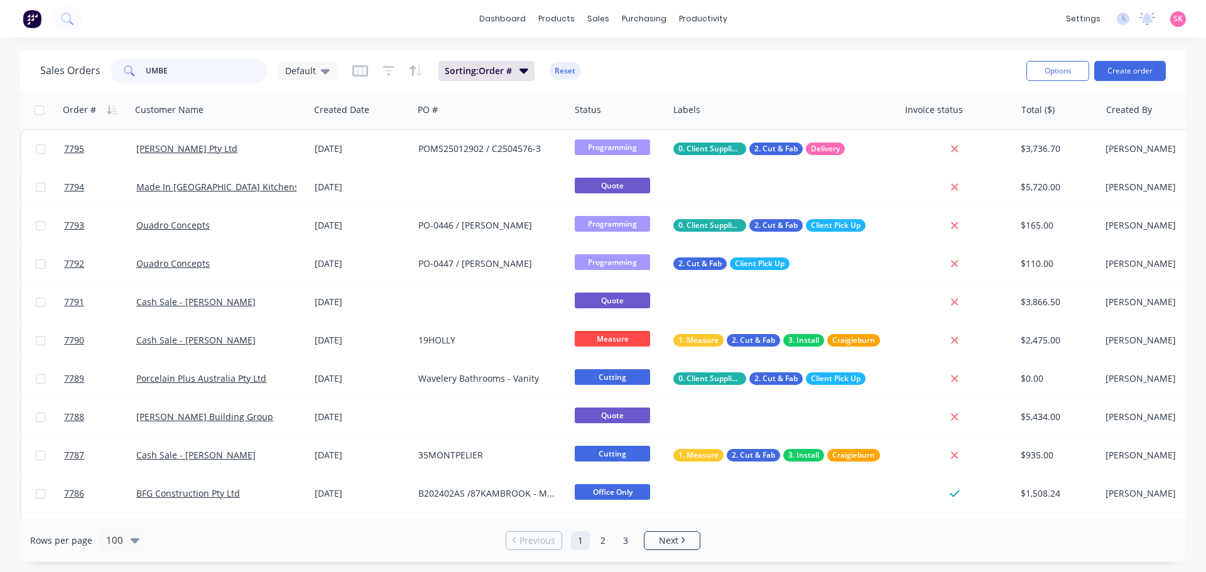
type input "UMBER"
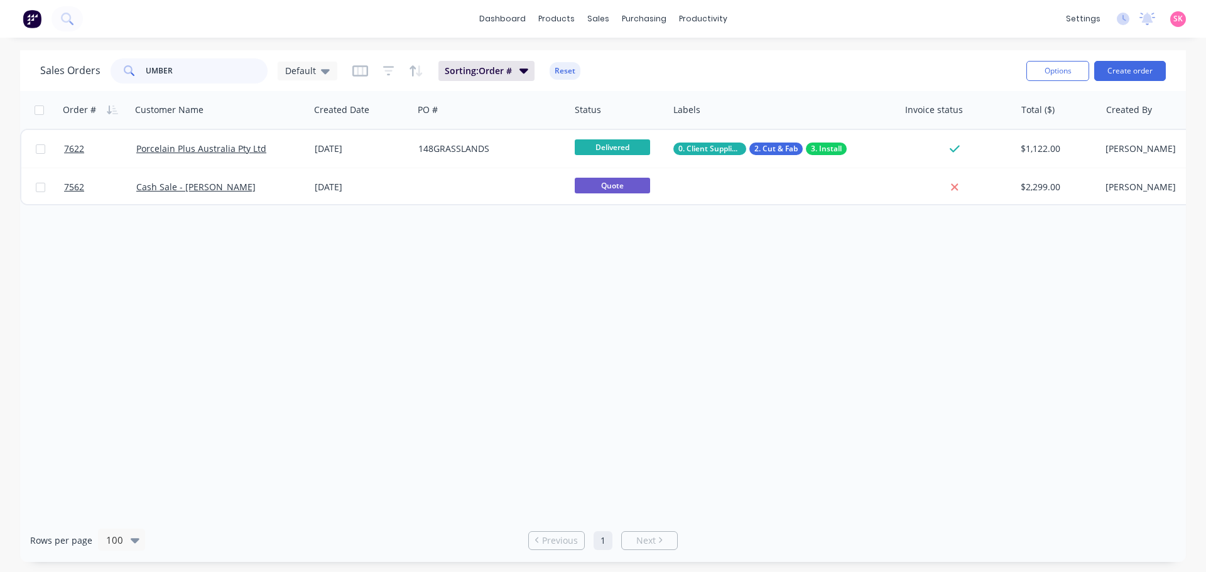
drag, startPoint x: 196, startPoint y: 78, endPoint x: 138, endPoint y: 82, distance: 58.0
click at [146, 82] on input "UMBER" at bounding box center [207, 70] width 122 height 25
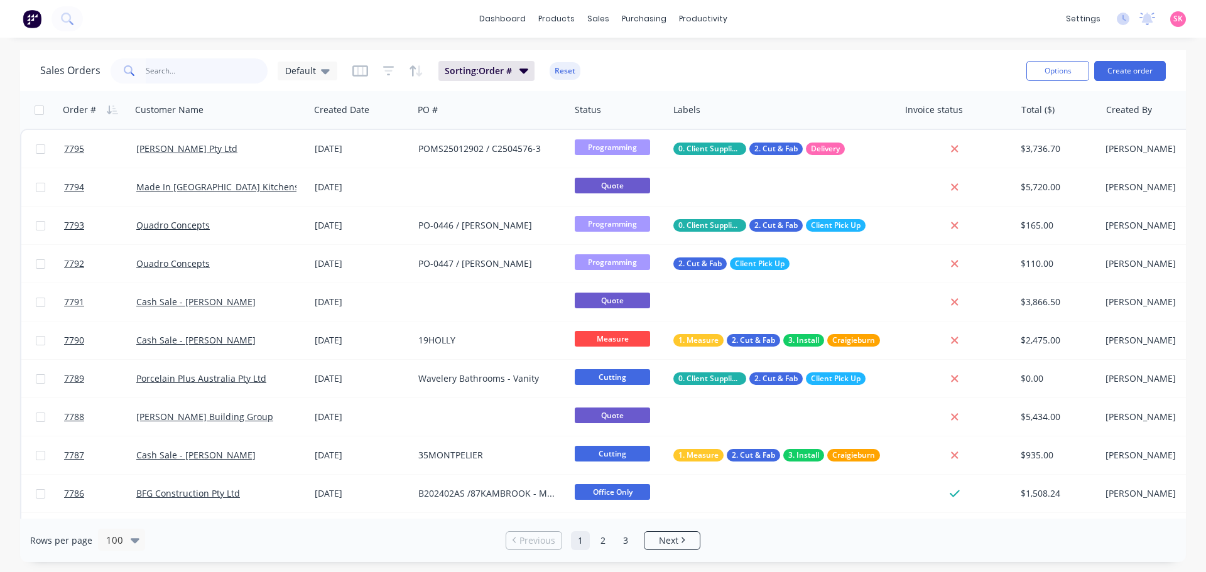
click at [183, 70] on input "text" at bounding box center [207, 70] width 122 height 25
type input "1"
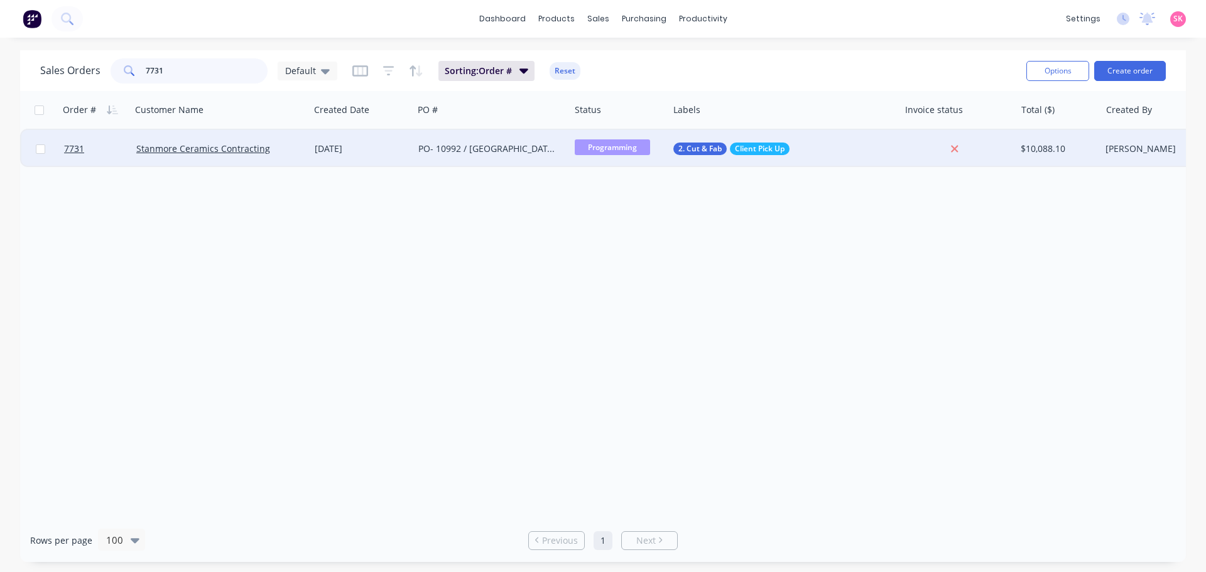
type input "7731"
click at [325, 151] on div "[DATE]" at bounding box center [362, 149] width 94 height 13
